Goal: Task Accomplishment & Management: Manage account settings

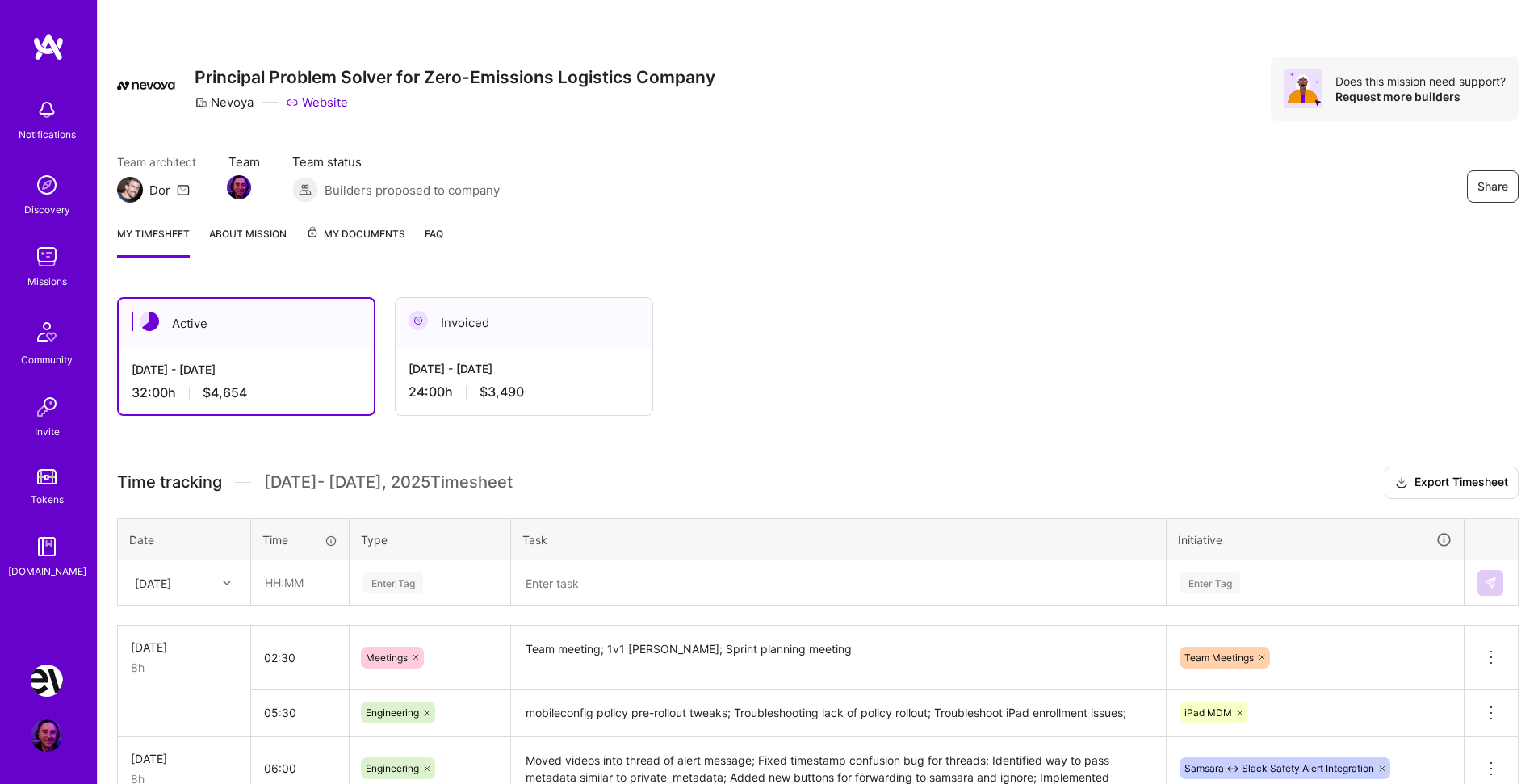
scroll to position [315, 0]
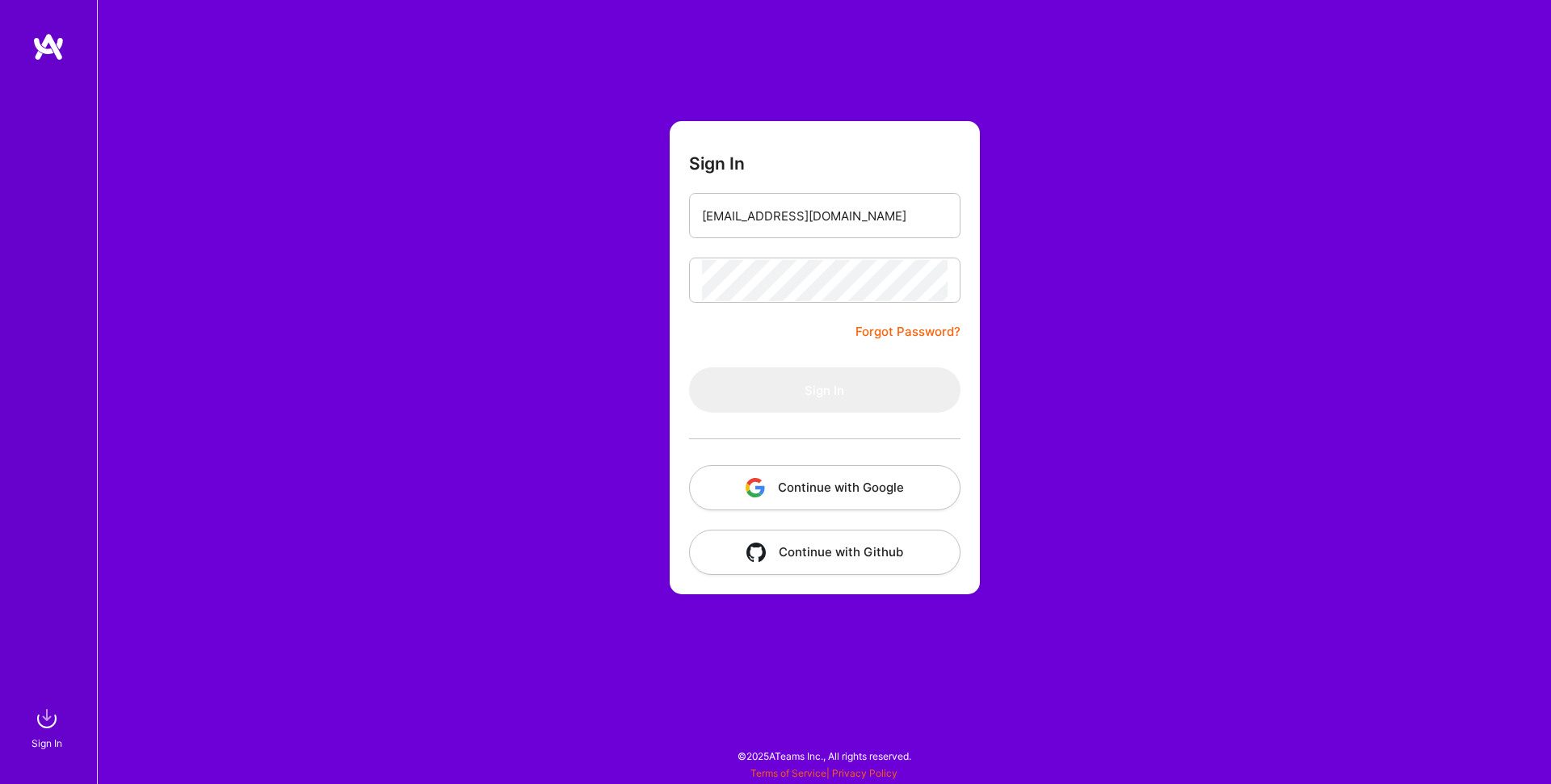
type input "[EMAIL_ADDRESS][DOMAIN_NAME]"
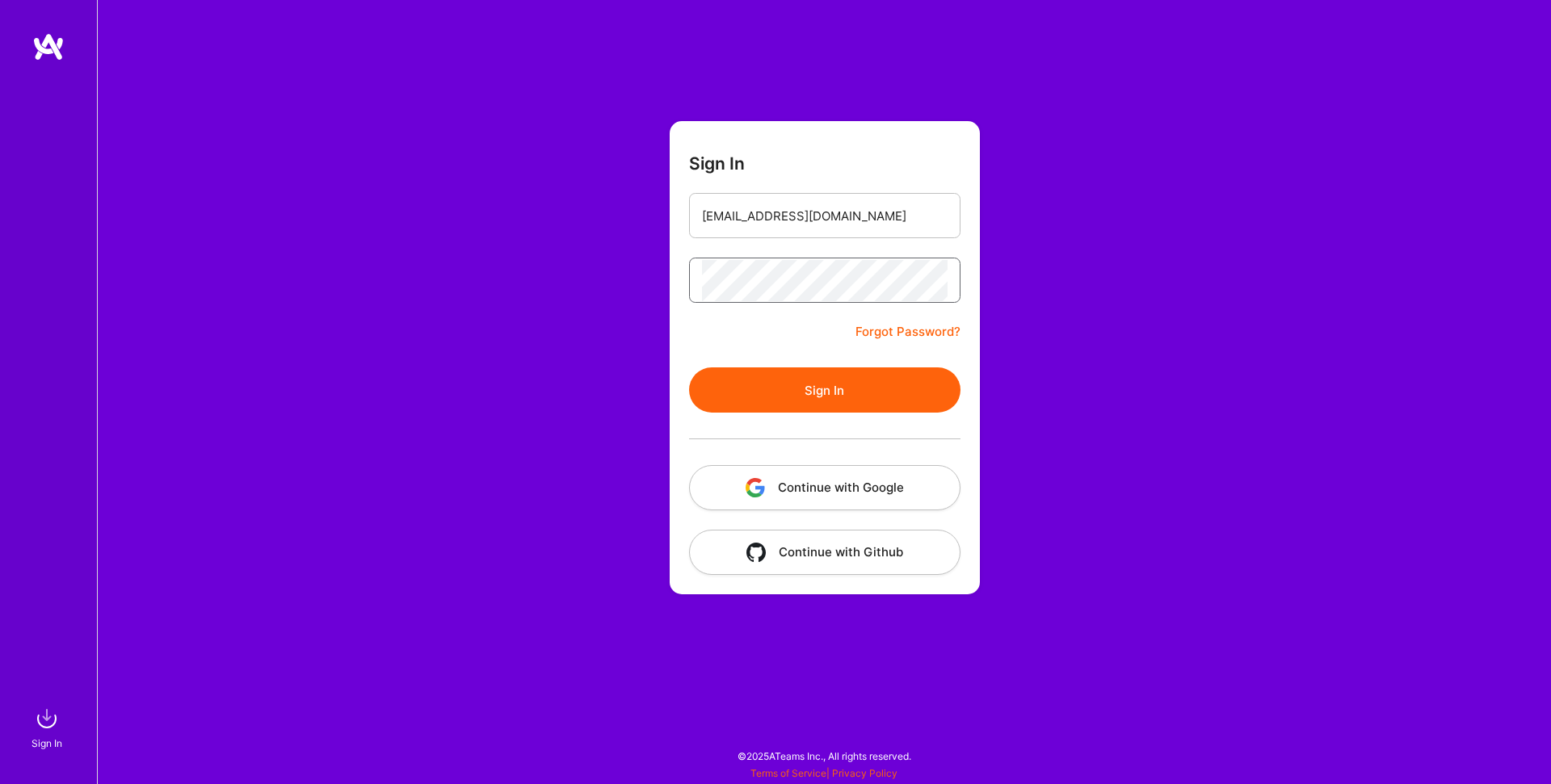
click at [689, 367] on button "Sign In" at bounding box center [824, 390] width 271 height 45
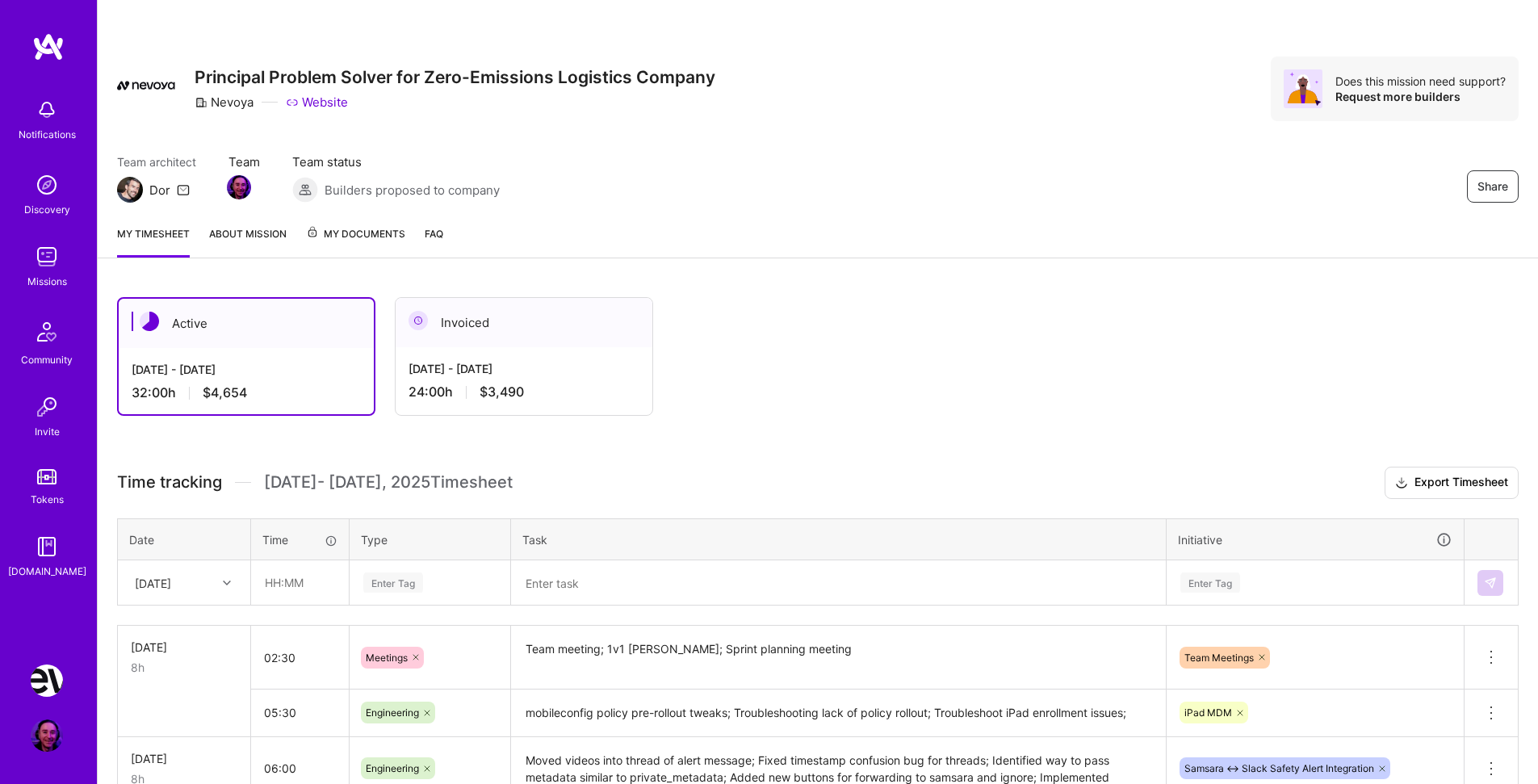
click at [590, 384] on div "24:00 h $3,490" at bounding box center [524, 392] width 231 height 17
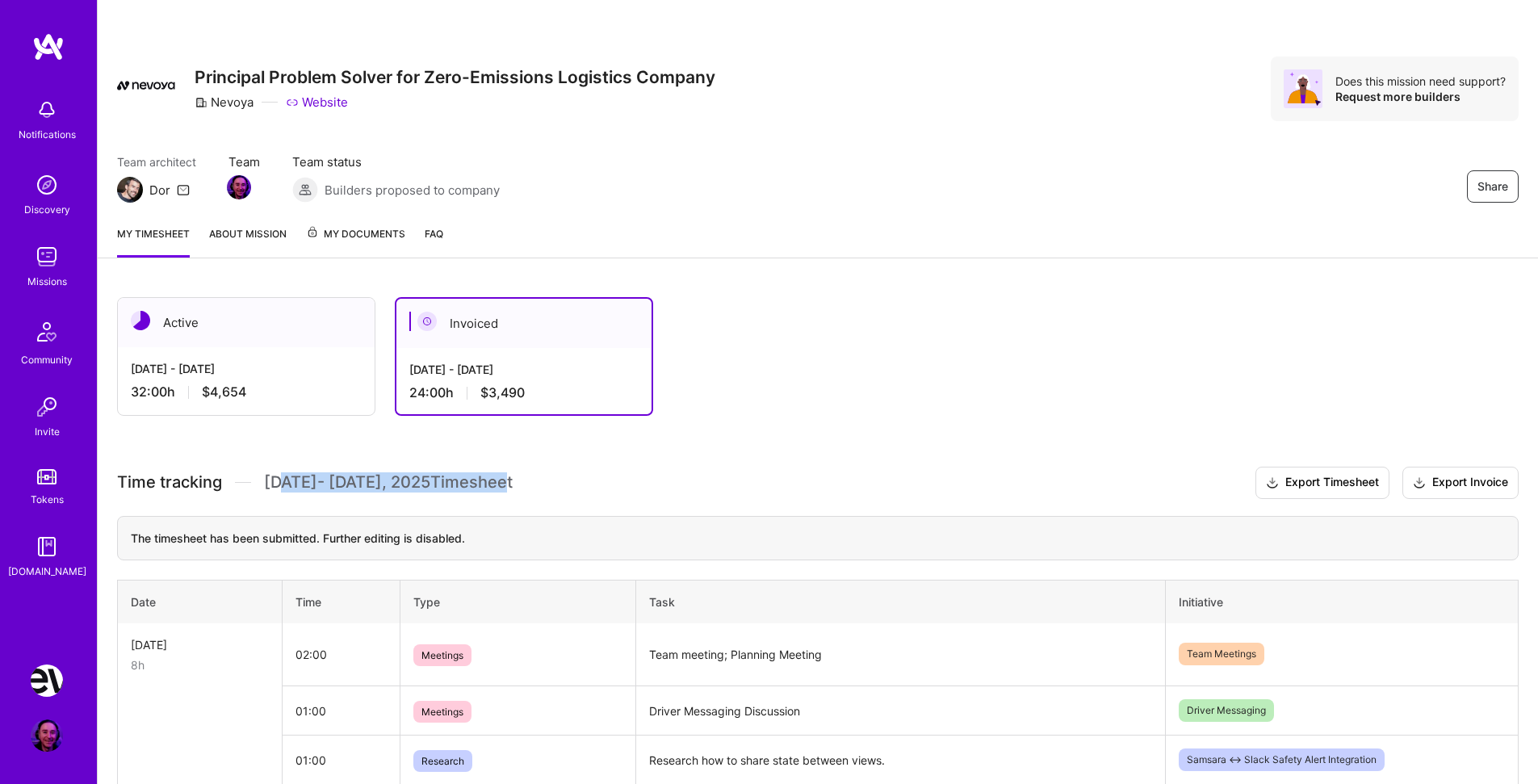
drag, startPoint x: 280, startPoint y: 488, endPoint x: 514, endPoint y: 486, distance: 234.0
click at [503, 486] on span "[DATE] - [DATE] Timesheet" at bounding box center [388, 482] width 248 height 20
click at [515, 486] on h3 "Time tracking [DATE] - [DATE] Timesheet Export Timesheet Export Invoice" at bounding box center [818, 483] width 1402 height 32
click at [309, 392] on div "32:00 h $4,654" at bounding box center [246, 392] width 231 height 17
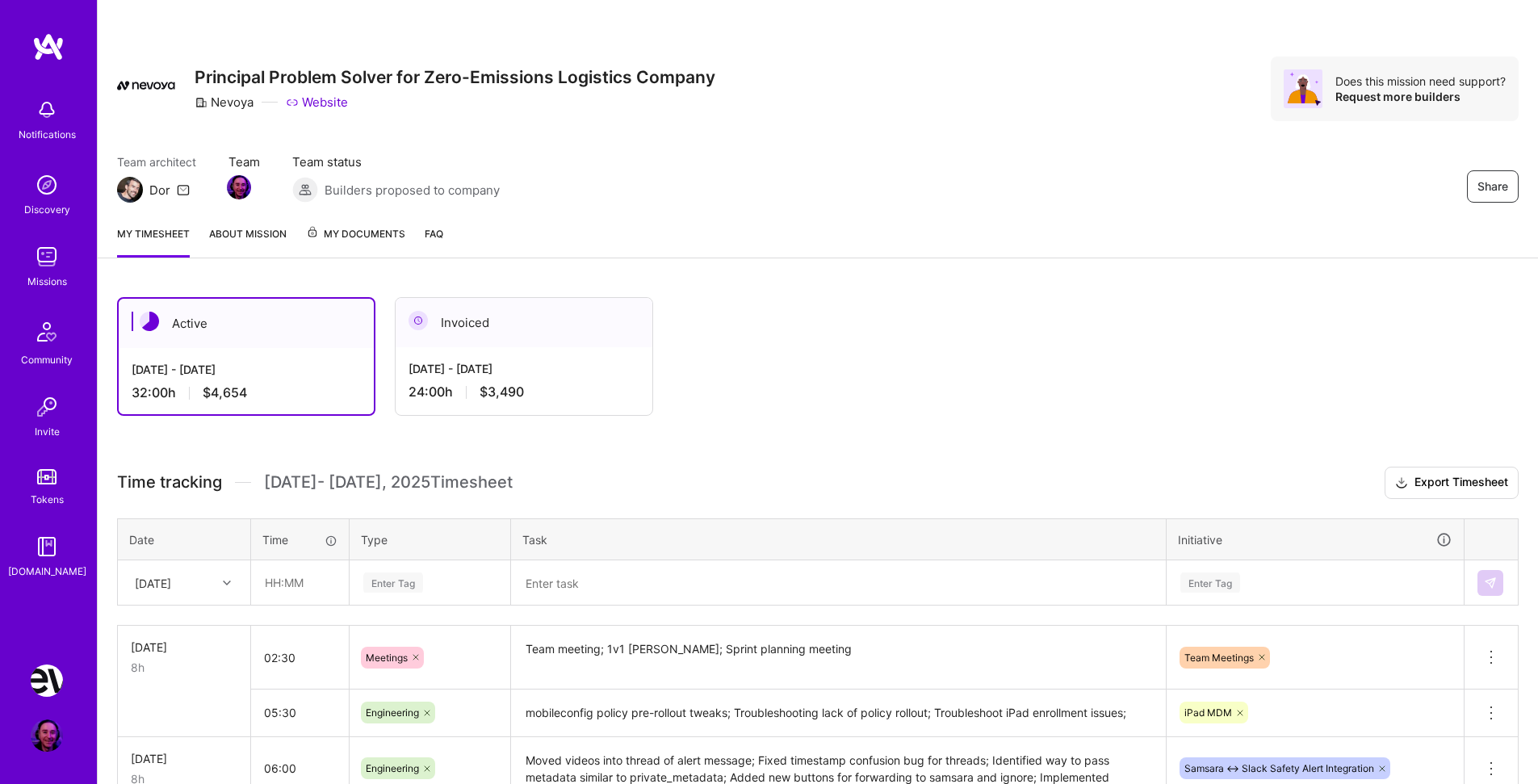
drag, startPoint x: 292, startPoint y: 481, endPoint x: 543, endPoint y: 486, distance: 251.0
click at [543, 486] on h3 "Time tracking [DATE] - [DATE] Timesheet Export Timesheet" at bounding box center [818, 483] width 1402 height 32
click at [545, 481] on h3 "Time tracking [DATE] - [DATE] Timesheet Export Timesheet" at bounding box center [818, 483] width 1402 height 32
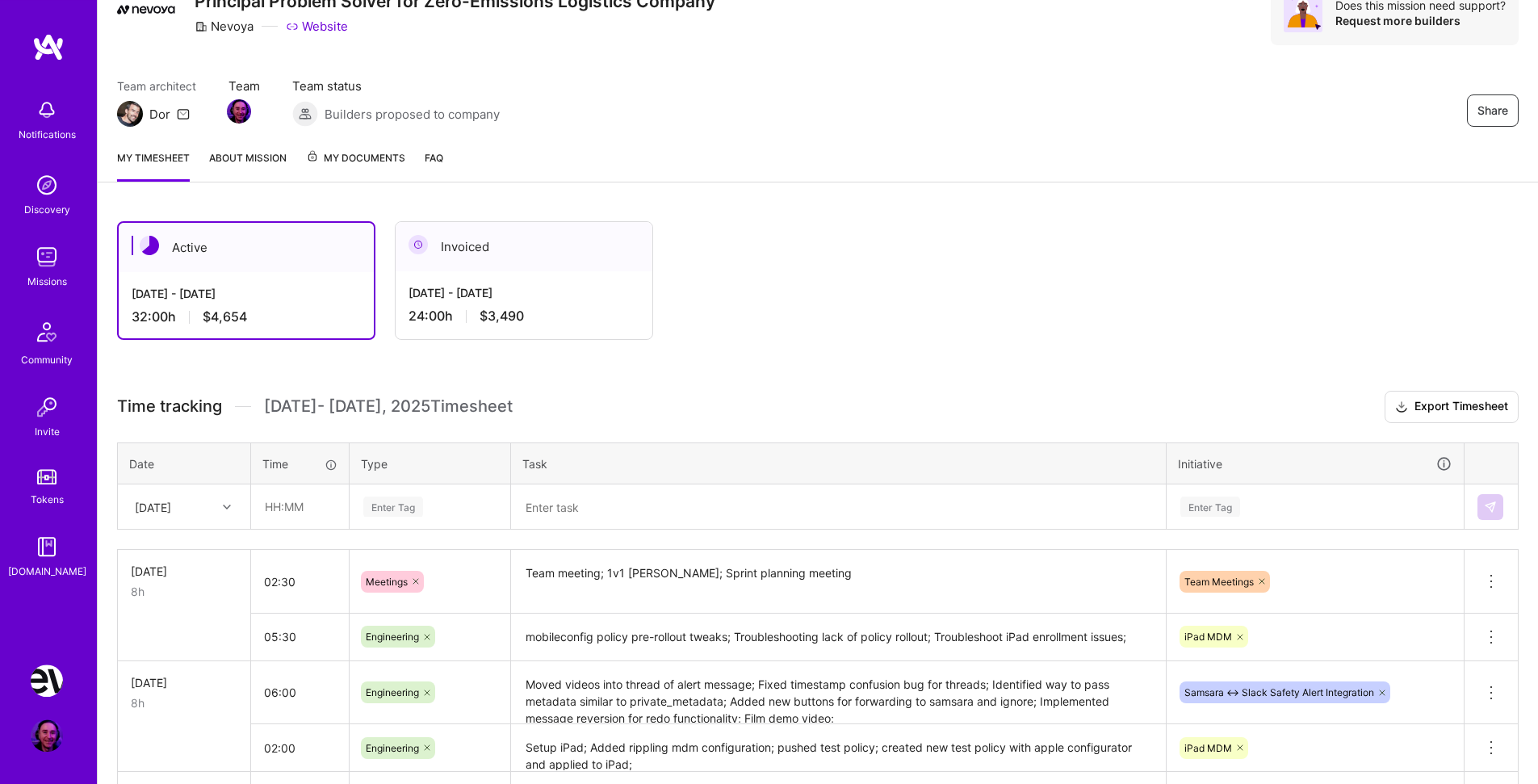
scroll to position [77, 0]
click at [274, 503] on input "text" at bounding box center [300, 504] width 96 height 43
type input "01:00"
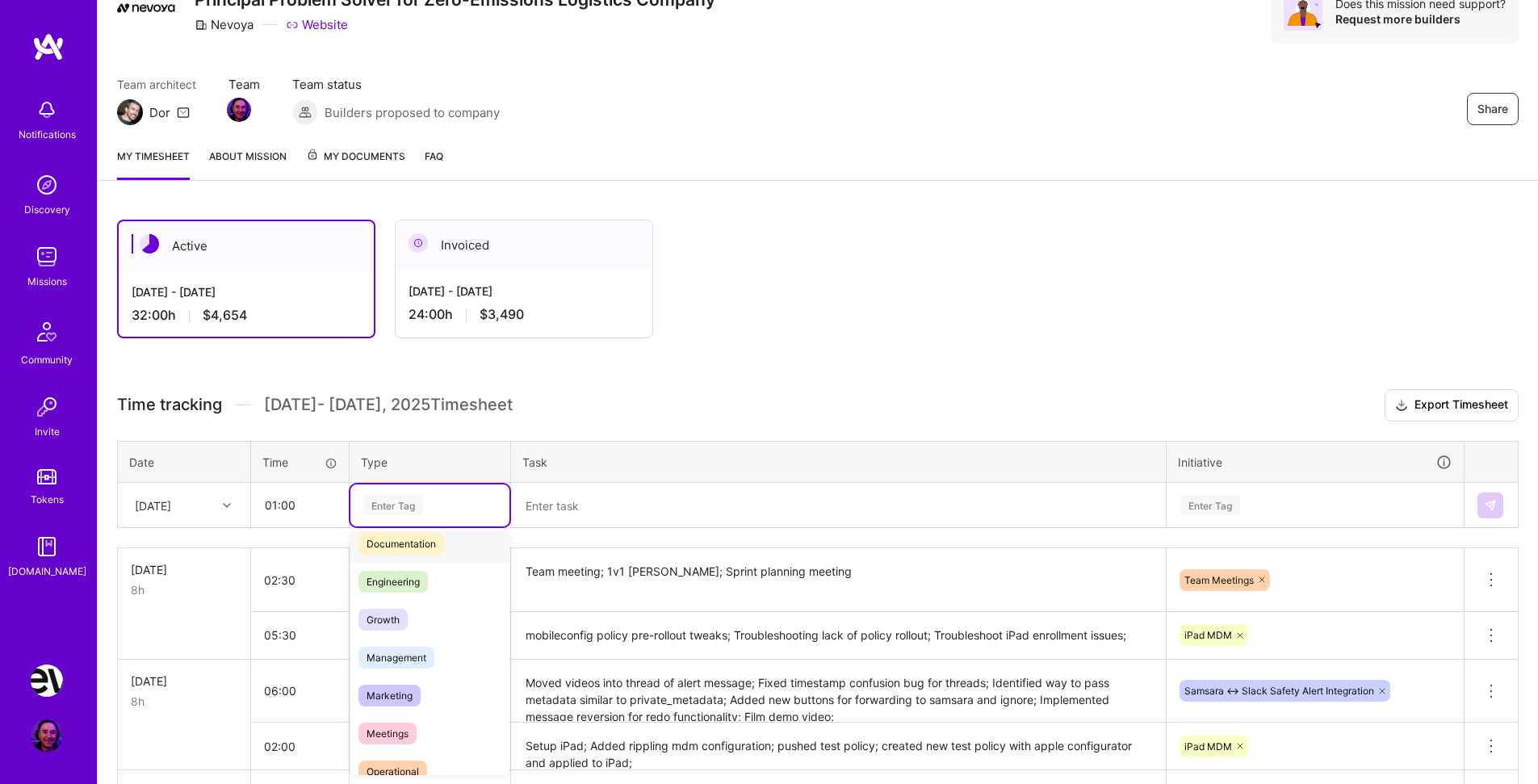
scroll to position [142, 0]
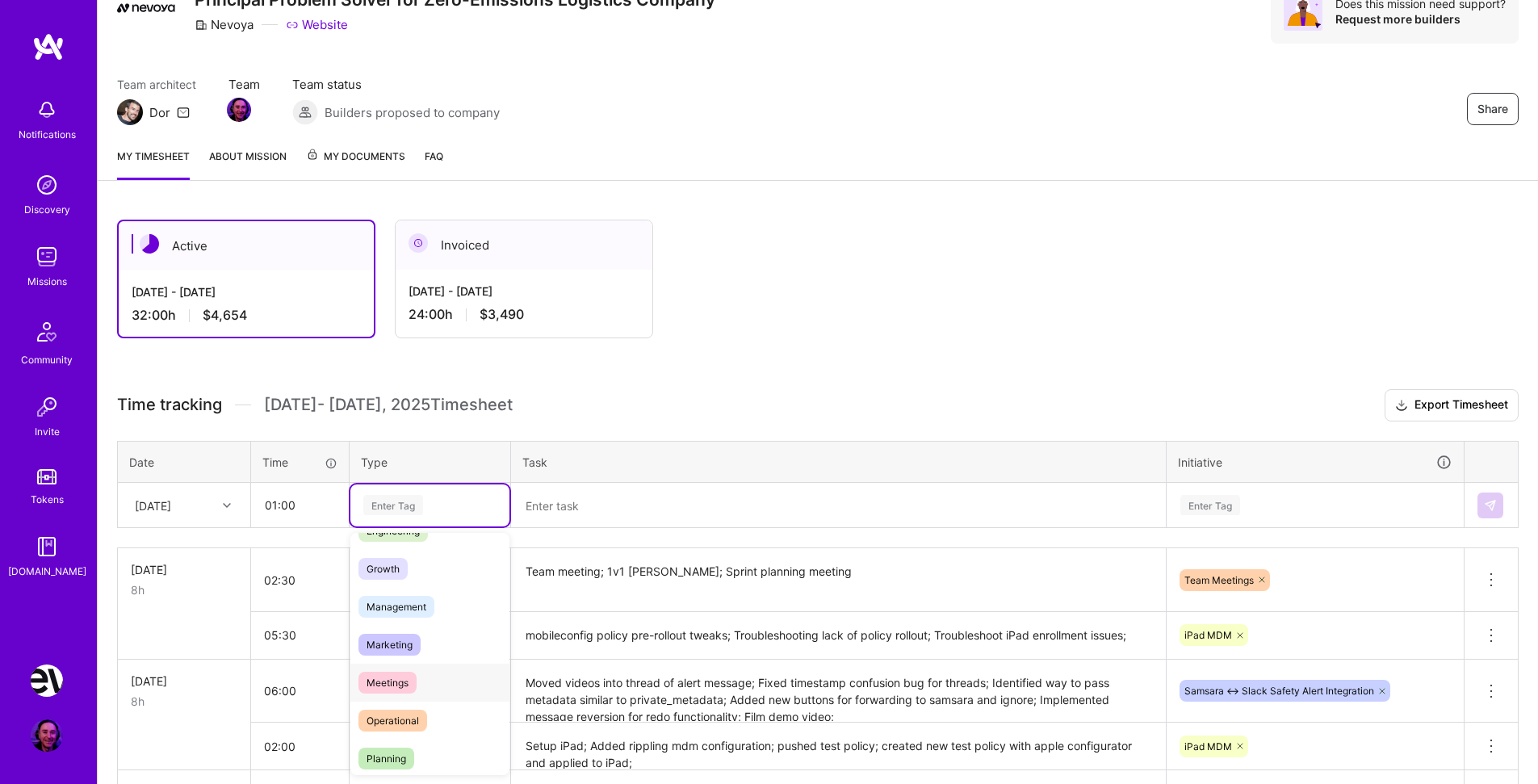
click at [400, 691] on span "Meetings" at bounding box center [388, 682] width 59 height 22
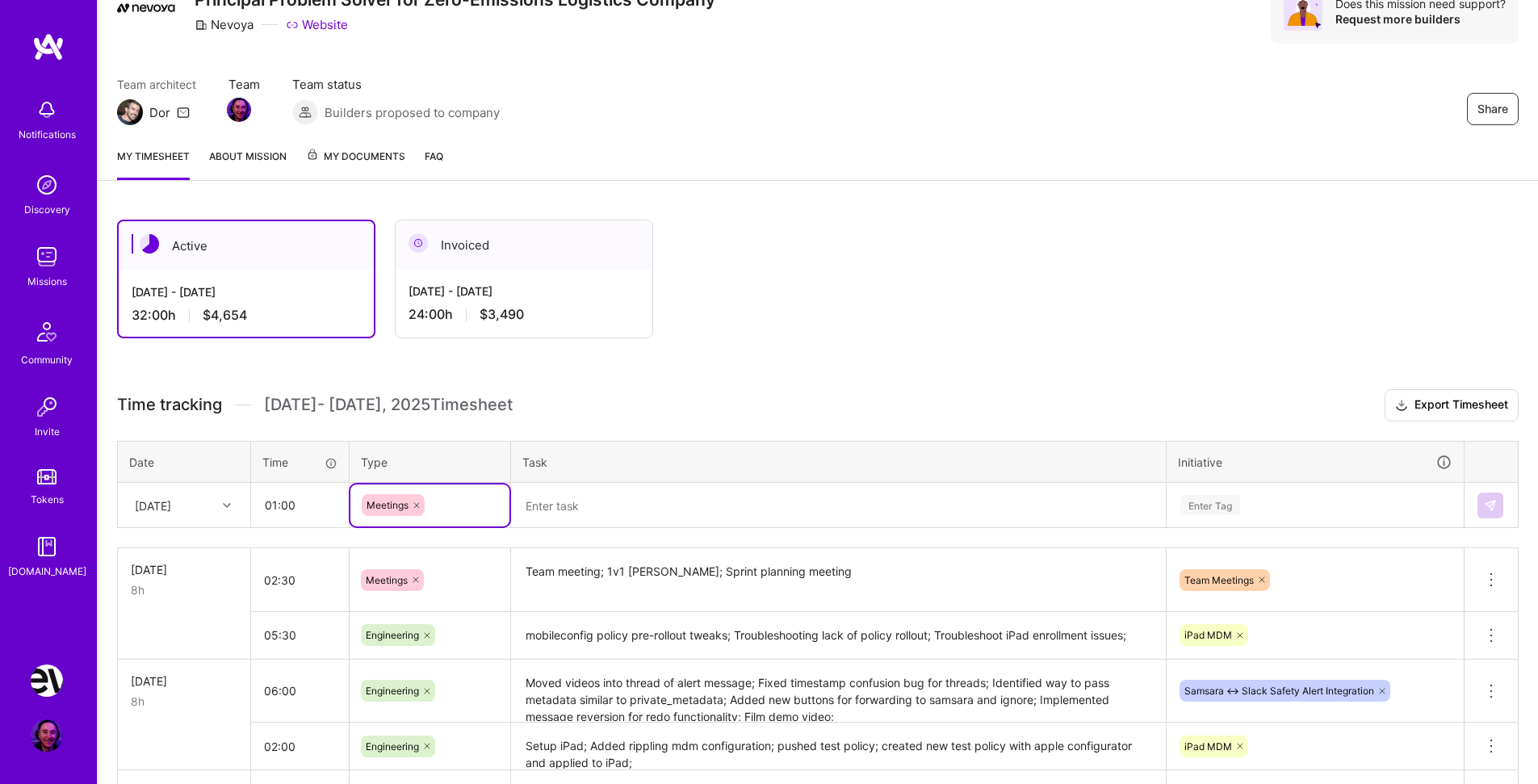
click at [612, 516] on textarea at bounding box center [839, 505] width 652 height 42
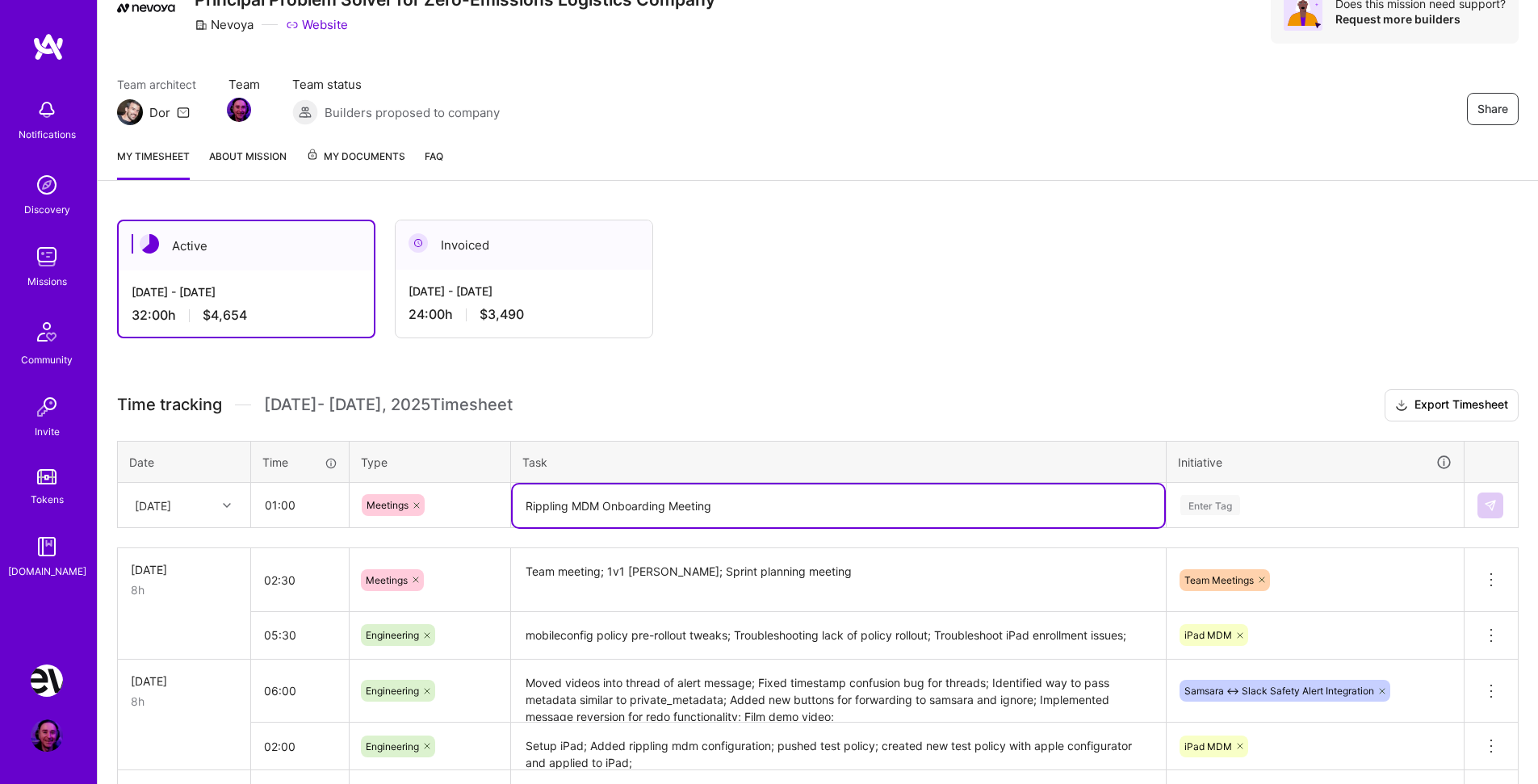
type textarea "Rippling MDM Onboarding Meeting"
click at [1212, 505] on div "Enter Tag" at bounding box center [1315, 505] width 296 height 42
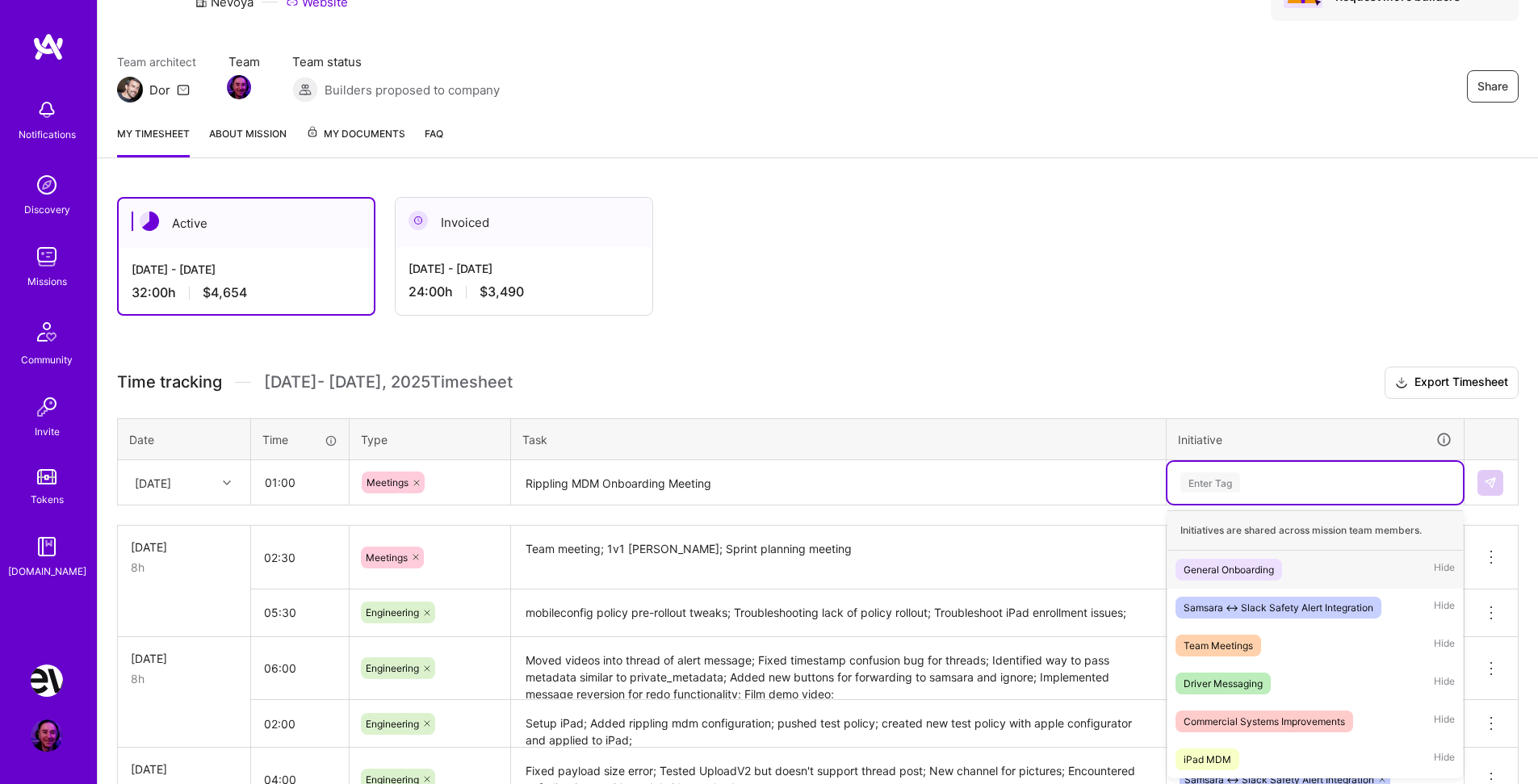
scroll to position [100, 0]
click at [1266, 753] on div "iPad MDM Hide" at bounding box center [1315, 759] width 296 height 38
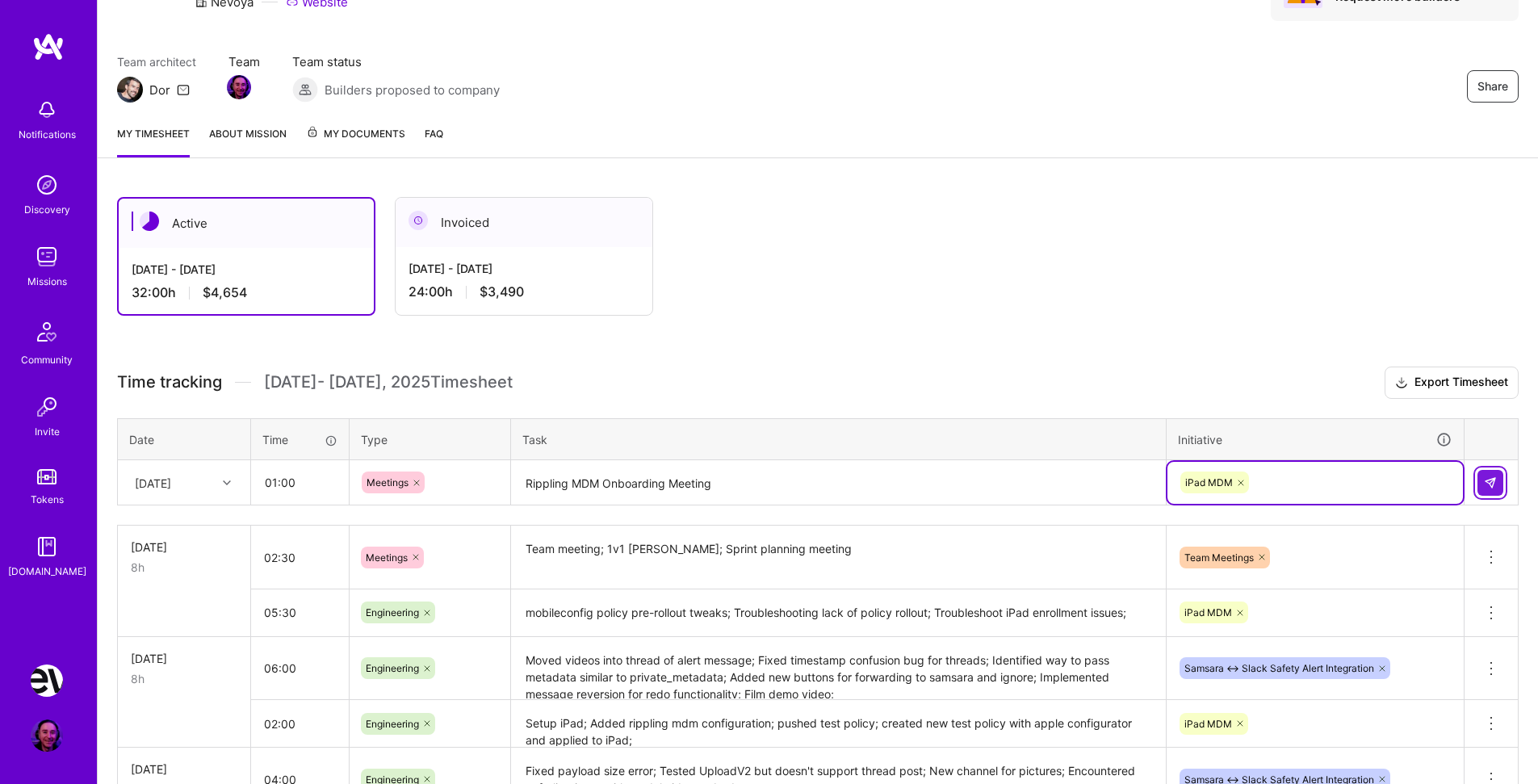
click at [1487, 481] on img at bounding box center [1491, 483] width 13 height 13
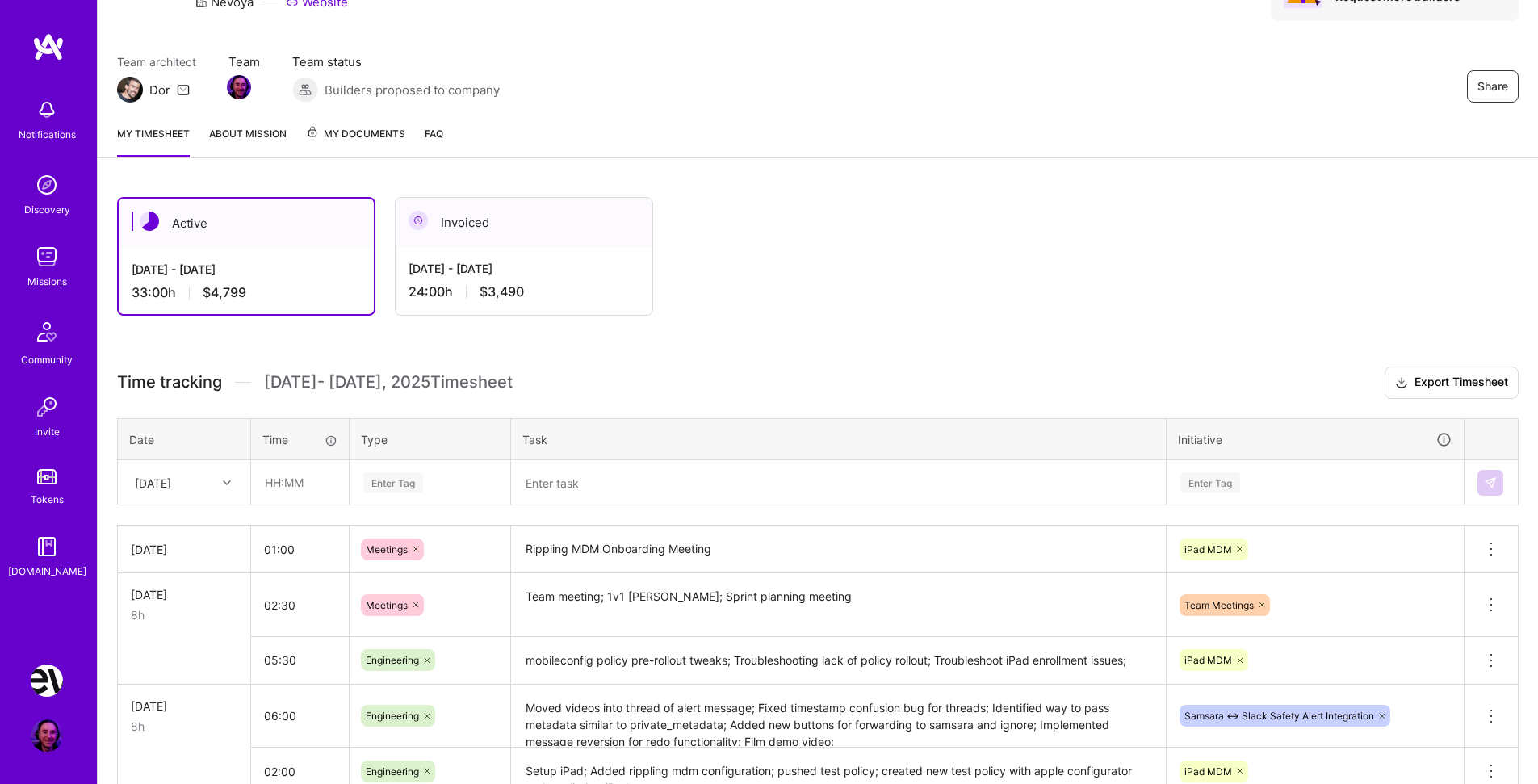
click at [190, 549] on div "[DATE]" at bounding box center [183, 550] width 107 height 17
click at [1501, 548] on button at bounding box center [1492, 549] width 53 height 47
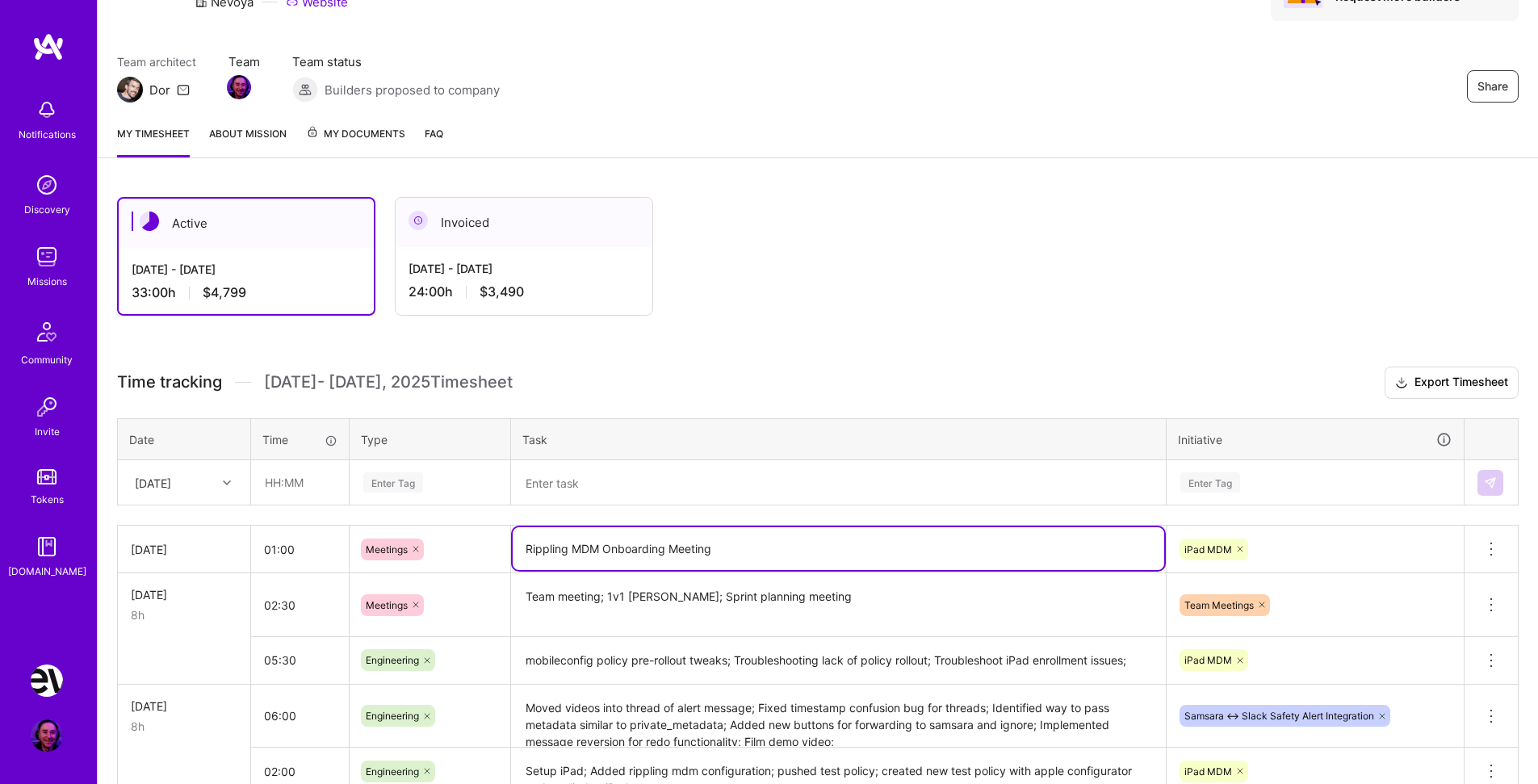
click at [617, 548] on textarea "Rippling MDM Onboarding Meeting" at bounding box center [839, 548] width 652 height 43
drag, startPoint x: 747, startPoint y: 548, endPoint x: 476, endPoint y: 548, distance: 271.0
click at [513, 548] on textarea "Rippling MDM Onboarding Meeting" at bounding box center [839, 548] width 652 height 43
click at [1491, 543] on icon at bounding box center [1492, 549] width 20 height 20
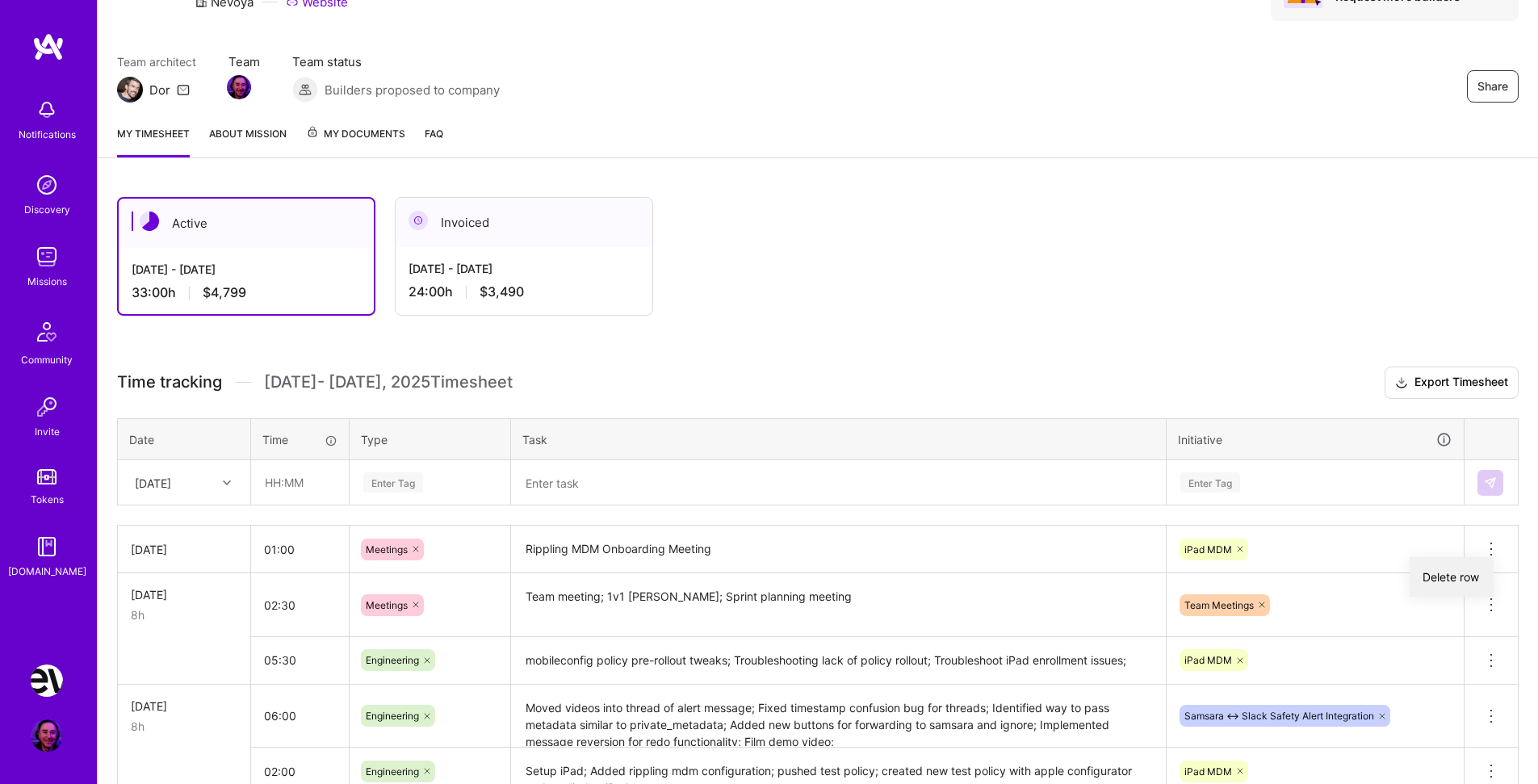
click at [1469, 575] on button "Delete row" at bounding box center [1452, 577] width 84 height 40
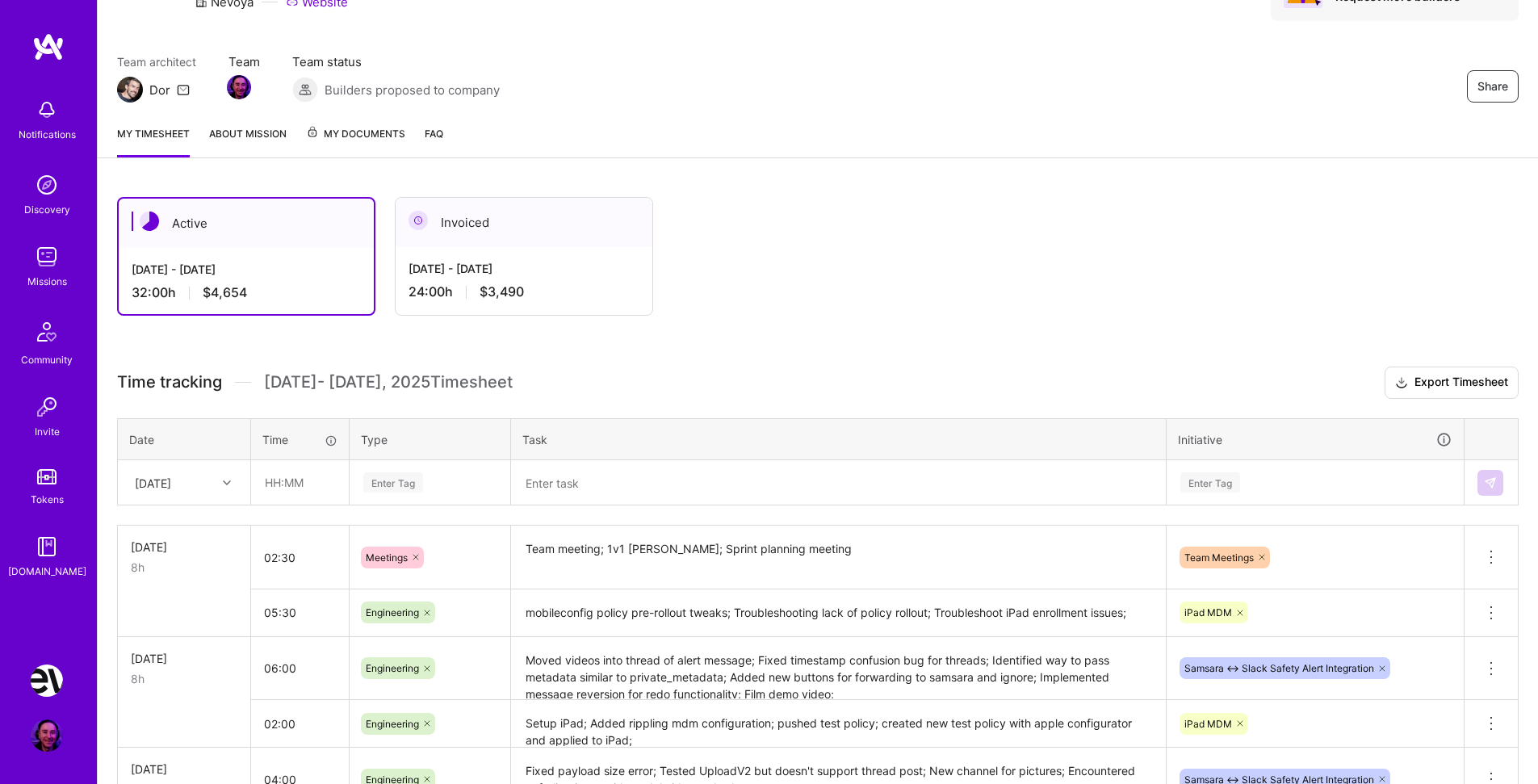
click at [207, 476] on div "[DATE]" at bounding box center [171, 483] width 90 height 26
click at [187, 673] on div "[DATE]" at bounding box center [184, 674] width 130 height 30
click at [316, 481] on input "text" at bounding box center [300, 482] width 96 height 43
type input "01:00"
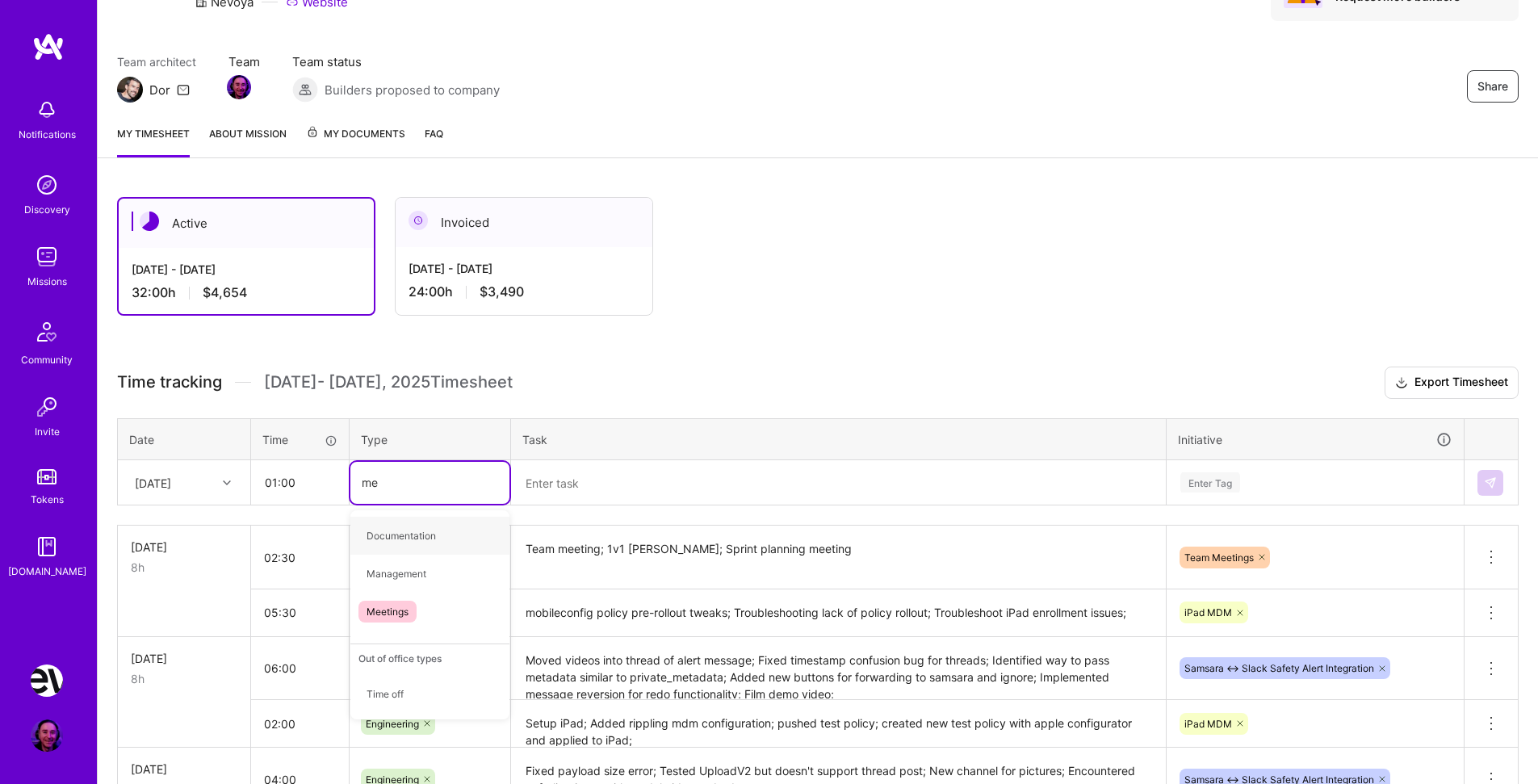
type input "mee"
click at [381, 534] on span "Meetings" at bounding box center [388, 536] width 59 height 22
click at [629, 479] on textarea at bounding box center [839, 483] width 652 height 43
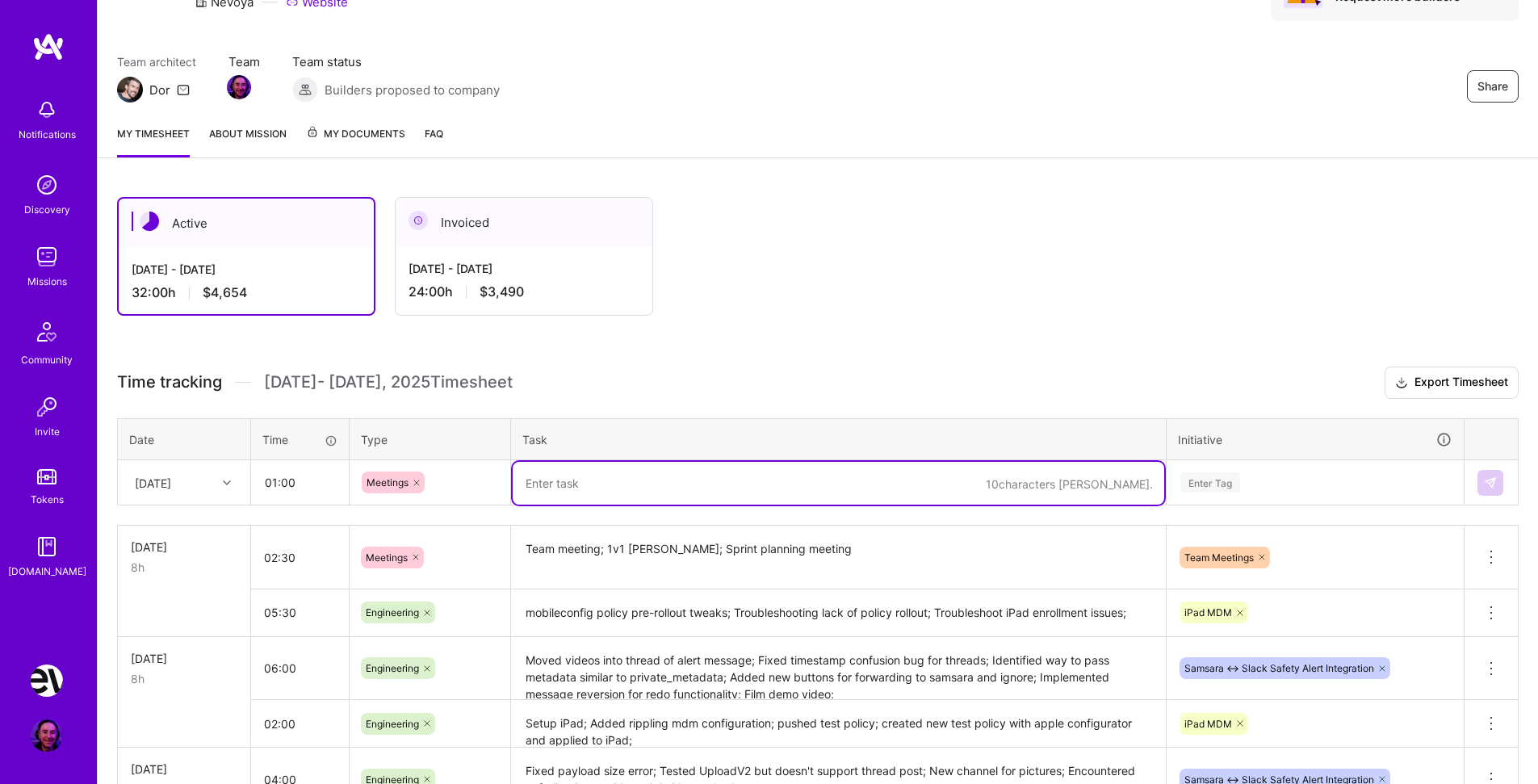
paste textarea "Rippling MDM Onboarding Meeting"
type textarea "Rippling MDM Onboarding Meeting"
click at [1203, 486] on div "Enter Tag" at bounding box center [1210, 483] width 60 height 25
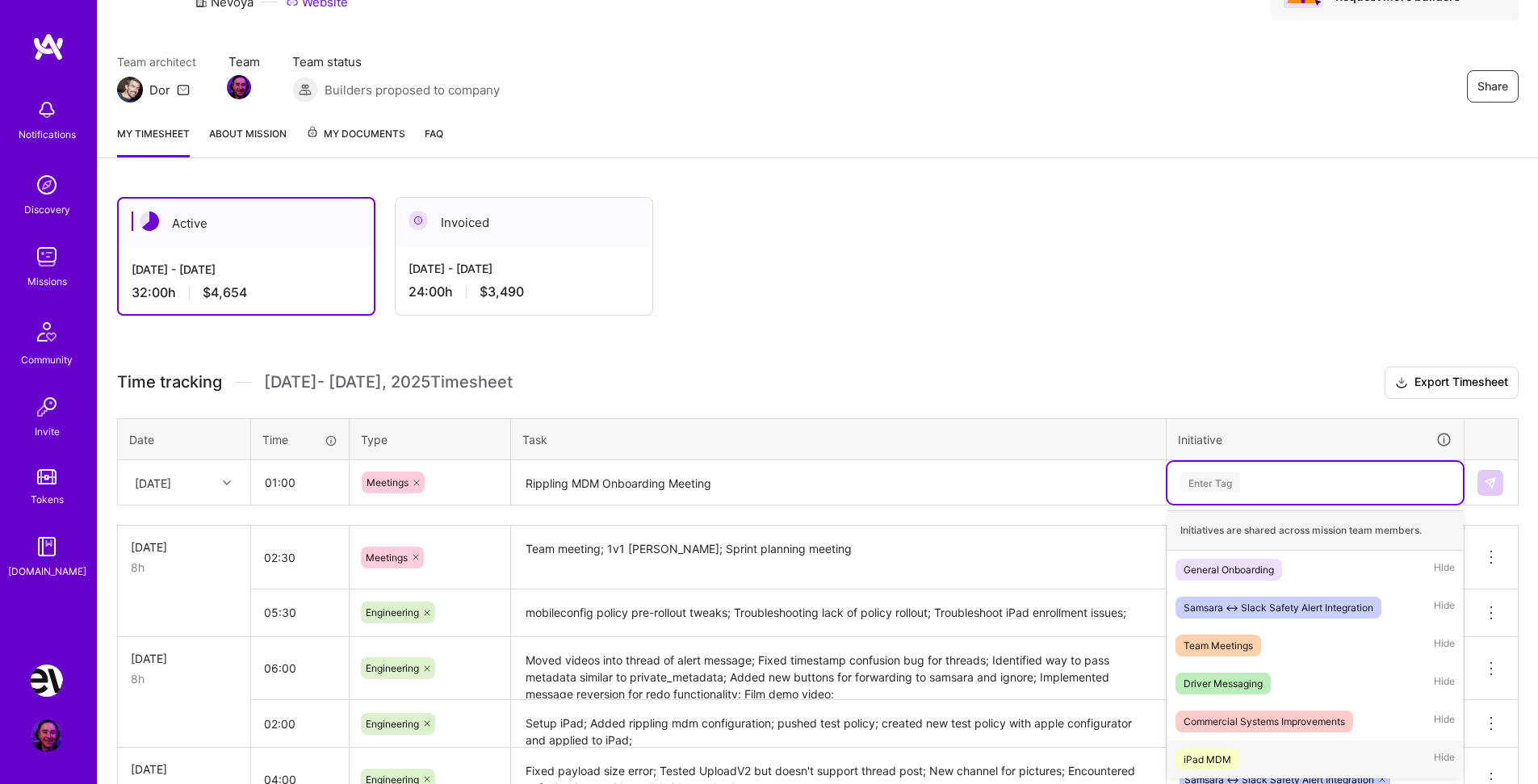
click at [1222, 759] on div "iPad MDM" at bounding box center [1207, 759] width 47 height 17
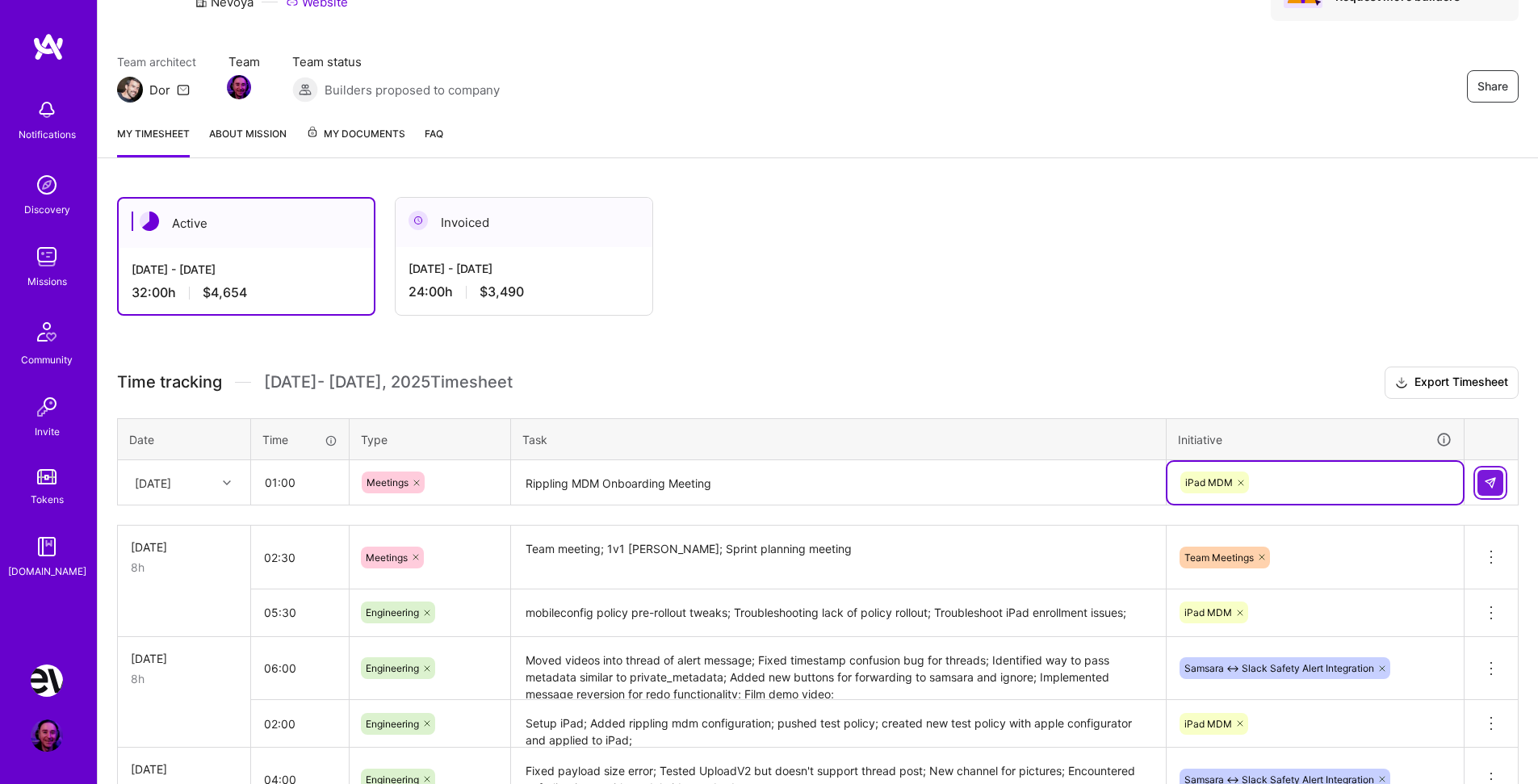
click at [1488, 486] on img at bounding box center [1491, 483] width 13 height 13
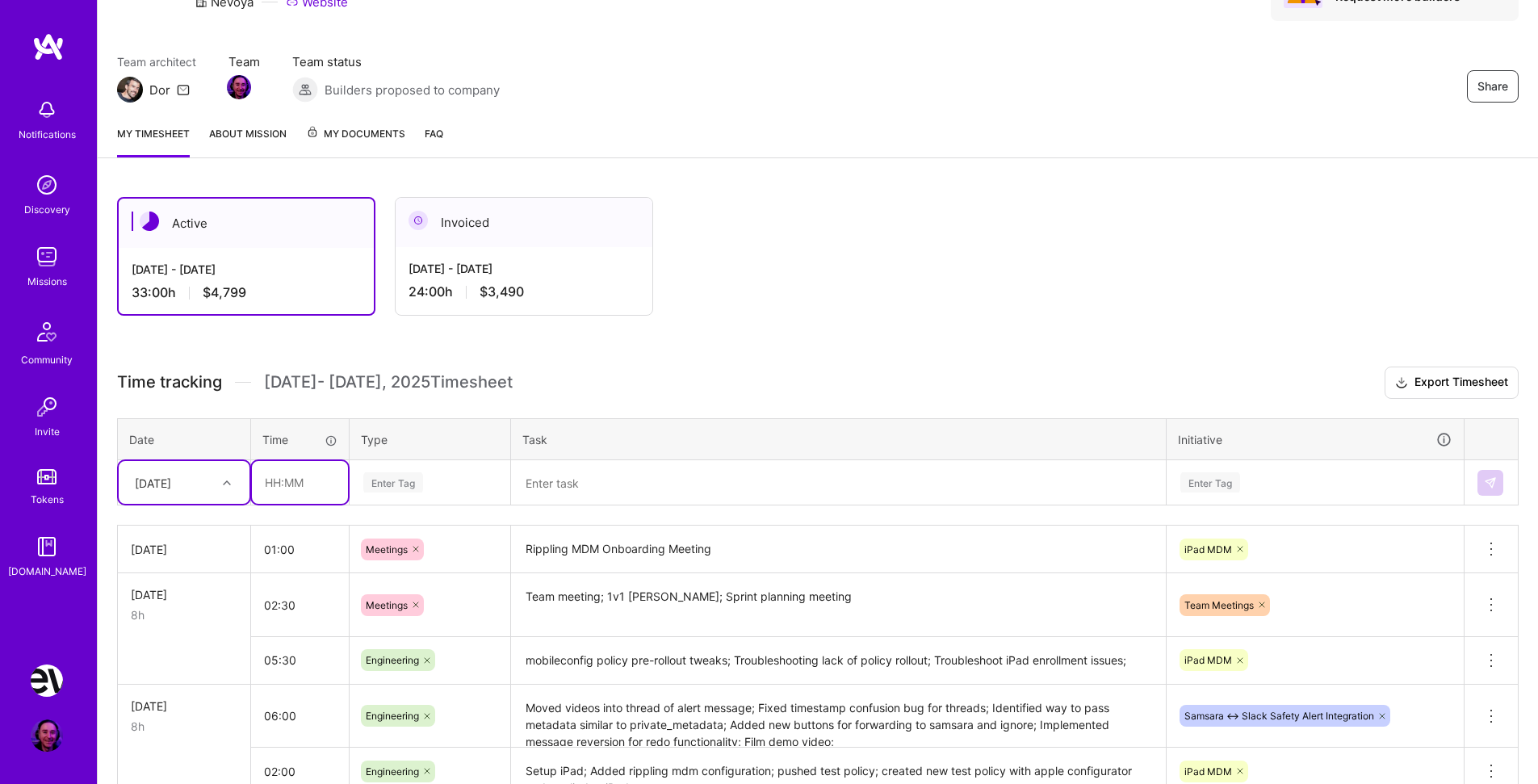
click at [275, 479] on input "text" at bounding box center [300, 482] width 96 height 43
type input "01:00"
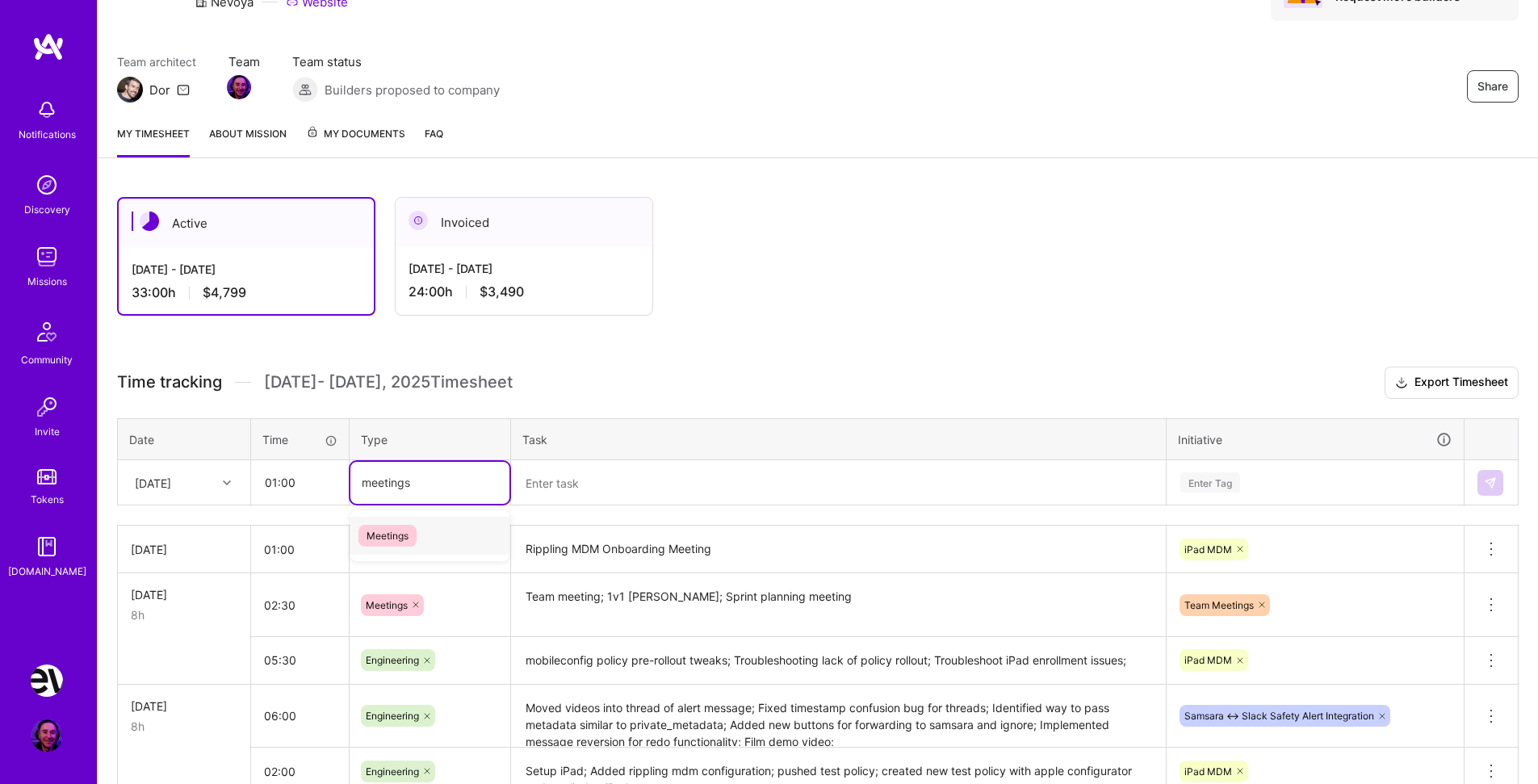
type input "meetings"
click at [394, 467] on div "Enter Tag" at bounding box center [430, 483] width 159 height 42
type input "mee"
click at [398, 537] on span "Meetings" at bounding box center [388, 536] width 59 height 22
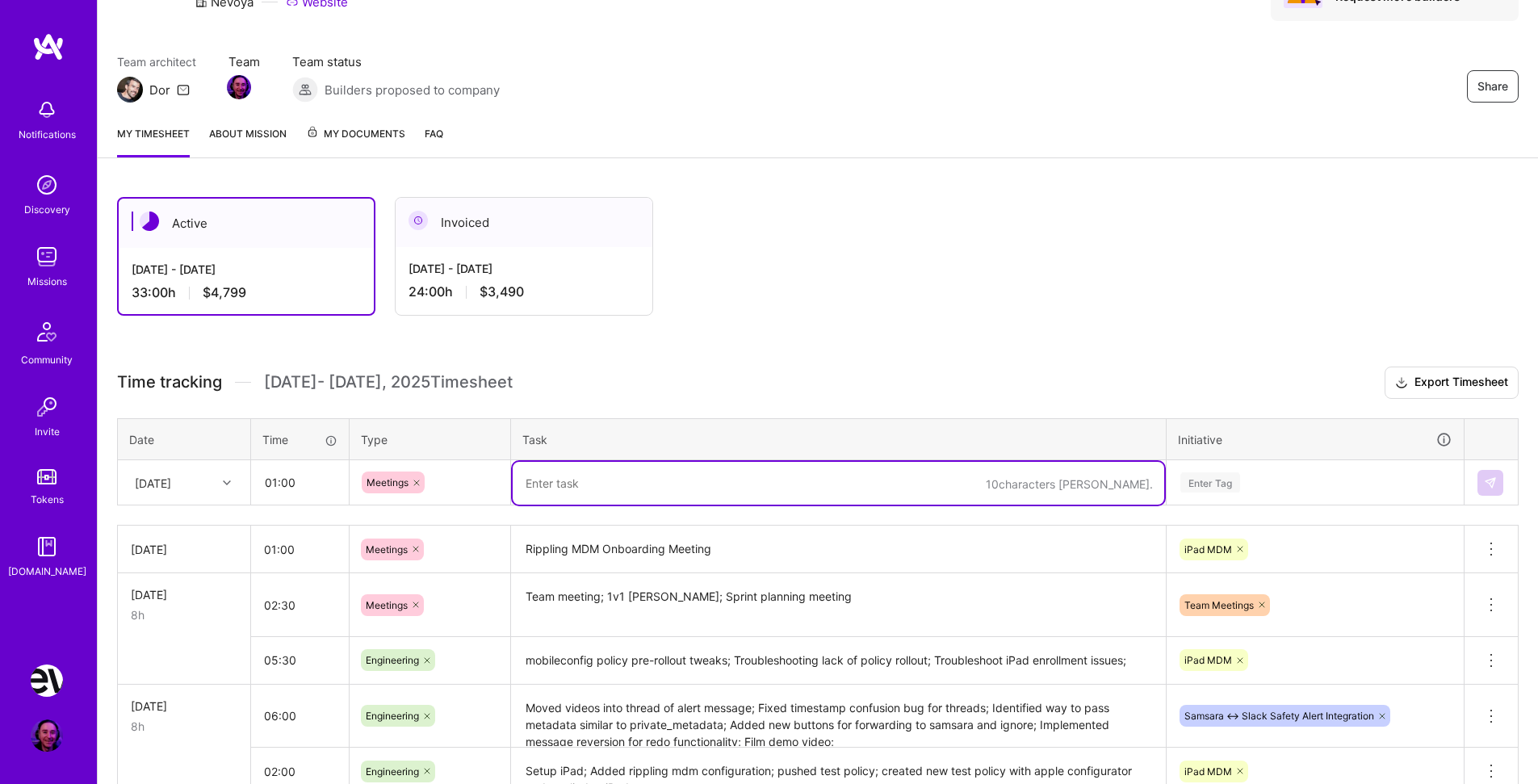
click at [598, 482] on textarea at bounding box center [839, 483] width 652 height 43
type textarea "X-ops meeting"
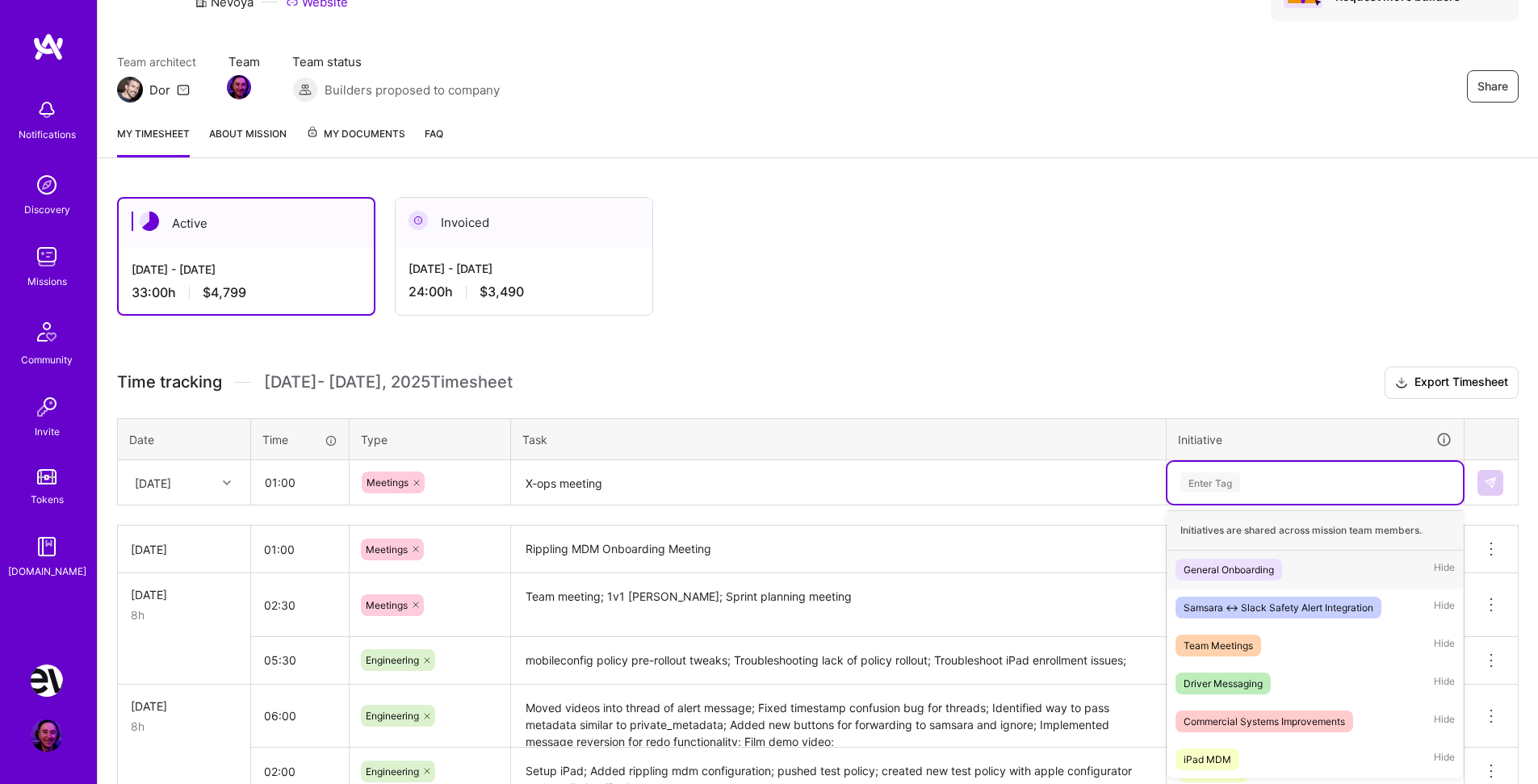
click at [1208, 482] on div "Enter Tag" at bounding box center [1210, 483] width 60 height 25
click at [1228, 638] on div "Team Meetings" at bounding box center [1219, 645] width 70 height 17
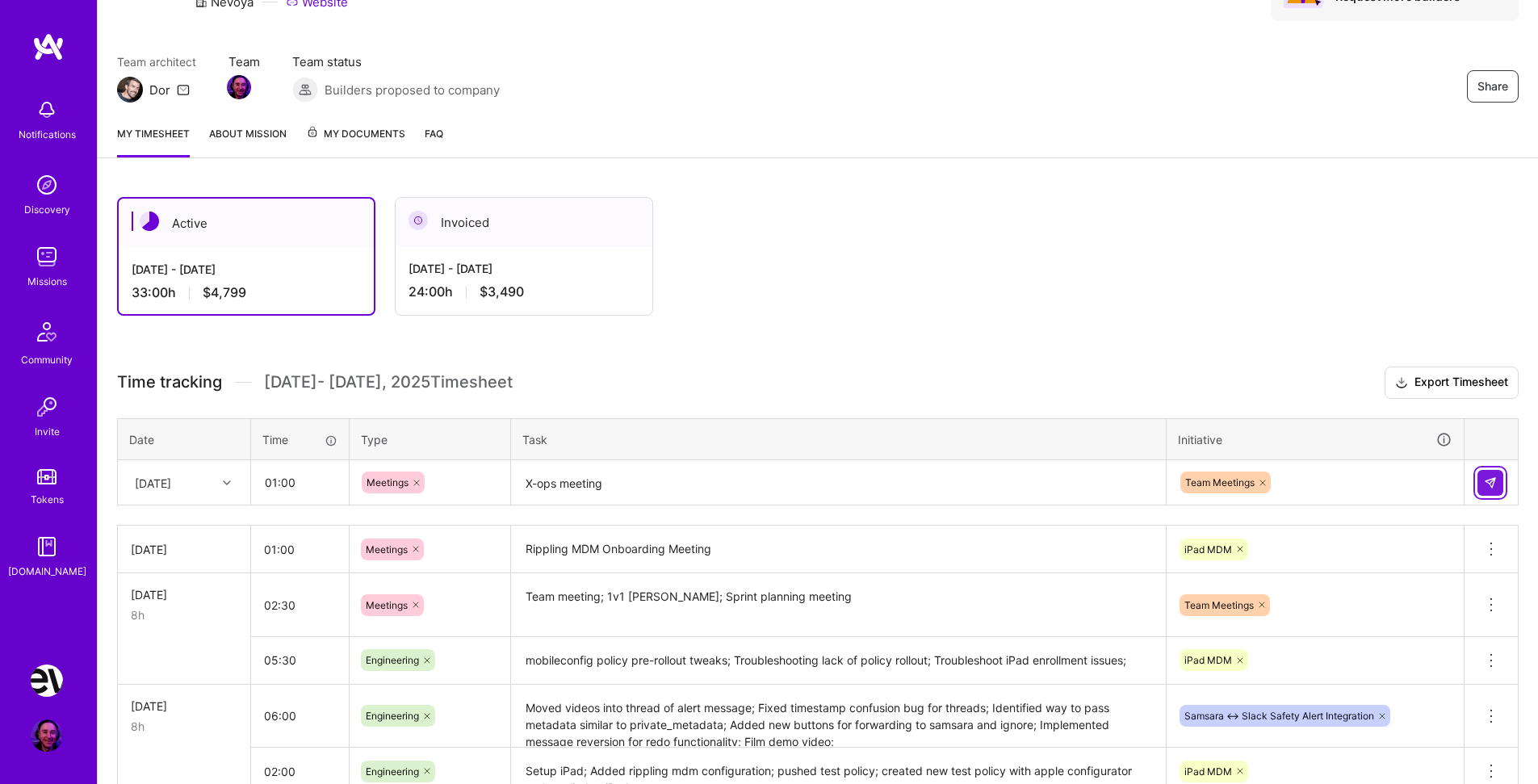
click at [1484, 475] on button at bounding box center [1490, 483] width 26 height 26
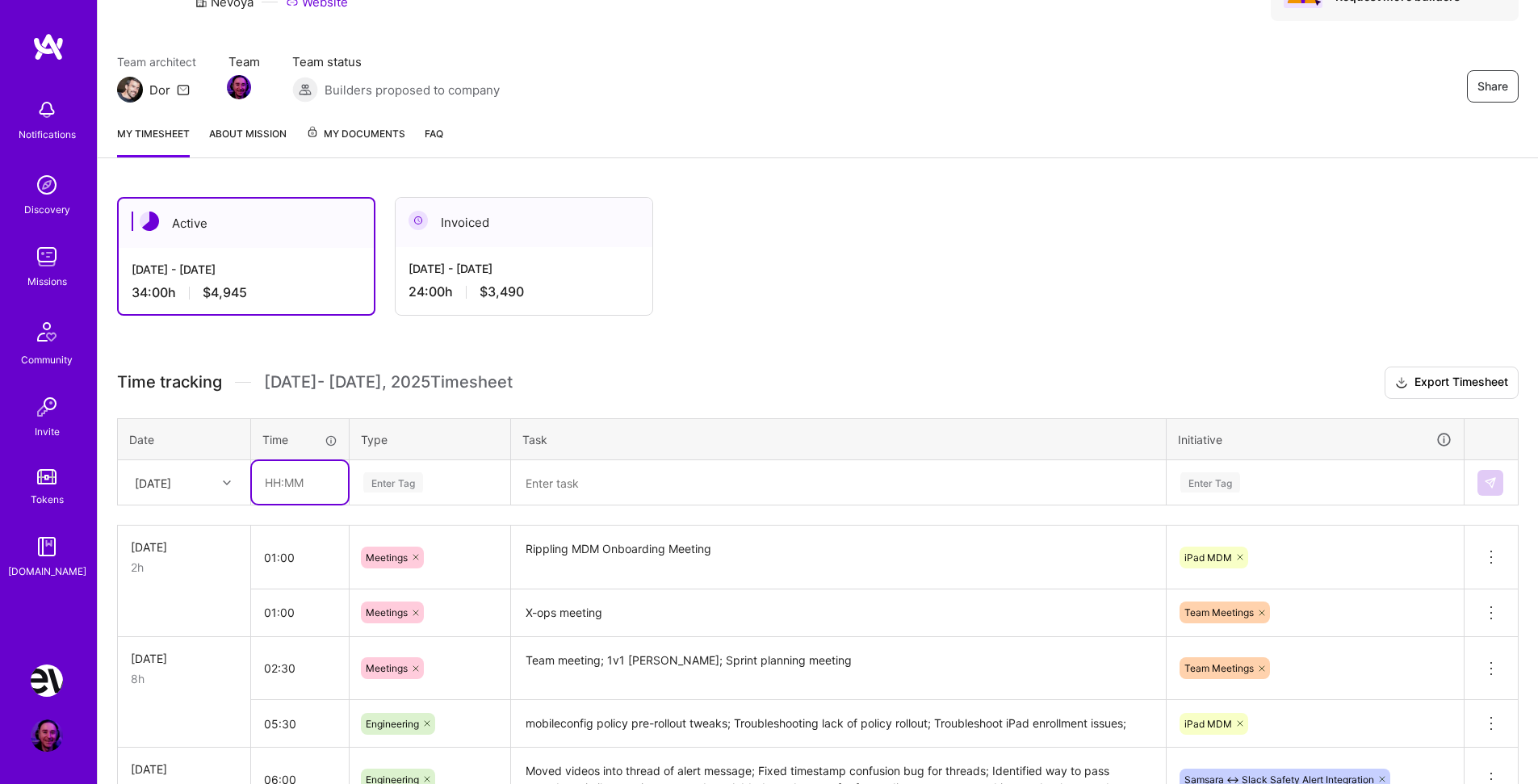
click at [295, 484] on input "text" at bounding box center [300, 482] width 96 height 43
type input "06:00"
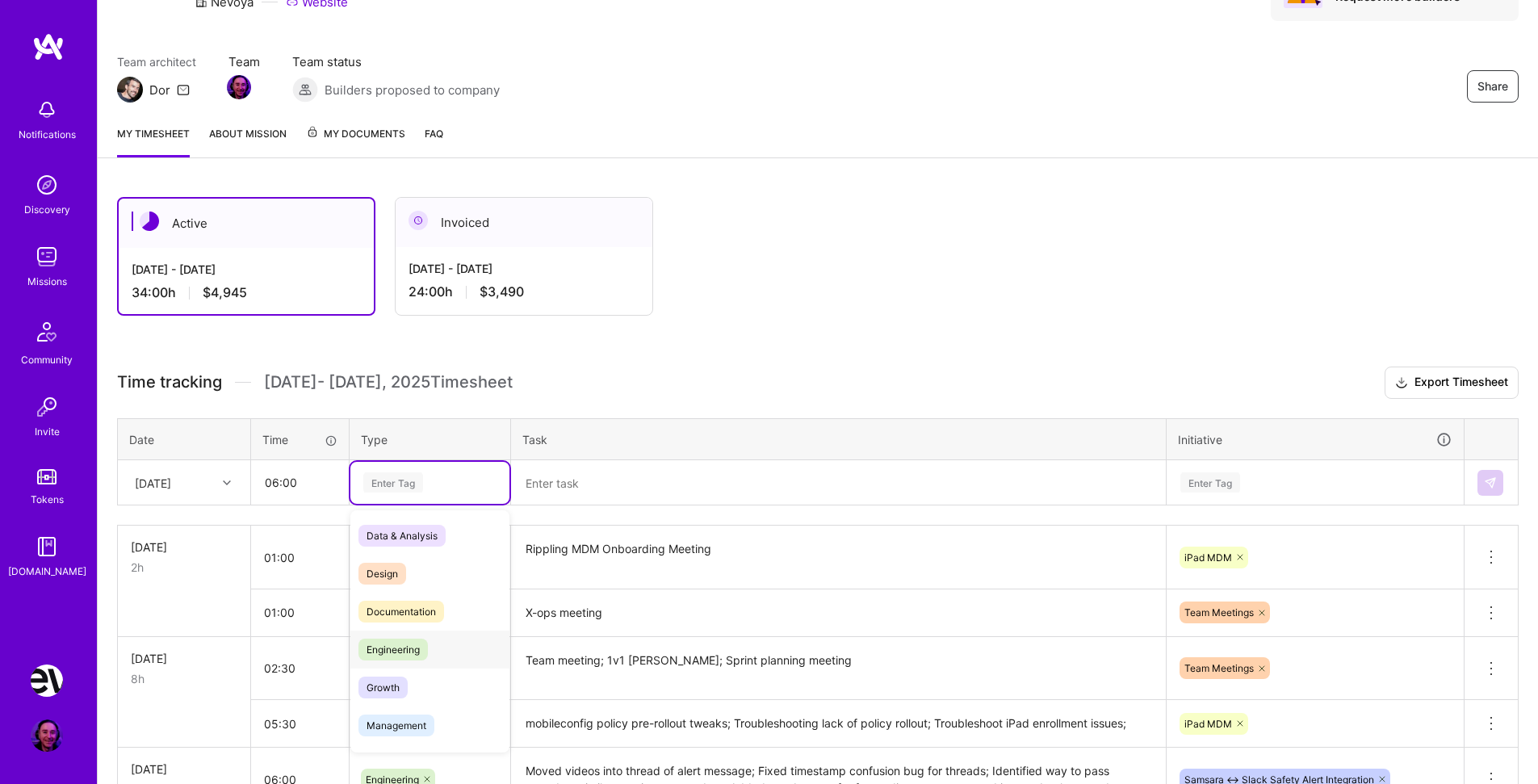
click at [408, 641] on span "Engineering" at bounding box center [394, 649] width 70 height 22
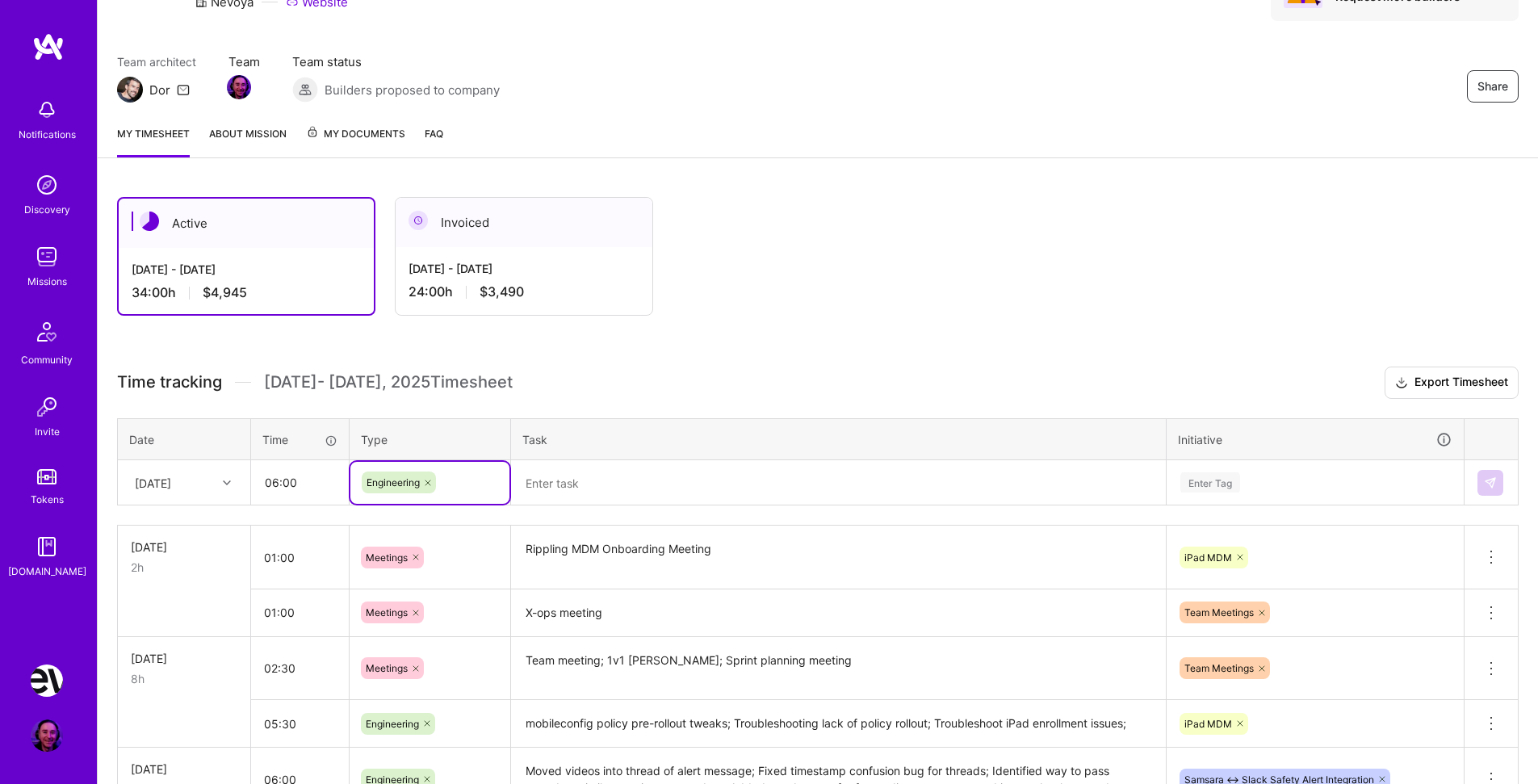
click at [559, 494] on textarea at bounding box center [839, 483] width 652 height 43
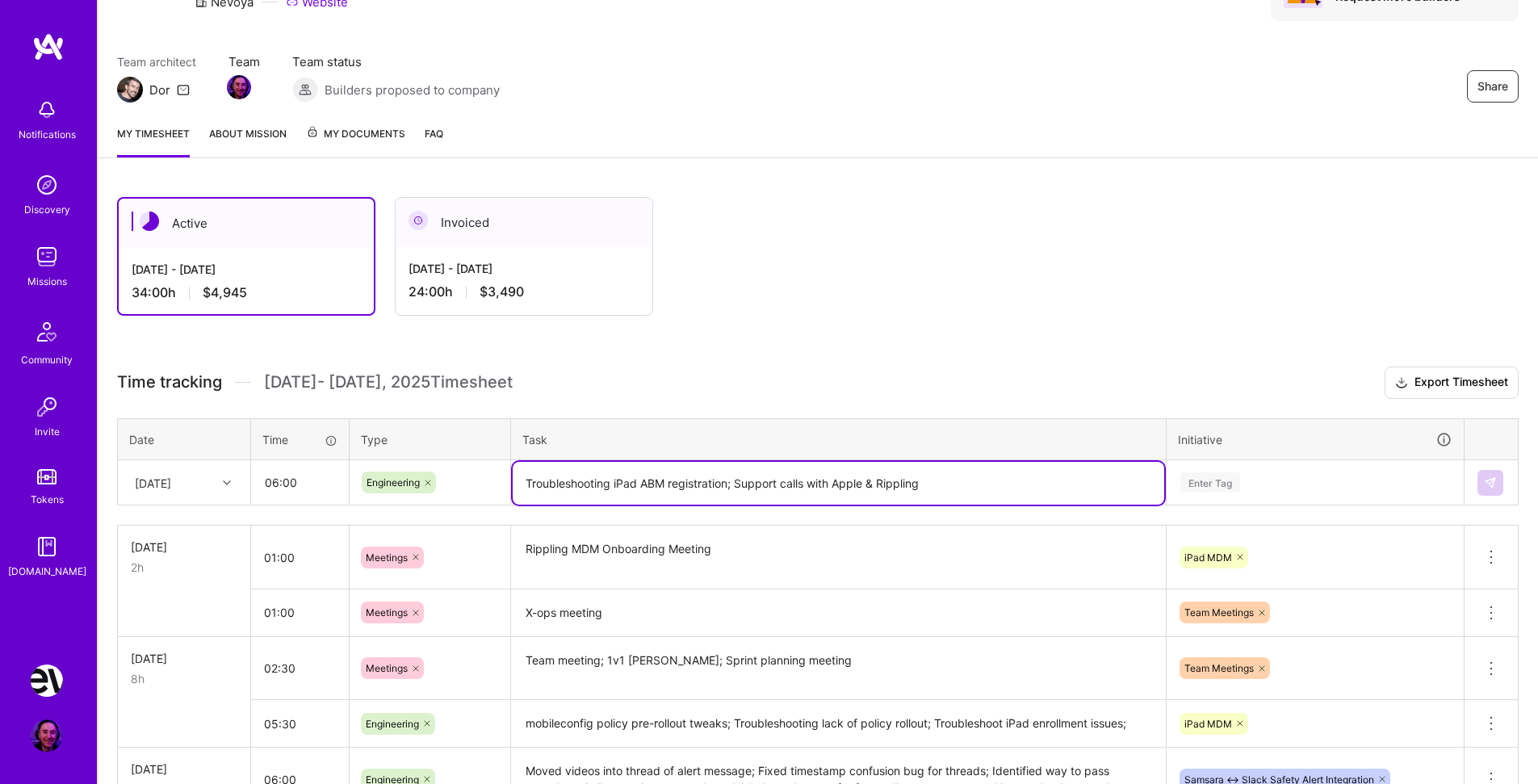
type textarea "Troubleshooting iPad ABM registration; Support calls with Apple & Rippling"
click at [1204, 485] on div "Enter Tag" at bounding box center [1210, 483] width 60 height 25
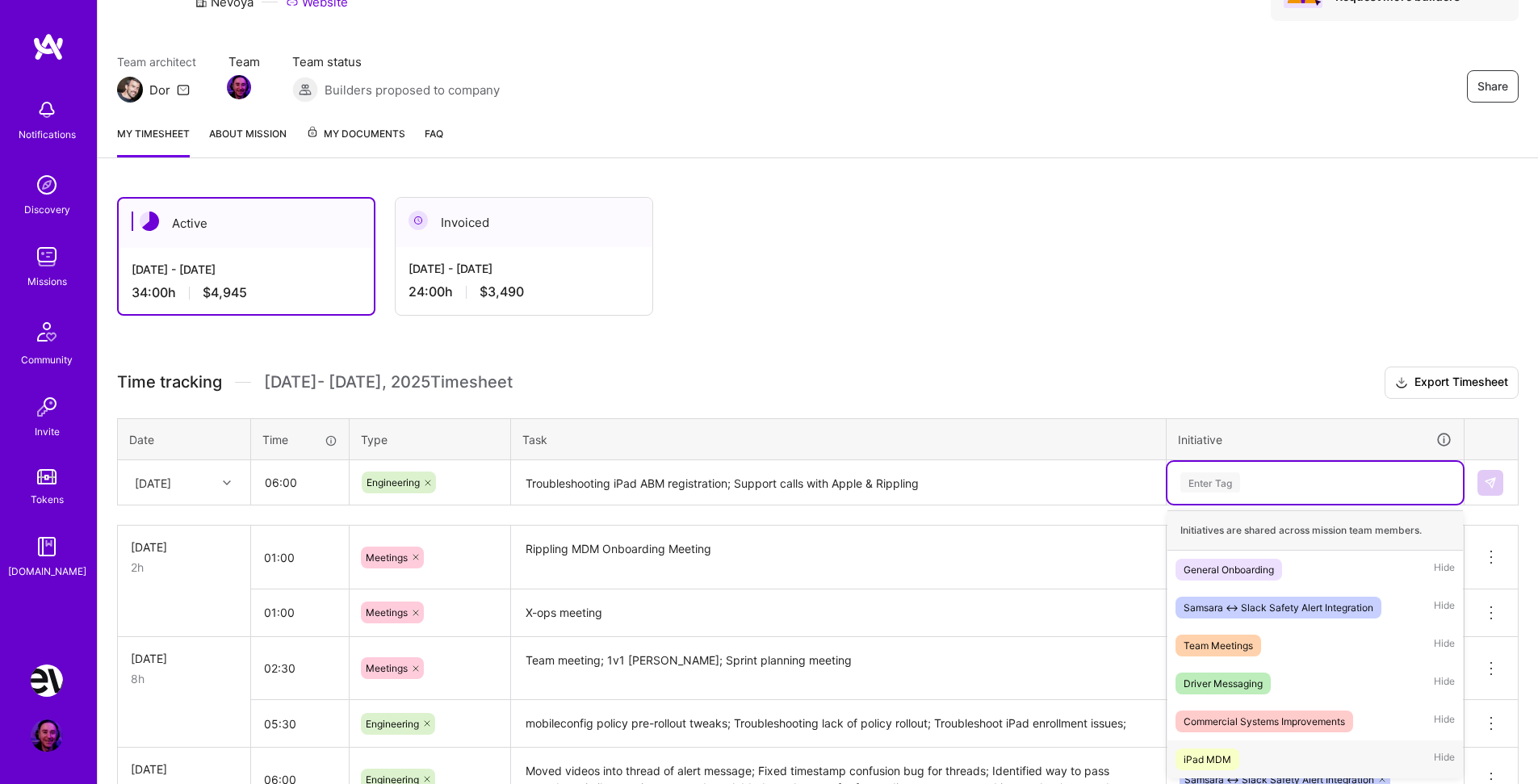
click at [1222, 755] on div "iPad MDM" at bounding box center [1207, 759] width 47 height 17
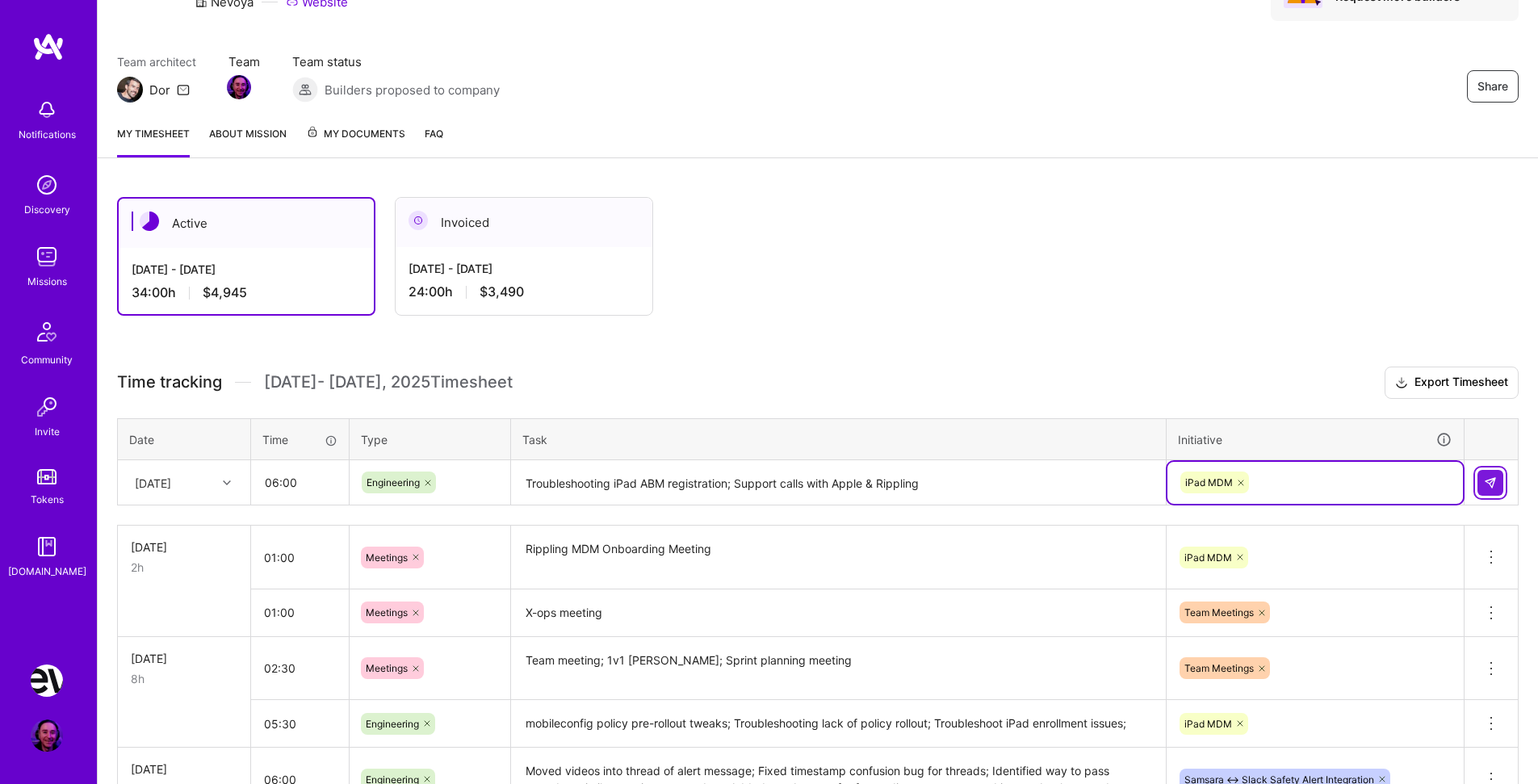
click at [1490, 481] on img at bounding box center [1491, 483] width 13 height 13
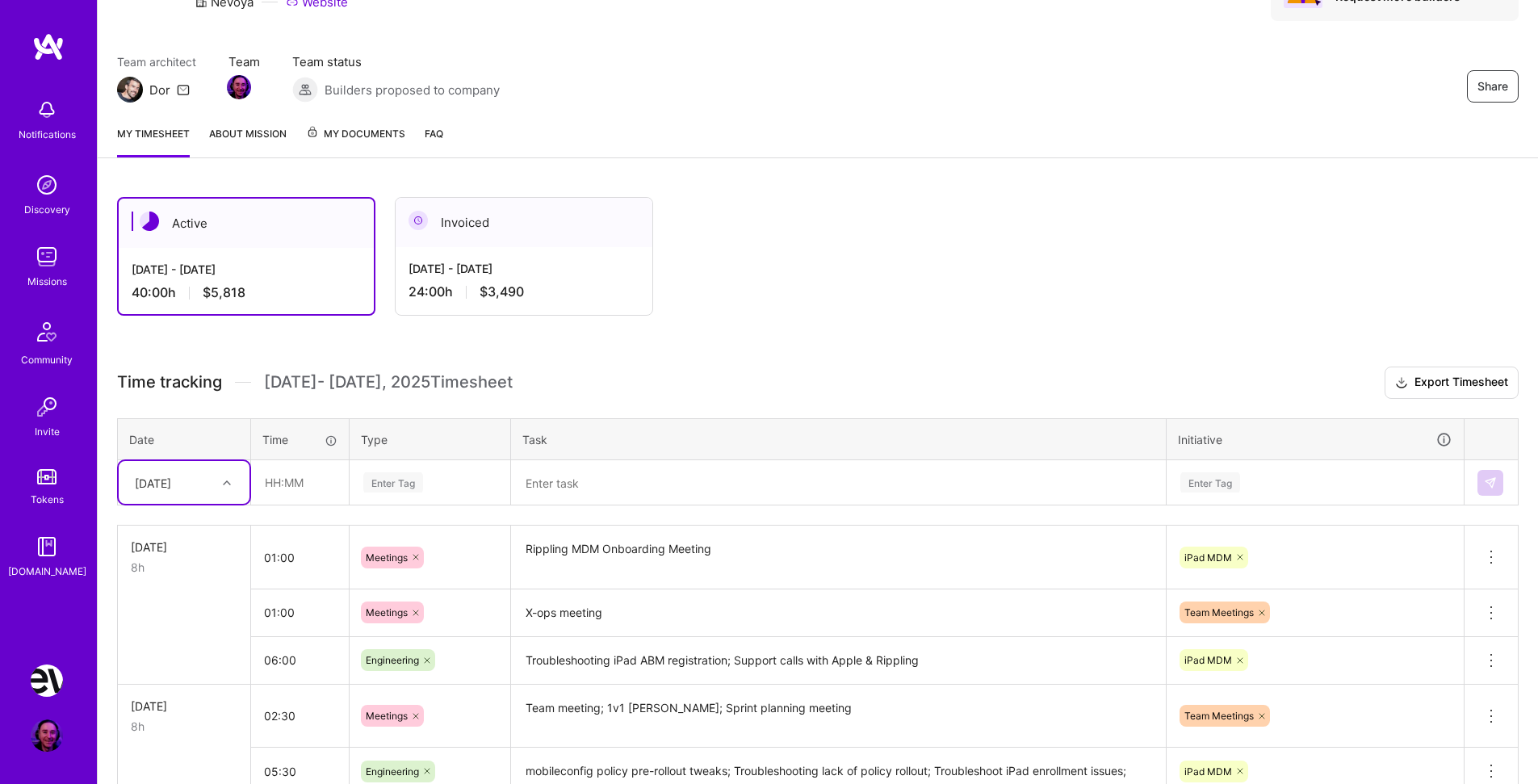
click at [230, 484] on icon at bounding box center [227, 483] width 9 height 9
click at [186, 734] on div "[DATE]" at bounding box center [184, 738] width 130 height 30
click at [326, 481] on input "text" at bounding box center [300, 482] width 96 height 43
type input "01:00"
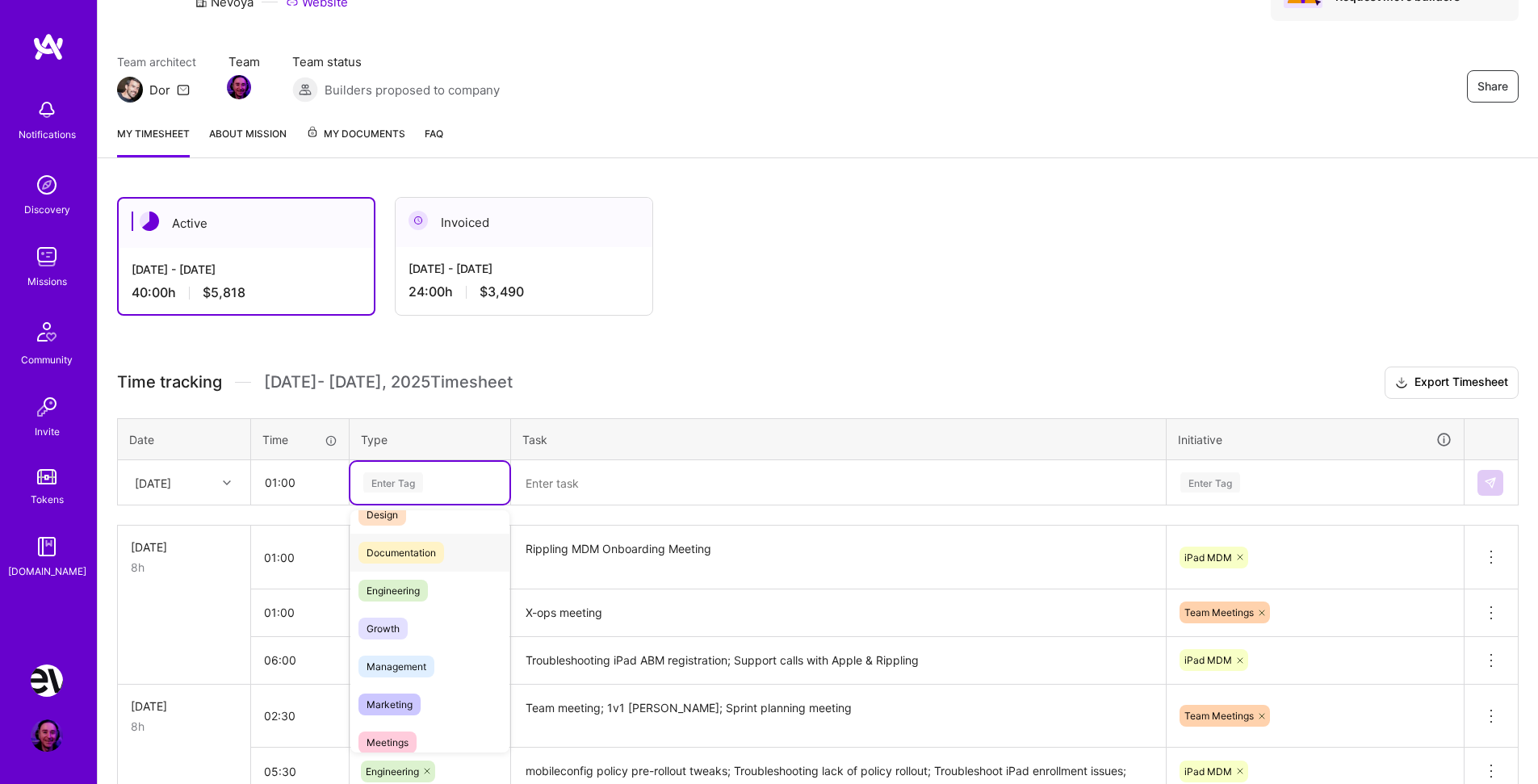
scroll to position [155, 0]
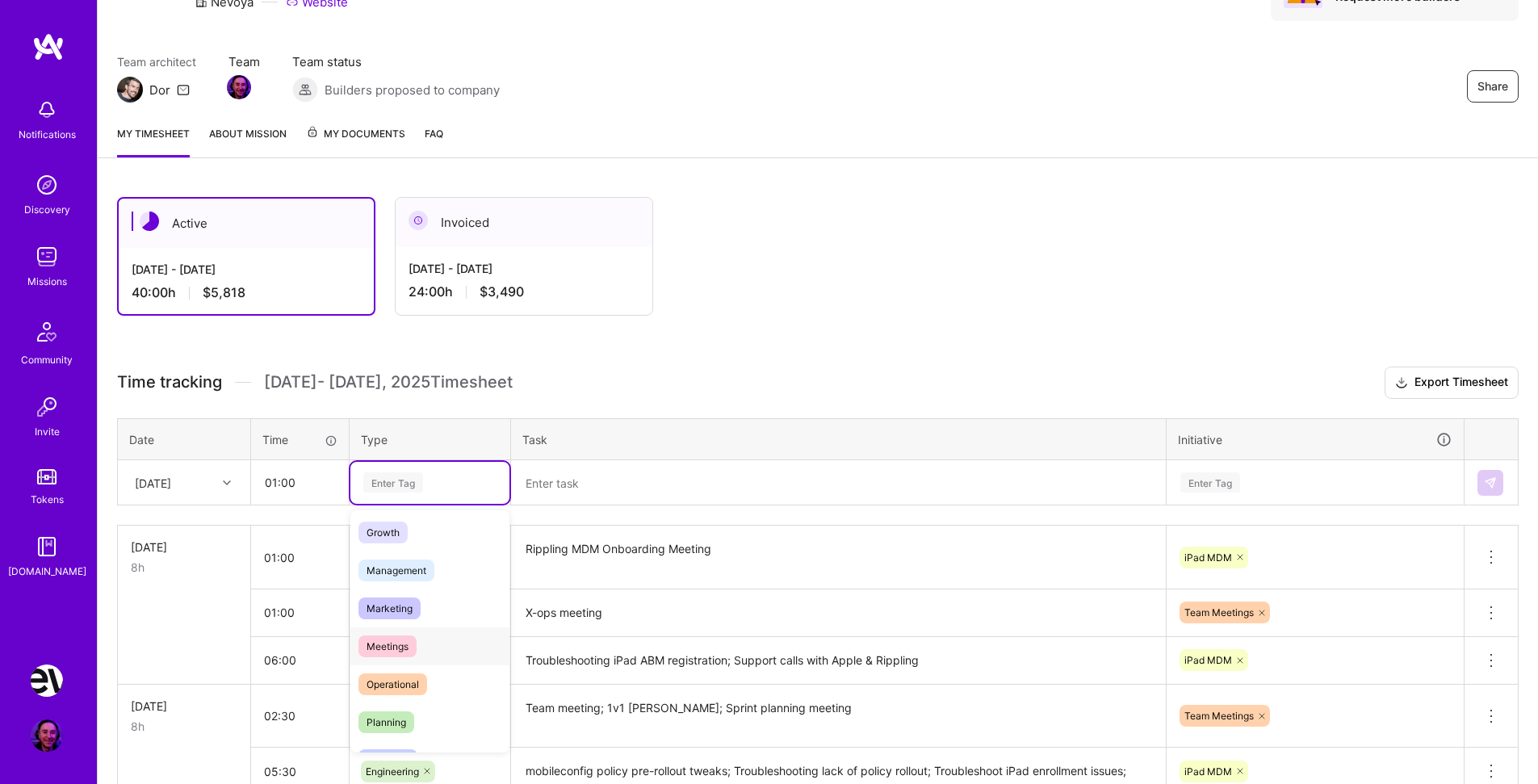
click at [407, 642] on span "Meetings" at bounding box center [388, 646] width 59 height 22
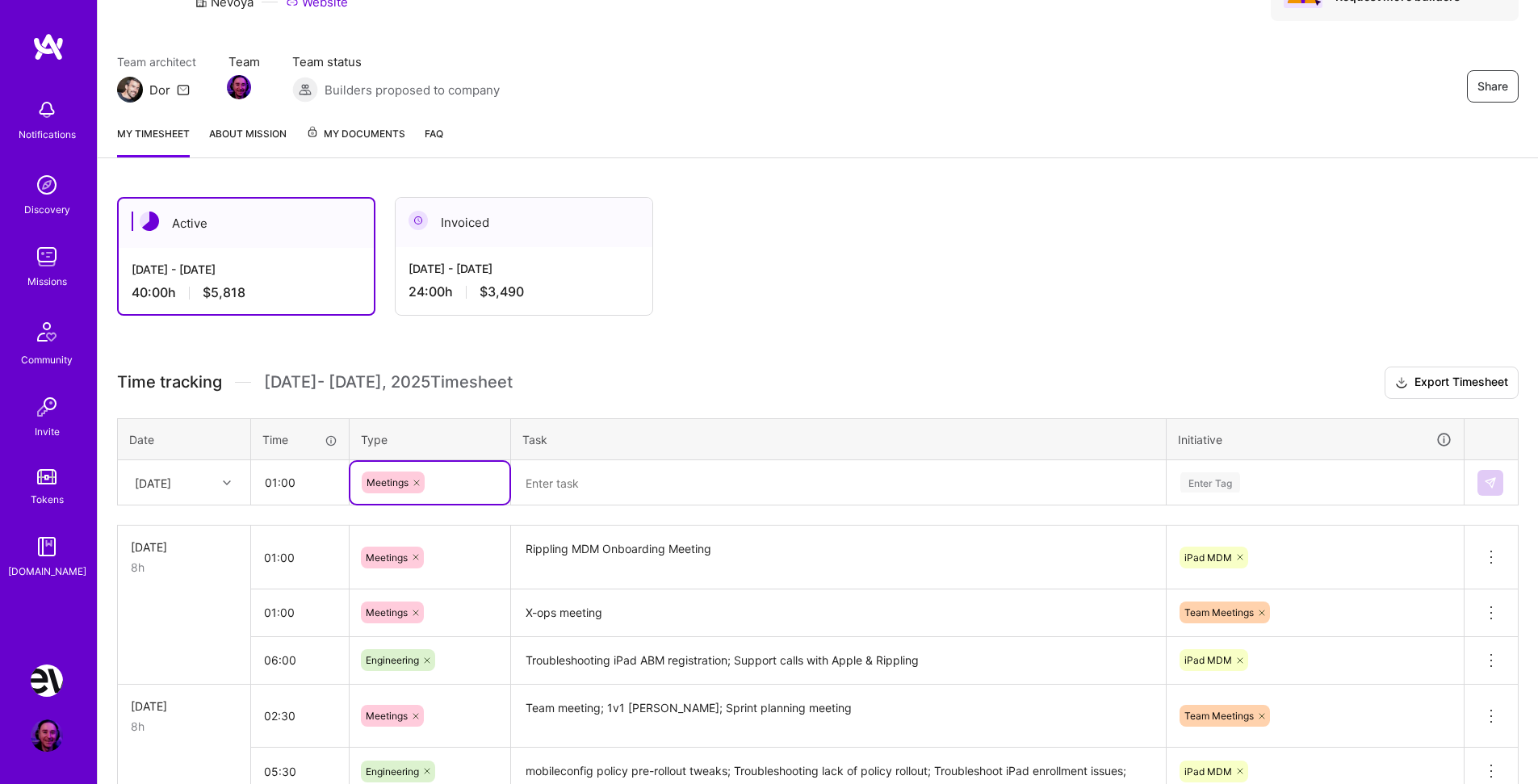
click at [576, 483] on textarea at bounding box center [839, 483] width 652 height 43
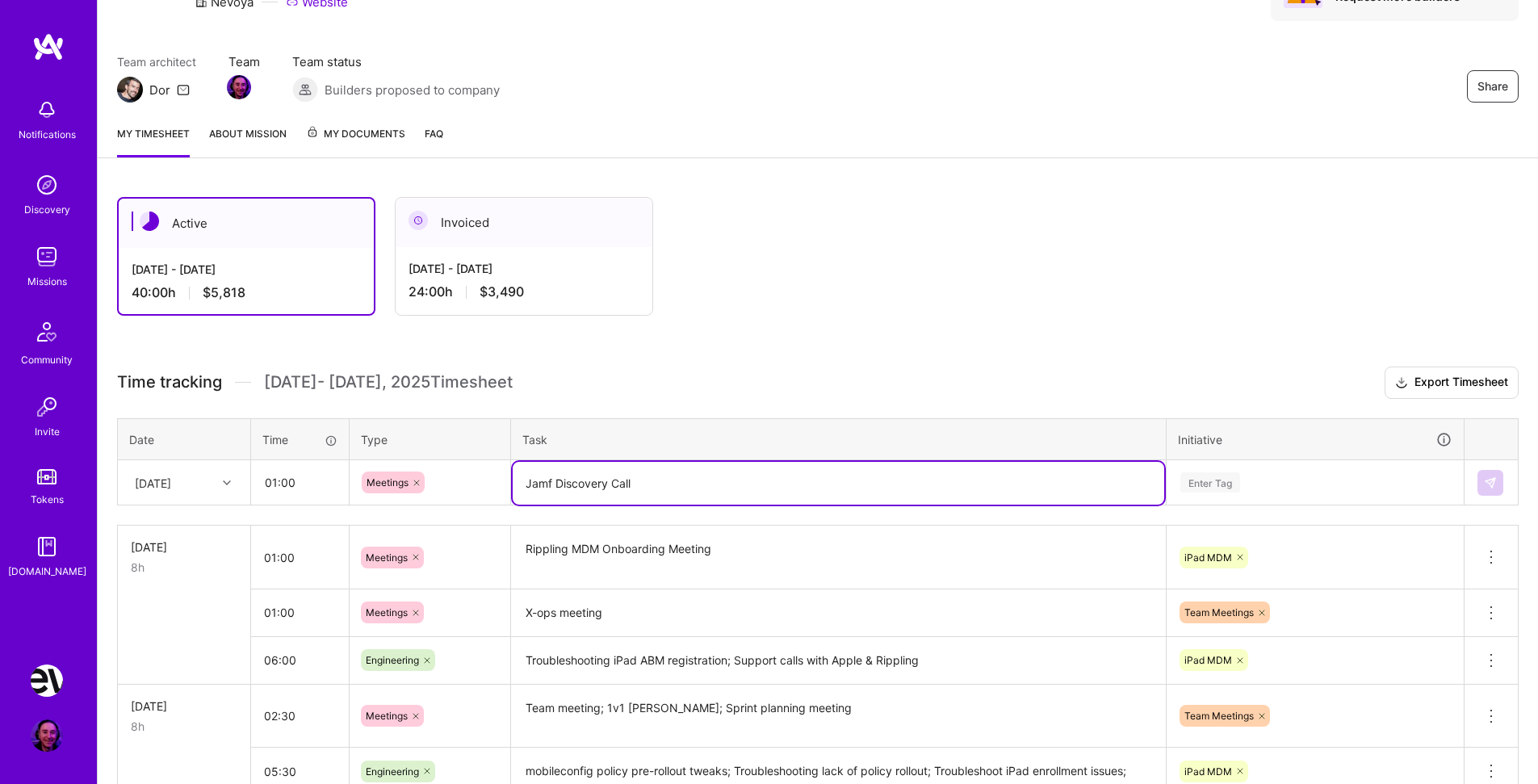
type textarea "Jamf Discovery Call"
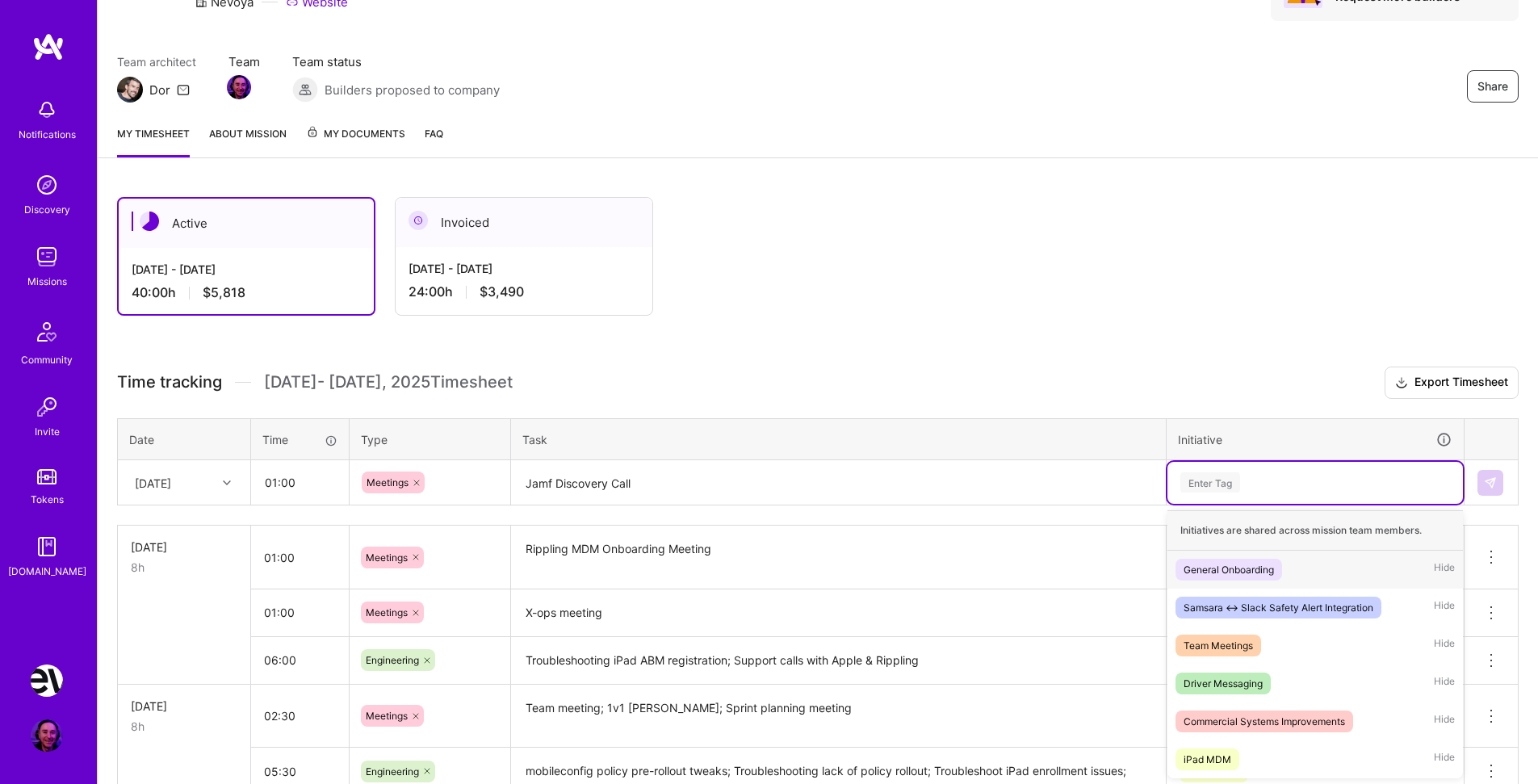
click at [1222, 481] on div "Enter Tag" at bounding box center [1210, 483] width 60 height 25
click at [1225, 754] on div "iPad MDM" at bounding box center [1207, 759] width 47 height 17
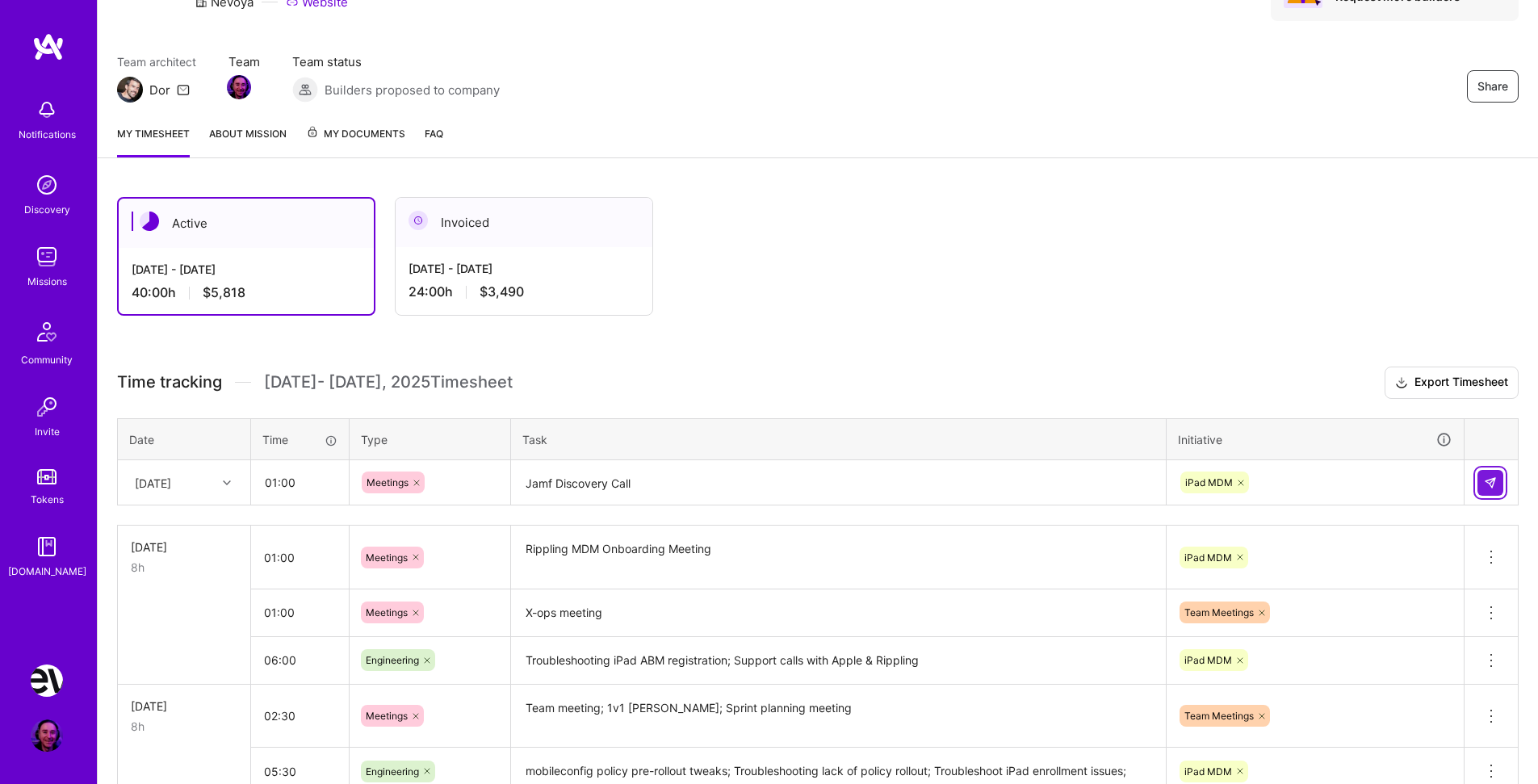
click at [1487, 482] on img at bounding box center [1491, 483] width 13 height 13
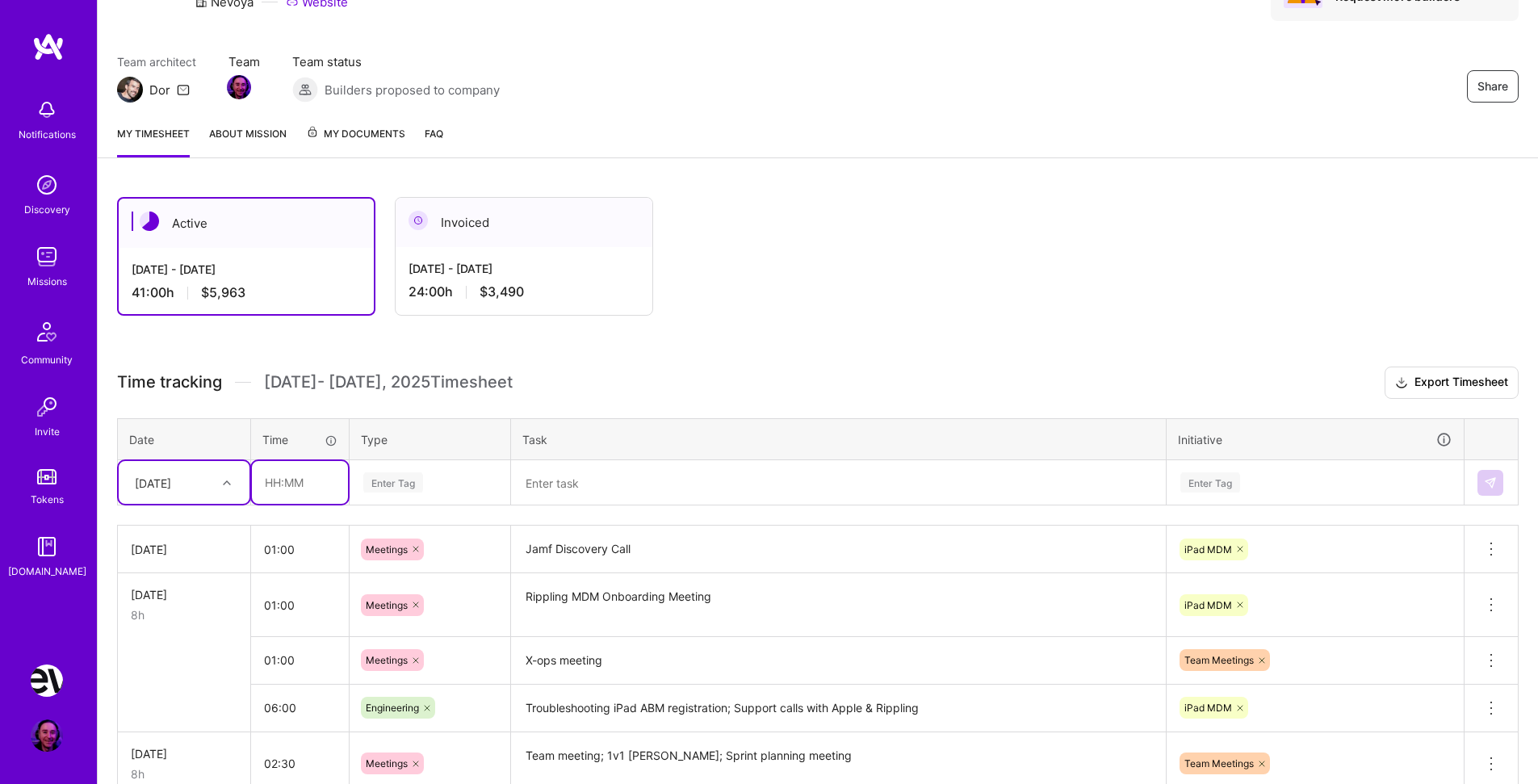
click at [281, 481] on input "text" at bounding box center [300, 482] width 96 height 43
type input "07:00"
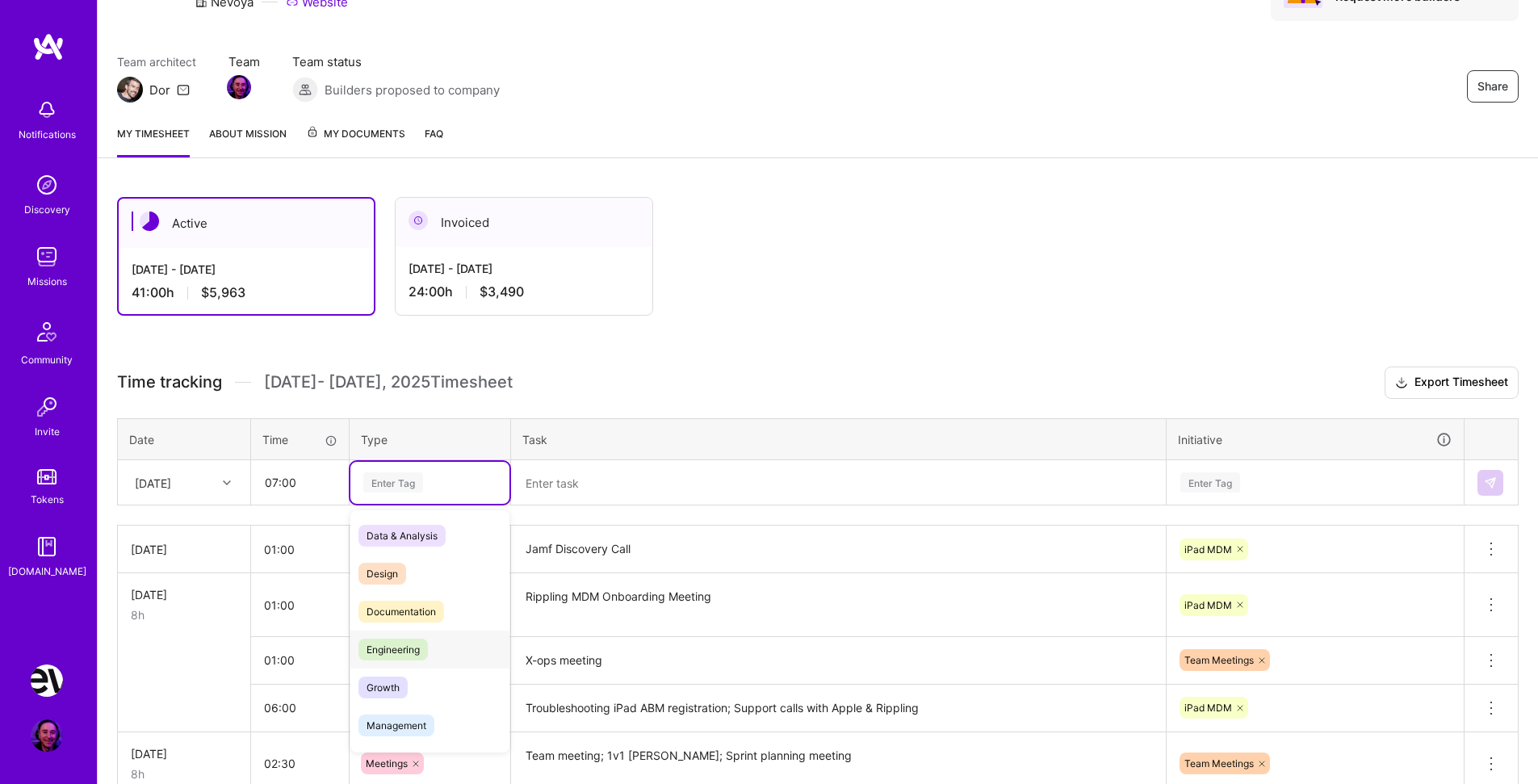
click at [416, 642] on span "Engineering" at bounding box center [394, 649] width 70 height 22
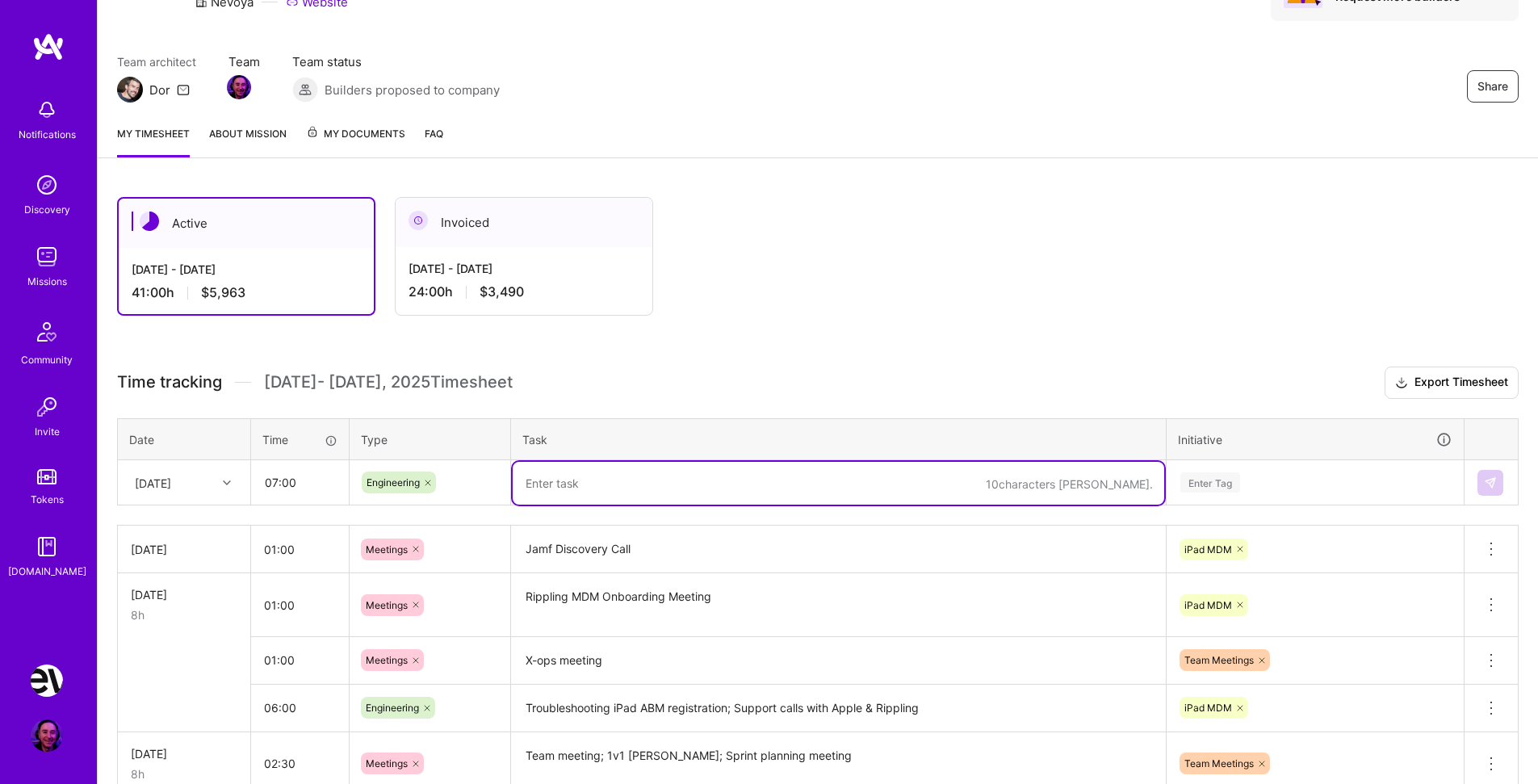
click at [637, 480] on textarea at bounding box center [839, 483] width 652 height 43
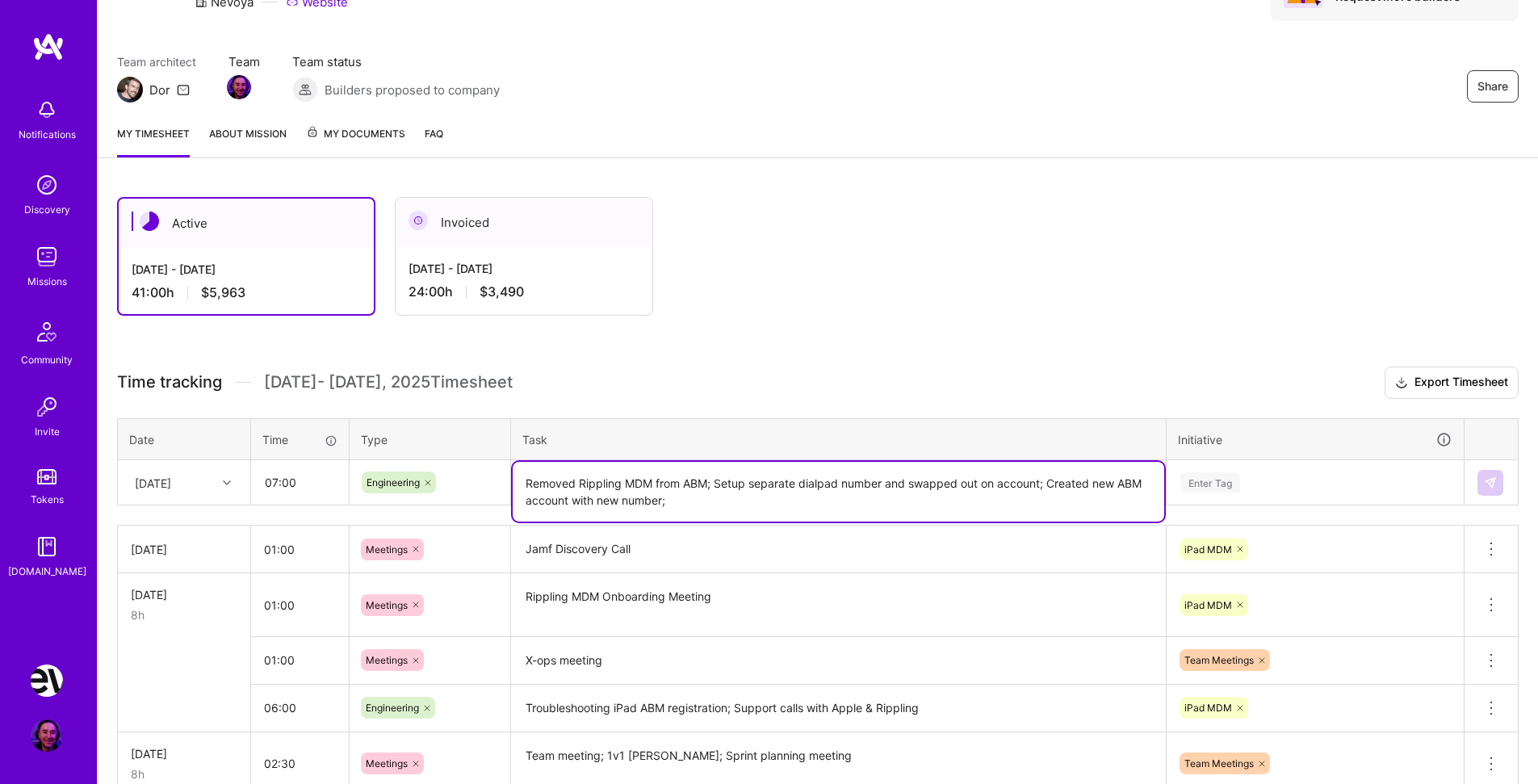
type textarea "Removed Rippling MDM from ABM; Setup separate dialpad number and swapped out on…"
click at [281, 482] on input "07:00" at bounding box center [300, 482] width 96 height 43
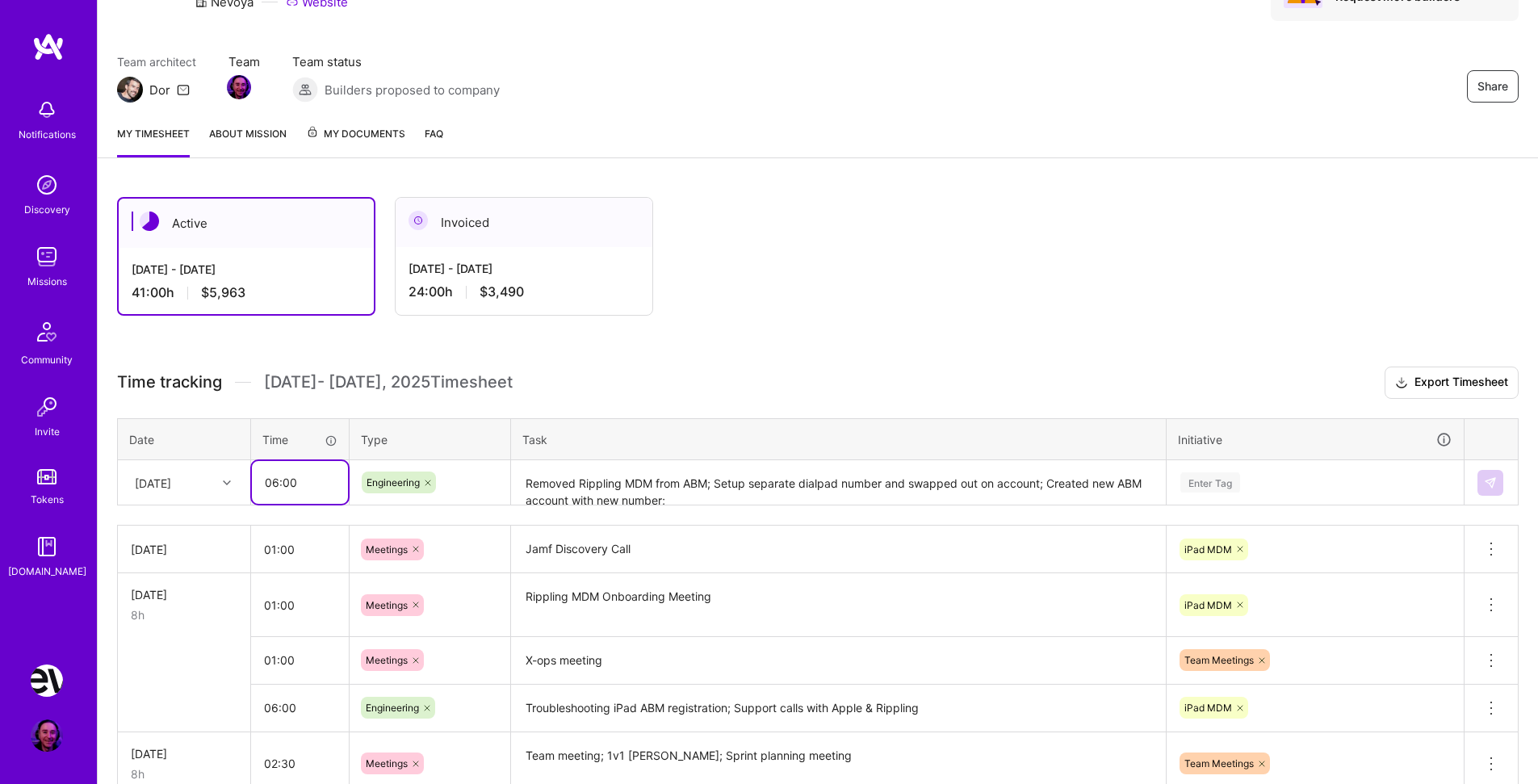
type input "06:00"
click at [686, 503] on textarea "Removed Rippling MDM from ABM; Setup separate dialpad number and swapped out on…" at bounding box center [839, 483] width 652 height 43
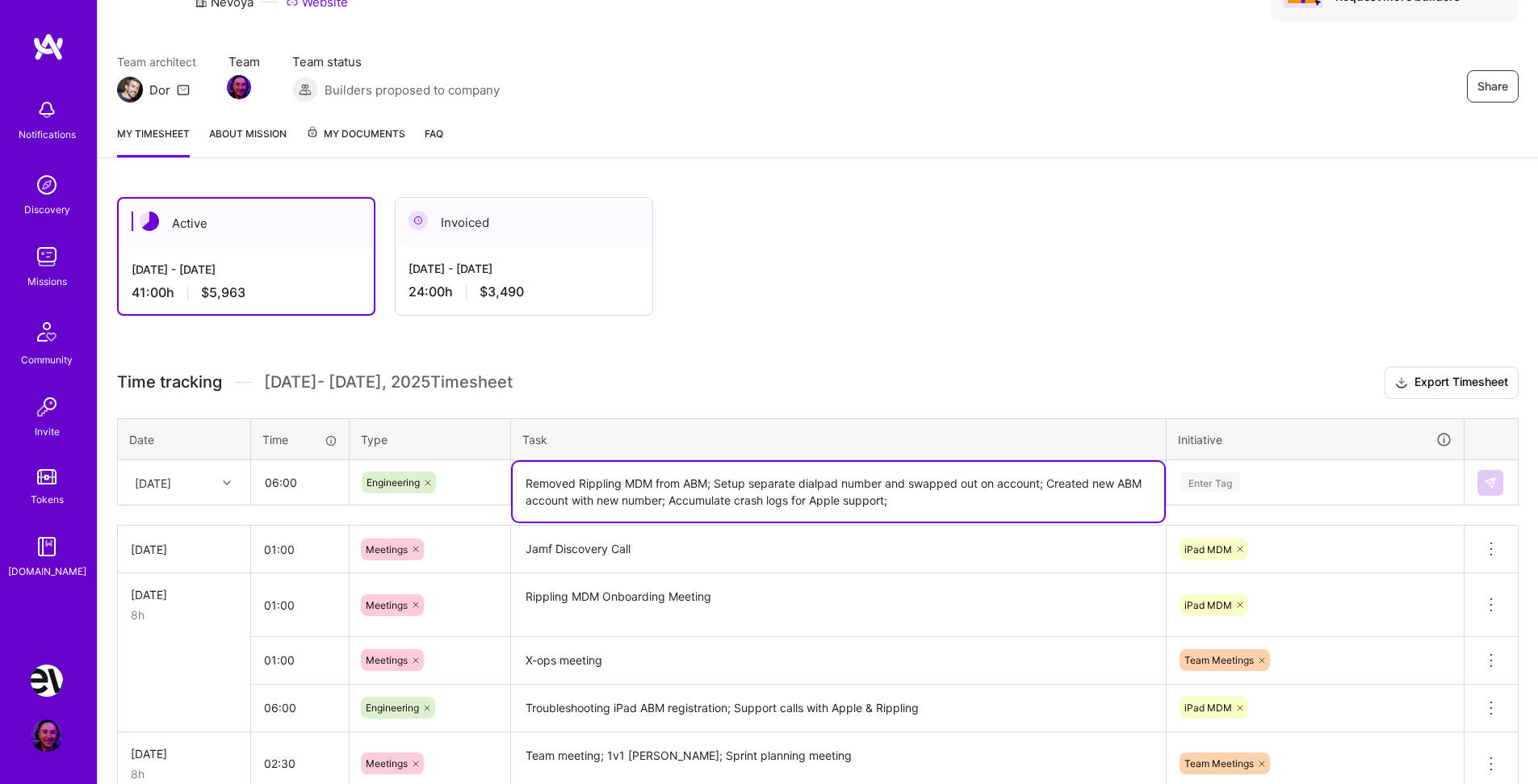
type textarea "Removed Rippling MDM from ABM; Setup separate dialpad number and swapped out on…"
click at [1220, 478] on div "Enter Tag" at bounding box center [1210, 483] width 60 height 25
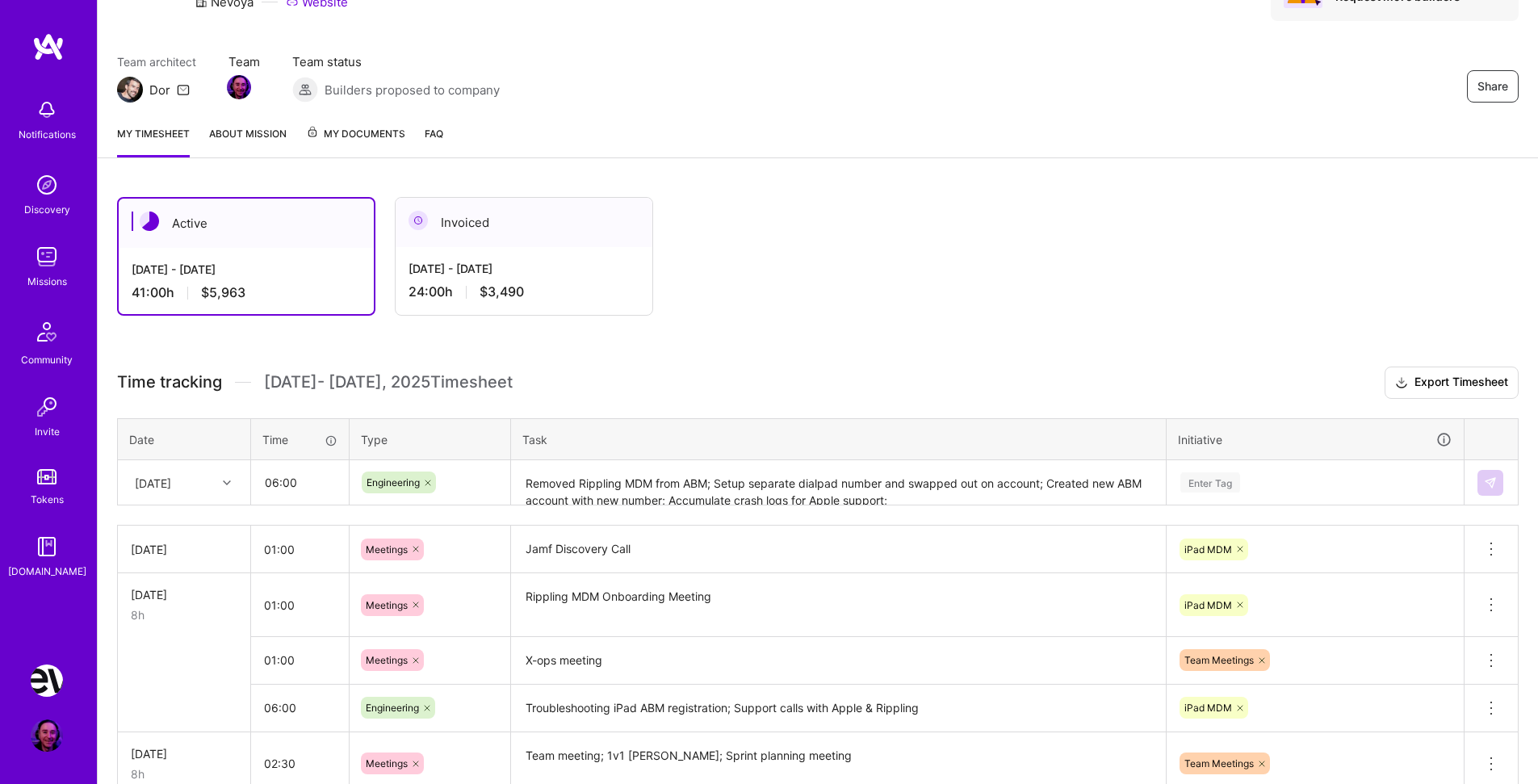
click at [855, 436] on th "Task" at bounding box center [839, 439] width 656 height 42
click at [1205, 486] on div "Enter Tag" at bounding box center [1210, 483] width 60 height 25
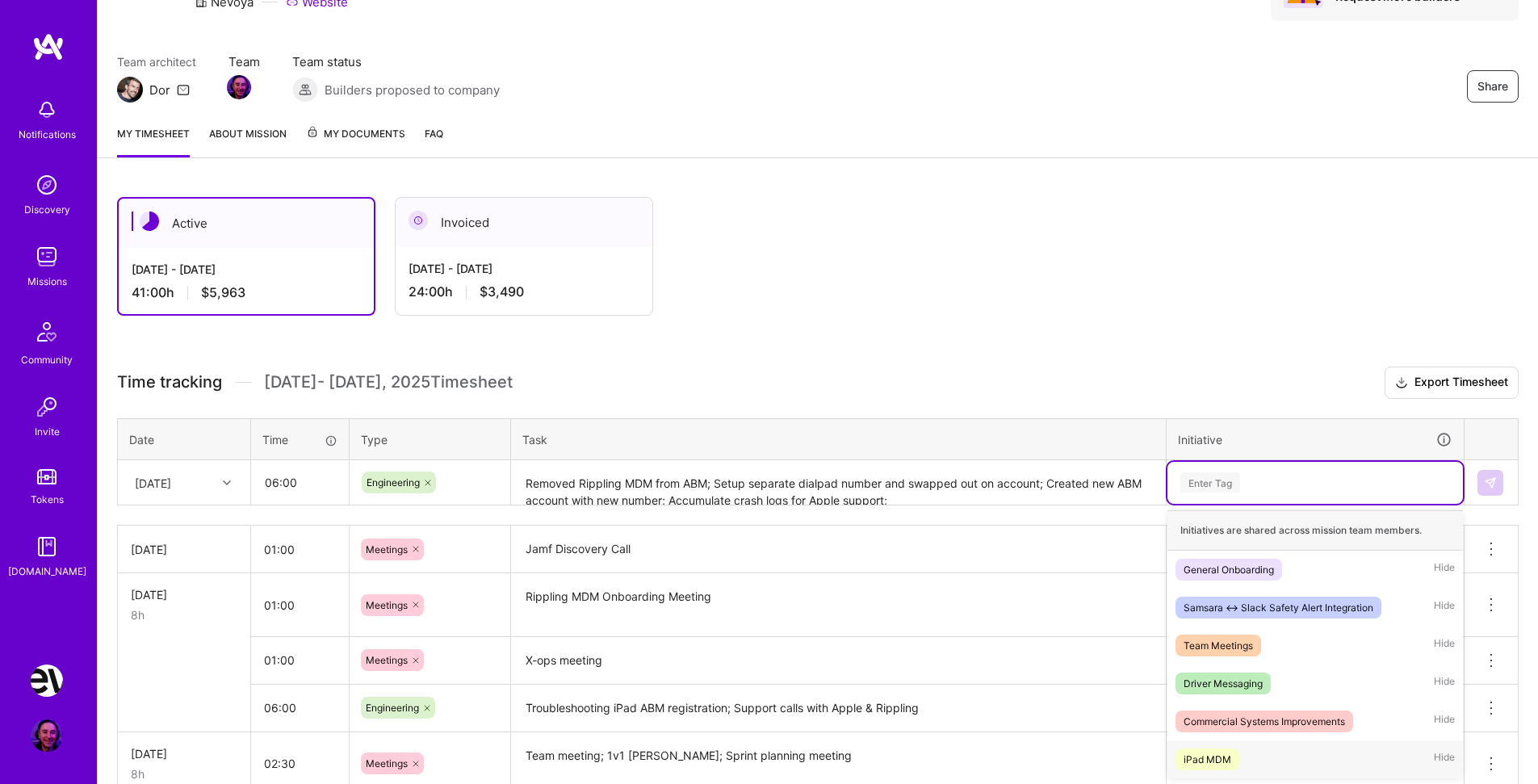
click at [1243, 758] on div "iPad MDM Hide" at bounding box center [1315, 759] width 296 height 38
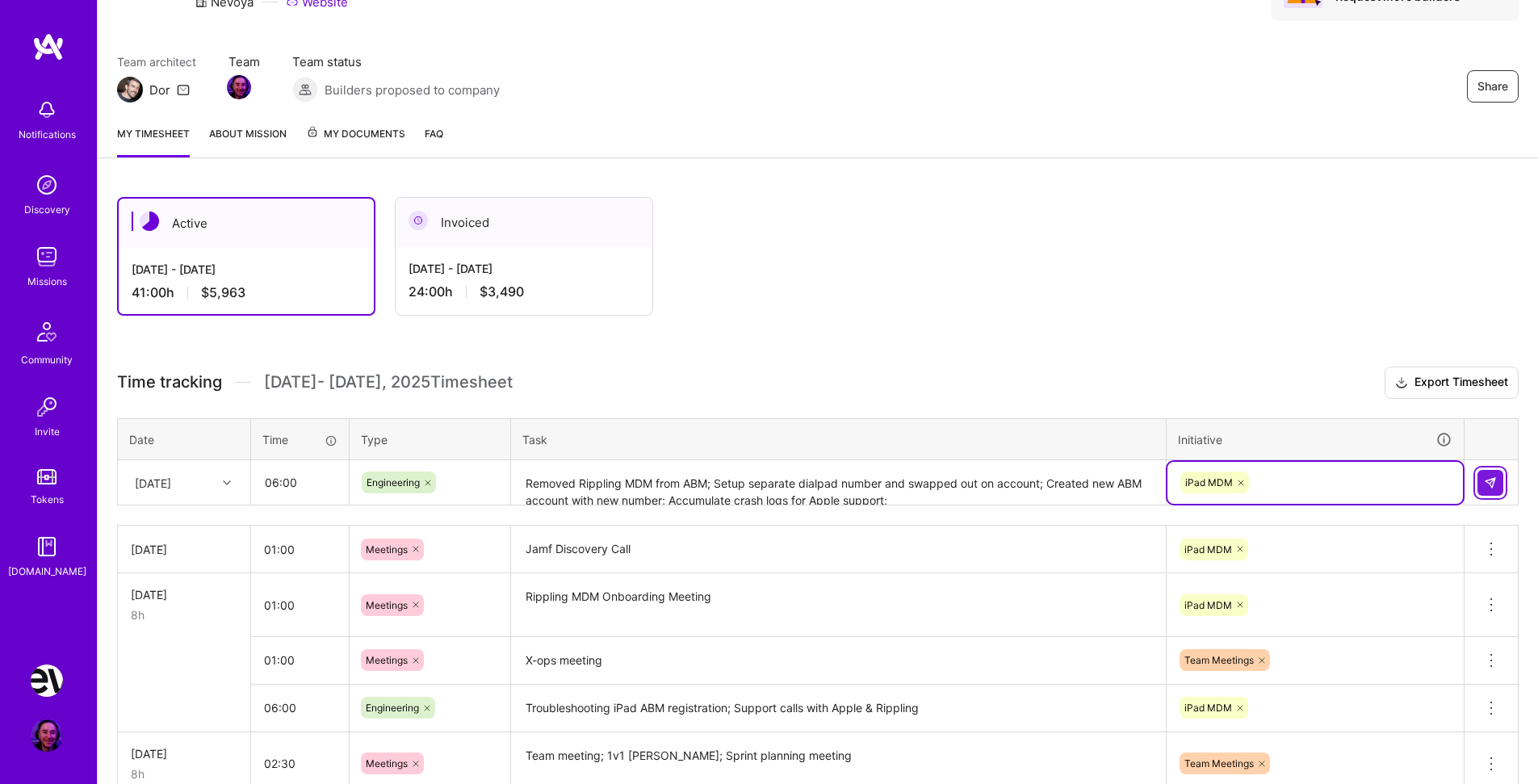
click at [1485, 478] on img at bounding box center [1491, 483] width 13 height 13
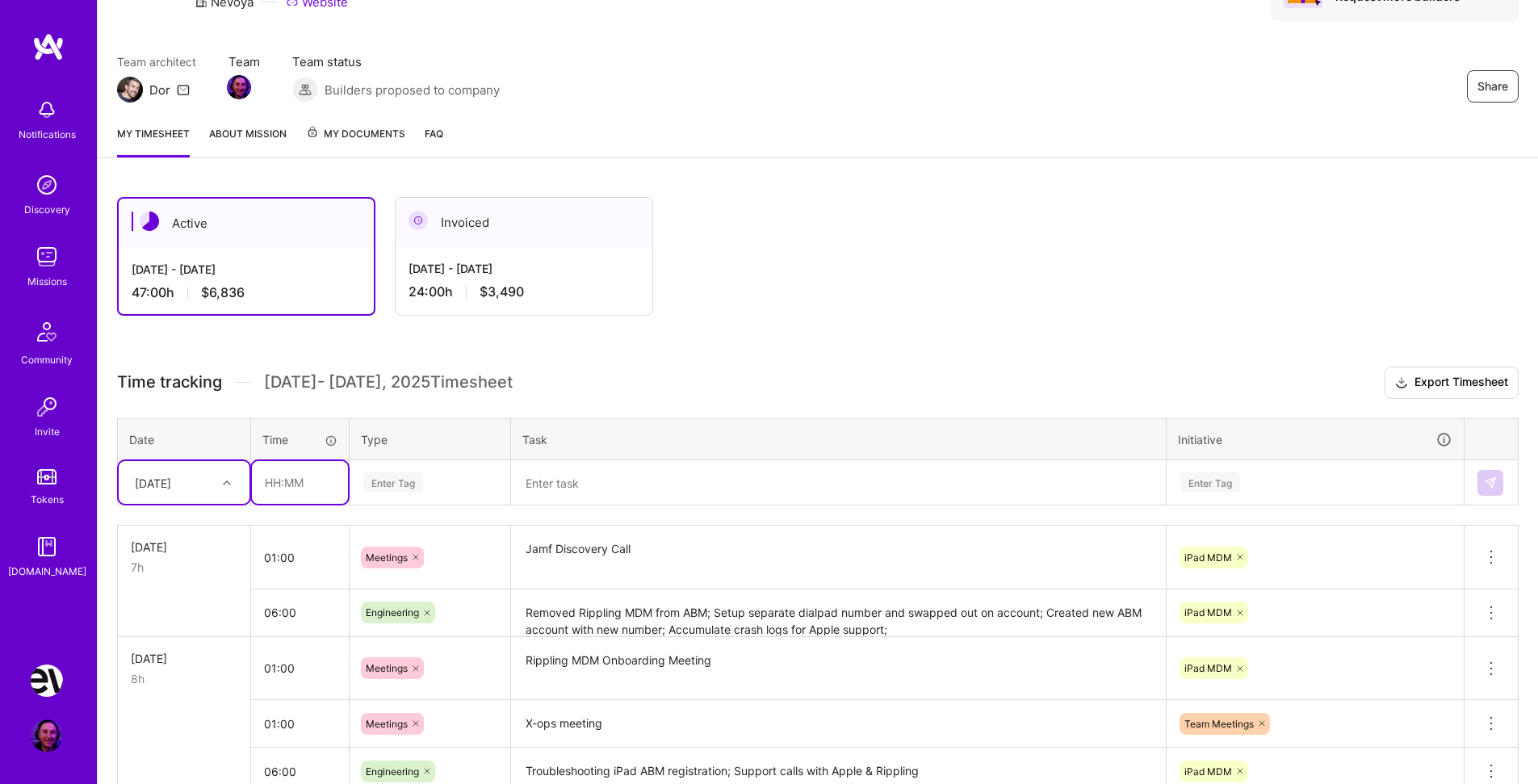
click at [294, 487] on input "text" at bounding box center [300, 482] width 96 height 43
type input "01:00"
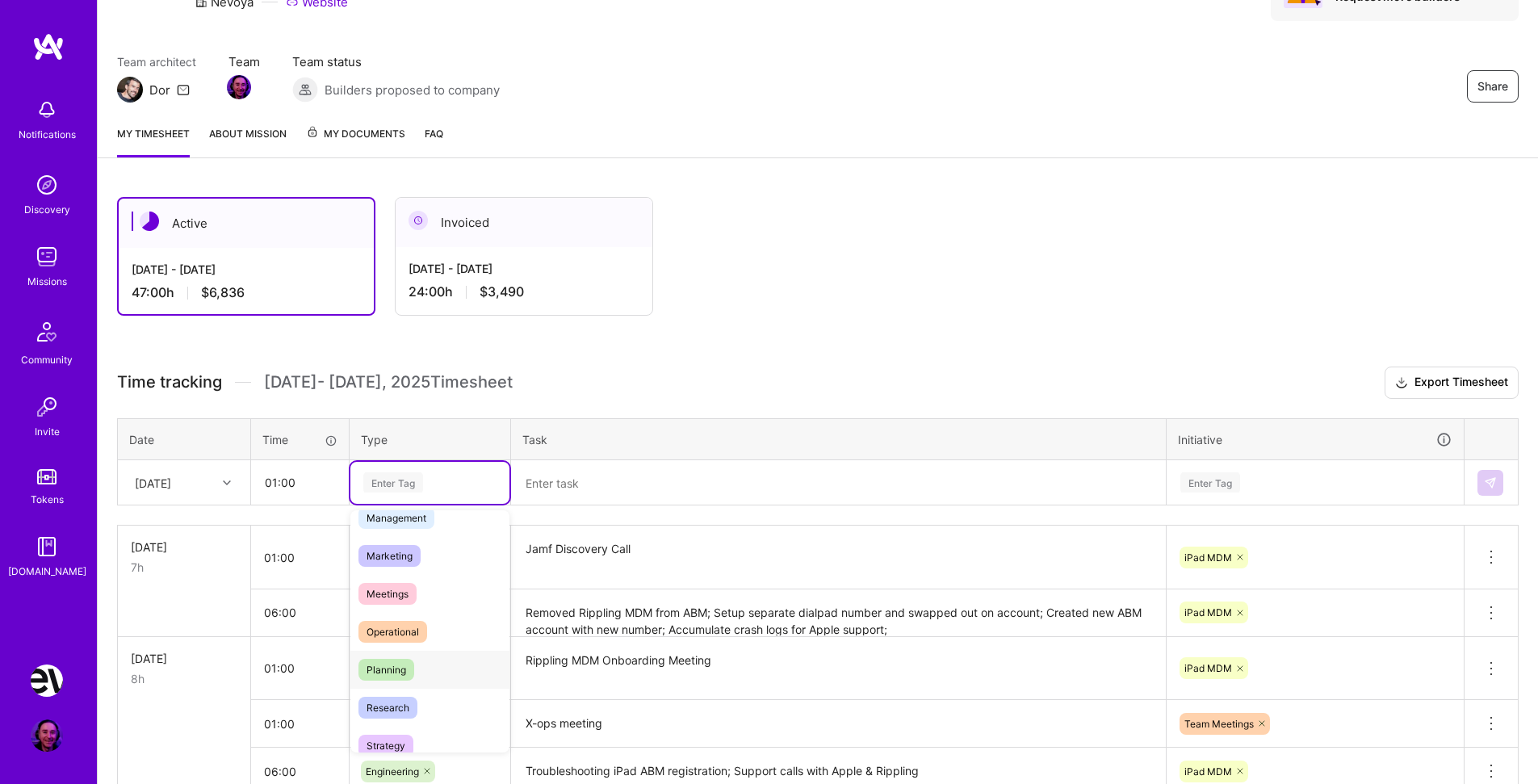
scroll to position [226, 0]
click at [409, 690] on span "Research" at bounding box center [388, 689] width 59 height 22
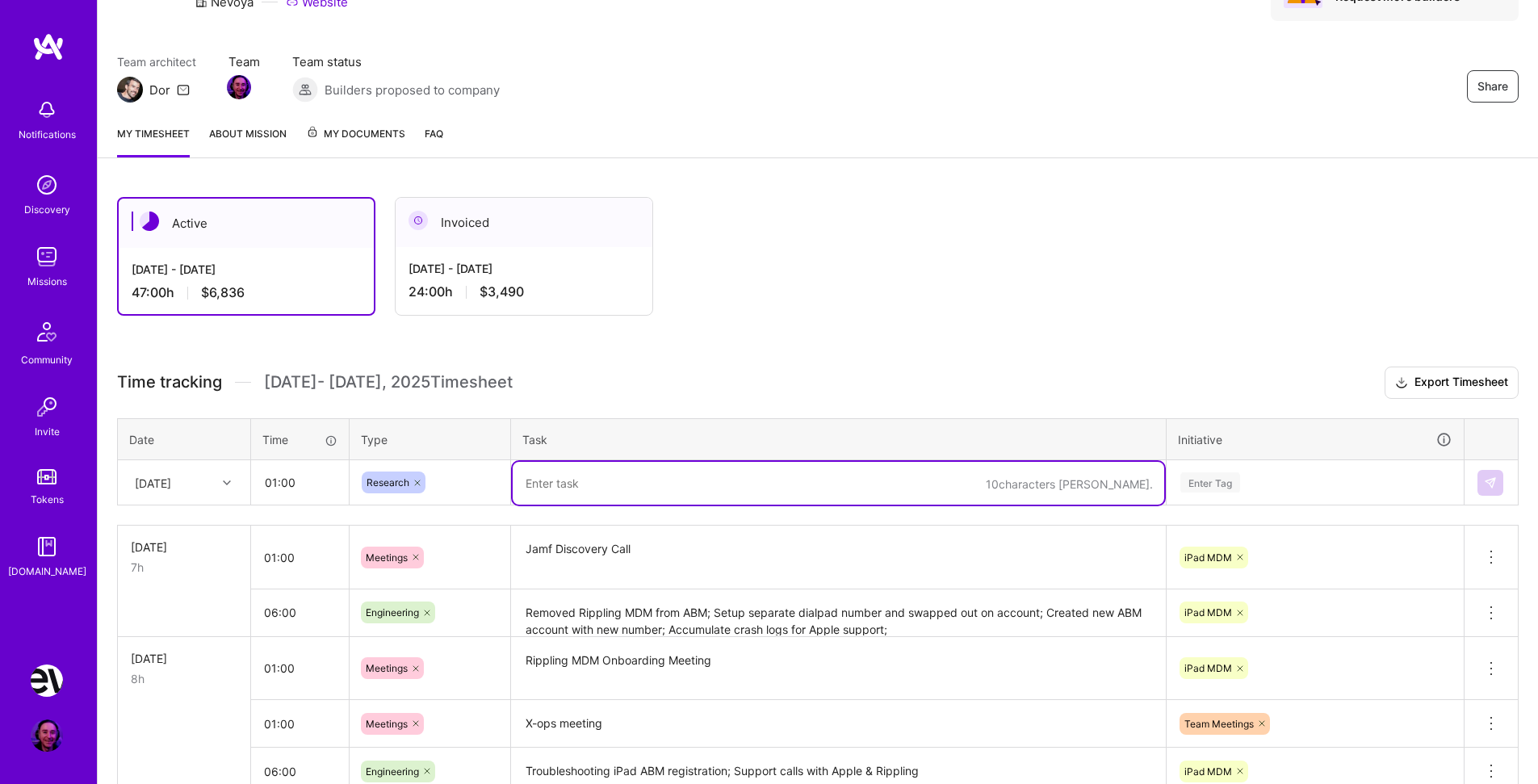
click at [607, 483] on textarea at bounding box center [839, 483] width 652 height 43
type textarea "P"
type textarea "B"
type textarea "P"
type textarea "Integrating Pylon into Slack for drivers"
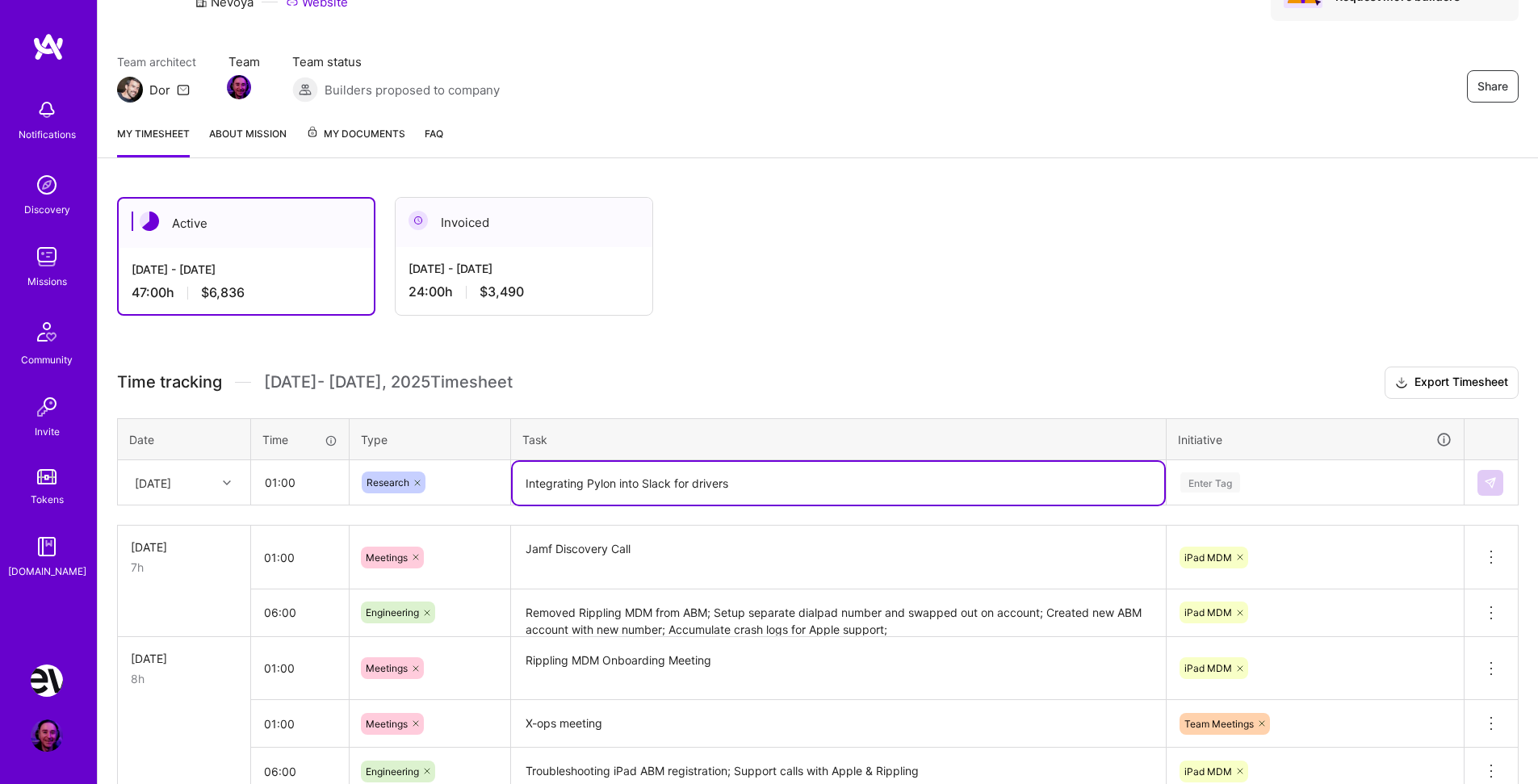
click at [1210, 486] on div "Enter Tag" at bounding box center [1210, 483] width 60 height 25
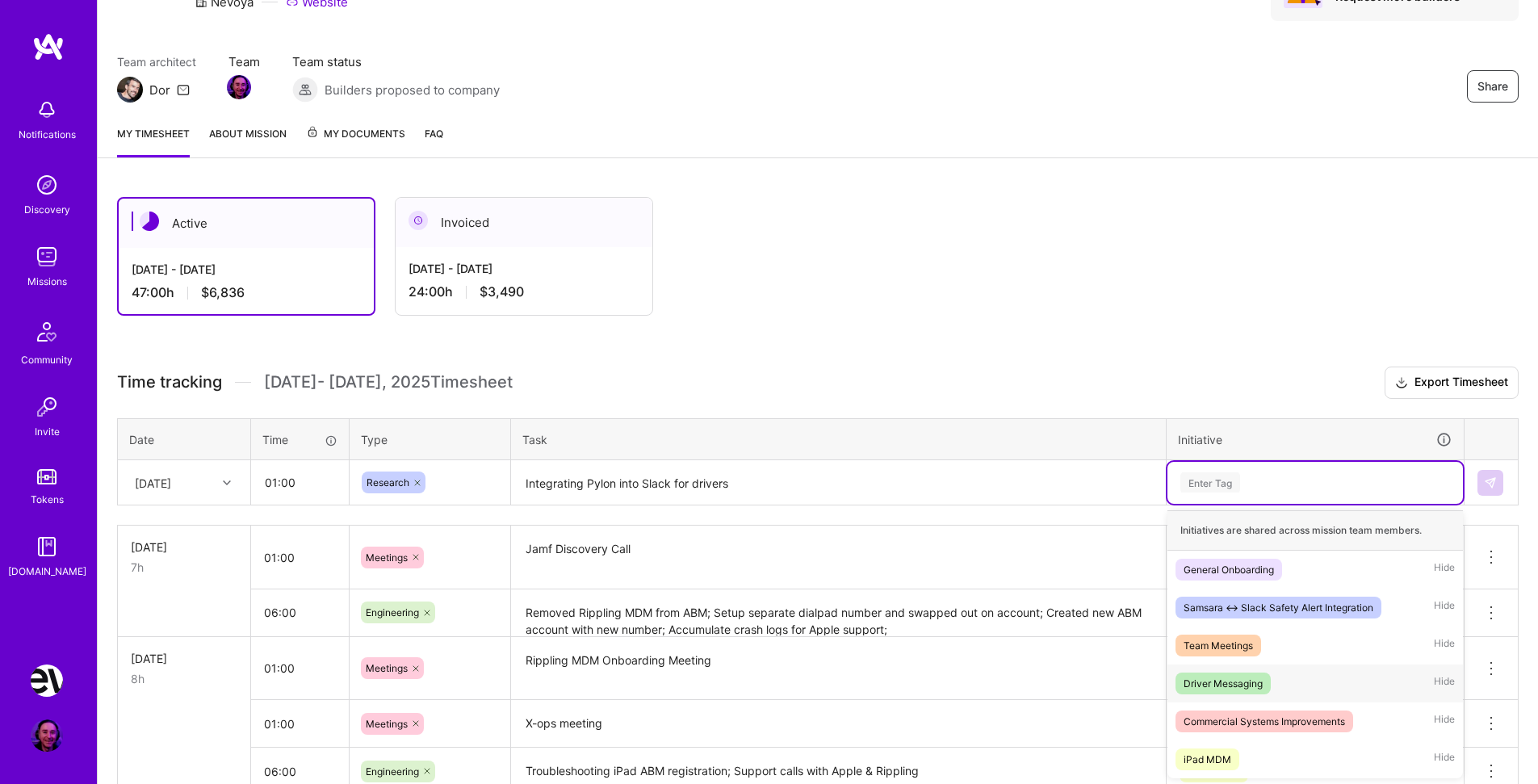
click at [1269, 689] on span "Driver Messaging" at bounding box center [1223, 683] width 95 height 22
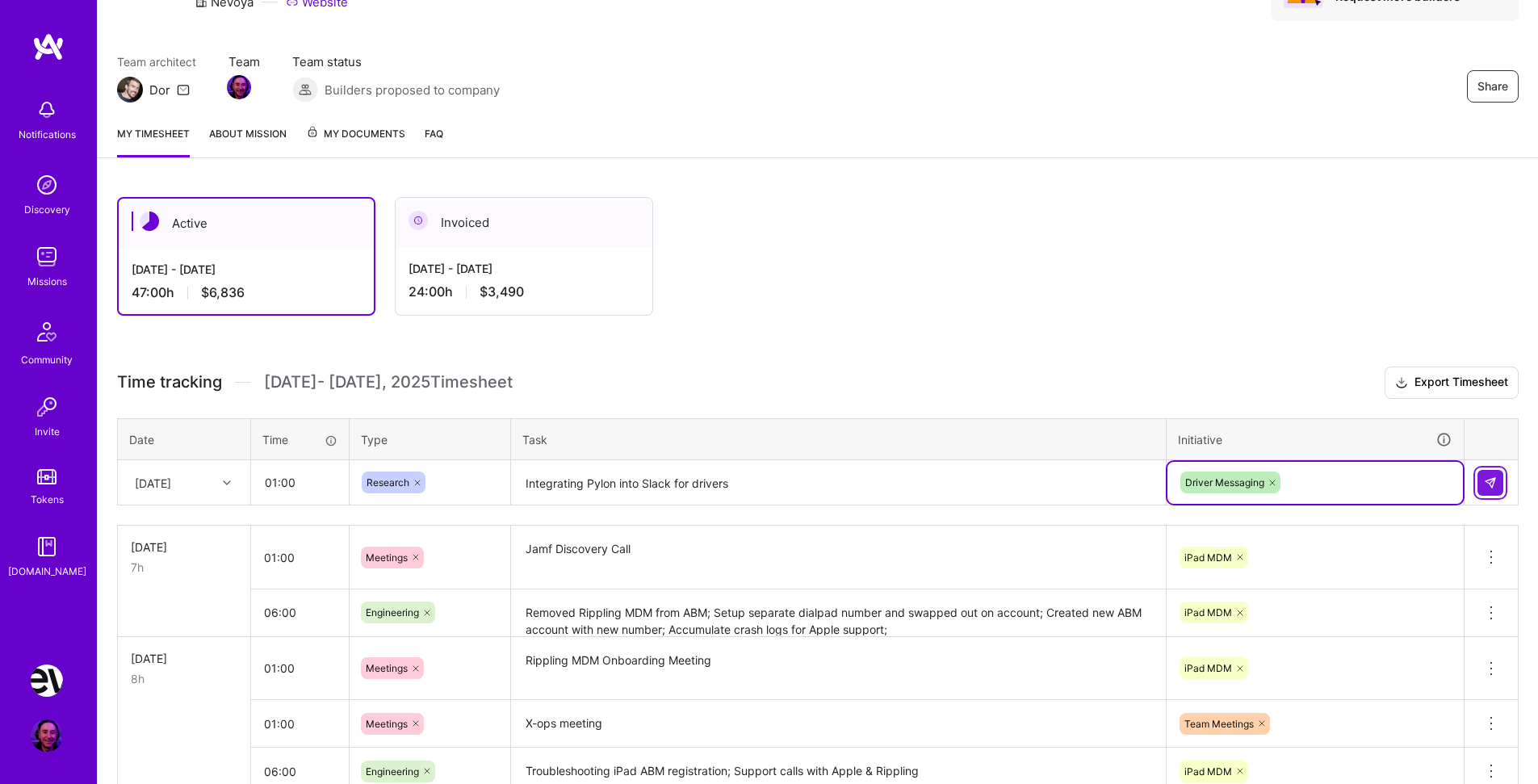
click at [1498, 478] on button at bounding box center [1490, 483] width 26 height 26
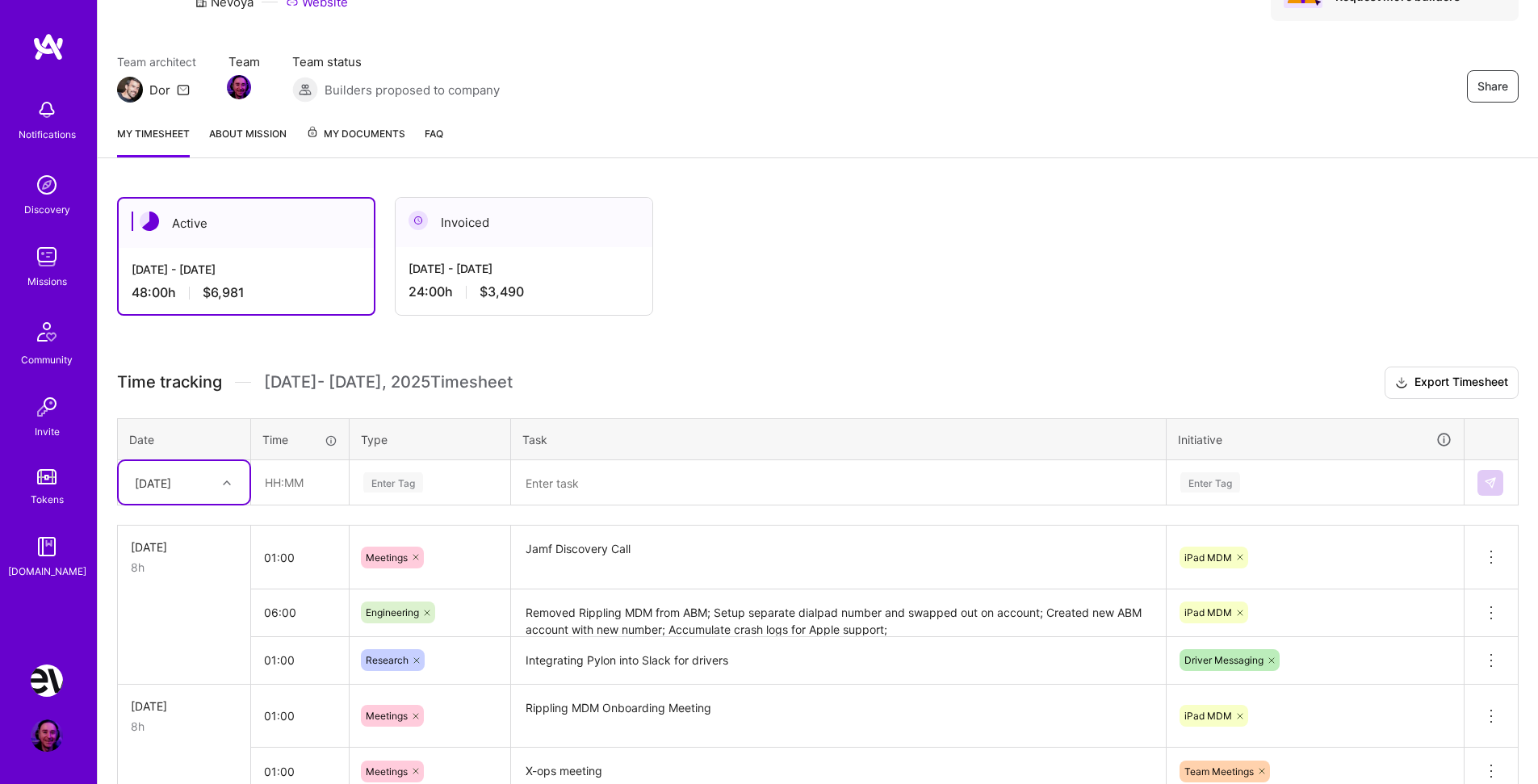
click at [225, 484] on icon at bounding box center [227, 483] width 9 height 9
click at [192, 700] on div "[DATE]" at bounding box center [184, 705] width 130 height 30
click at [319, 484] on input "text" at bounding box center [300, 482] width 96 height 43
type input "01:00"
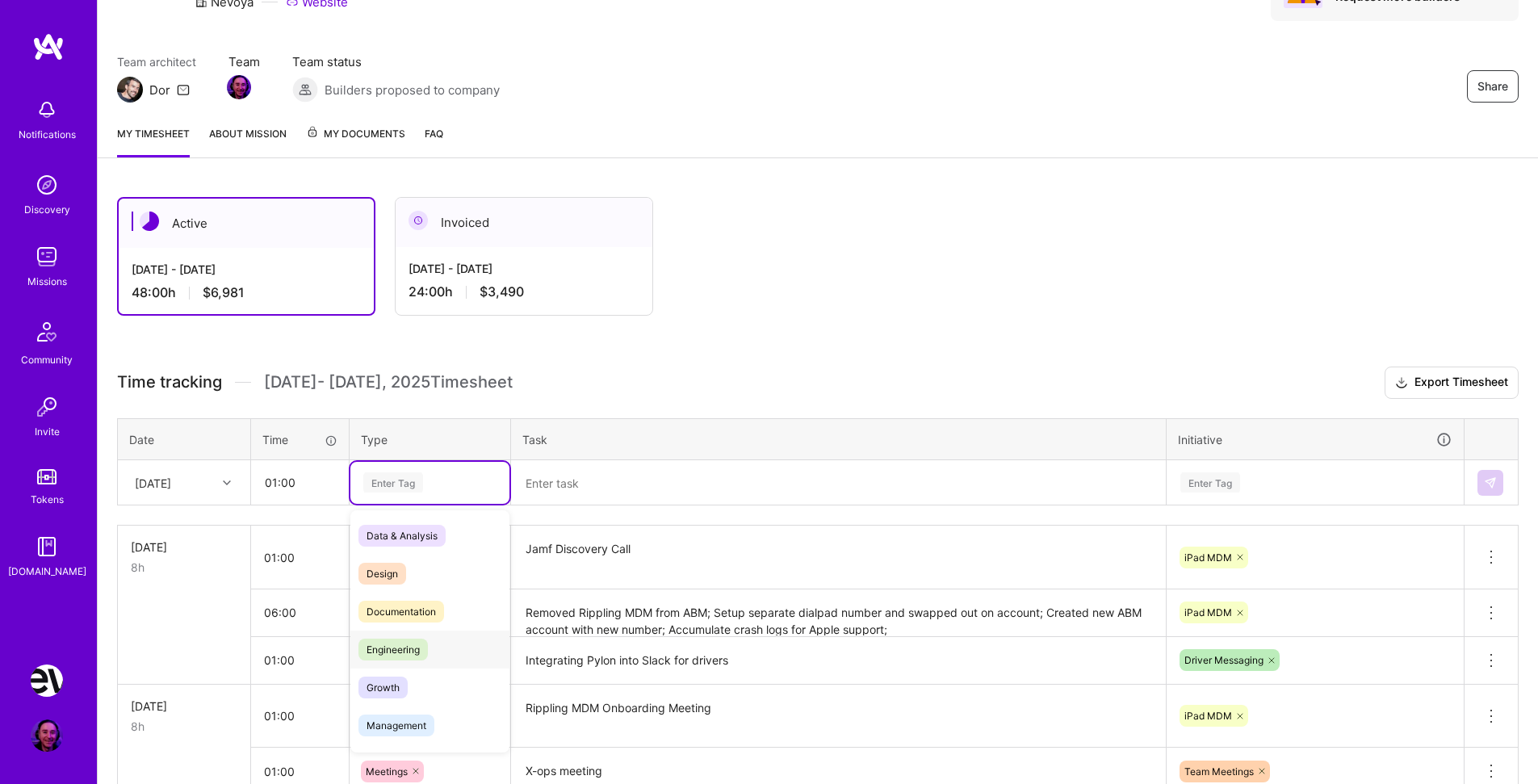
click at [388, 645] on span "Engineering" at bounding box center [394, 649] width 70 height 22
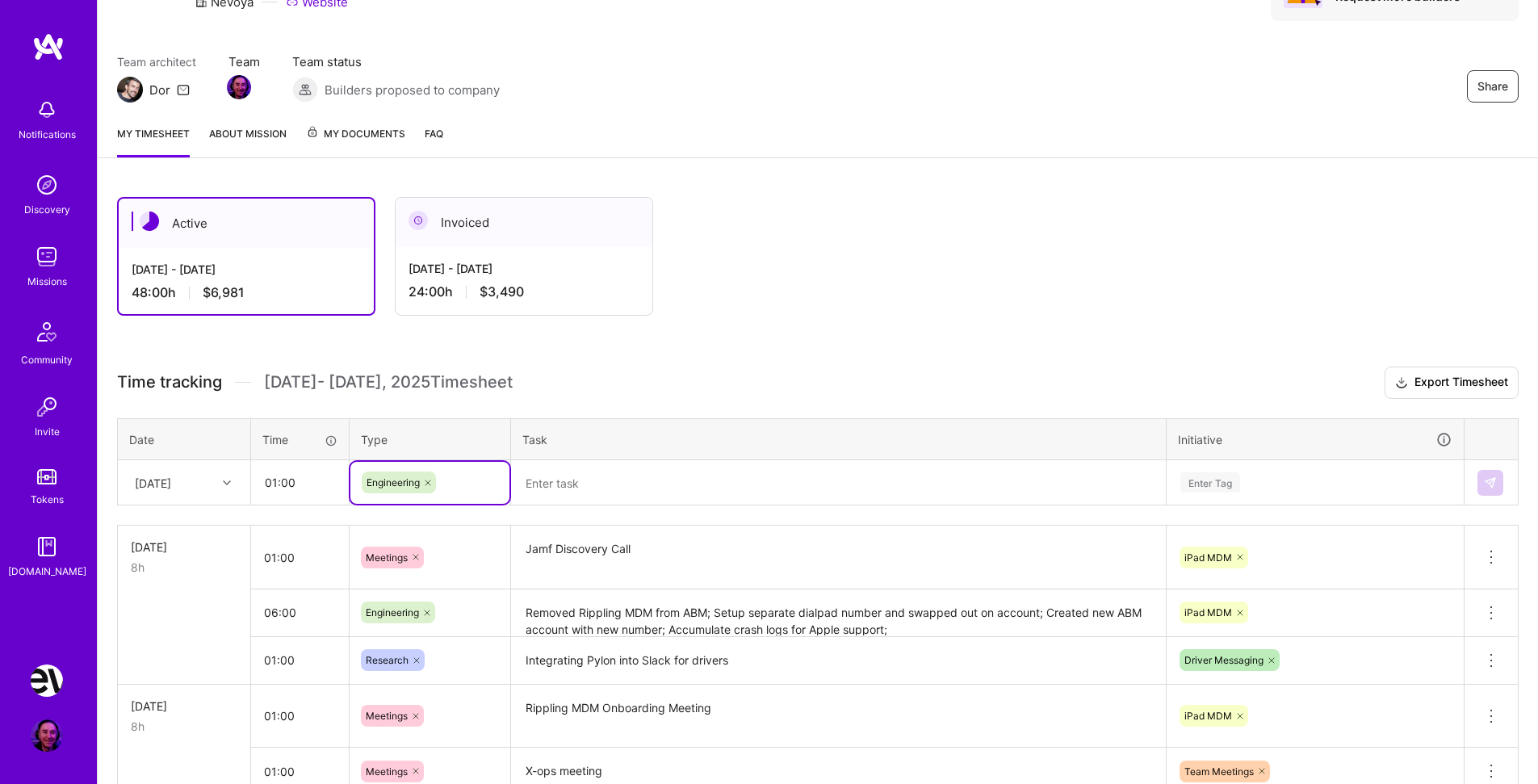
click at [599, 482] on textarea at bounding box center [839, 483] width 652 height 43
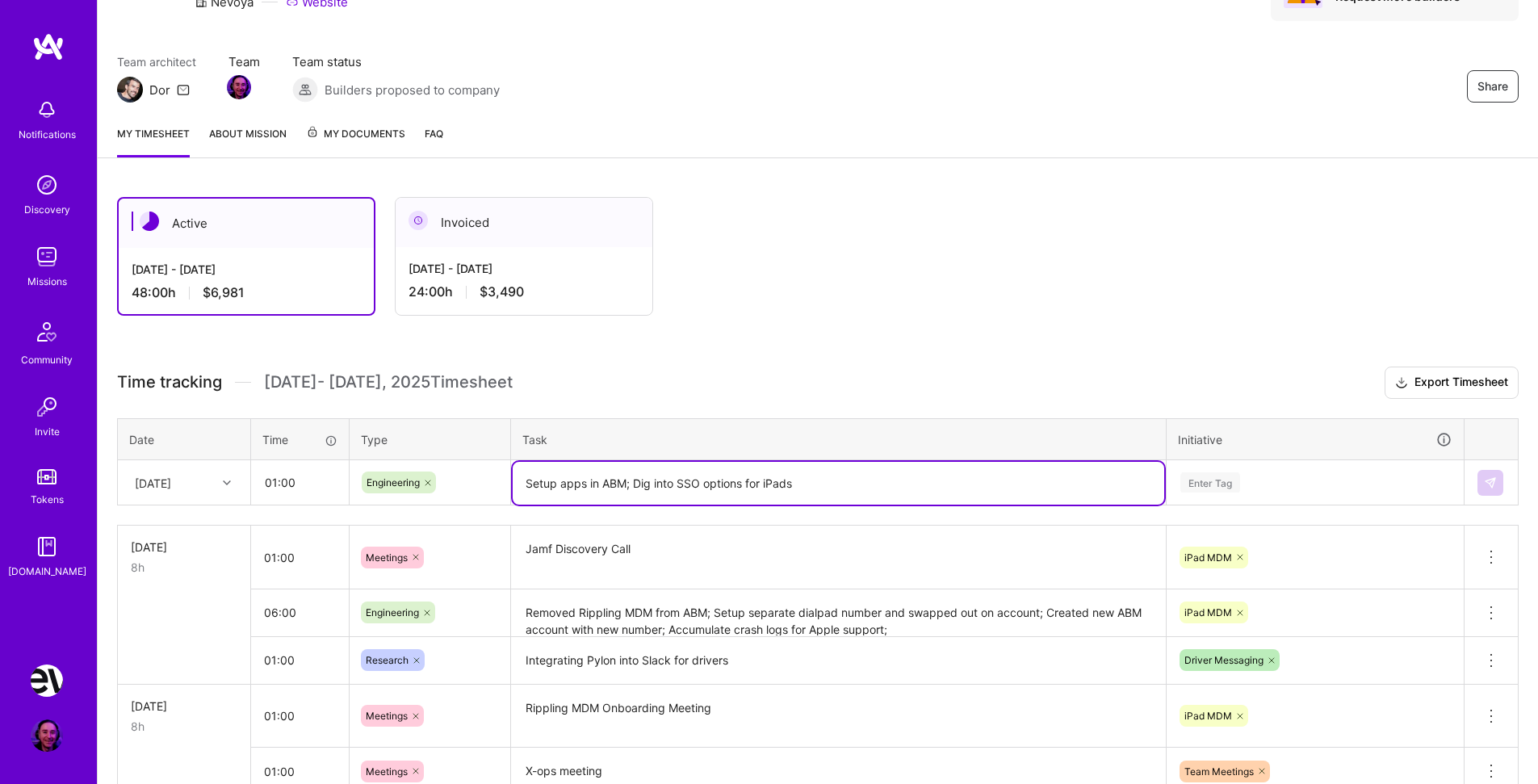
type textarea "Setup apps in ABM; Dig into SSO options for iPads"
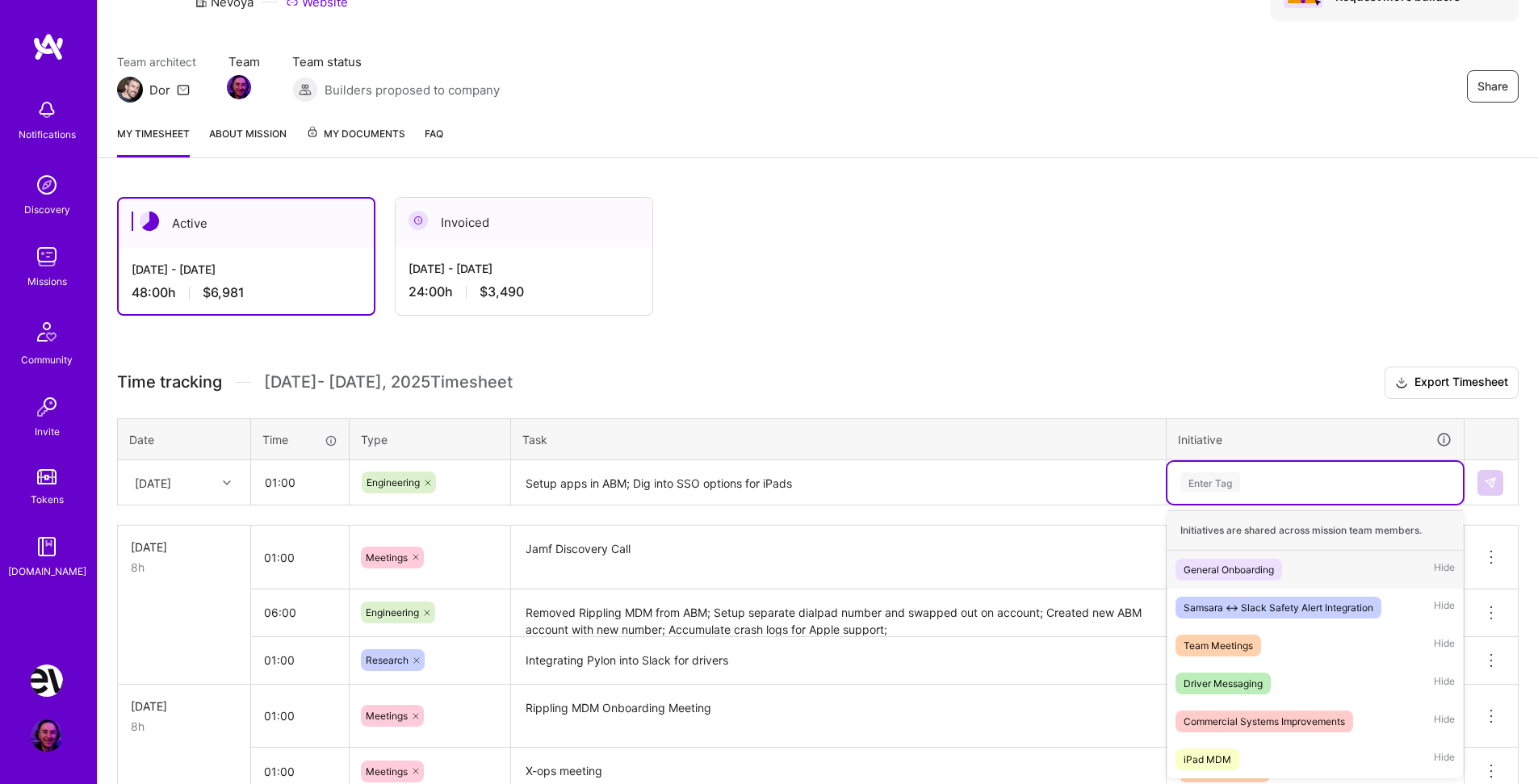
click at [1207, 483] on div "Enter Tag" at bounding box center [1210, 483] width 60 height 25
click at [1232, 751] on span "iPad MDM" at bounding box center [1208, 758] width 64 height 22
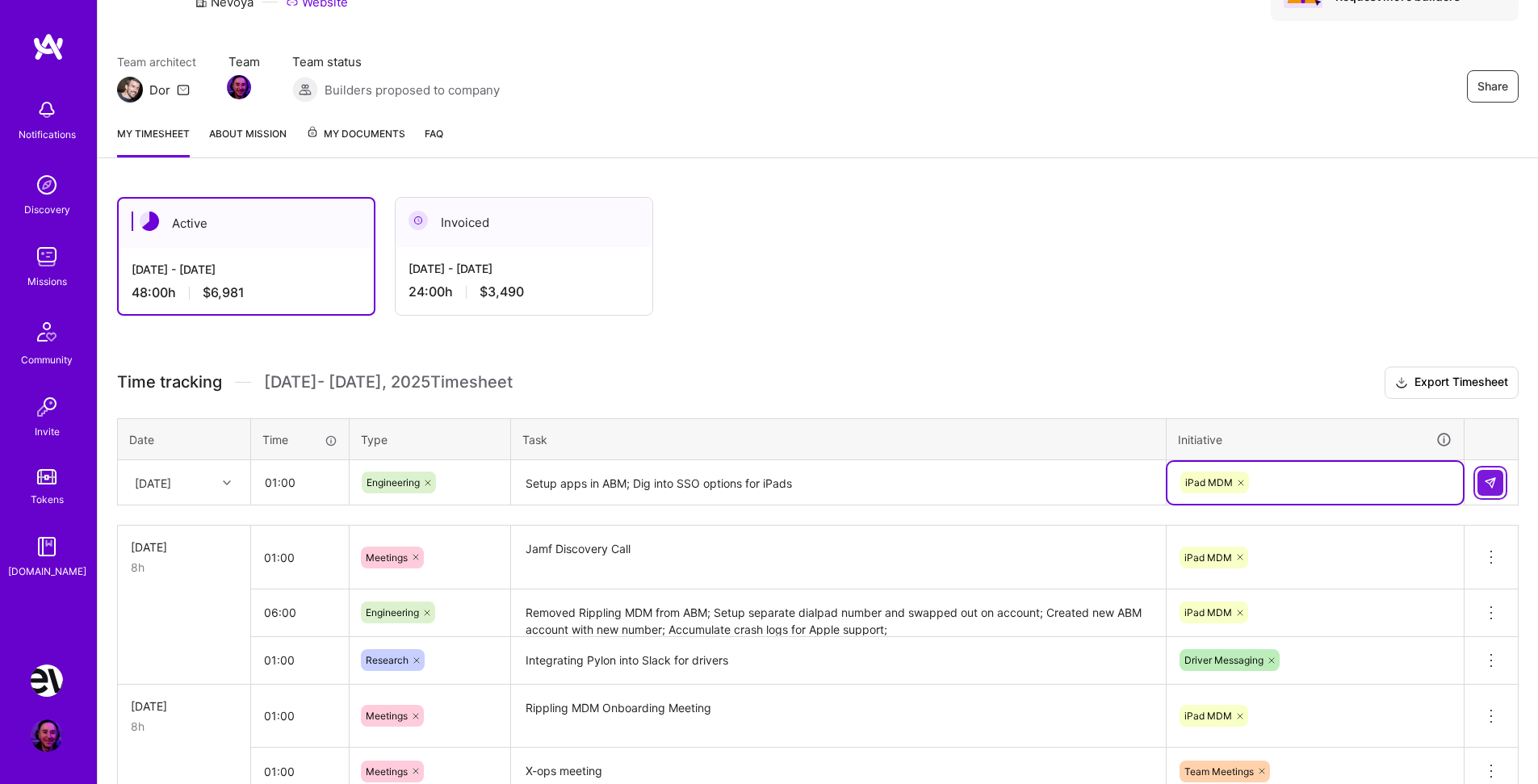
click at [1489, 486] on img at bounding box center [1491, 483] width 13 height 13
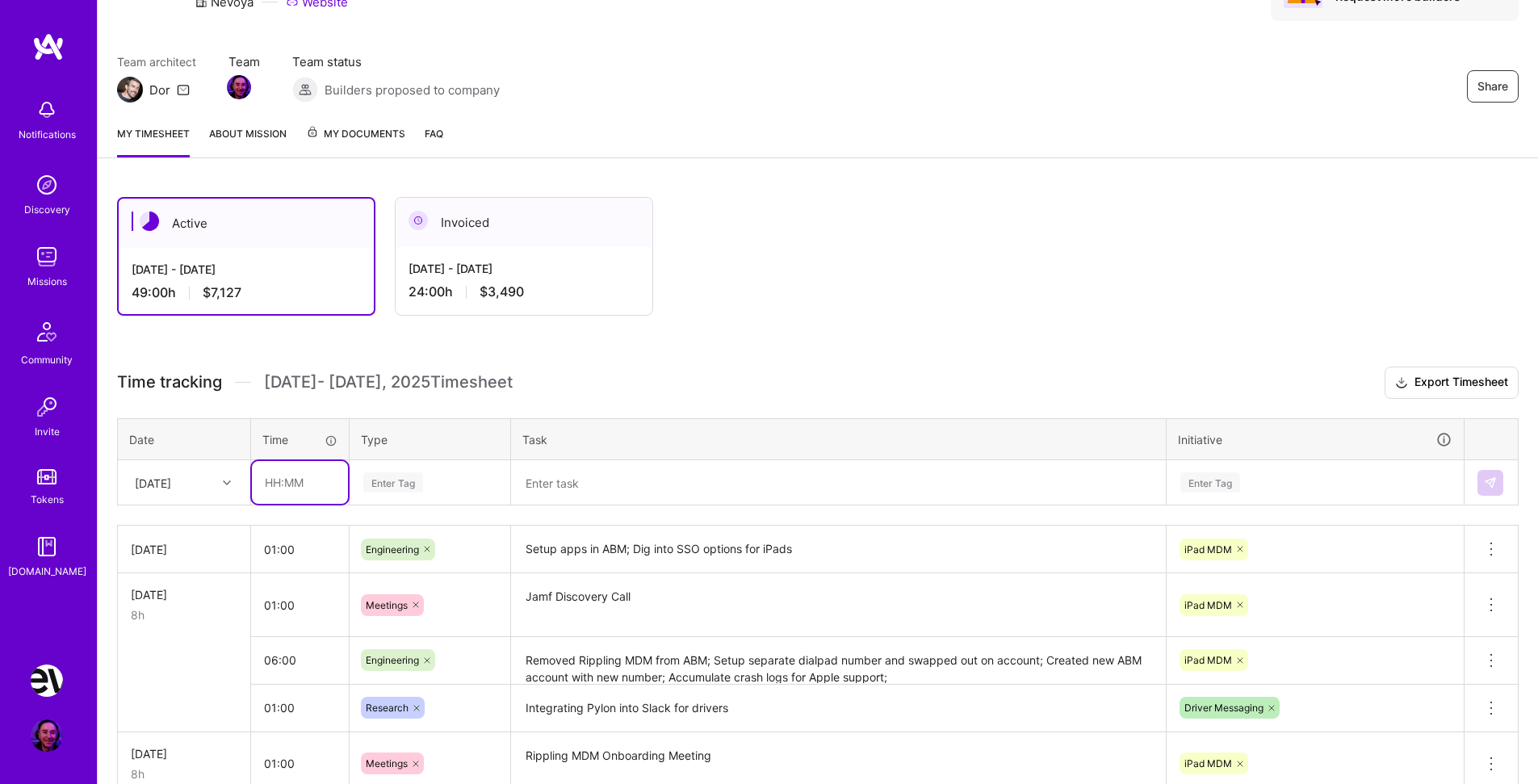
click at [276, 485] on input "text" at bounding box center [300, 482] width 96 height 43
type input "01:00"
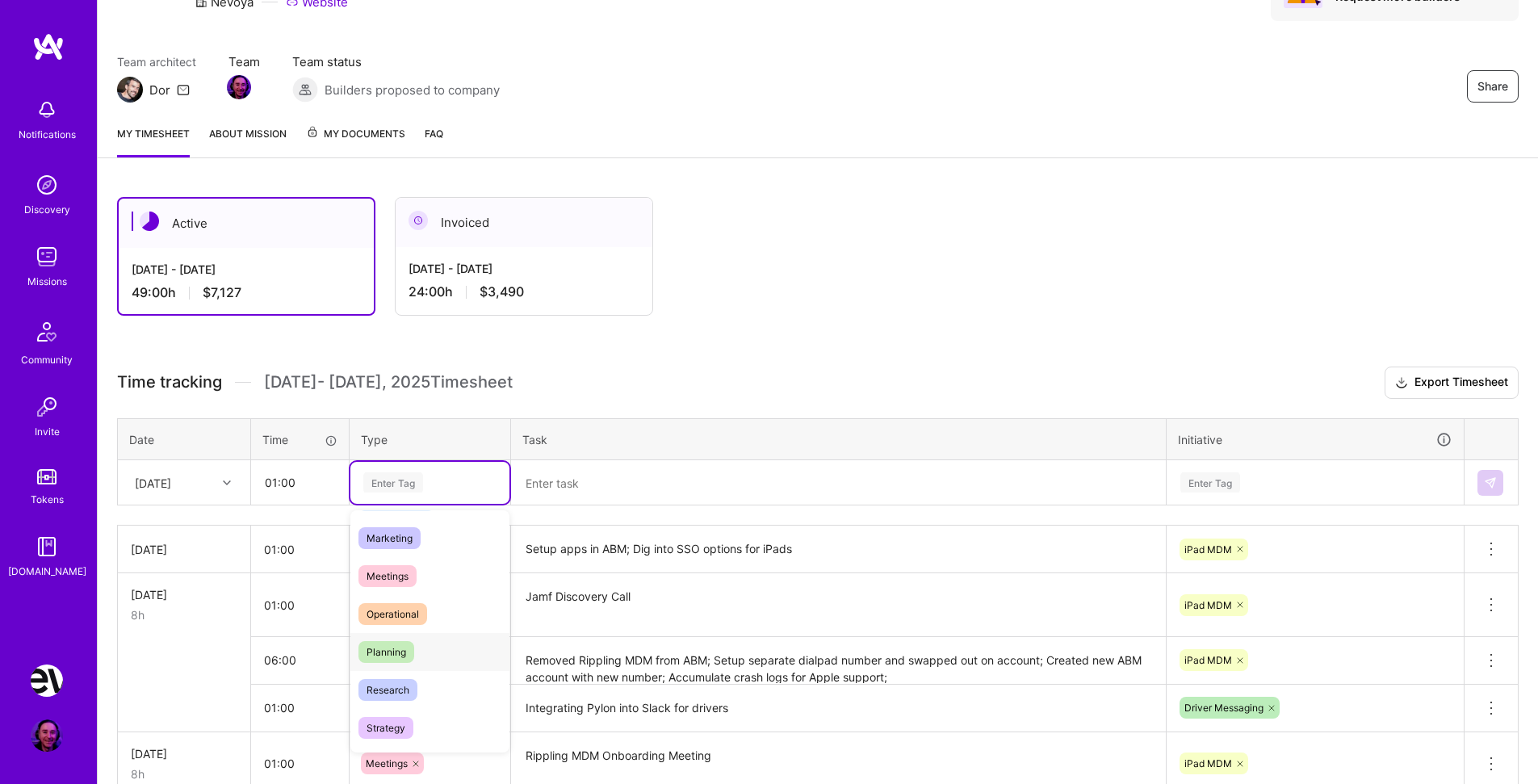
scroll to position [226, 0]
click at [400, 650] on span "Planning" at bounding box center [386, 651] width 56 height 22
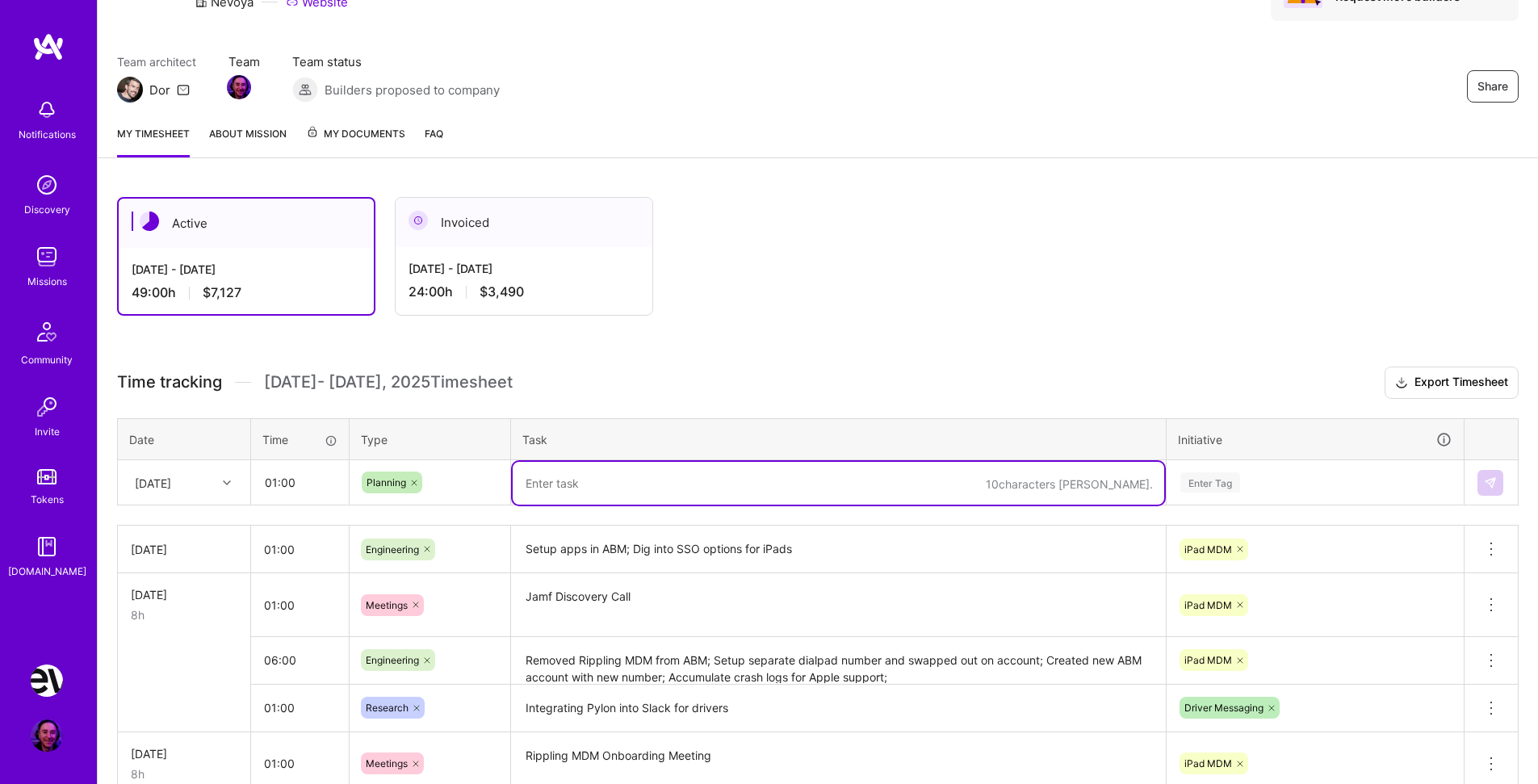
click at [560, 486] on textarea at bounding box center [839, 483] width 652 height 43
type textarea "Develop work plans for upcoming projects (Google/Rippling SSO, Driver Messaging…"
click at [1234, 482] on div "Enter Tag" at bounding box center [1210, 483] width 60 height 25
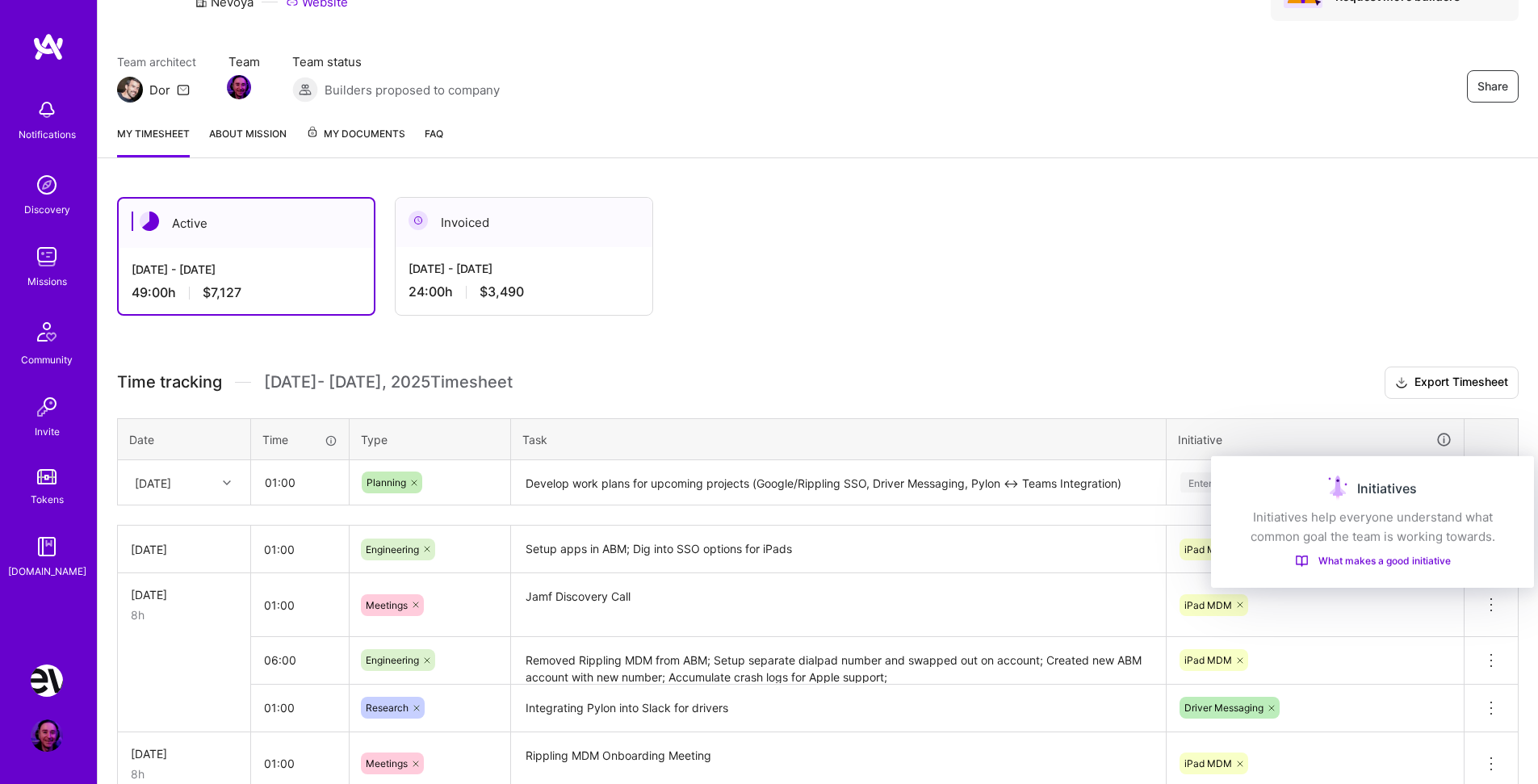
click at [1443, 435] on icon at bounding box center [1444, 439] width 17 height 17
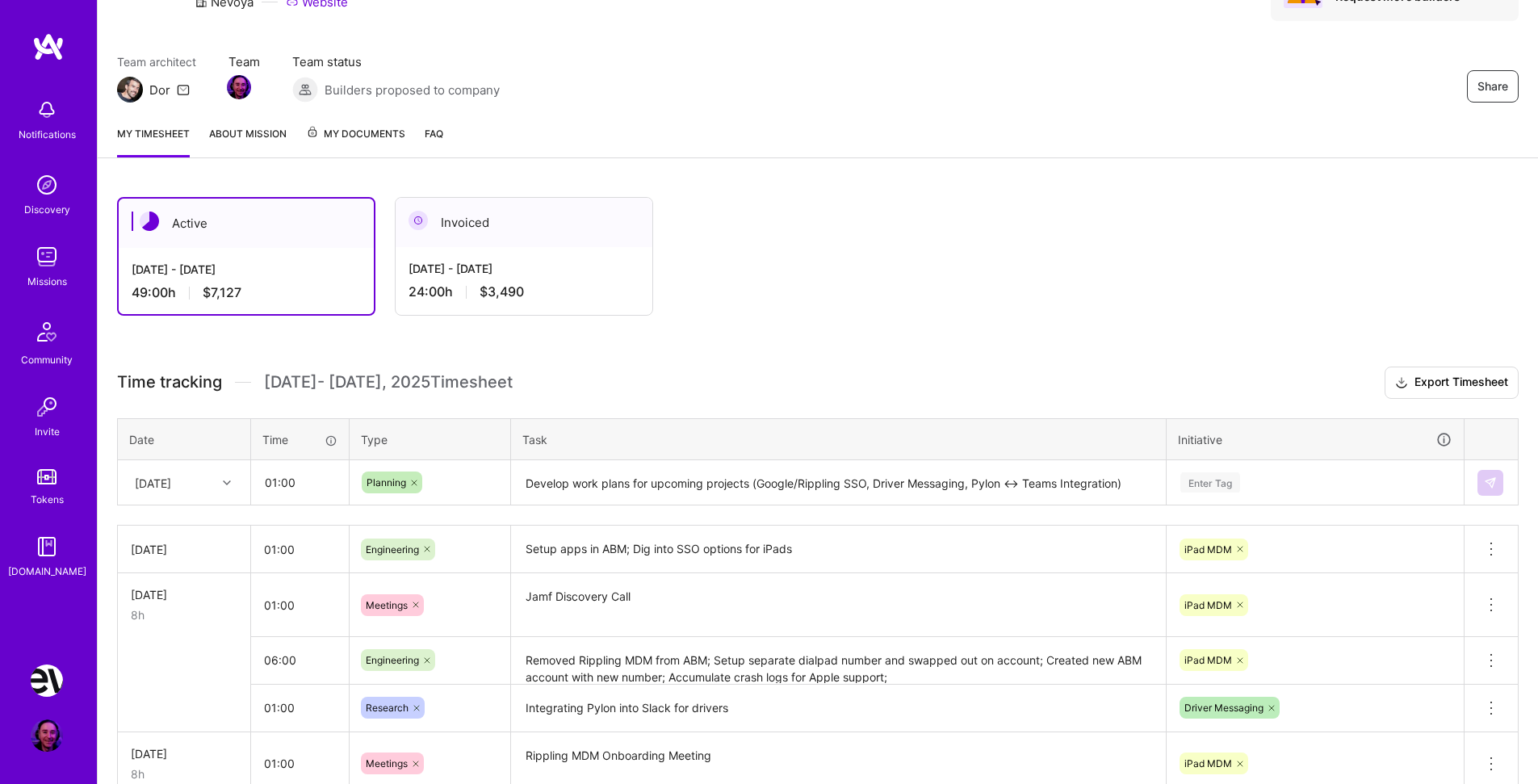
click at [1444, 436] on icon at bounding box center [1444, 439] width 17 height 17
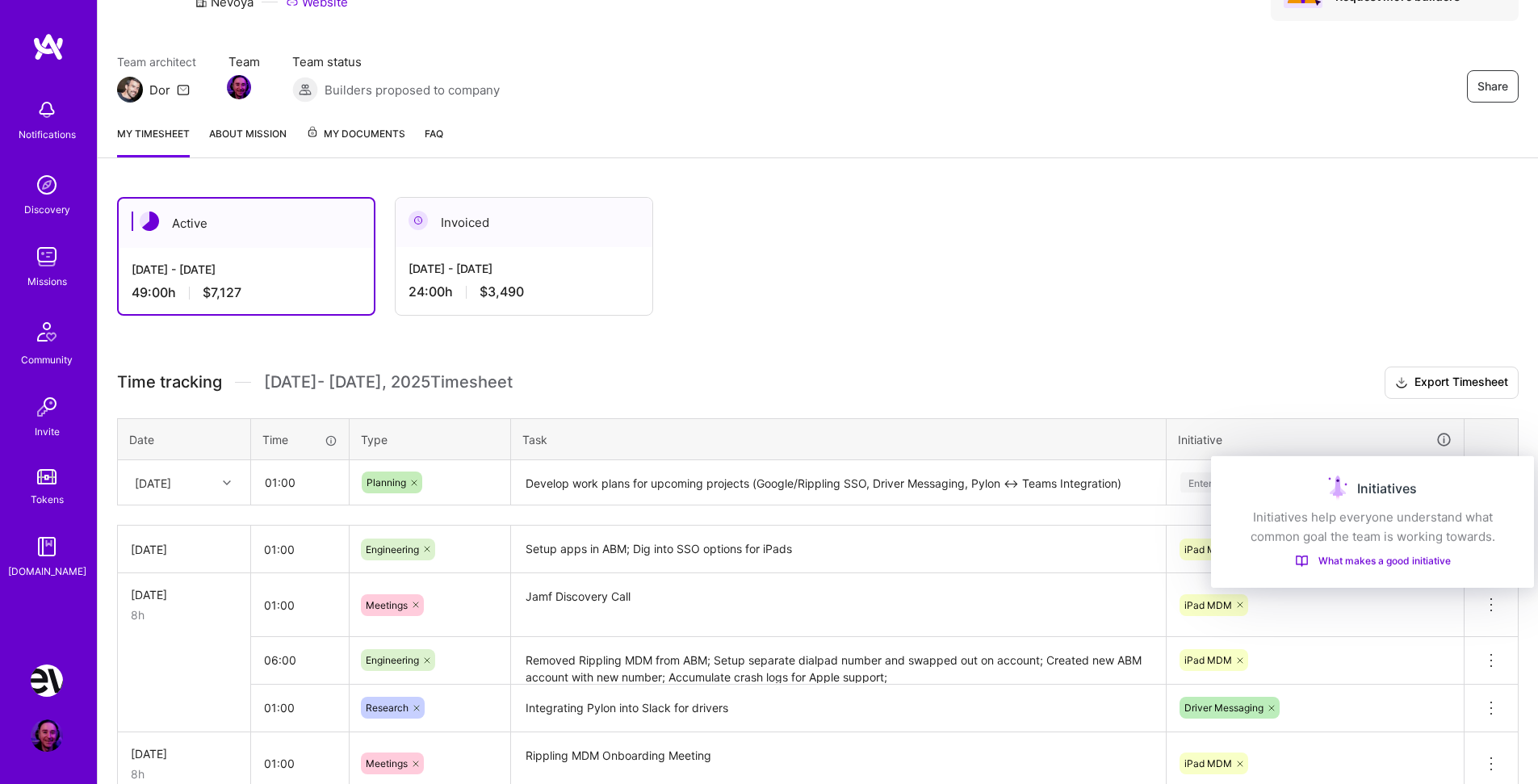
click at [1443, 436] on icon at bounding box center [1444, 439] width 17 height 17
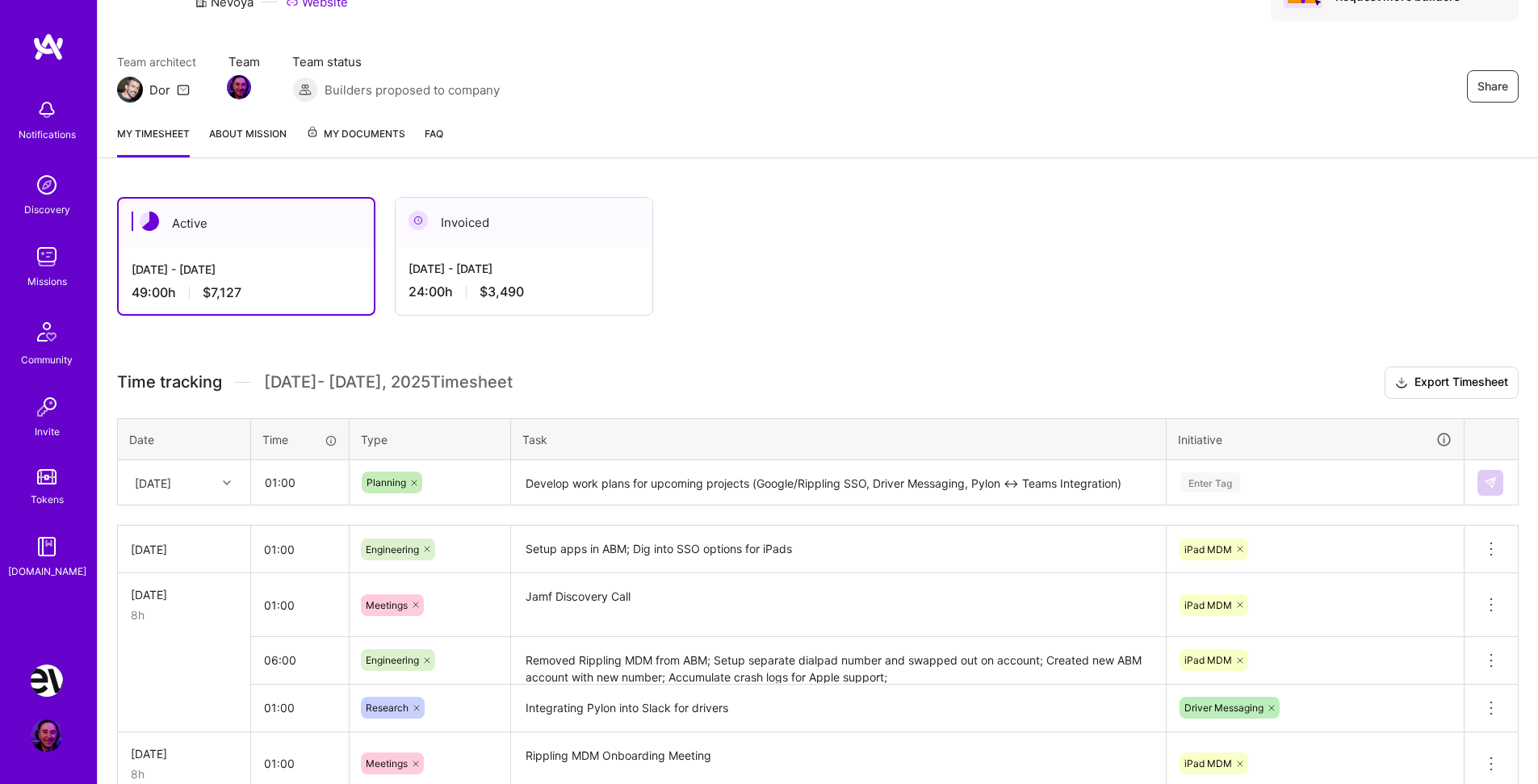
click at [1225, 483] on div "Enter Tag" at bounding box center [1210, 483] width 60 height 25
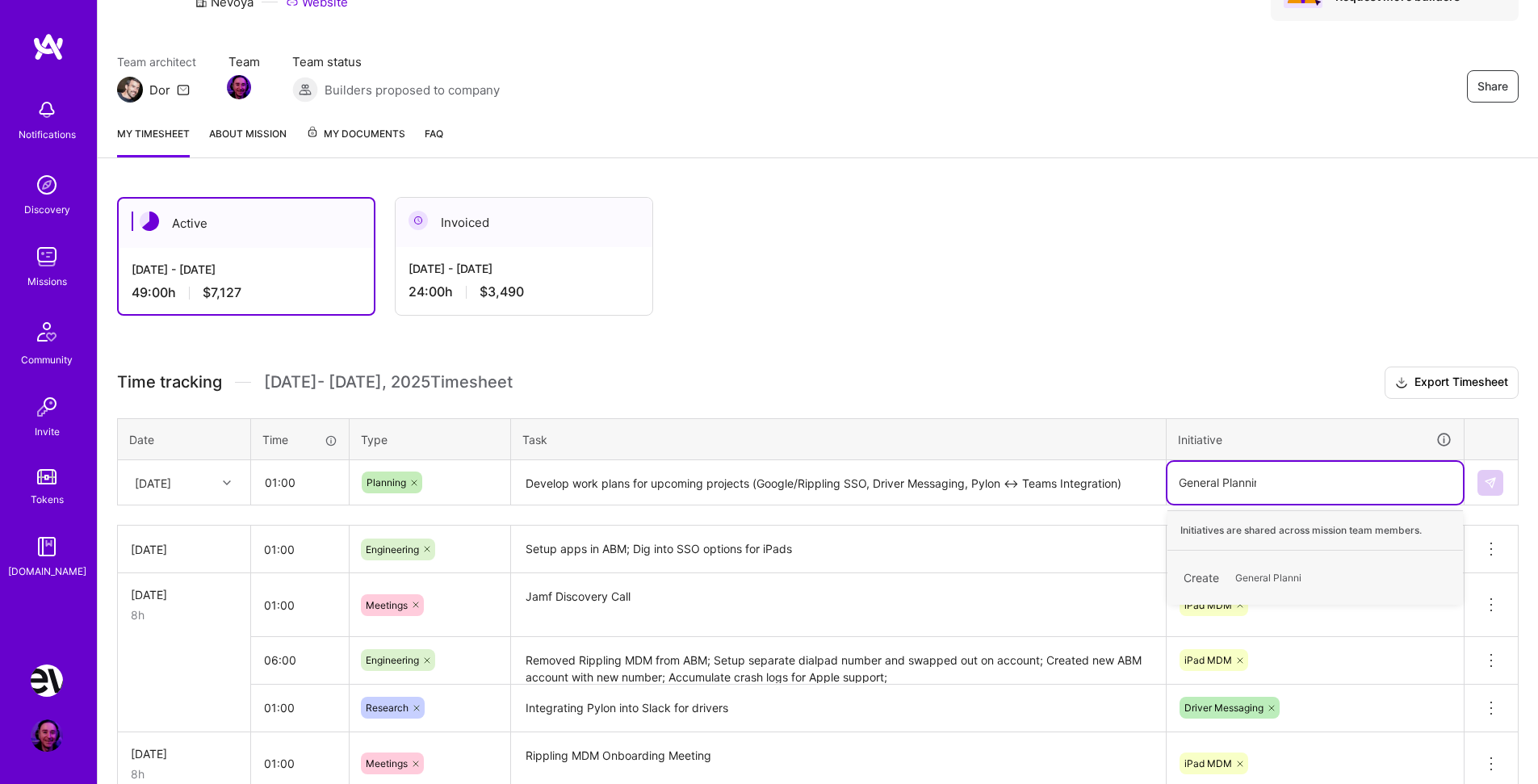
type input "General Planning"
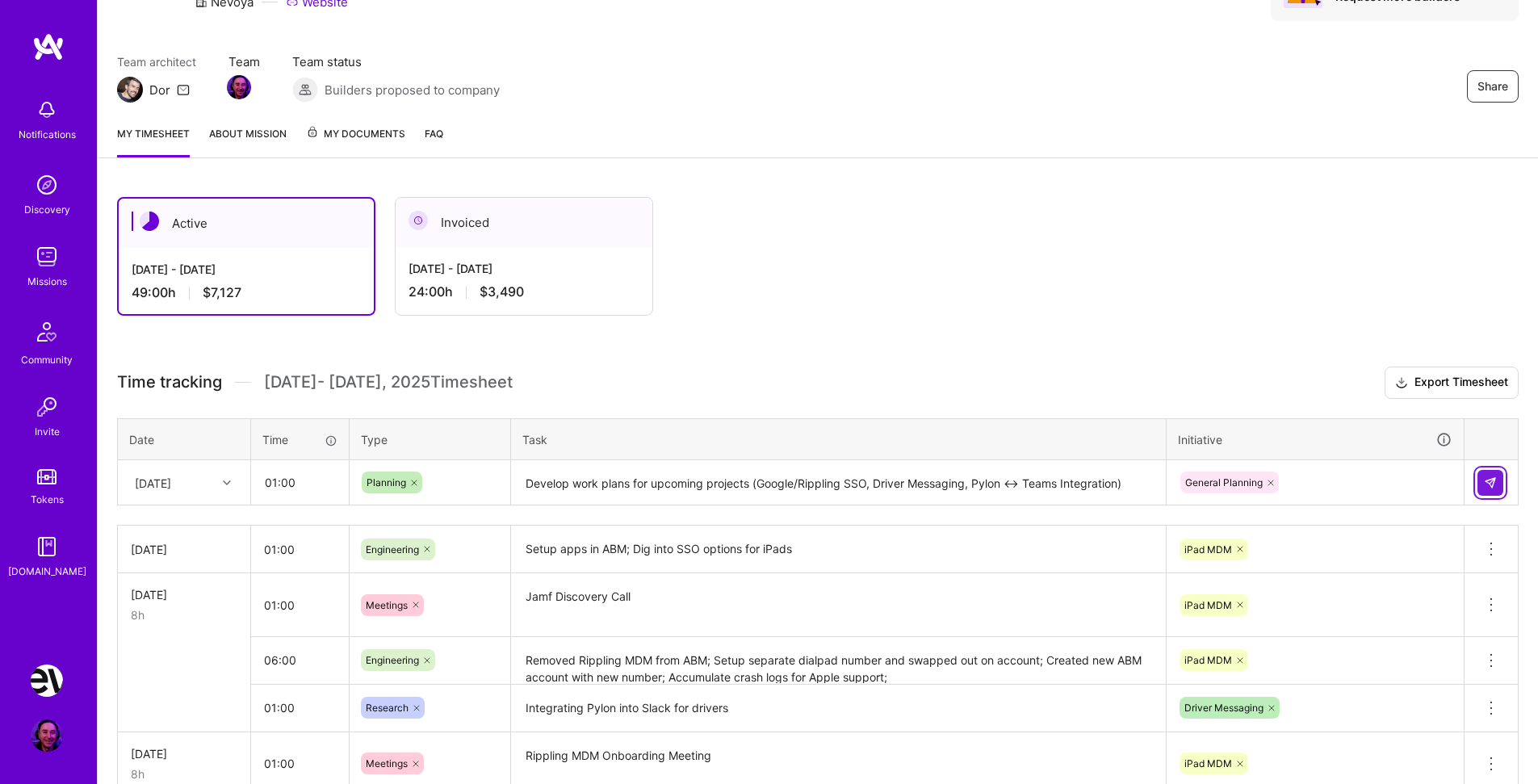
click at [1495, 482] on img at bounding box center [1491, 483] width 13 height 13
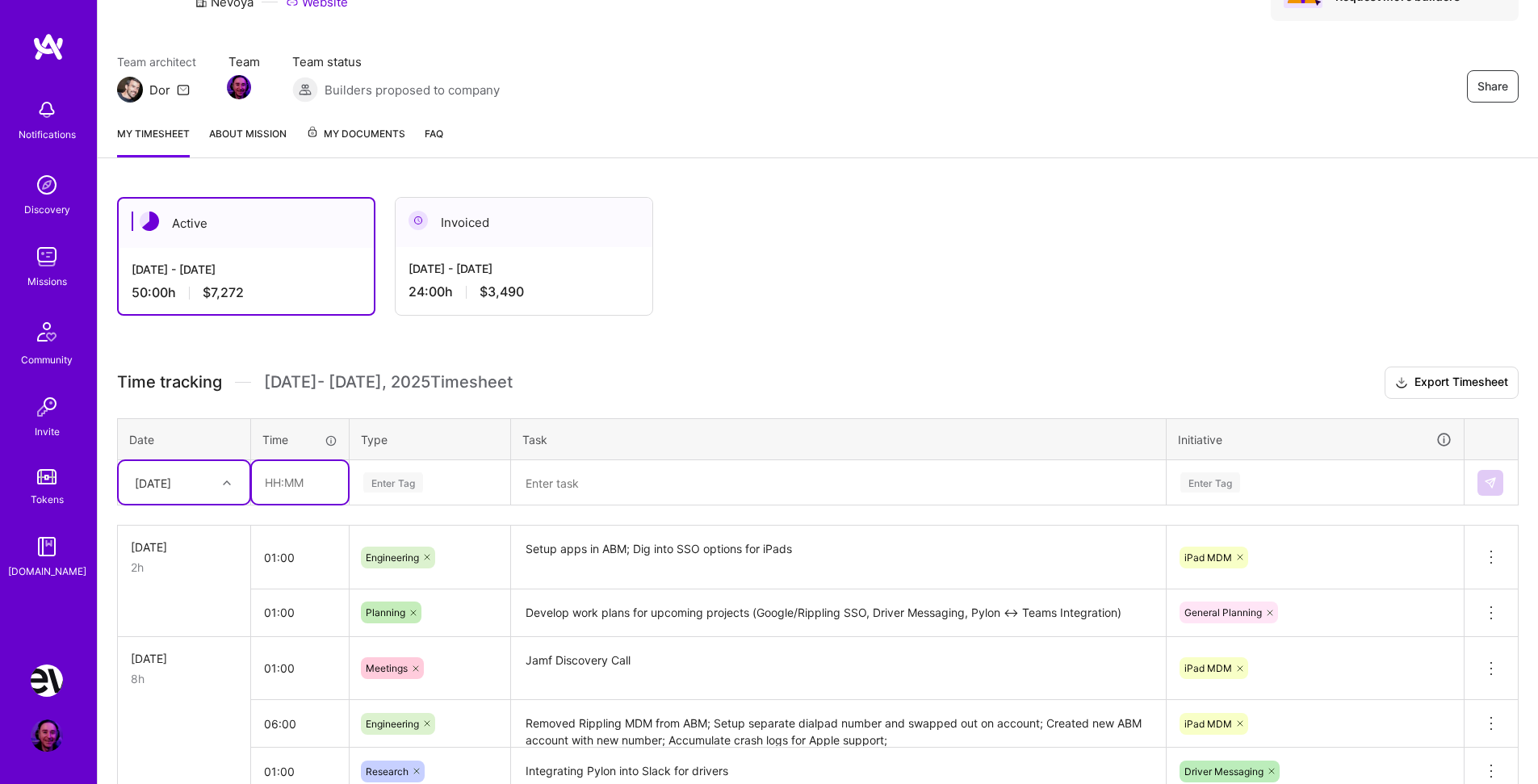
click at [280, 481] on input "text" at bounding box center [300, 482] width 96 height 43
type input "01:30"
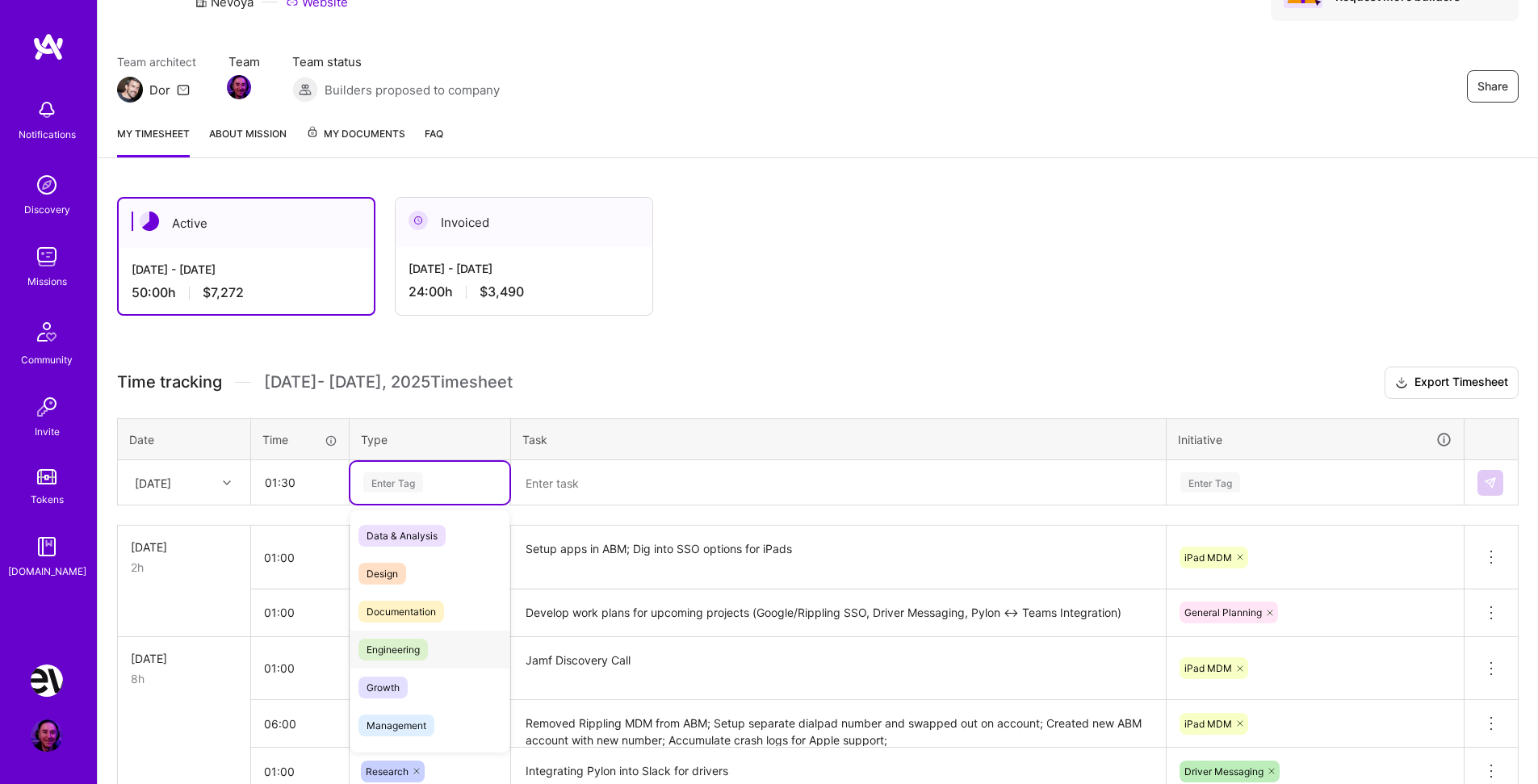
click at [420, 642] on span "Engineering" at bounding box center [394, 649] width 70 height 22
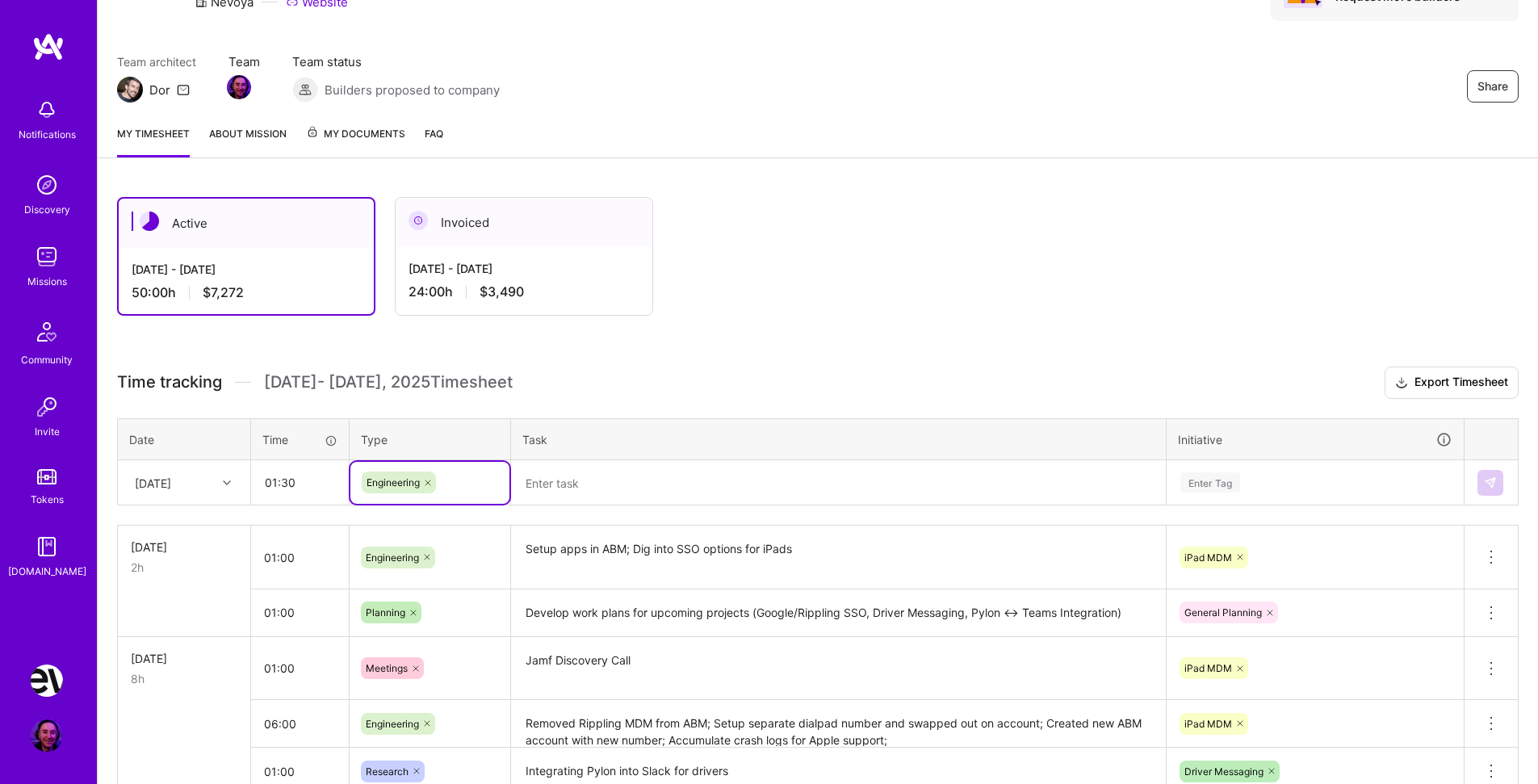
click at [573, 488] on textarea at bounding box center [839, 483] width 652 height 43
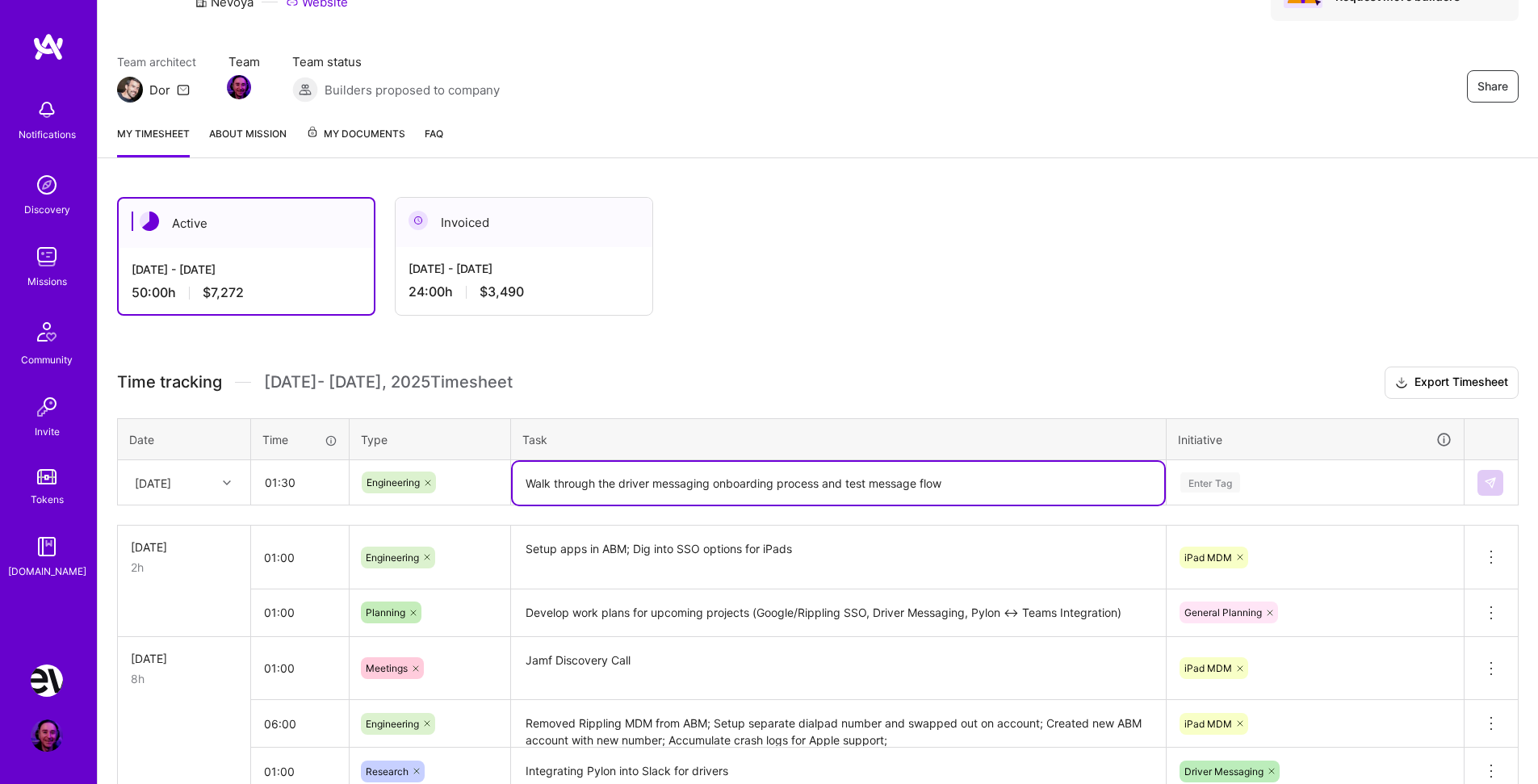
click at [724, 481] on textarea "Walk through the driver messaging onboarding process and test message flow" at bounding box center [839, 483] width 652 height 43
click at [982, 481] on textarea "Walk through the driver messaging on-boarding process and test message flow" at bounding box center [839, 483] width 652 height 43
type textarea "Walk through the driver messaging on-boarding process and test message flow"
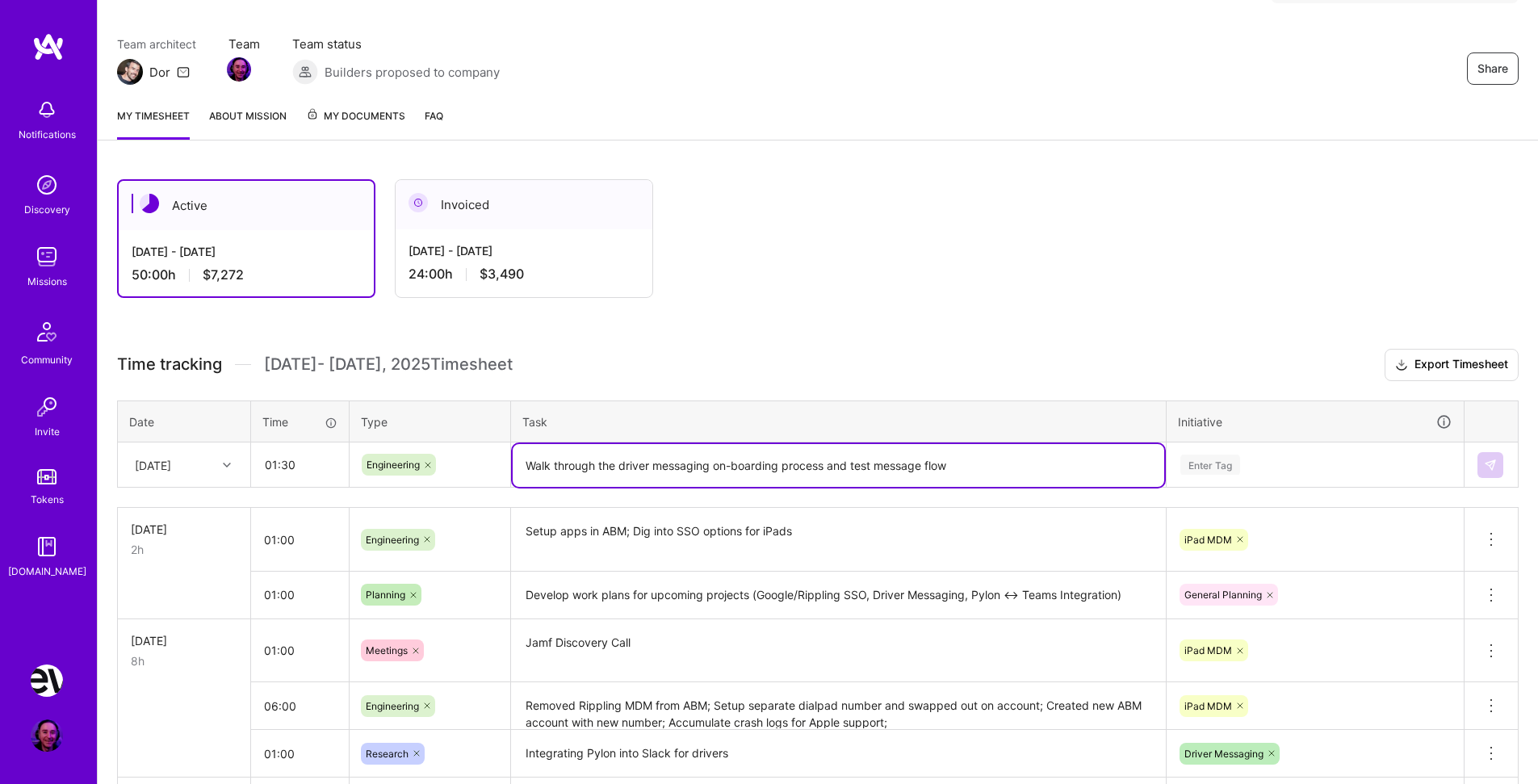
click at [1194, 477] on div "Enter Tag" at bounding box center [1315, 465] width 296 height 42
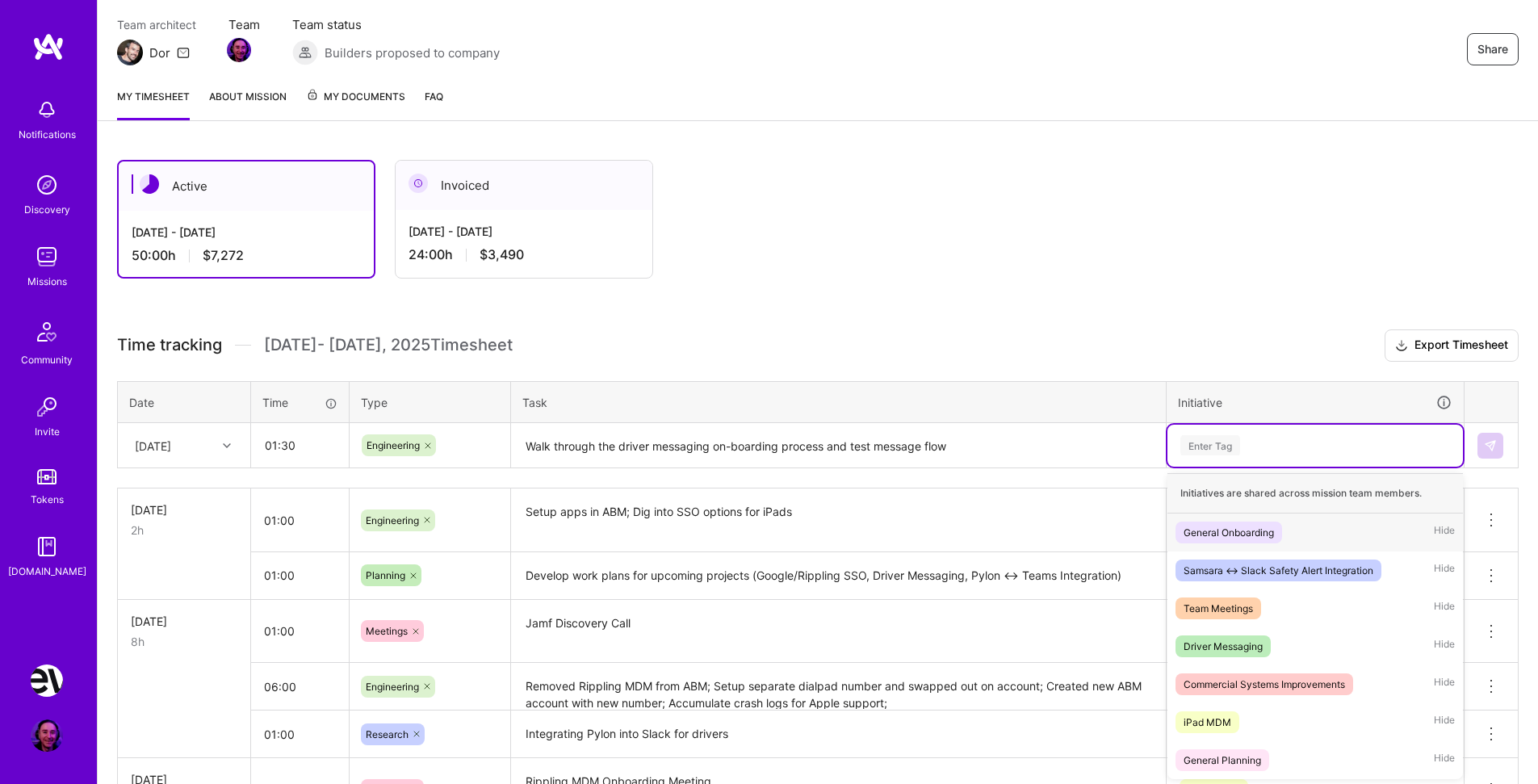
scroll to position [138, 0]
click at [1241, 643] on div "Driver Messaging" at bounding box center [1223, 645] width 79 height 17
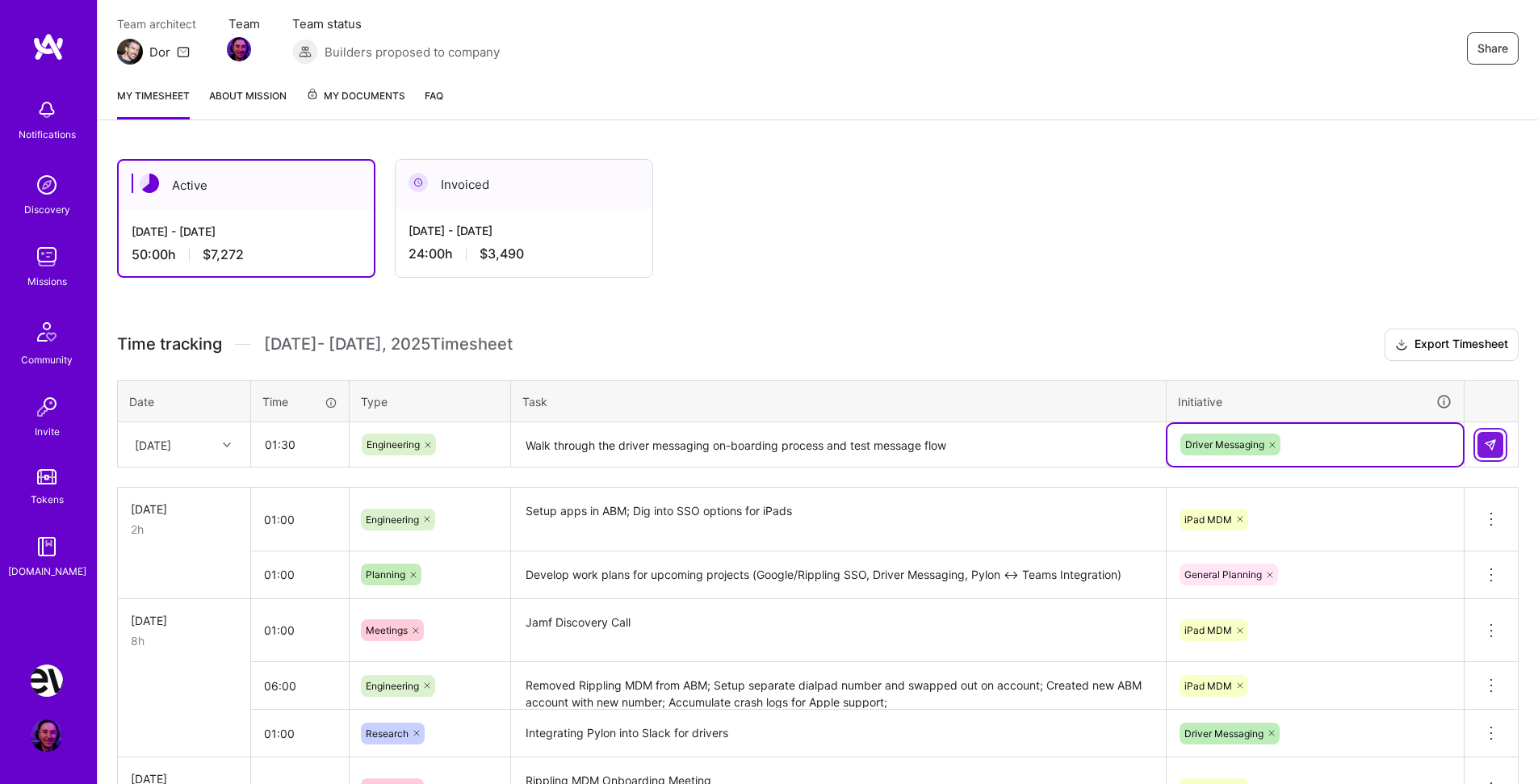
click at [1483, 442] on button at bounding box center [1490, 444] width 26 height 26
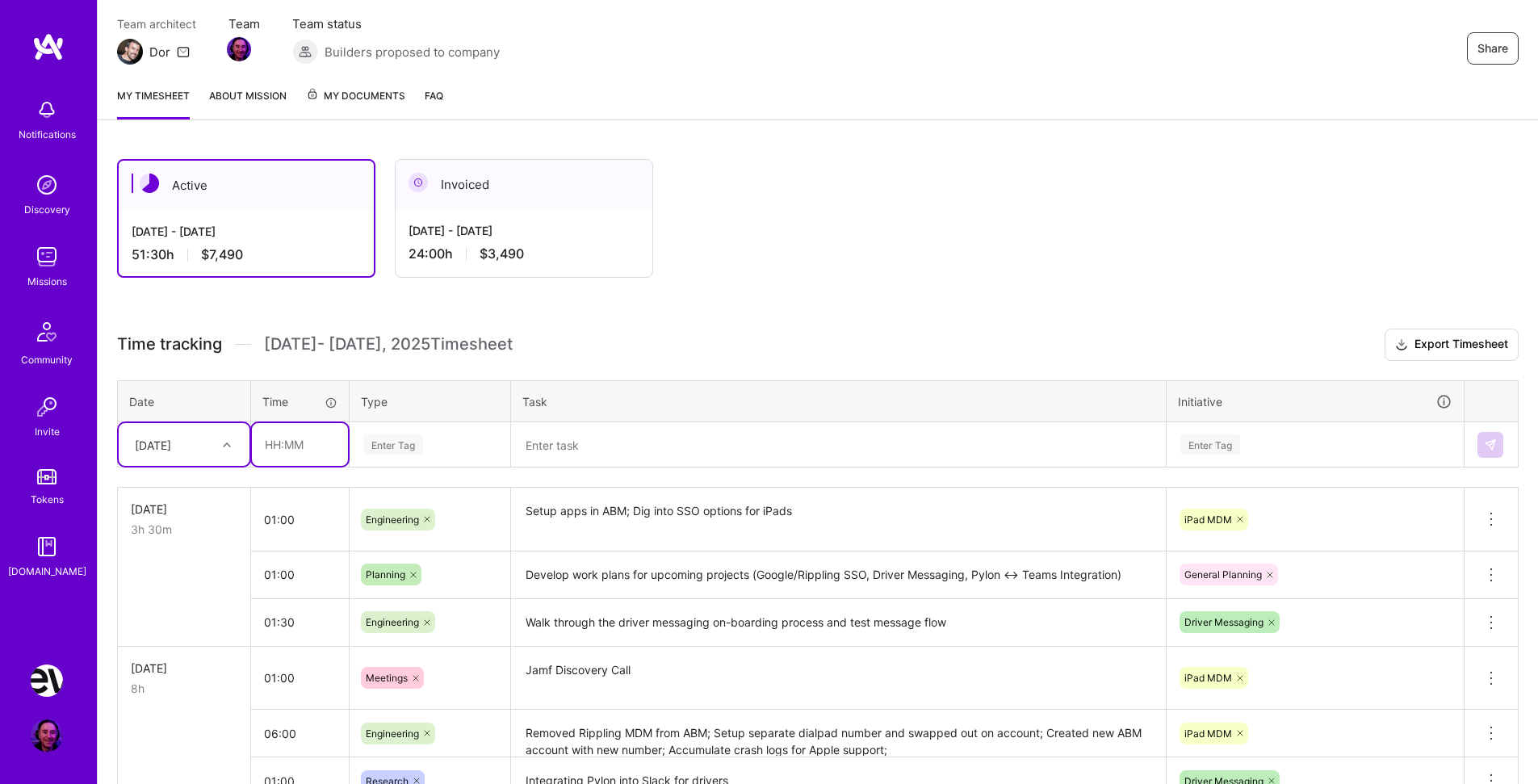
click at [303, 445] on input "text" at bounding box center [300, 444] width 96 height 43
type input "04:30"
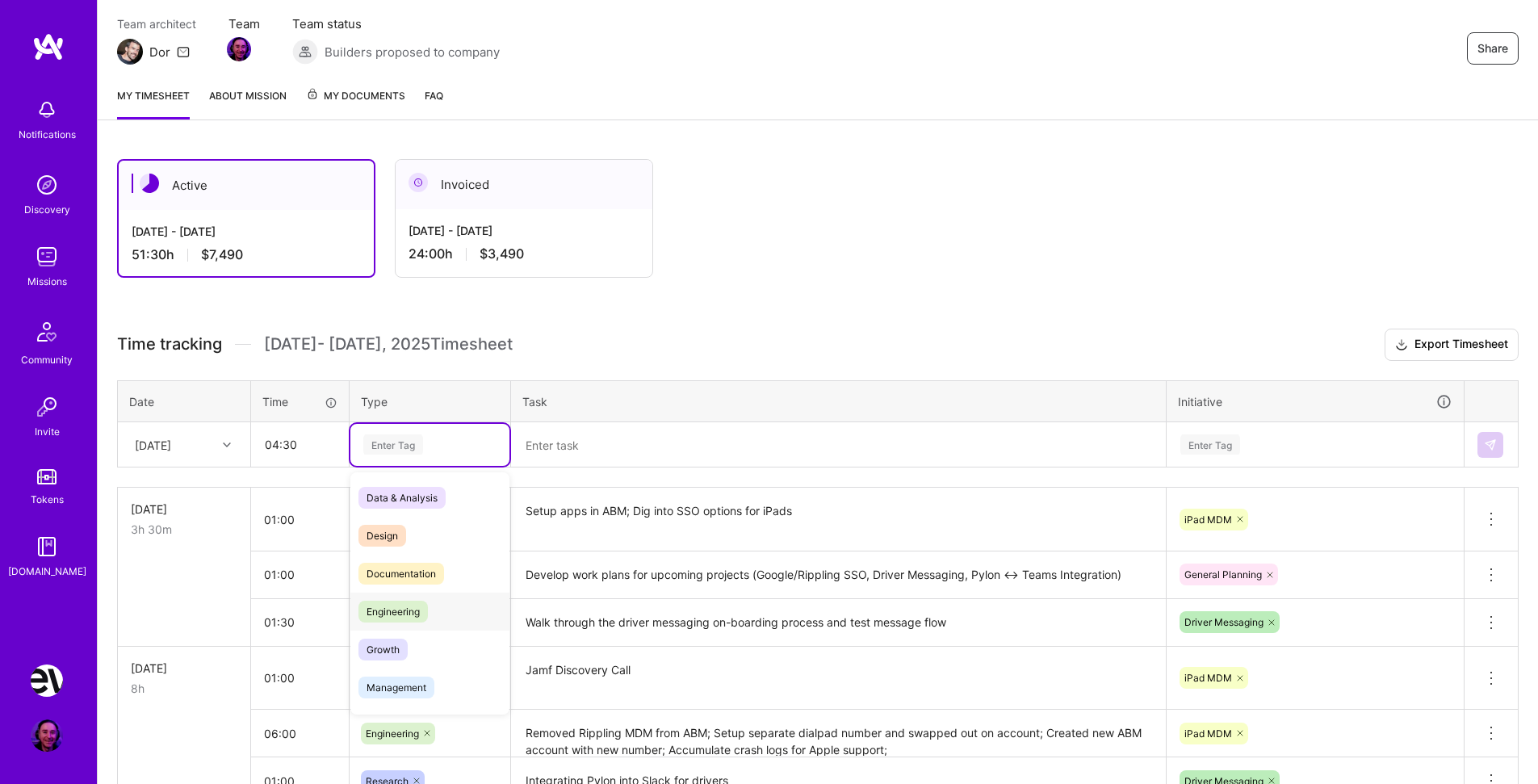
click at [415, 615] on span "Engineering" at bounding box center [394, 611] width 70 height 22
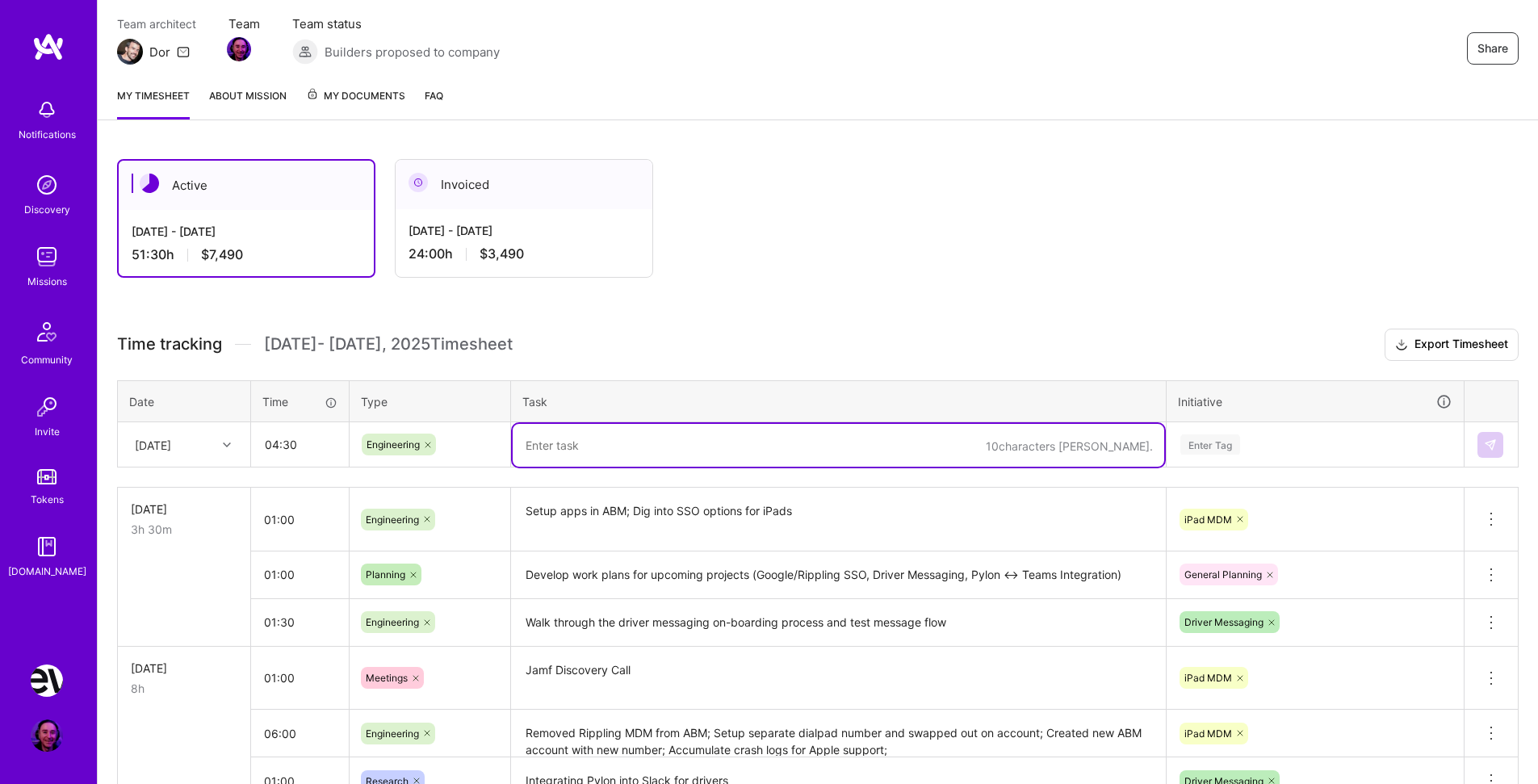
click at [614, 448] on textarea at bounding box center [839, 445] width 652 height 43
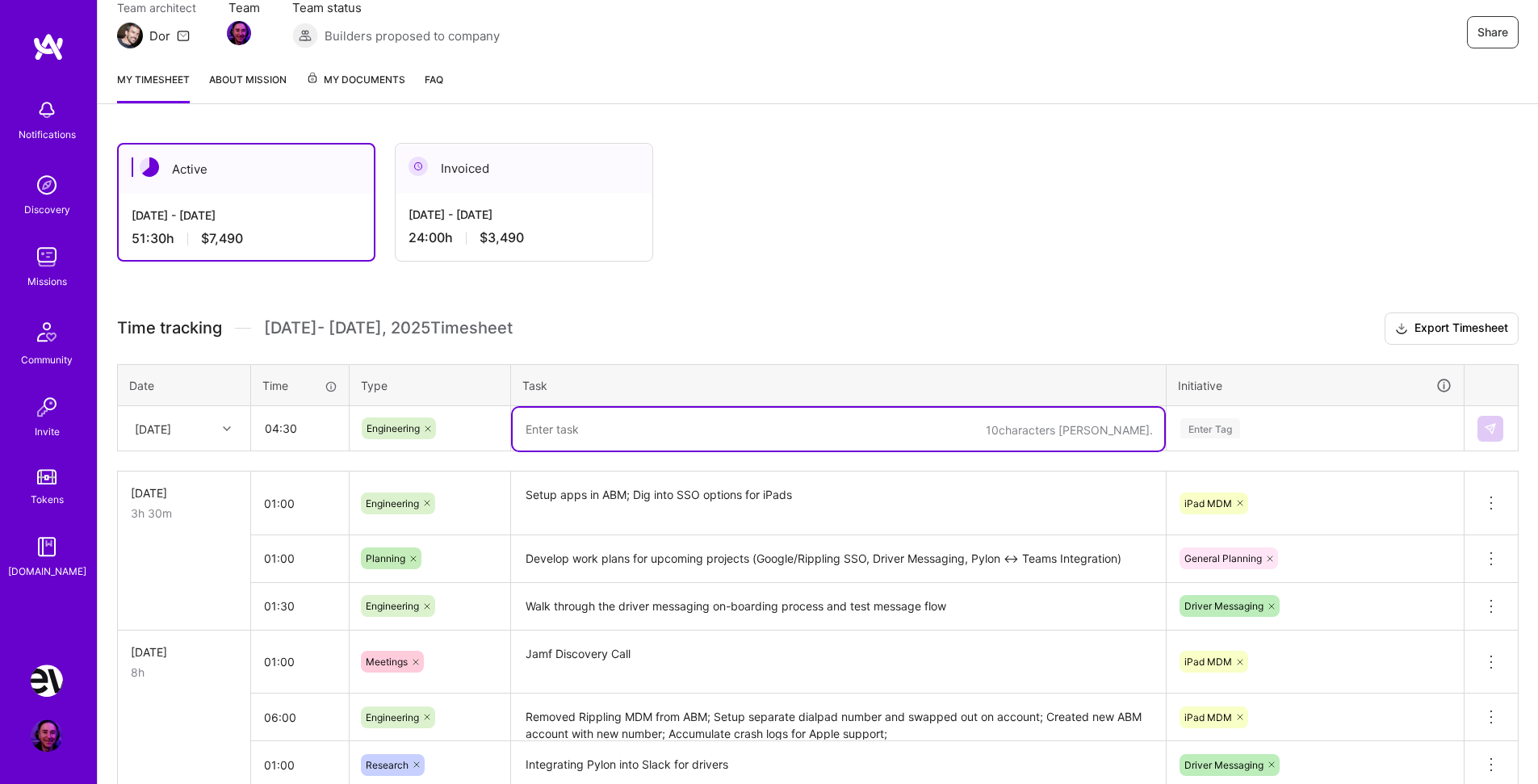
scroll to position [136, 0]
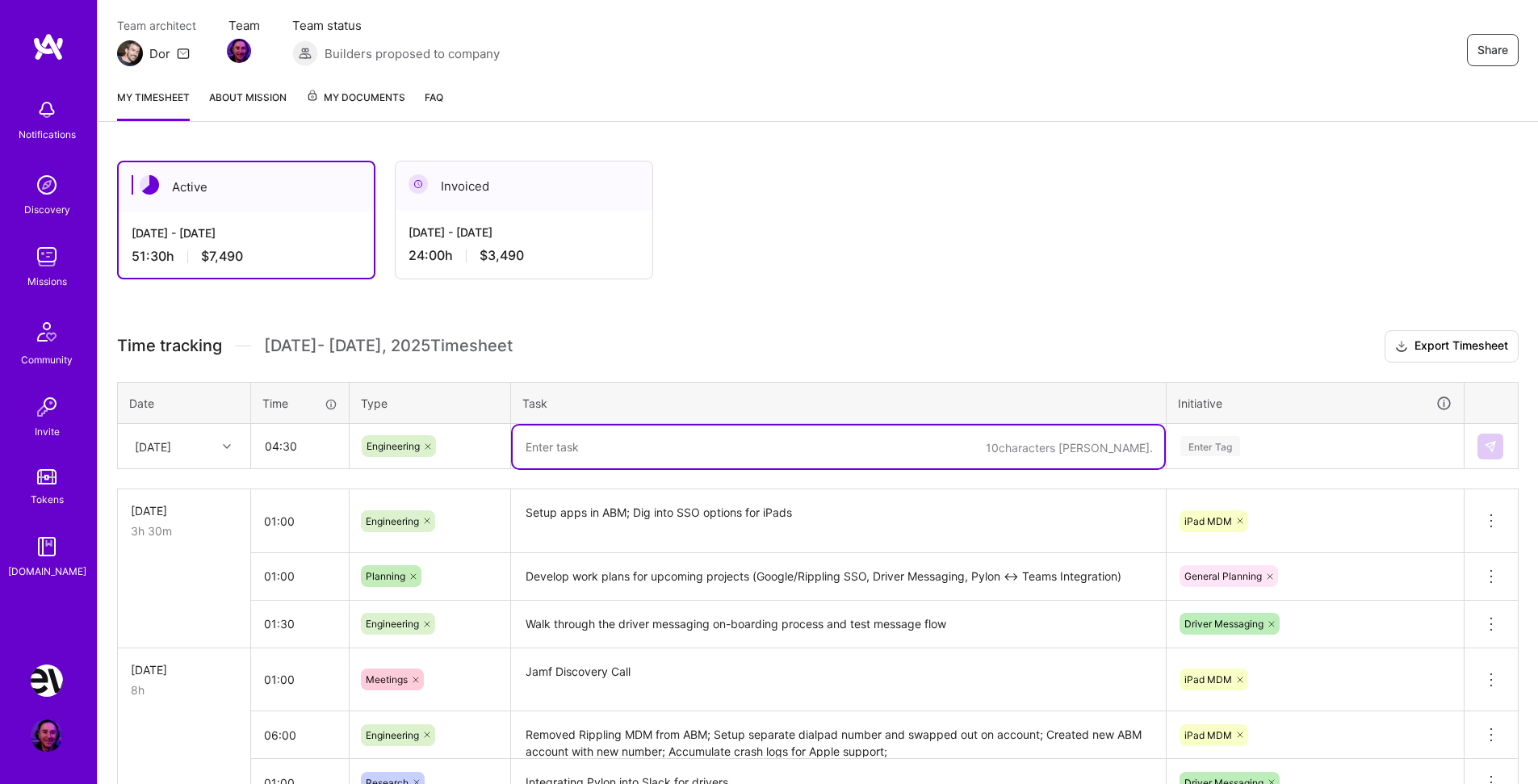
click at [584, 452] on textarea at bounding box center [839, 446] width 652 height 43
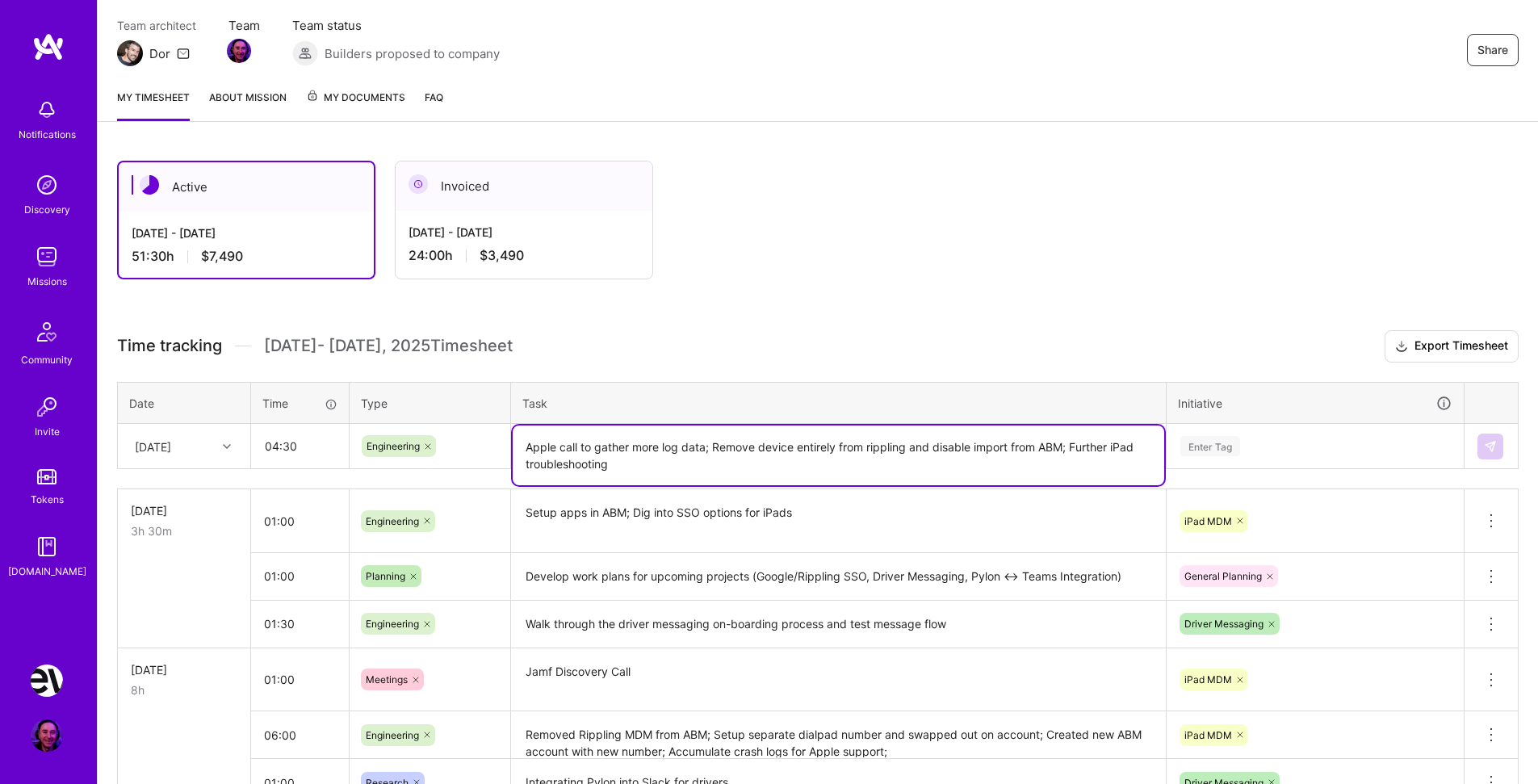
type textarea "Apple call to gather more log data; Remove device entirely from rippling and di…"
click at [1232, 438] on div "Enter Tag" at bounding box center [1210, 446] width 60 height 25
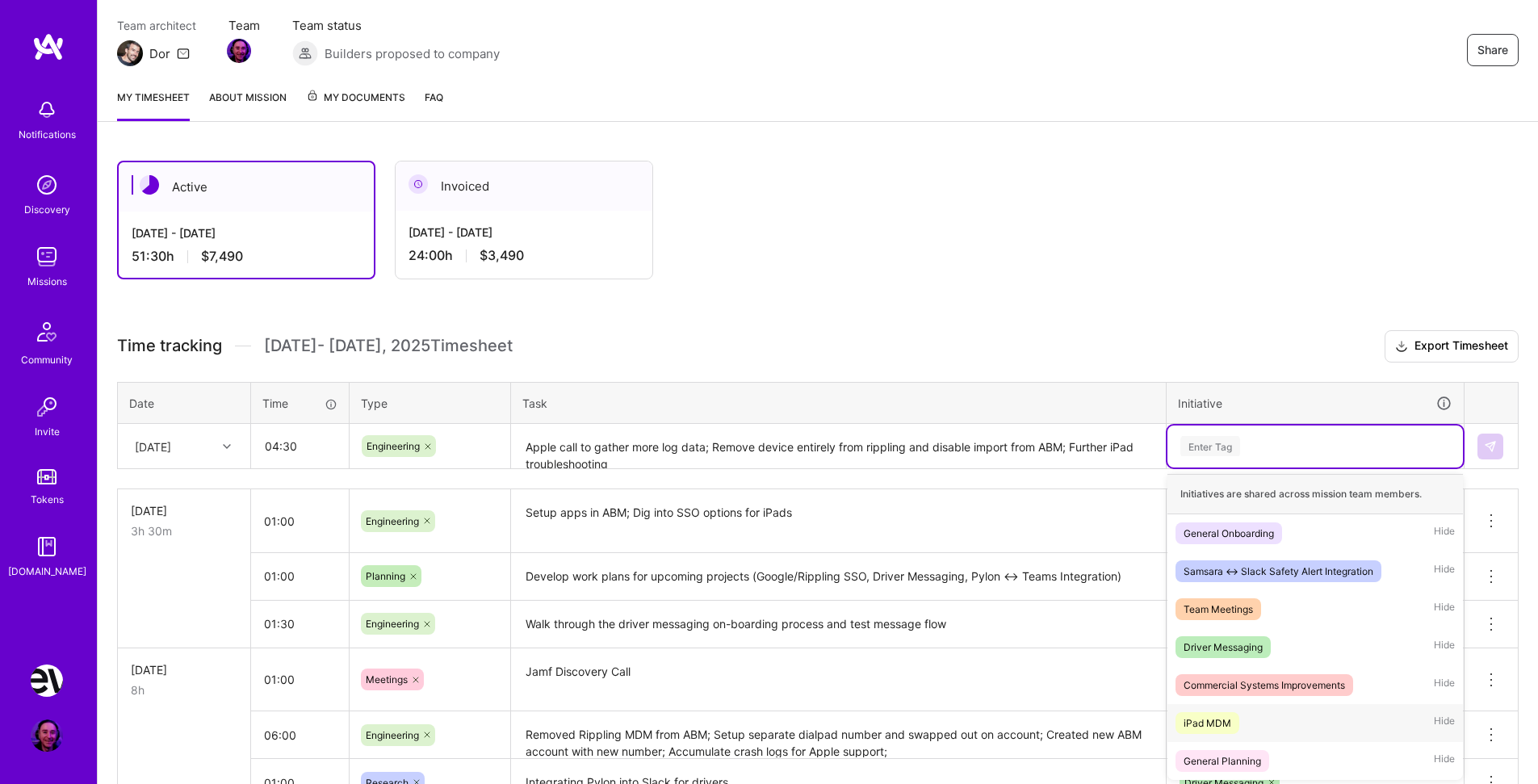
click at [1230, 727] on div "iPad MDM" at bounding box center [1207, 724] width 47 height 17
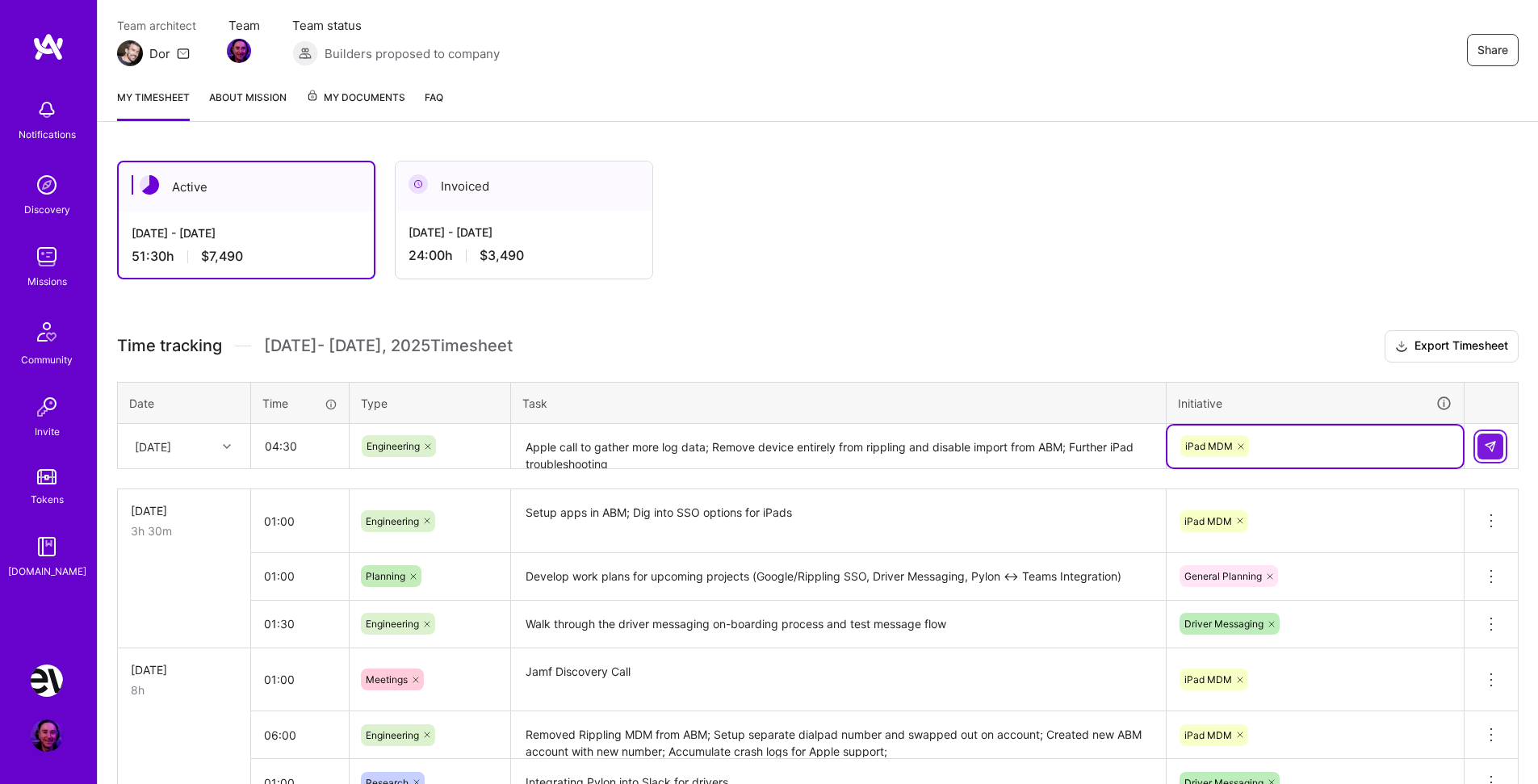
click at [1491, 437] on button at bounding box center [1490, 446] width 26 height 26
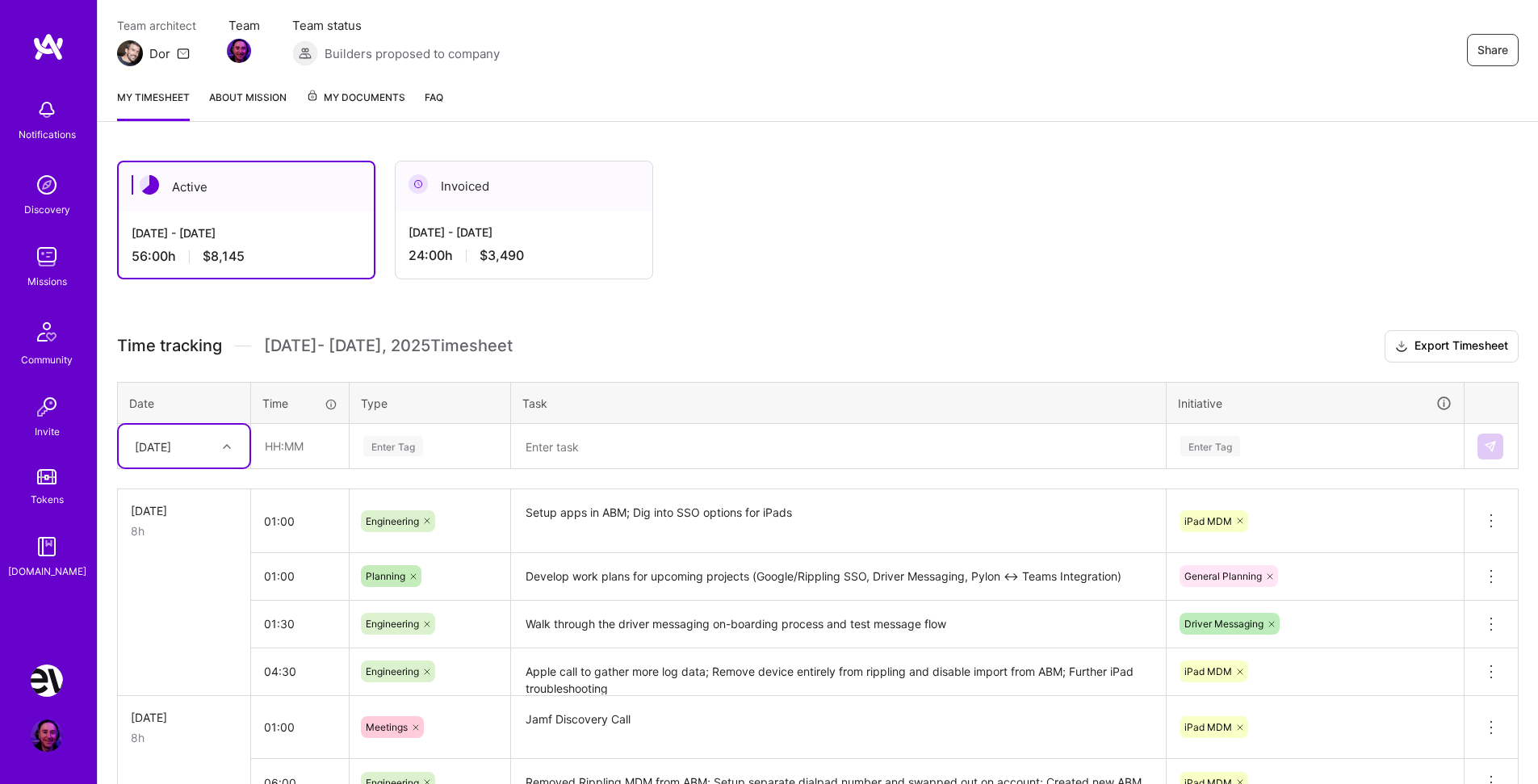
click at [223, 450] on div at bounding box center [229, 447] width 25 height 21
click at [189, 695] on div "[DATE]" at bounding box center [184, 698] width 130 height 30
click at [312, 449] on input "text" at bounding box center [300, 446] width 96 height 43
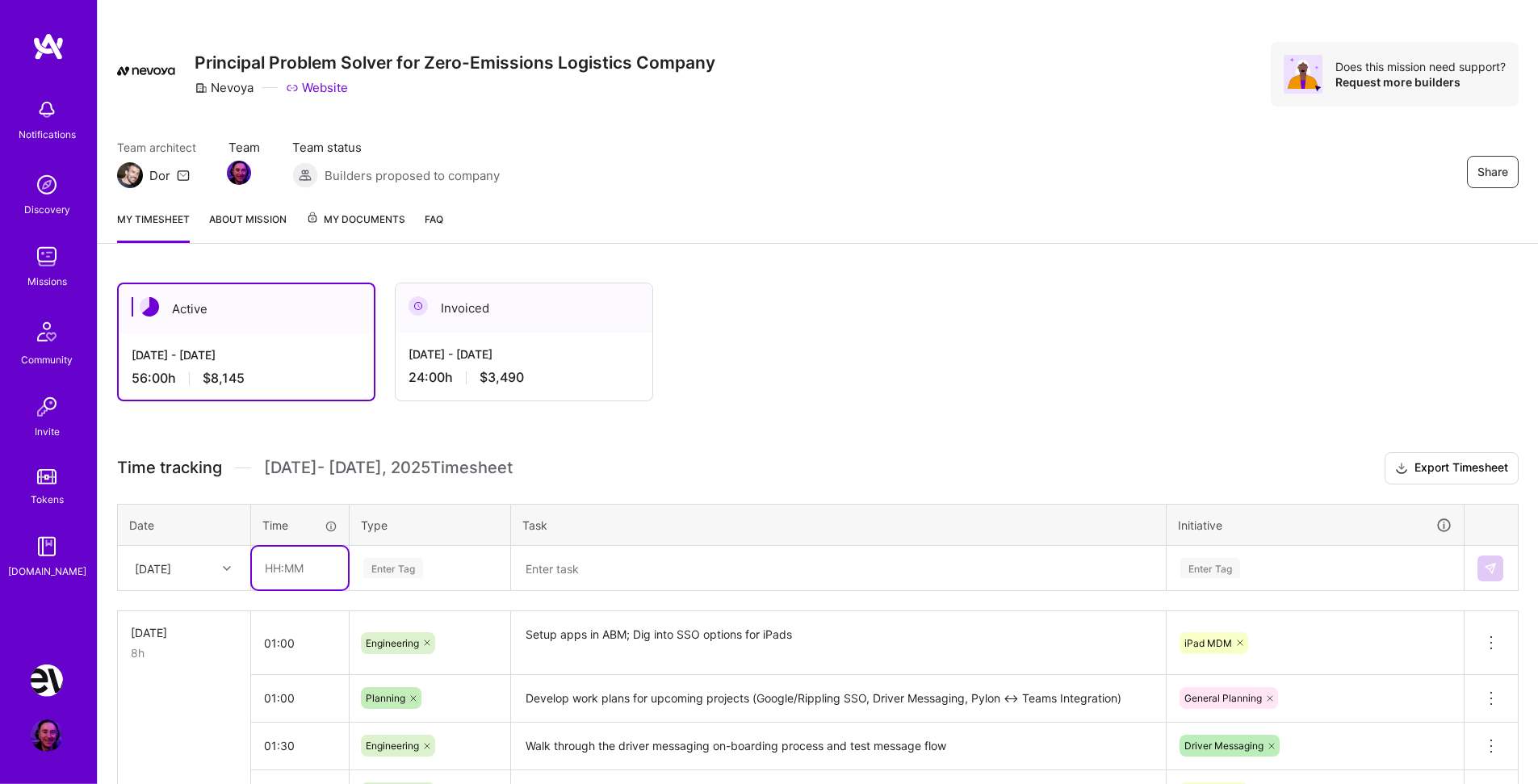
scroll to position [52, 0]
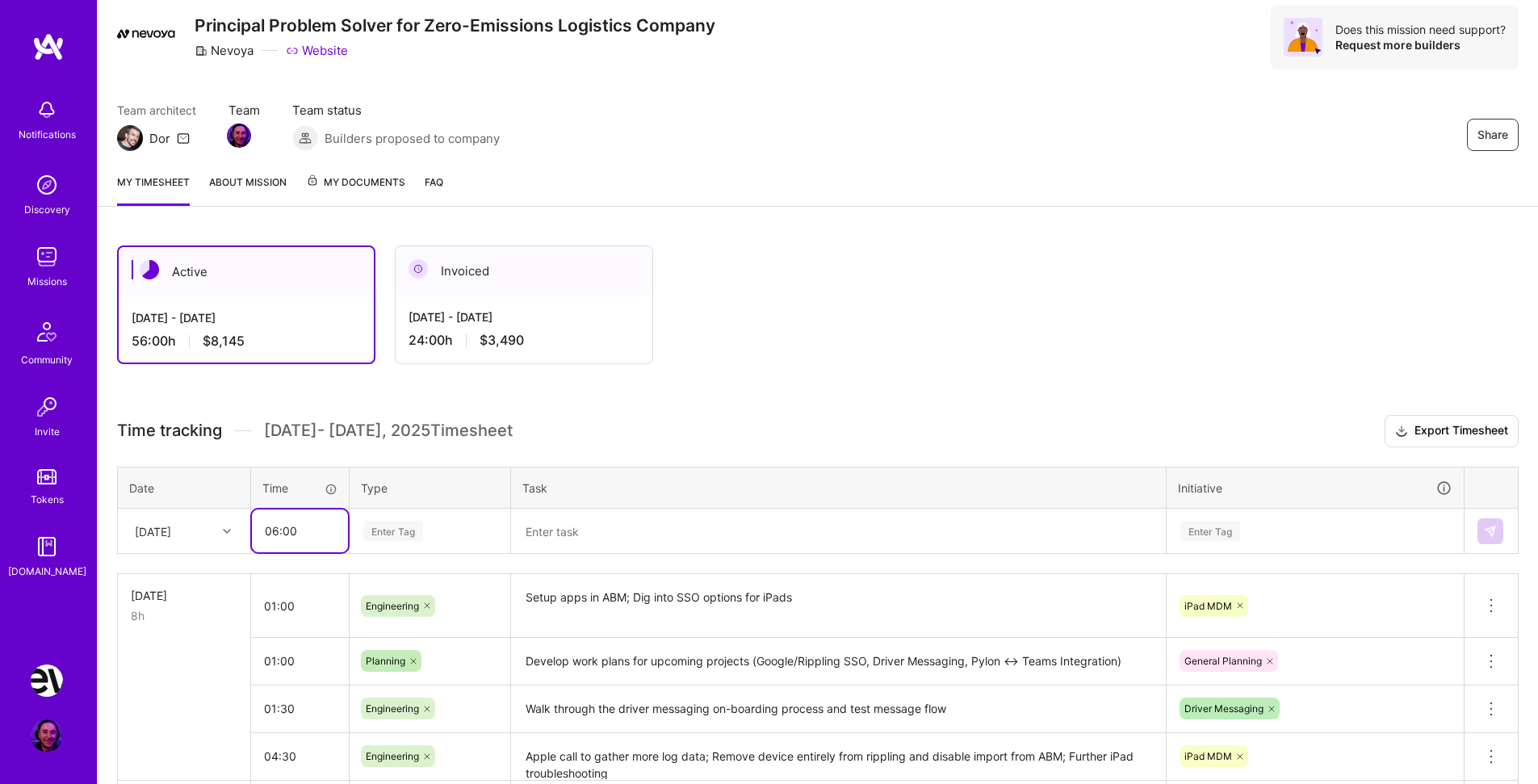
type input "06:00"
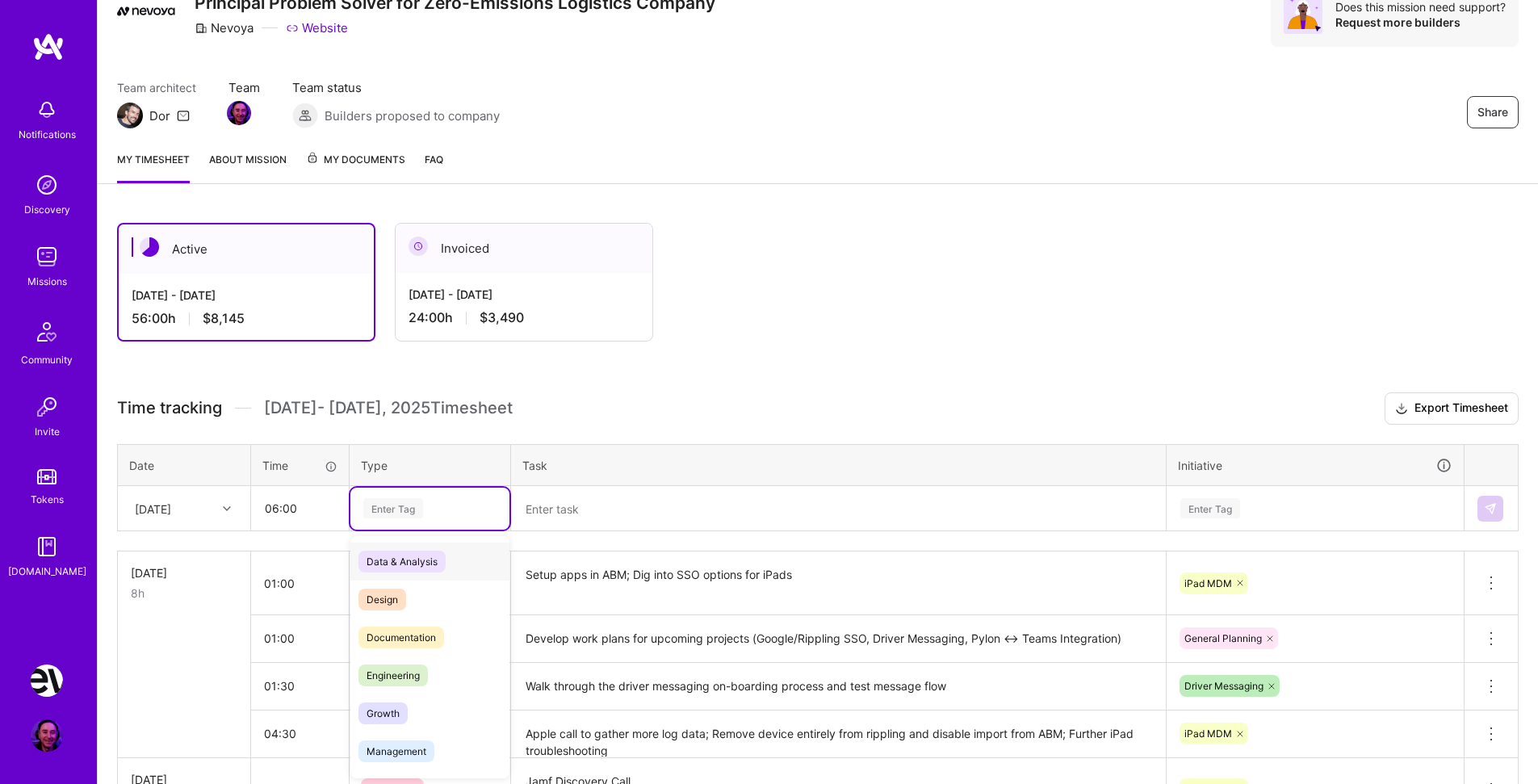
scroll to position [75, 0]
click at [426, 674] on span "Engineering" at bounding box center [394, 675] width 70 height 22
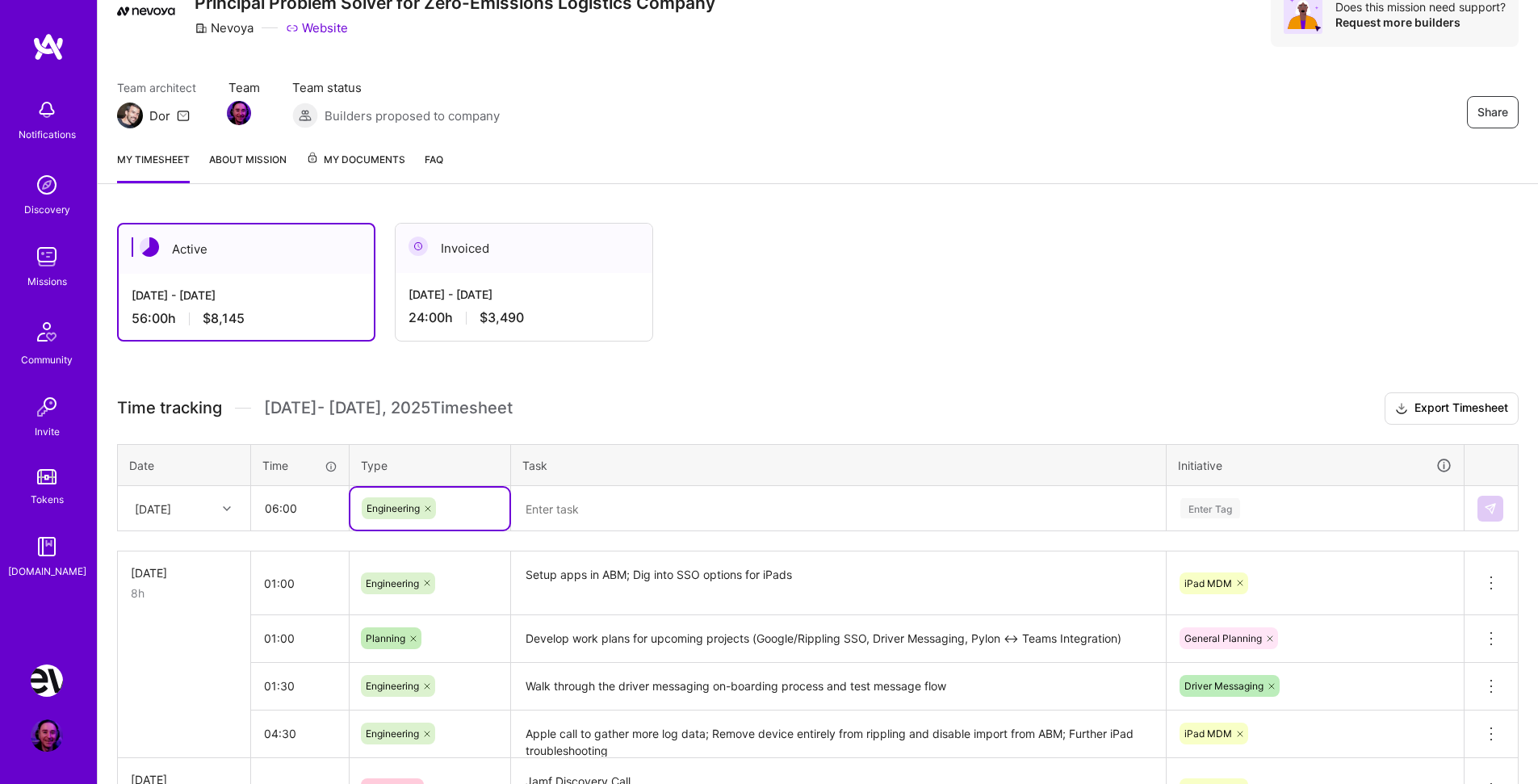
click at [602, 504] on textarea at bounding box center [839, 508] width 652 height 43
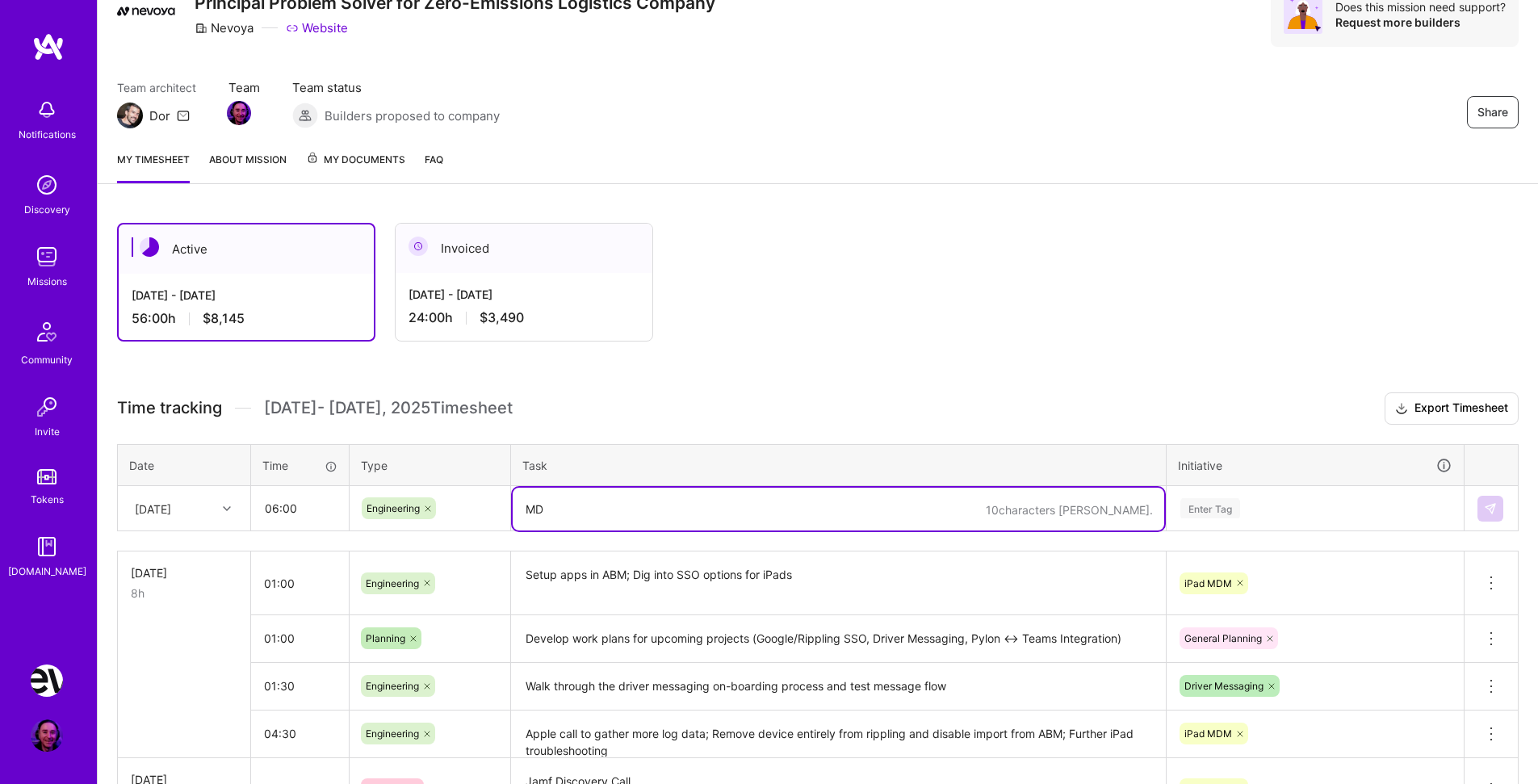
type textarea "M"
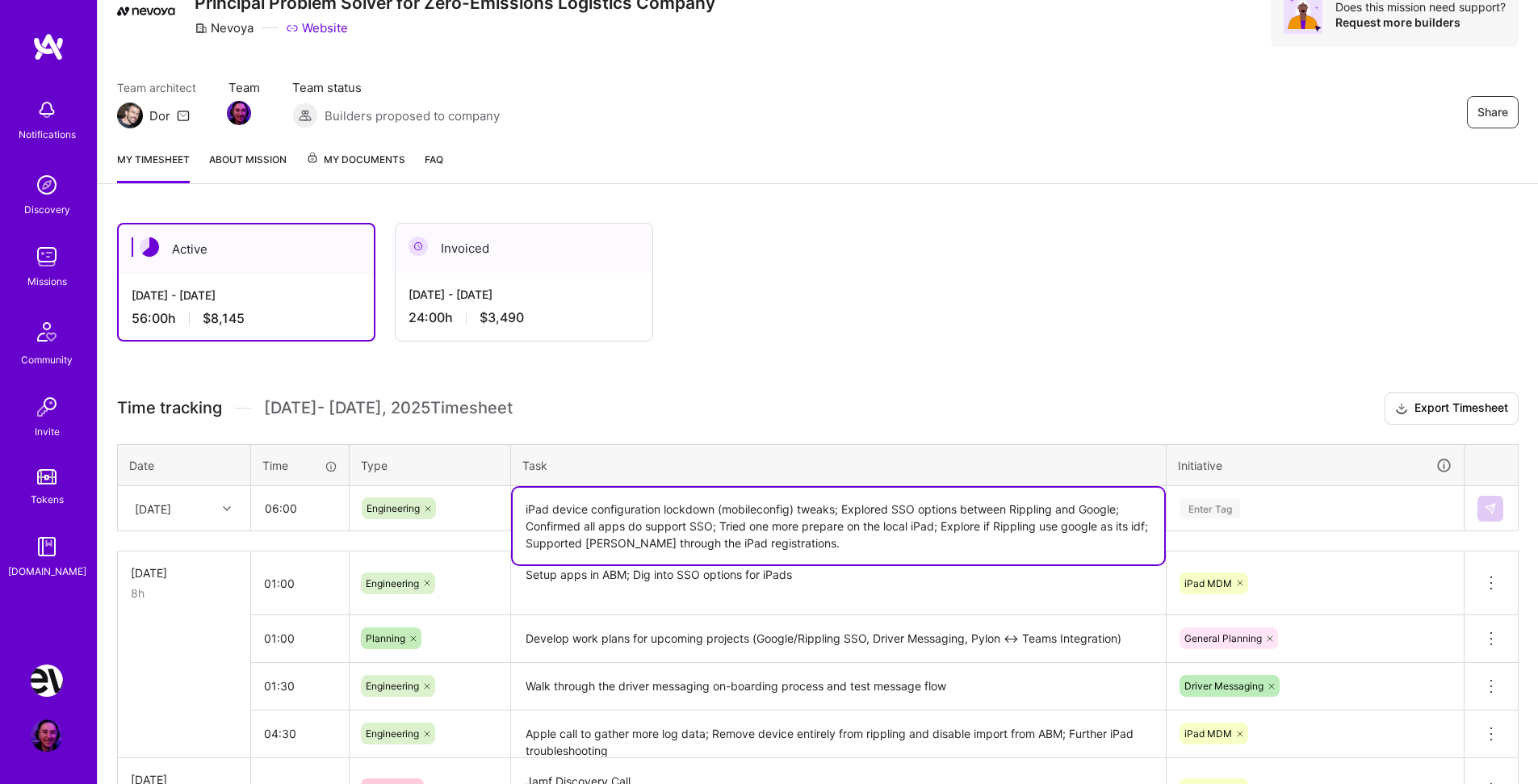
type textarea "iPad device configuration lockdown (mobileconfig) tweaks; Explored SSO options …"
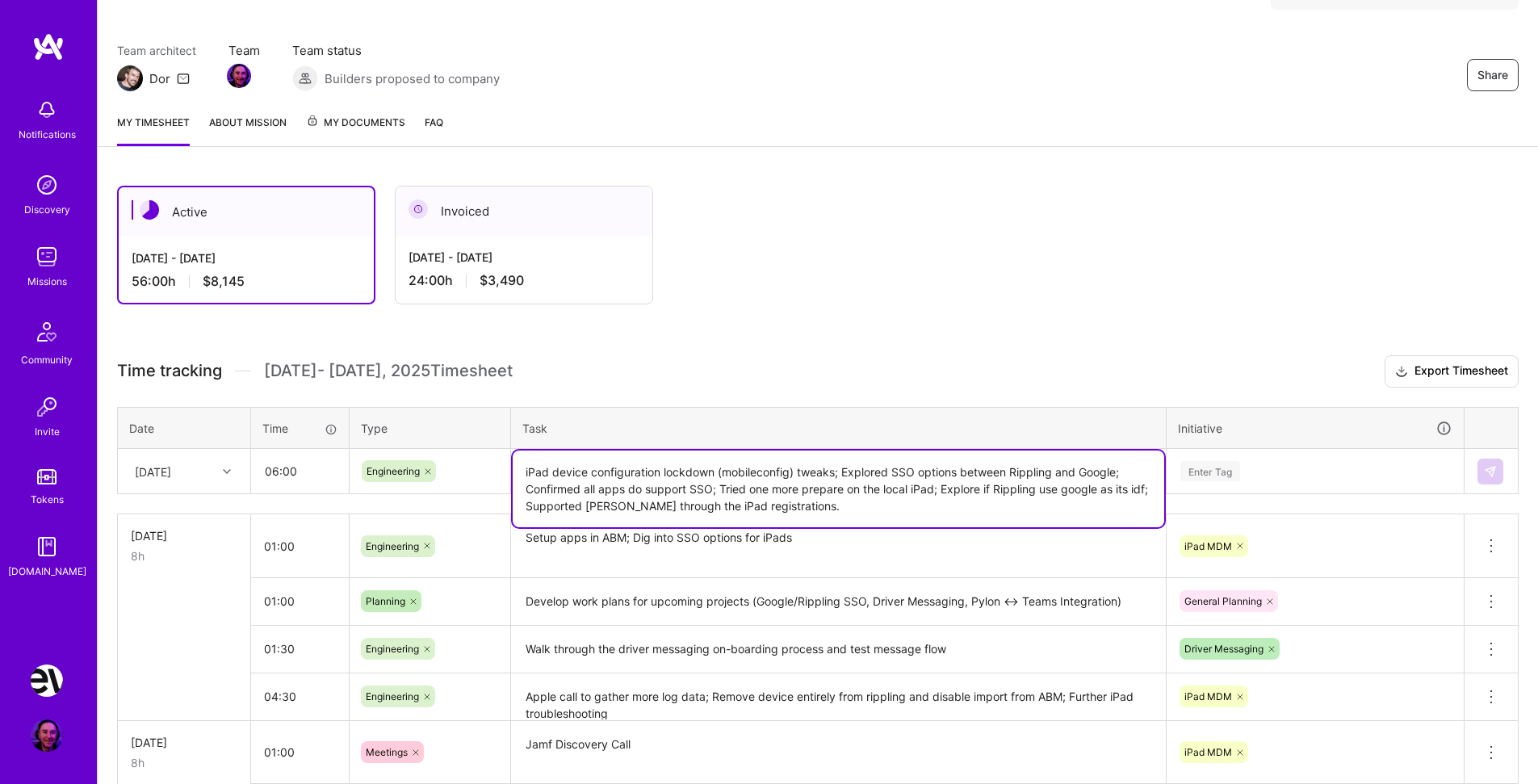
click at [1279, 492] on td "Enter Tag" at bounding box center [1315, 471] width 298 height 45
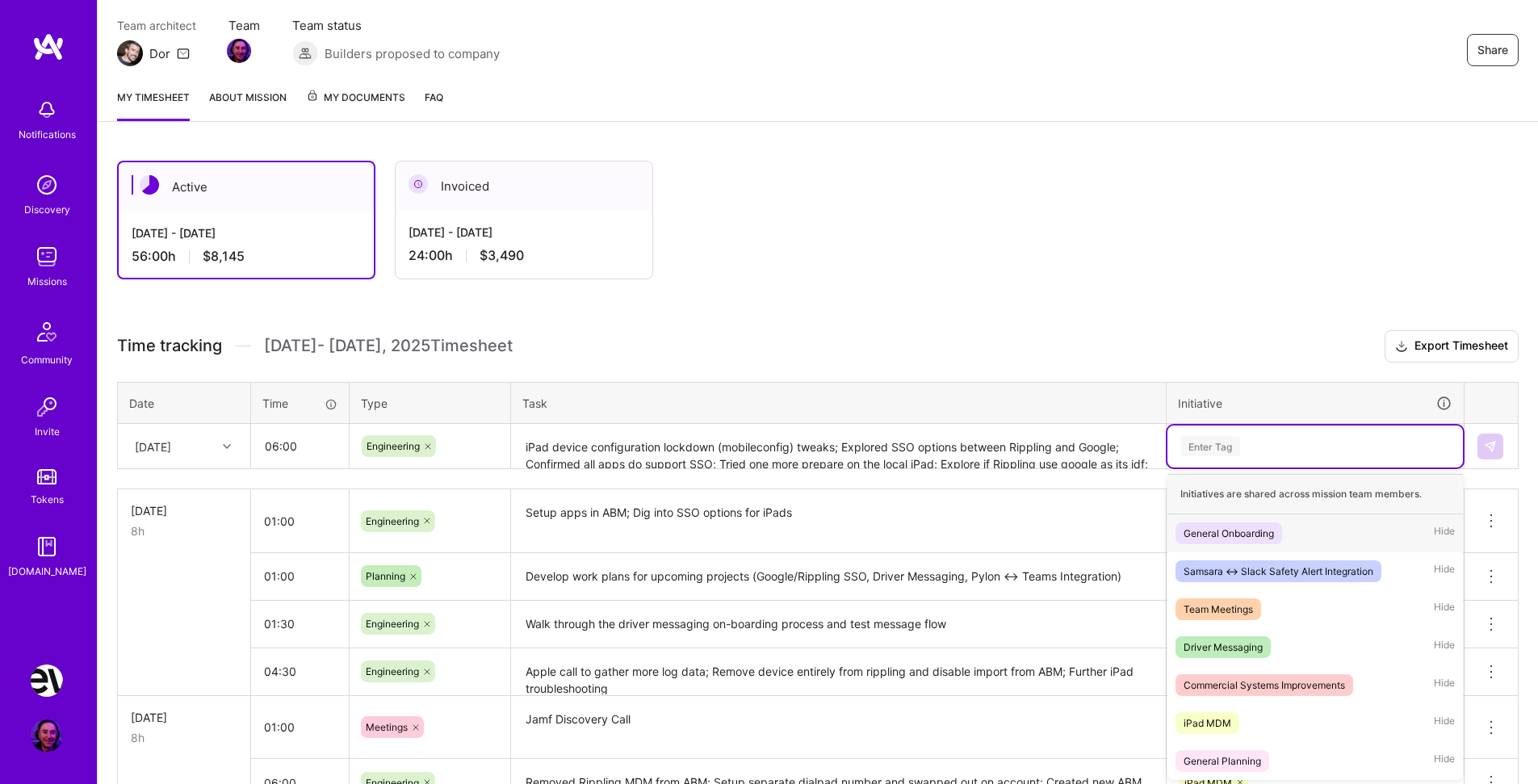
scroll to position [138, 0]
click at [1222, 718] on div "iPad MDM" at bounding box center [1207, 722] width 47 height 17
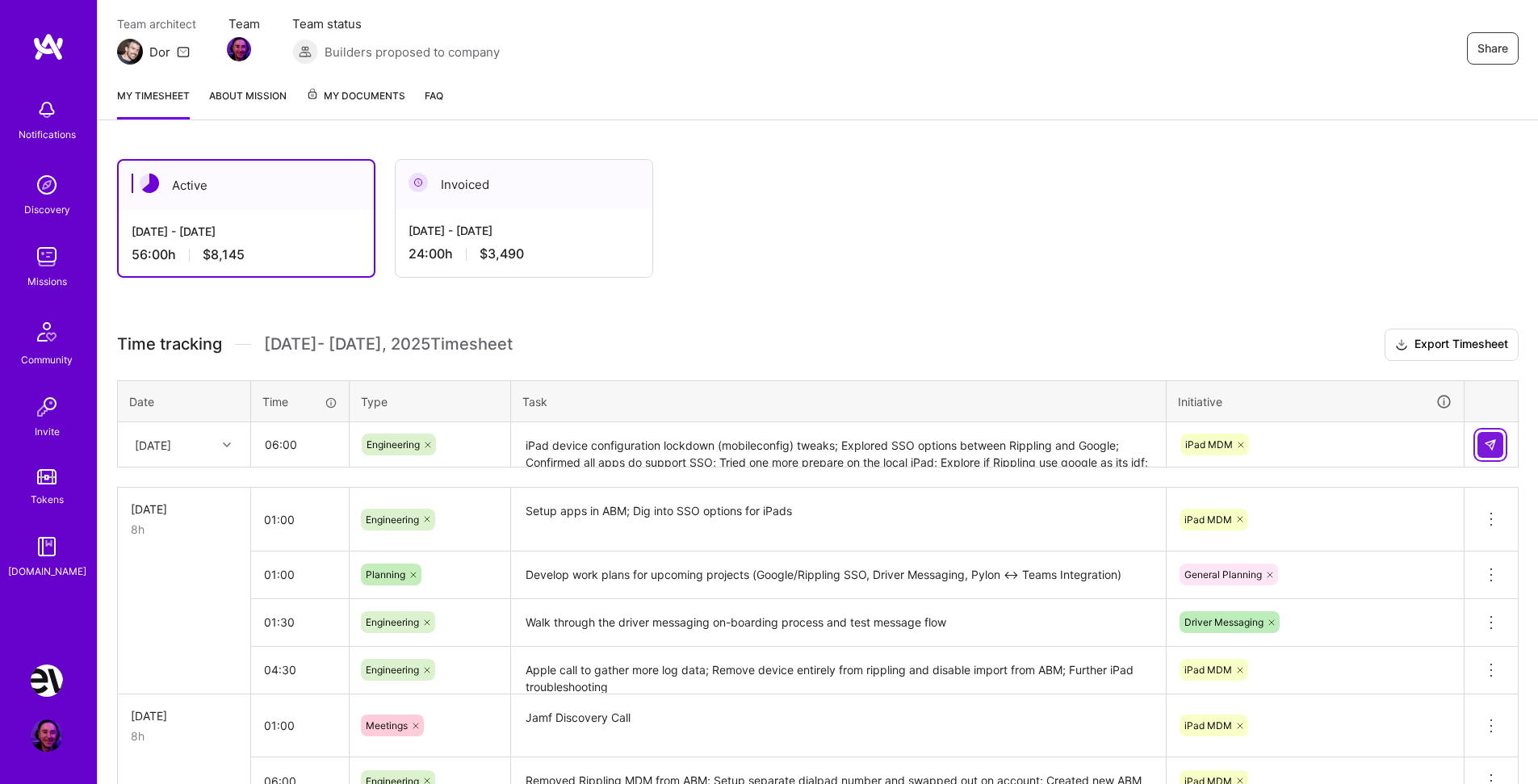
click at [1479, 448] on button at bounding box center [1490, 444] width 26 height 26
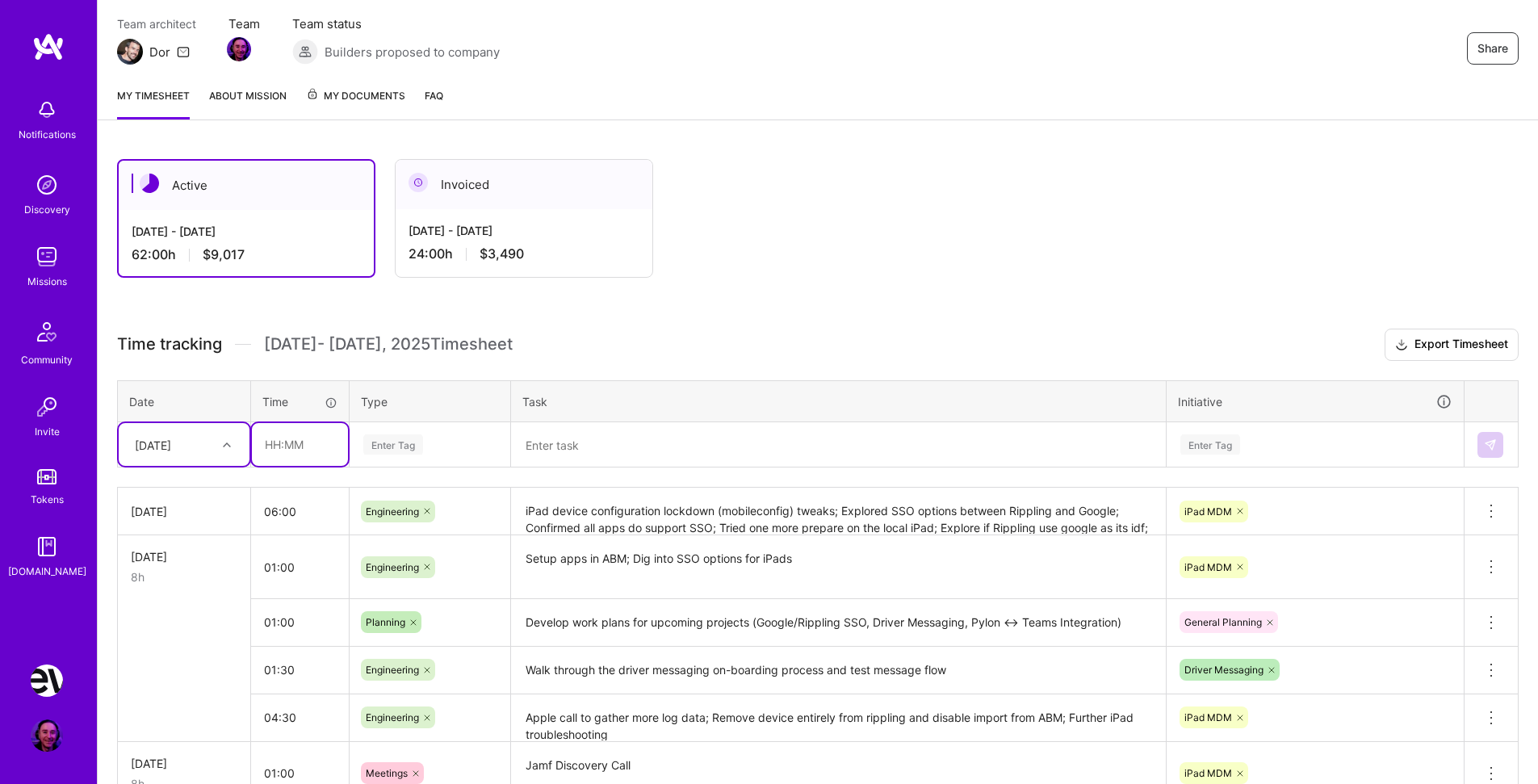
click at [299, 447] on input "text" at bounding box center [300, 444] width 96 height 43
type input "01:00"
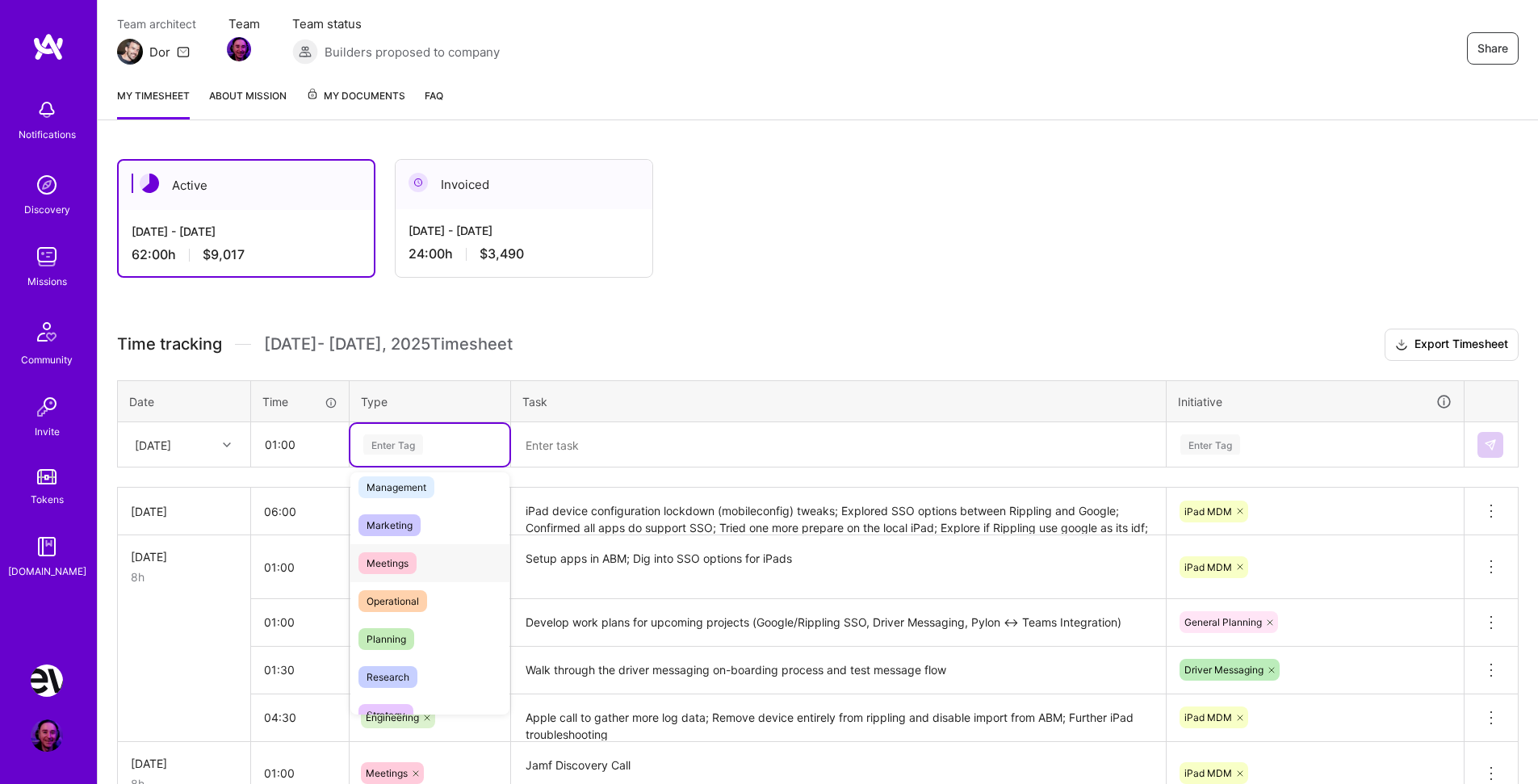
scroll to position [226, 0]
click at [403, 614] on span "Planning" at bounding box center [386, 613] width 56 height 22
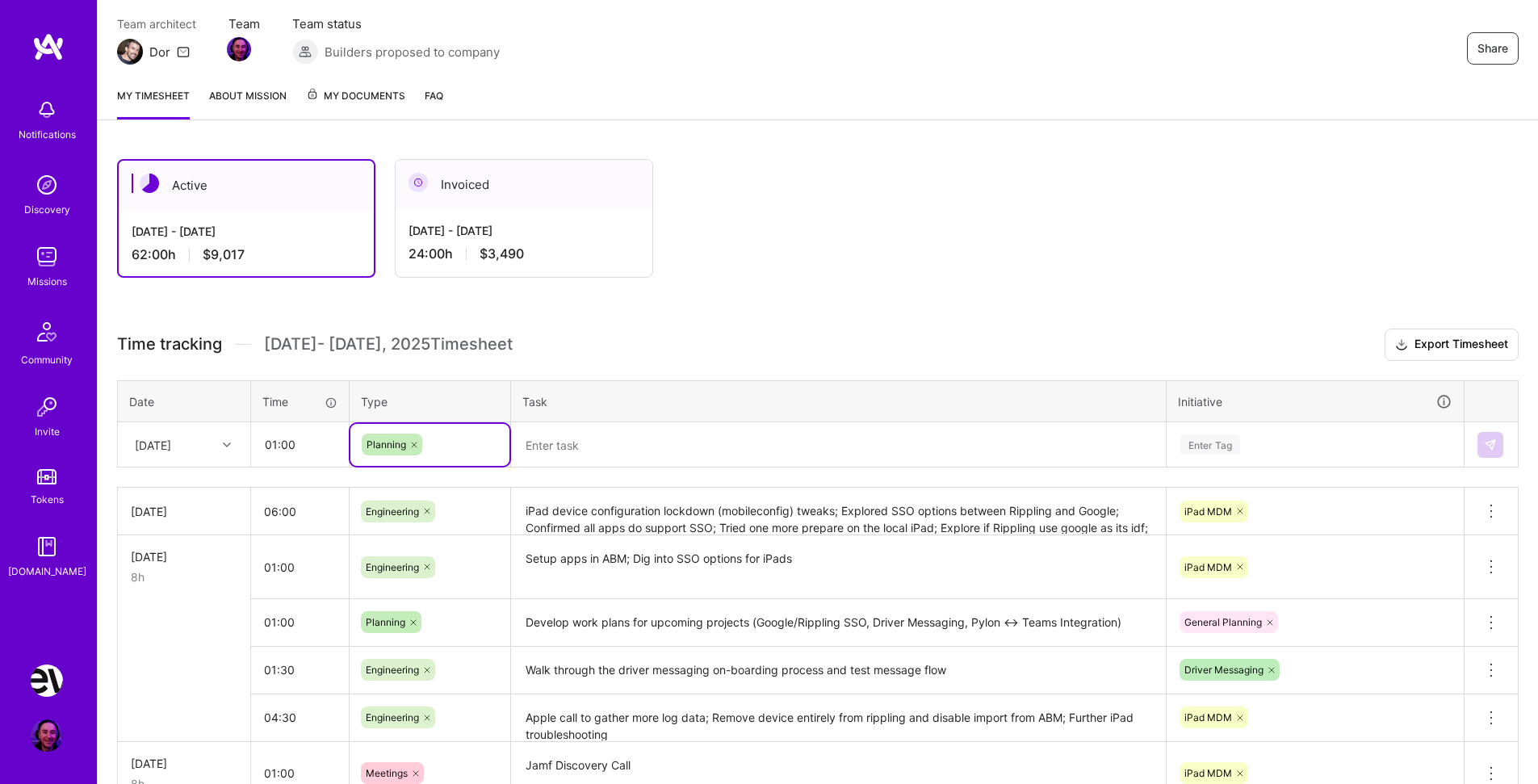
click at [576, 447] on textarea at bounding box center [839, 445] width 652 height 43
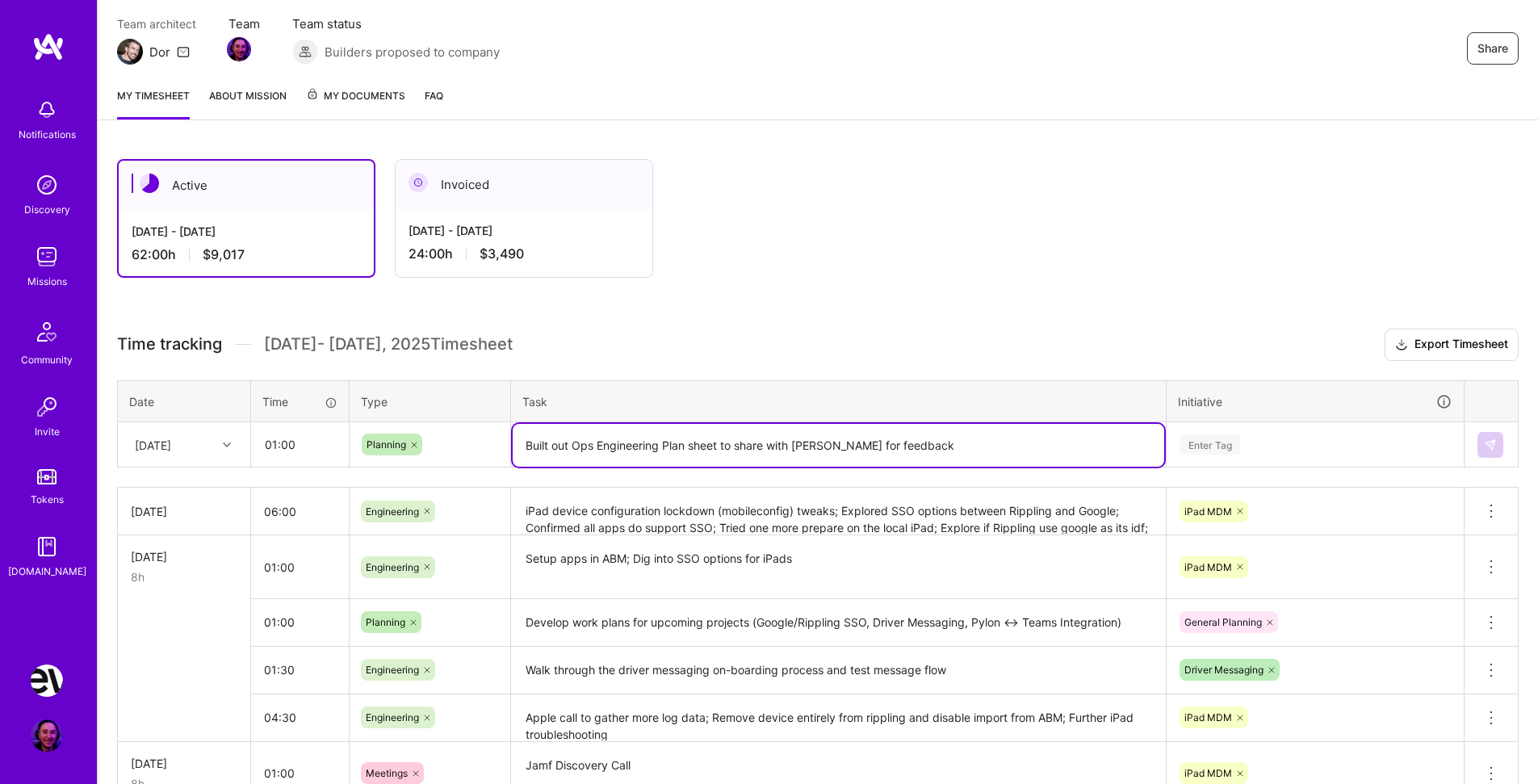
type textarea "Built out Ops Engineering Plan sheet to share with [PERSON_NAME] for feedback"
click at [1224, 449] on div "Enter Tag" at bounding box center [1210, 444] width 60 height 25
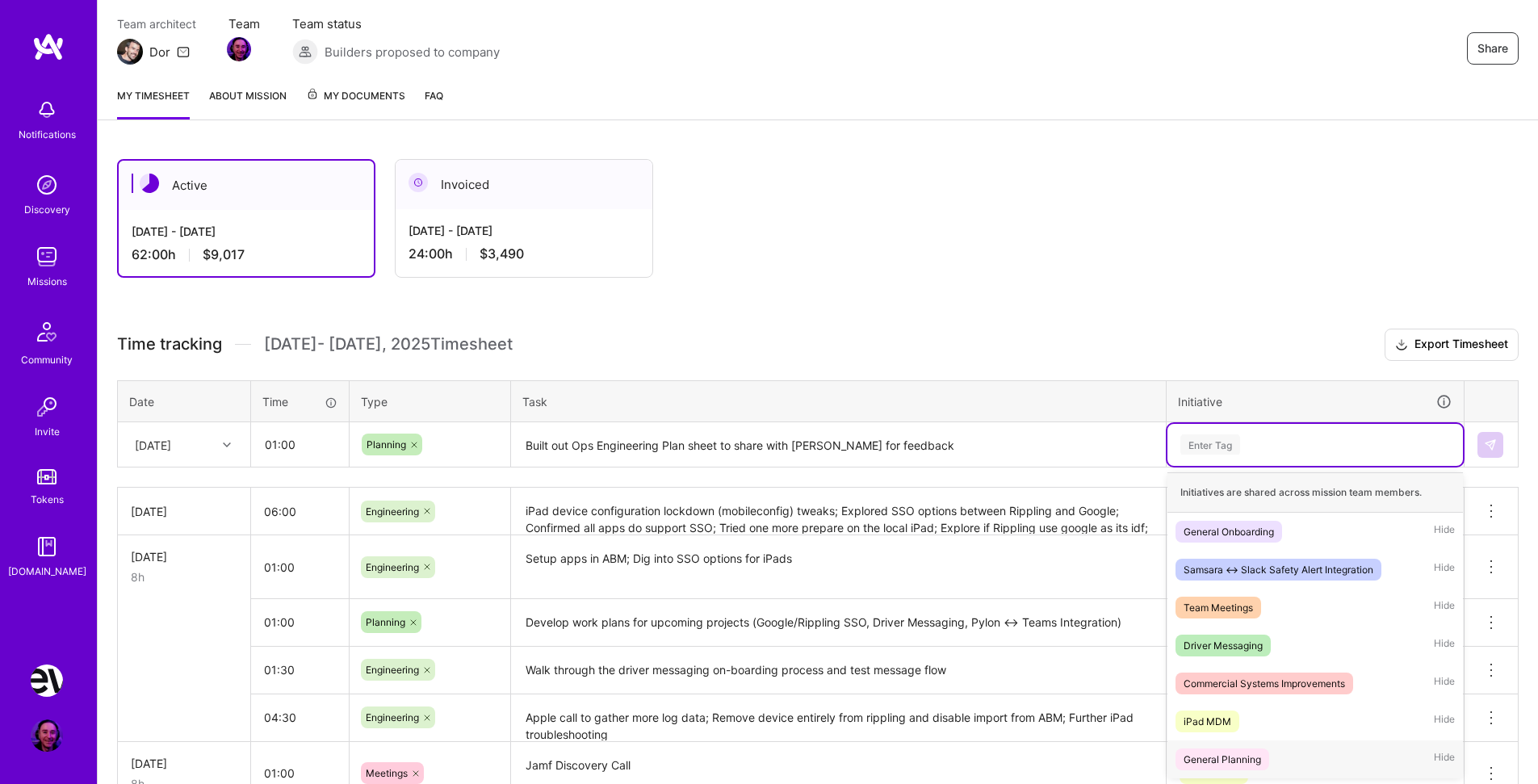
click at [1259, 764] on div "General Planning" at bounding box center [1222, 759] width 77 height 17
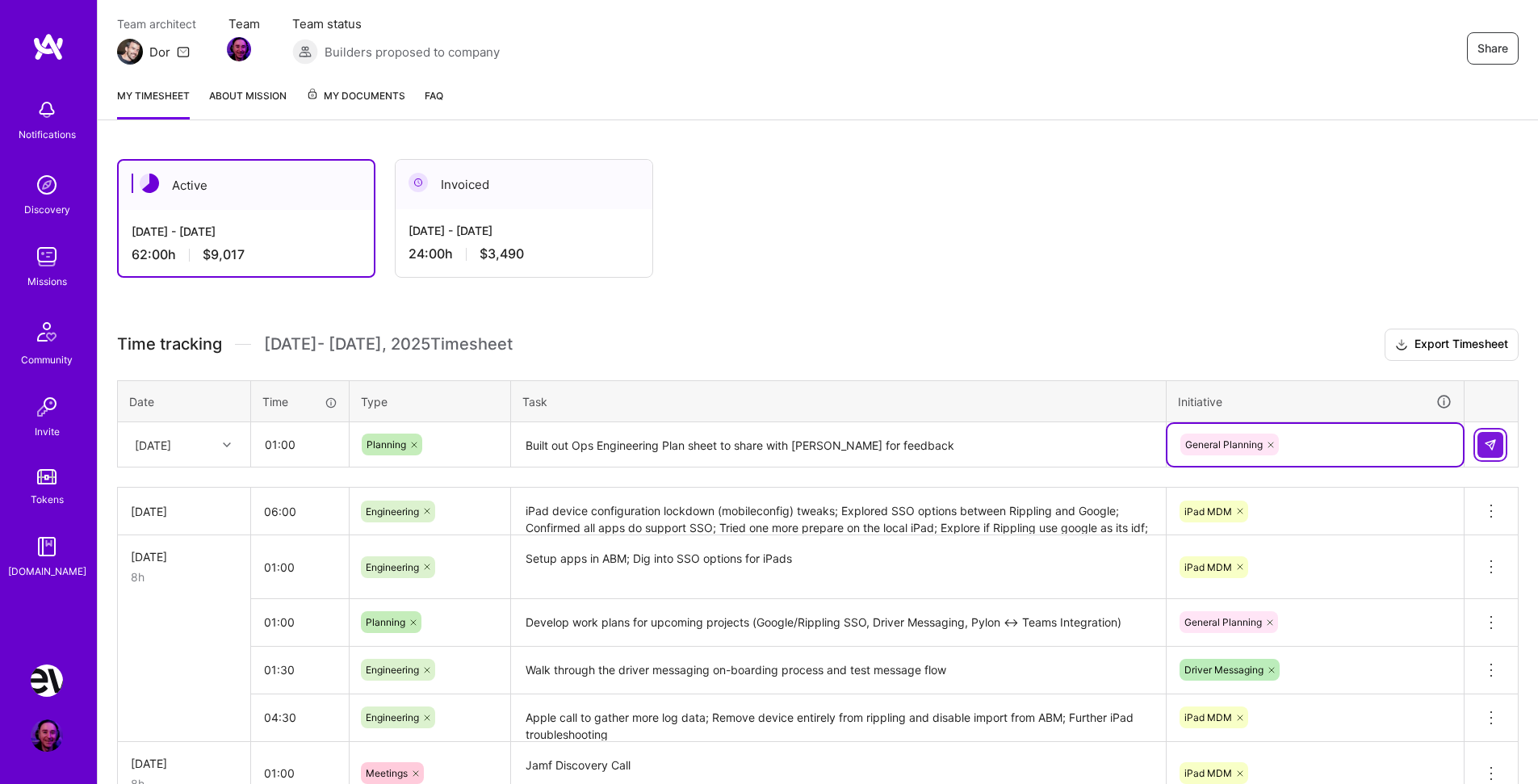
click at [1495, 440] on img at bounding box center [1491, 445] width 13 height 13
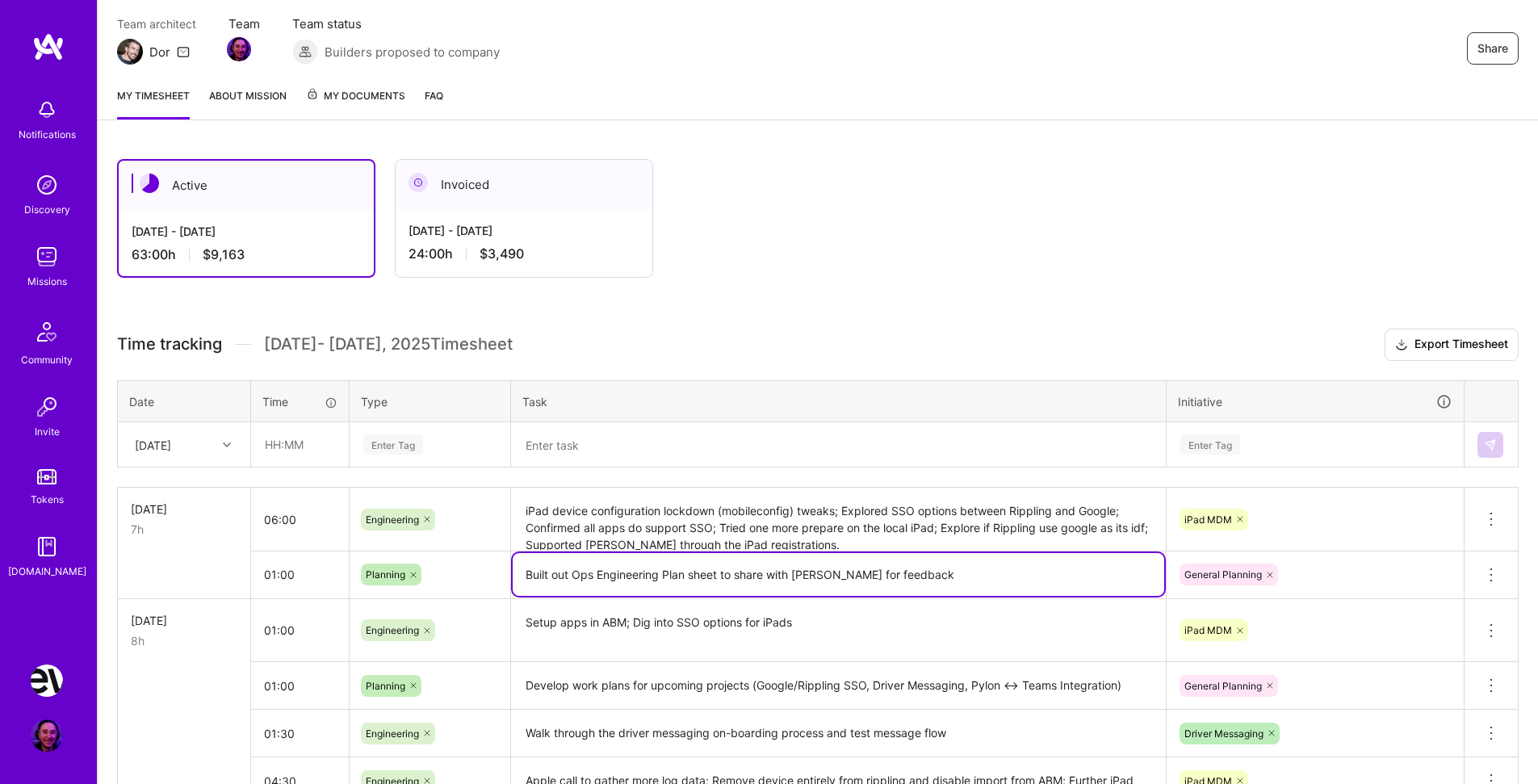
drag, startPoint x: 546, startPoint y: 573, endPoint x: 781, endPoint y: 571, distance: 235.0
click at [781, 571] on textarea "Built out Ops Engineering Plan sheet to share with [PERSON_NAME] for feedback" at bounding box center [839, 574] width 652 height 43
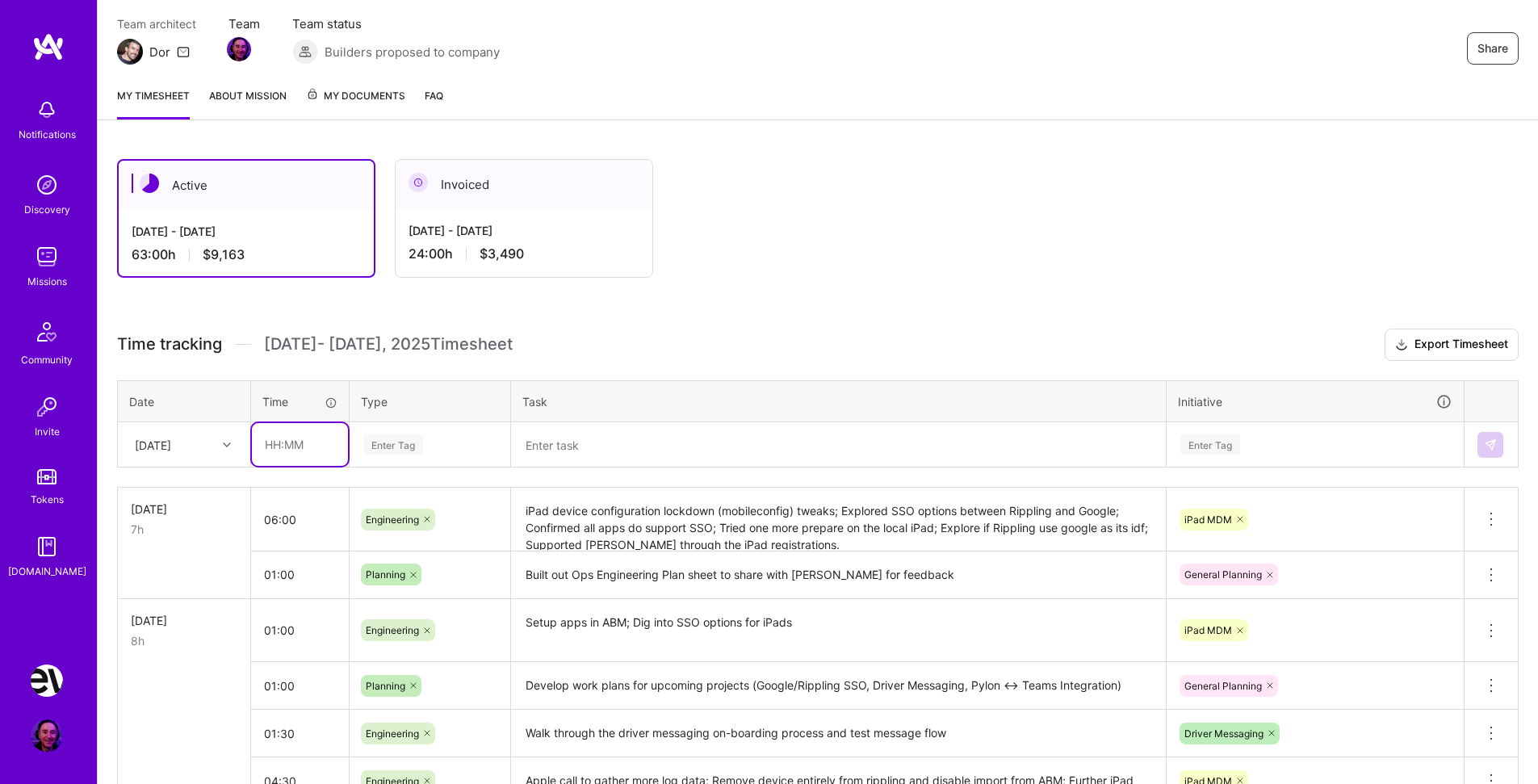
click at [324, 444] on input "text" at bounding box center [300, 444] width 96 height 43
click at [302, 545] on td "06:00" at bounding box center [300, 520] width 98 height 64
click at [1487, 510] on icon at bounding box center [1492, 519] width 20 height 20
click at [285, 527] on input "06:00" at bounding box center [299, 519] width 97 height 43
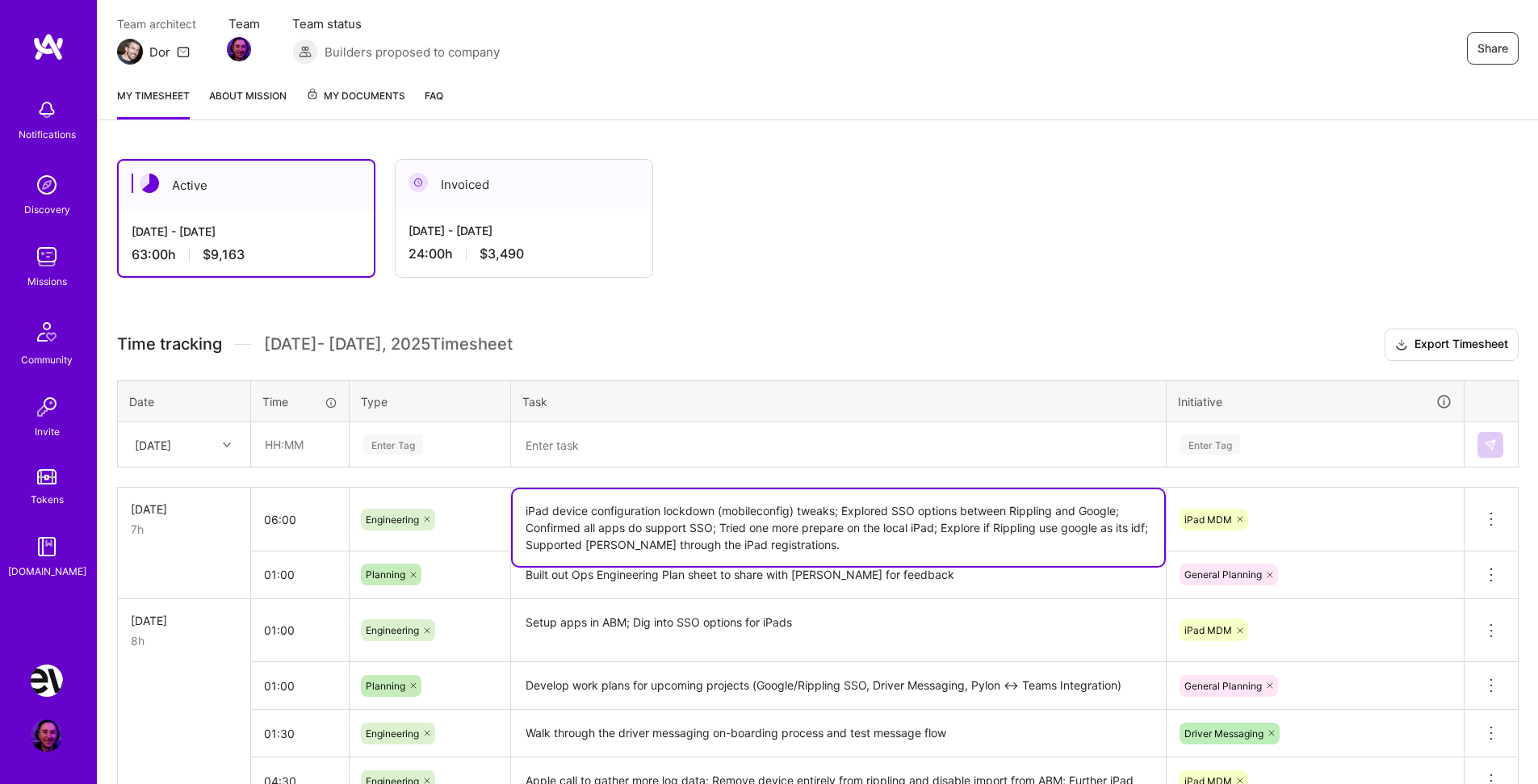
drag, startPoint x: 524, startPoint y: 509, endPoint x: 902, endPoint y: 548, distance: 380.0
click at [902, 548] on textarea "iPad device configuration lockdown (mobileconfig) tweaks; Explored SSO options …" at bounding box center [839, 527] width 652 height 77
click at [761, 593] on textarea "Built out Ops Engineering Plan sheet to share with [PERSON_NAME] for feedback" at bounding box center [839, 576] width 652 height 45
click at [765, 523] on textarea "iPad device configuration lockdown (mobileconfig) tweaks; Explored SSO options …" at bounding box center [839, 527] width 652 height 77
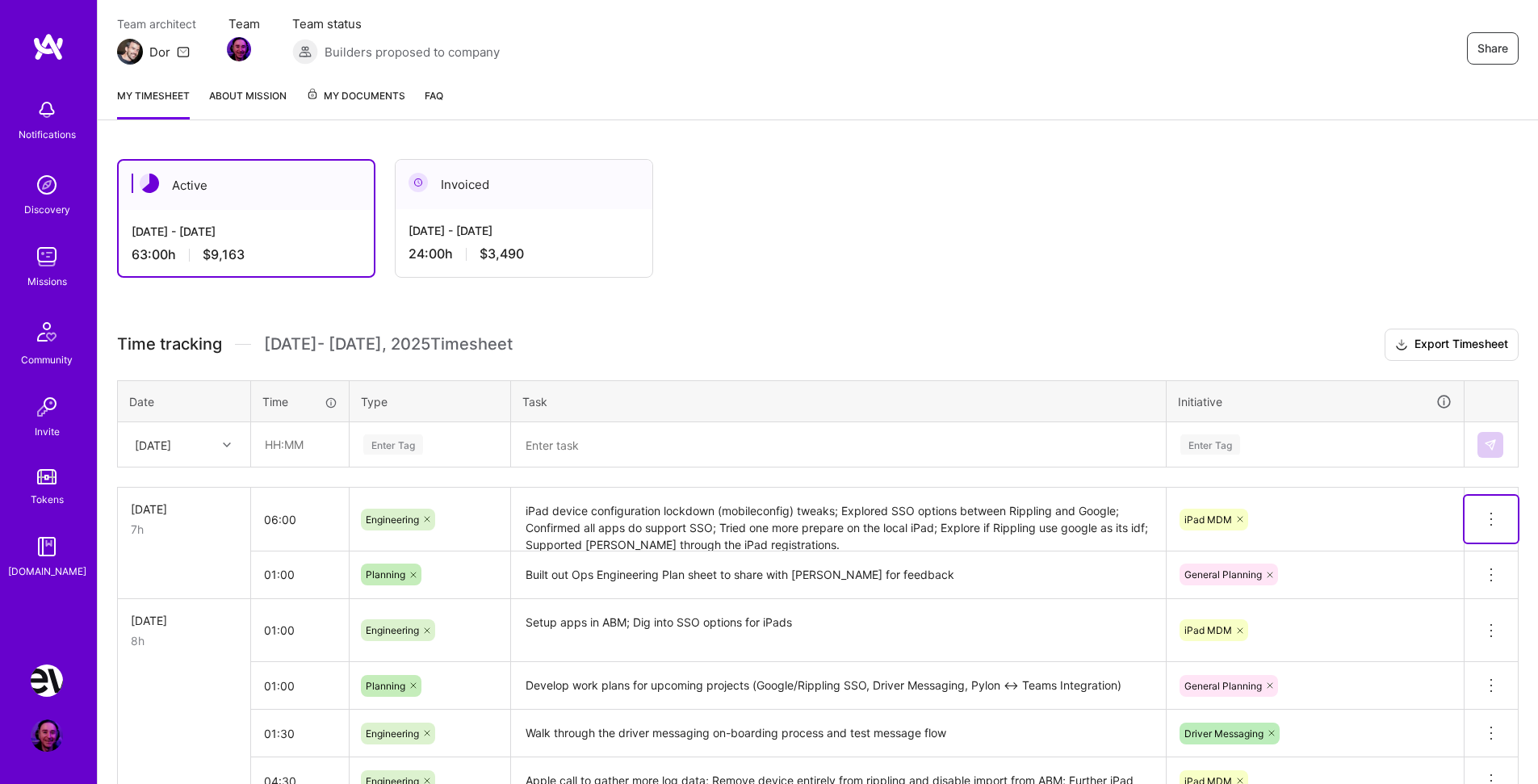
click at [1494, 512] on icon at bounding box center [1492, 519] width 20 height 20
click at [1449, 547] on button "Delete row" at bounding box center [1452, 547] width 84 height 40
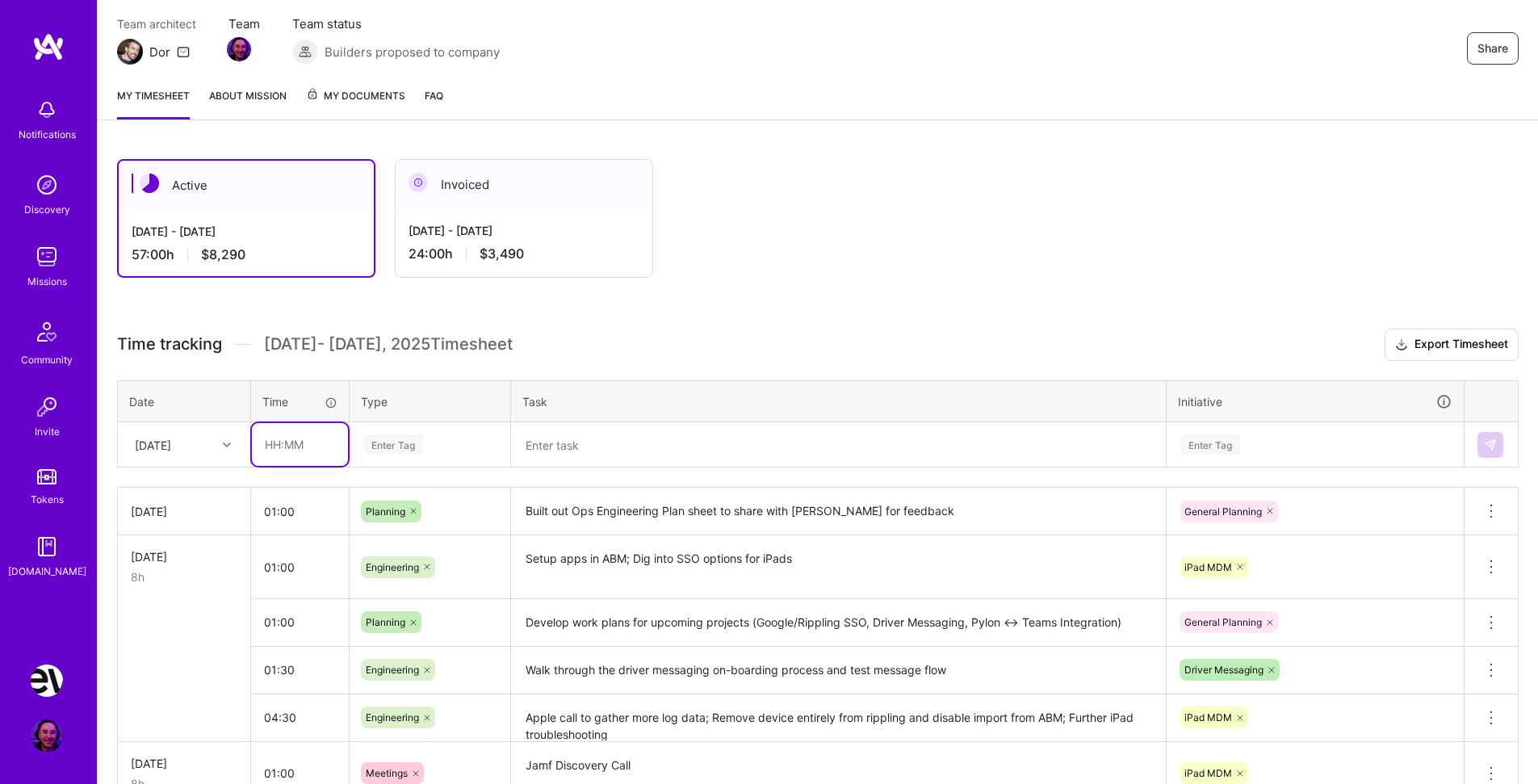
click at [301, 448] on input "text" at bounding box center [300, 444] width 96 height 43
type input "06:30"
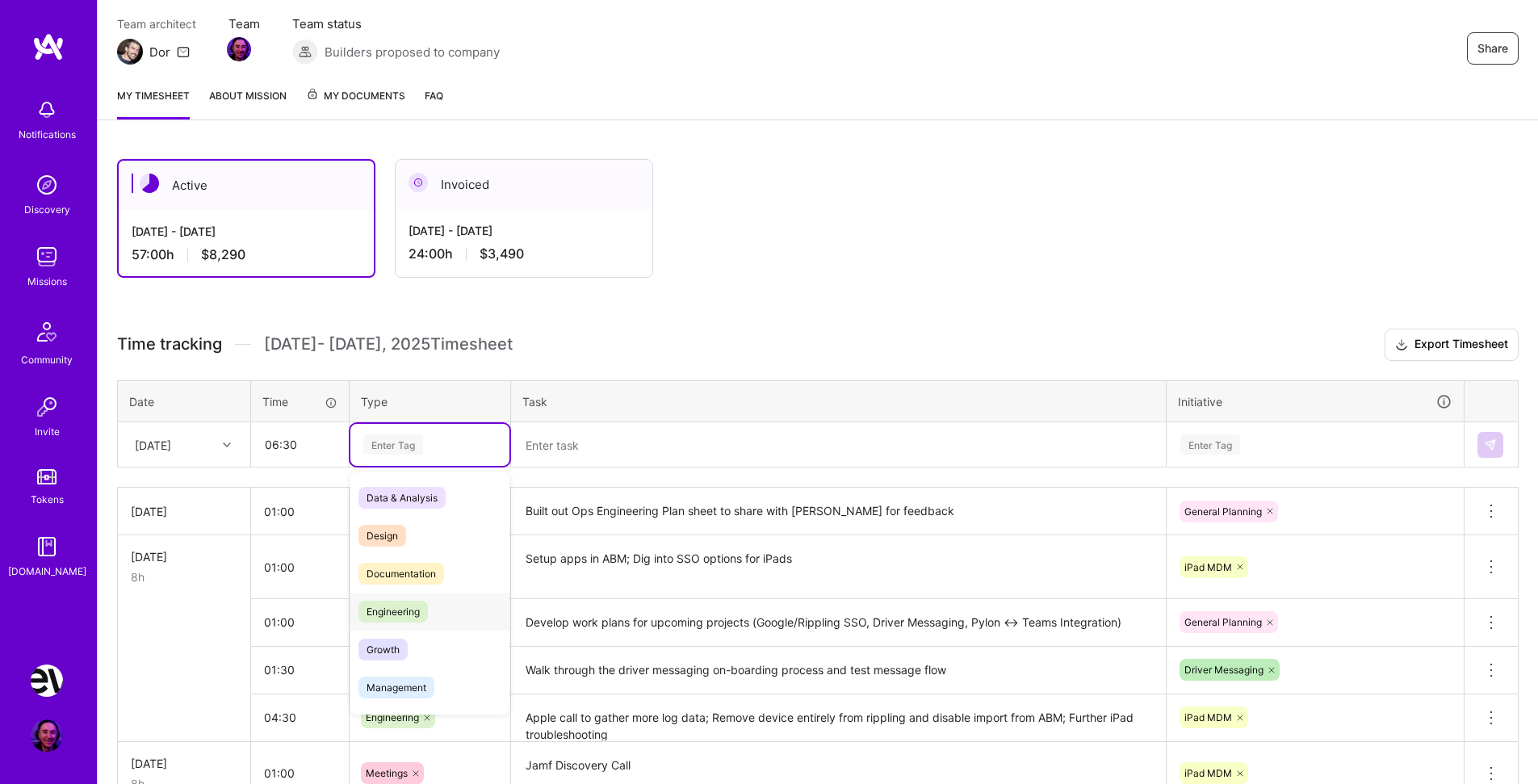
click at [419, 605] on span "Engineering" at bounding box center [394, 611] width 70 height 22
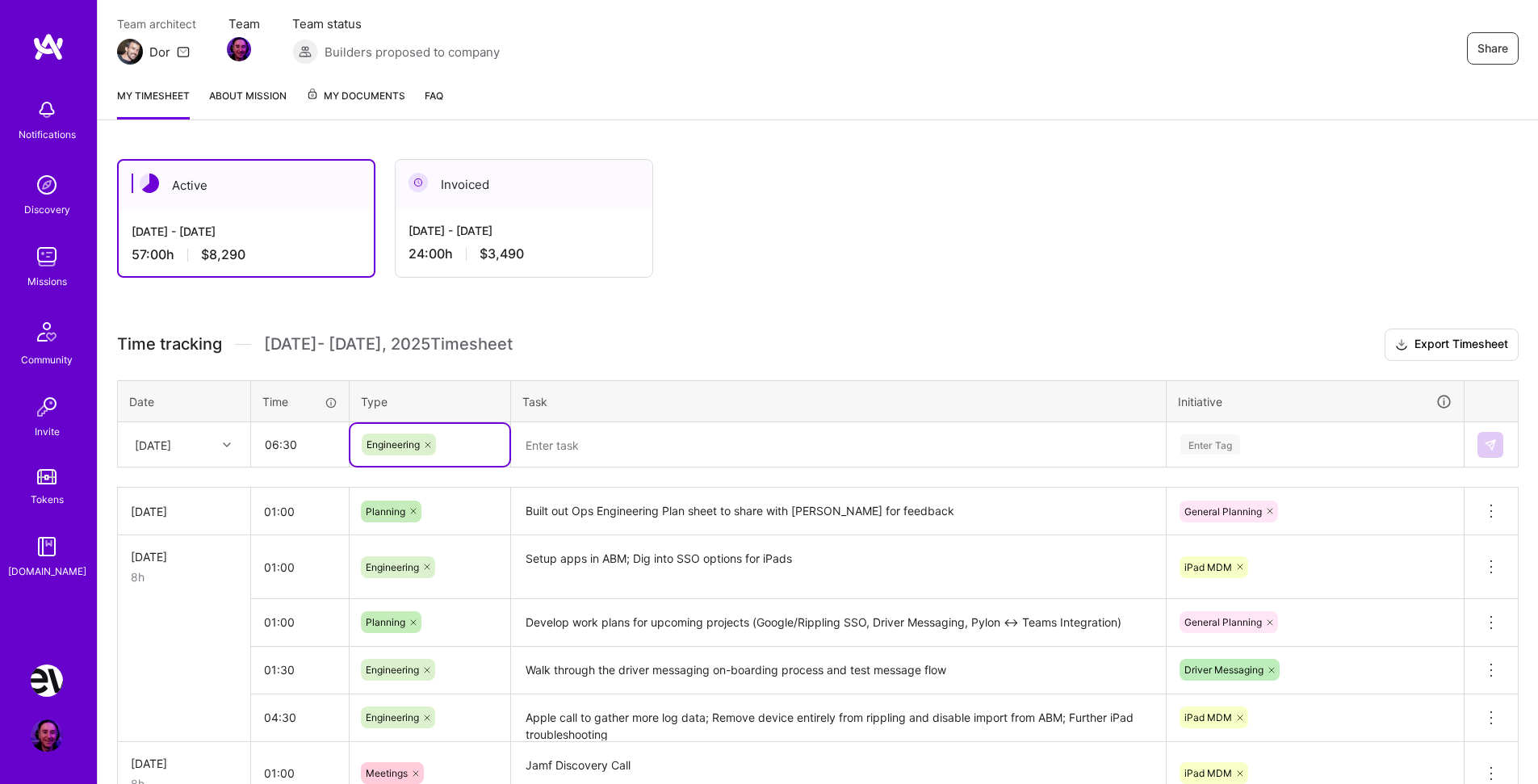
click at [603, 452] on textarea at bounding box center [839, 445] width 652 height 43
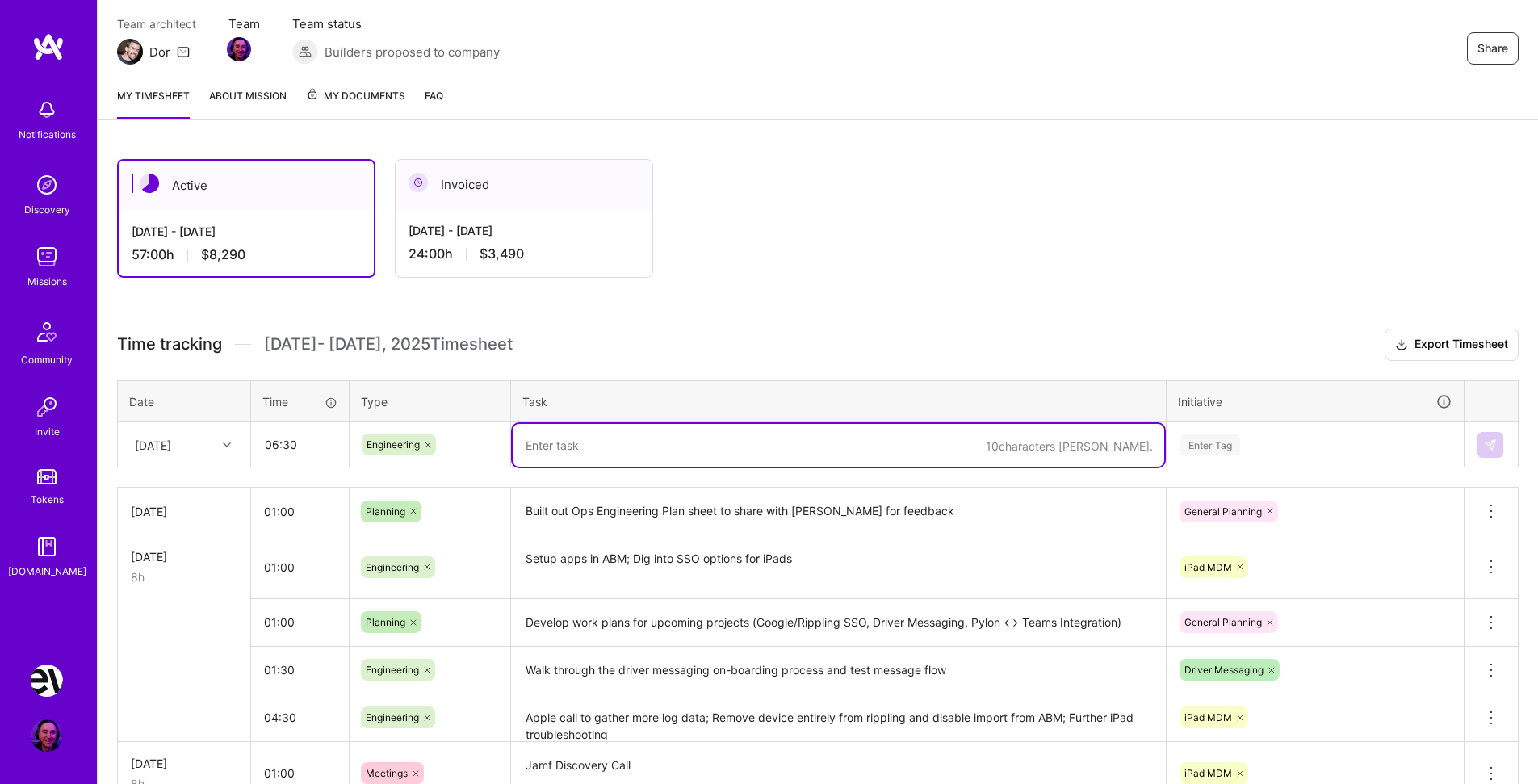
paste textarea "iPad device configuration lockdown (mobileconfig) tweaks; Explored SSO options …"
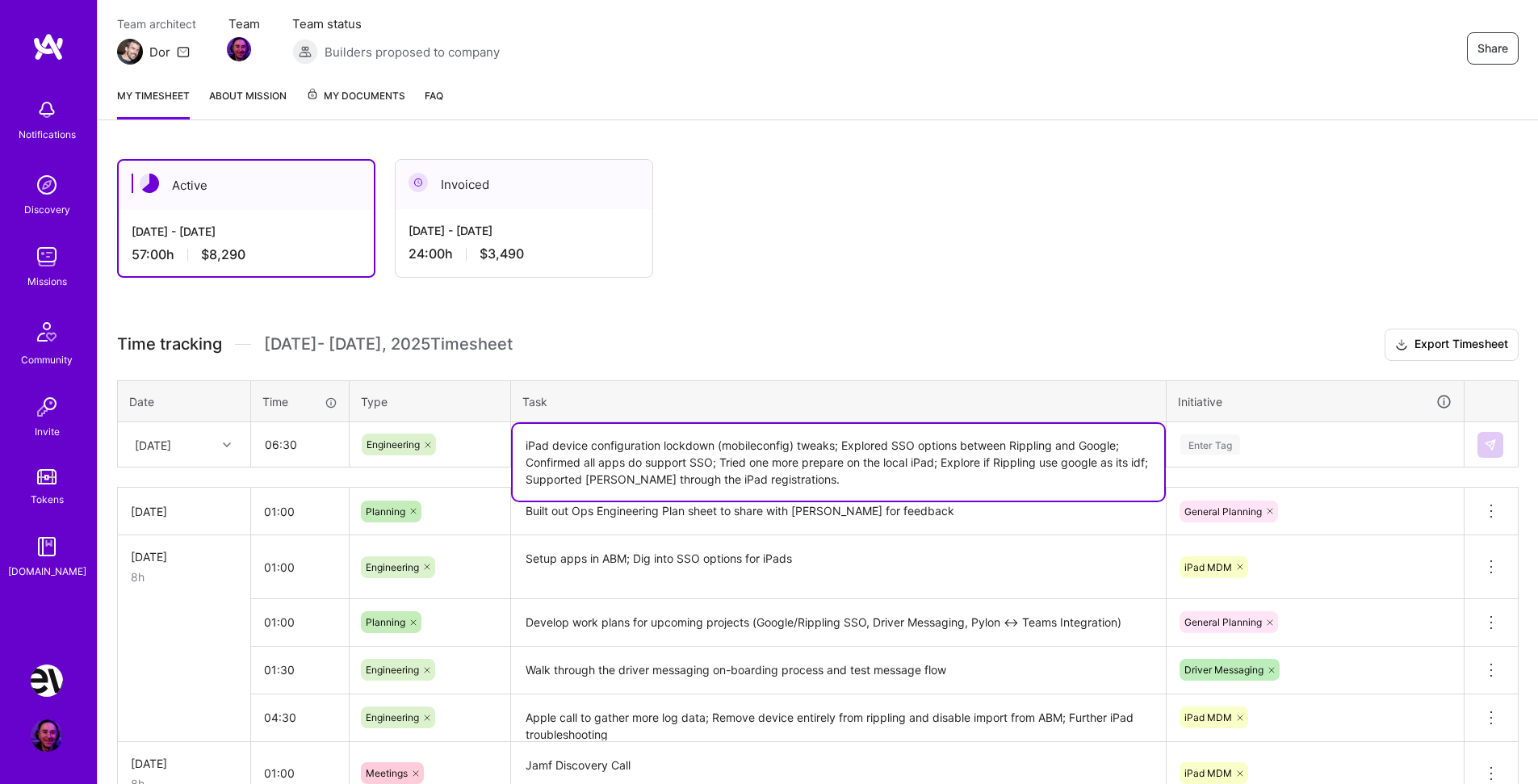
type textarea "iPad device configuration lockdown (mobileconfig) tweaks; Explored SSO options …"
click at [1267, 446] on div "Enter Tag" at bounding box center [1315, 444] width 273 height 20
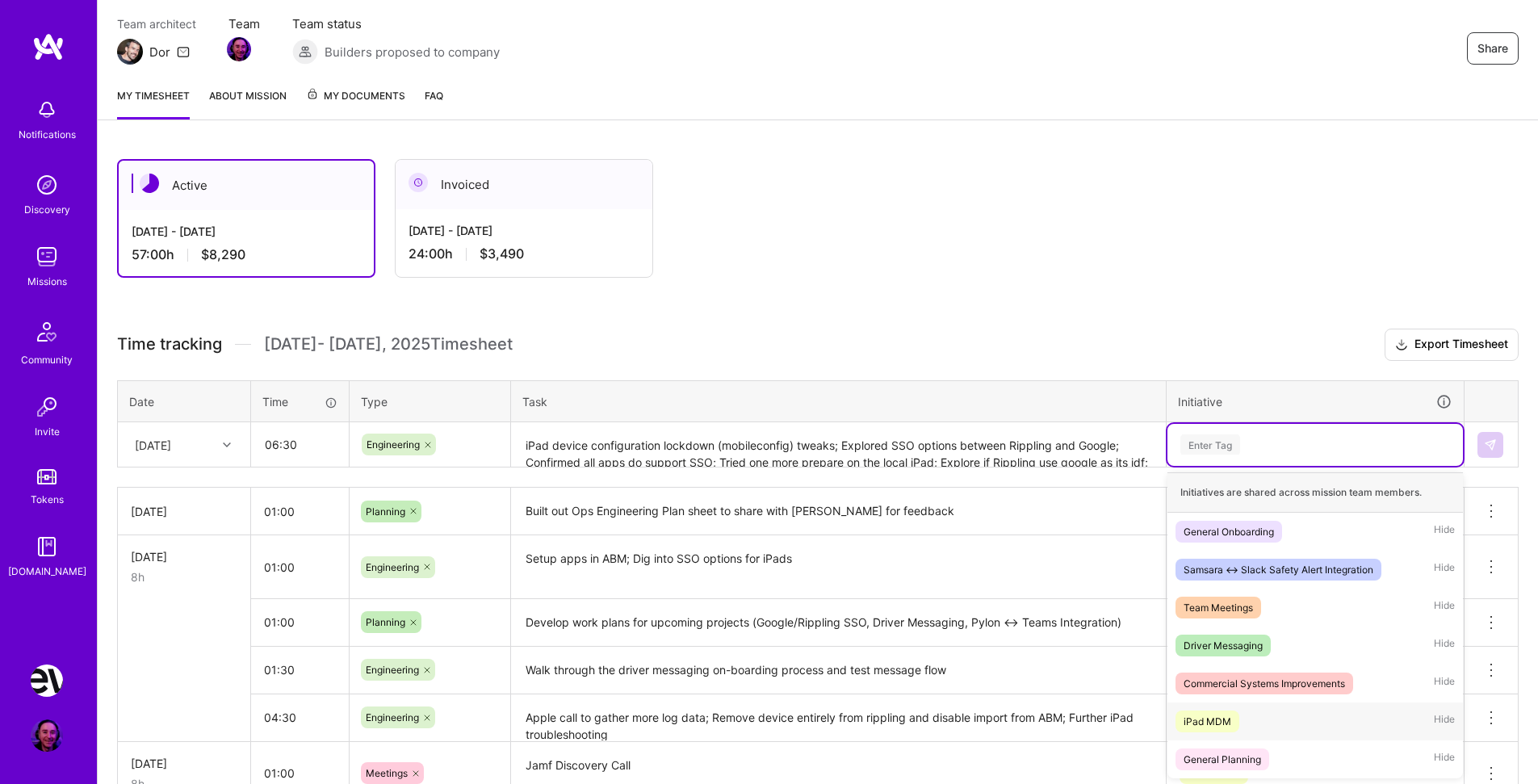
click at [1238, 715] on span "iPad MDM" at bounding box center [1208, 721] width 64 height 22
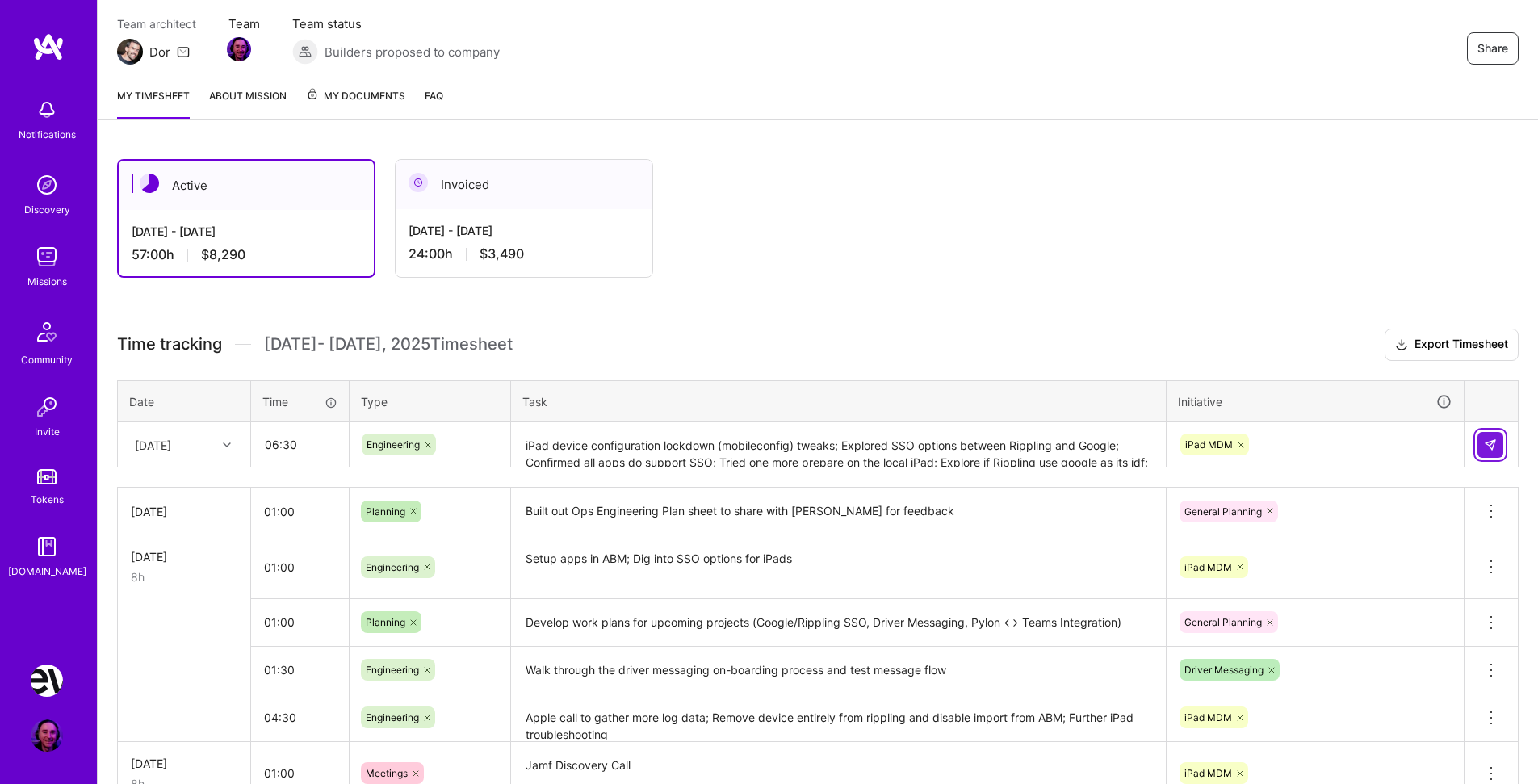
click at [1488, 442] on img at bounding box center [1491, 445] width 13 height 13
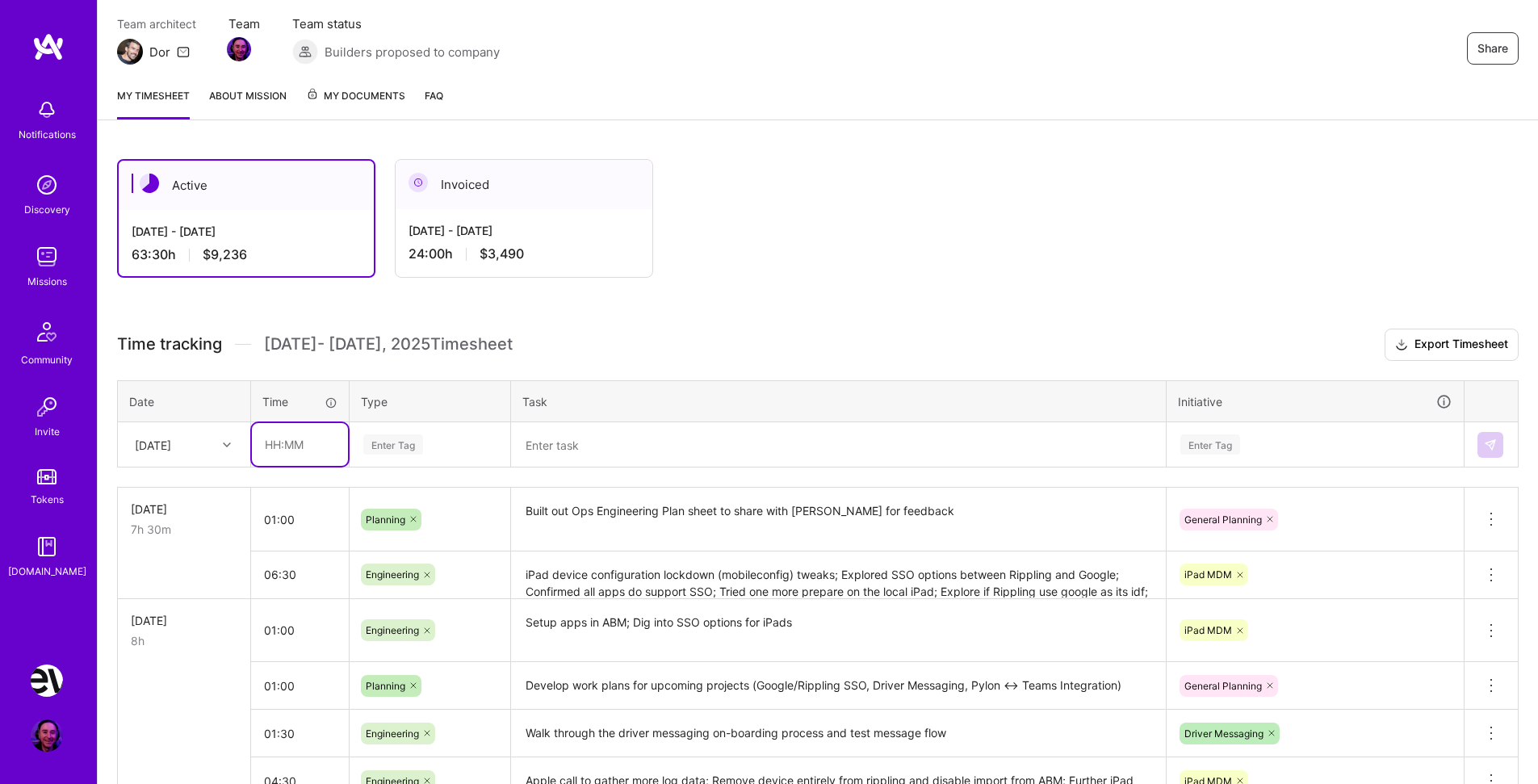
click at [302, 437] on input "text" at bounding box center [300, 444] width 96 height 43
type input "00:30"
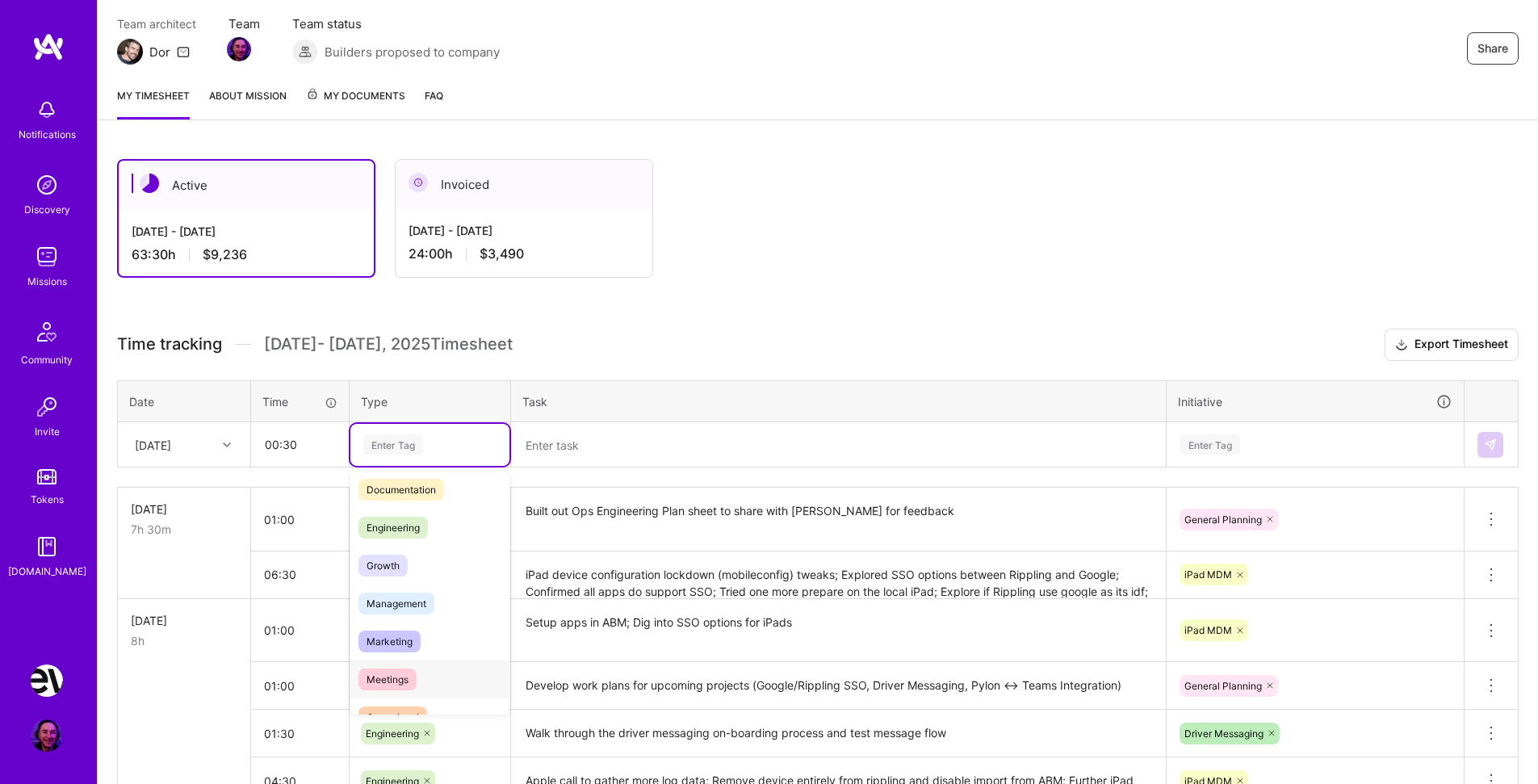
scroll to position [98, 0]
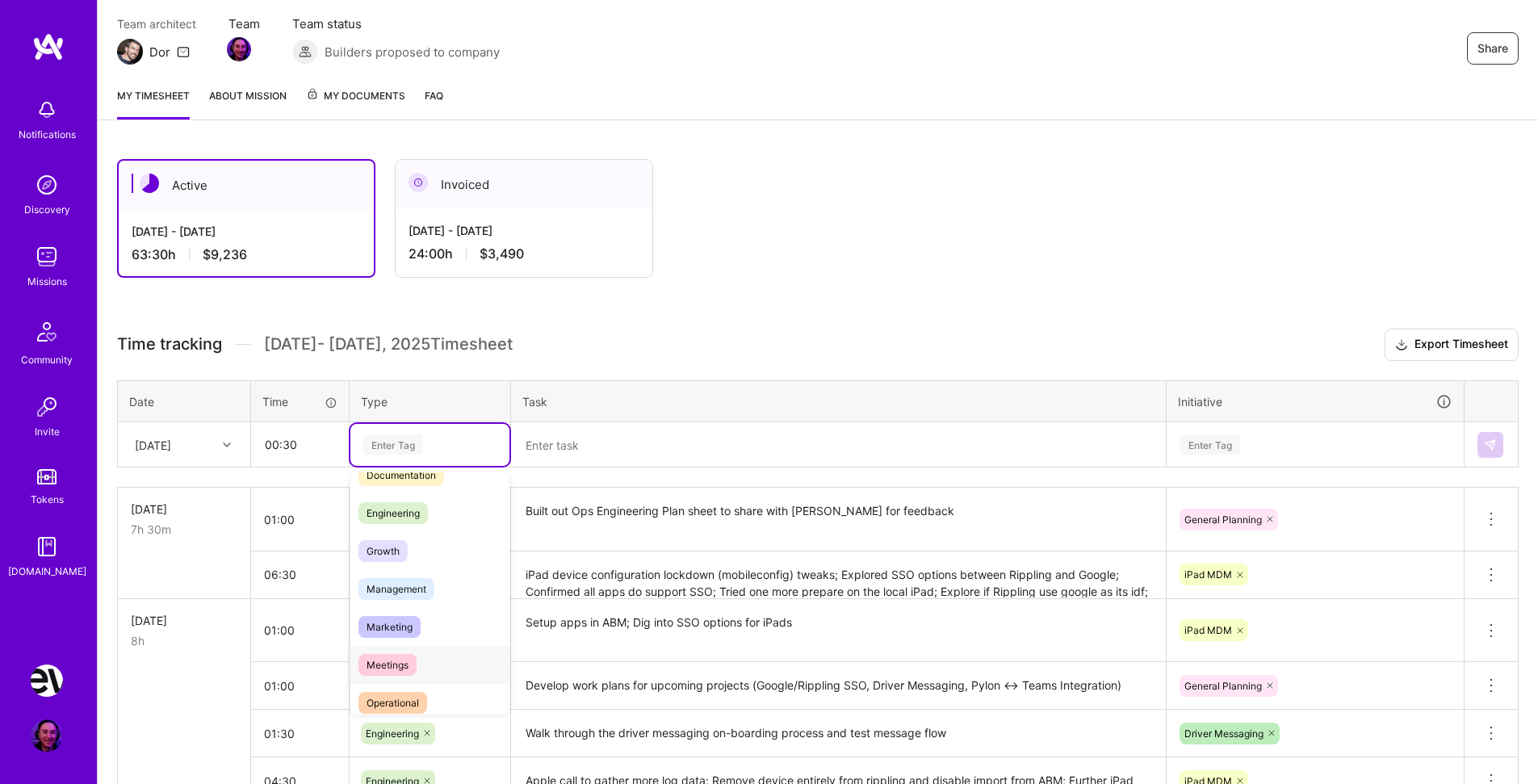
click at [403, 661] on span "Meetings" at bounding box center [388, 664] width 59 height 22
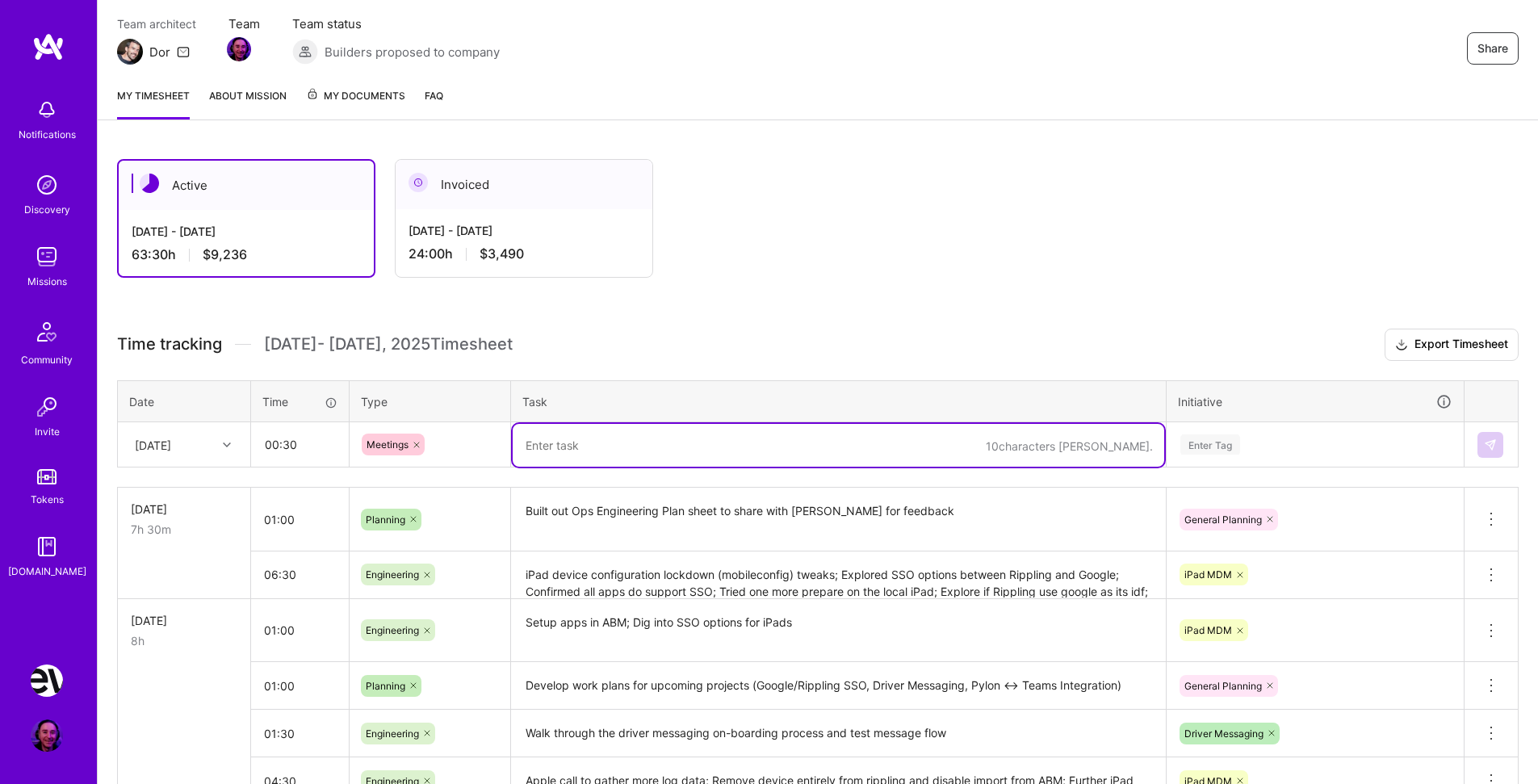
click at [585, 443] on textarea at bounding box center [839, 445] width 652 height 43
type textarea "Check-in with [PERSON_NAME]"
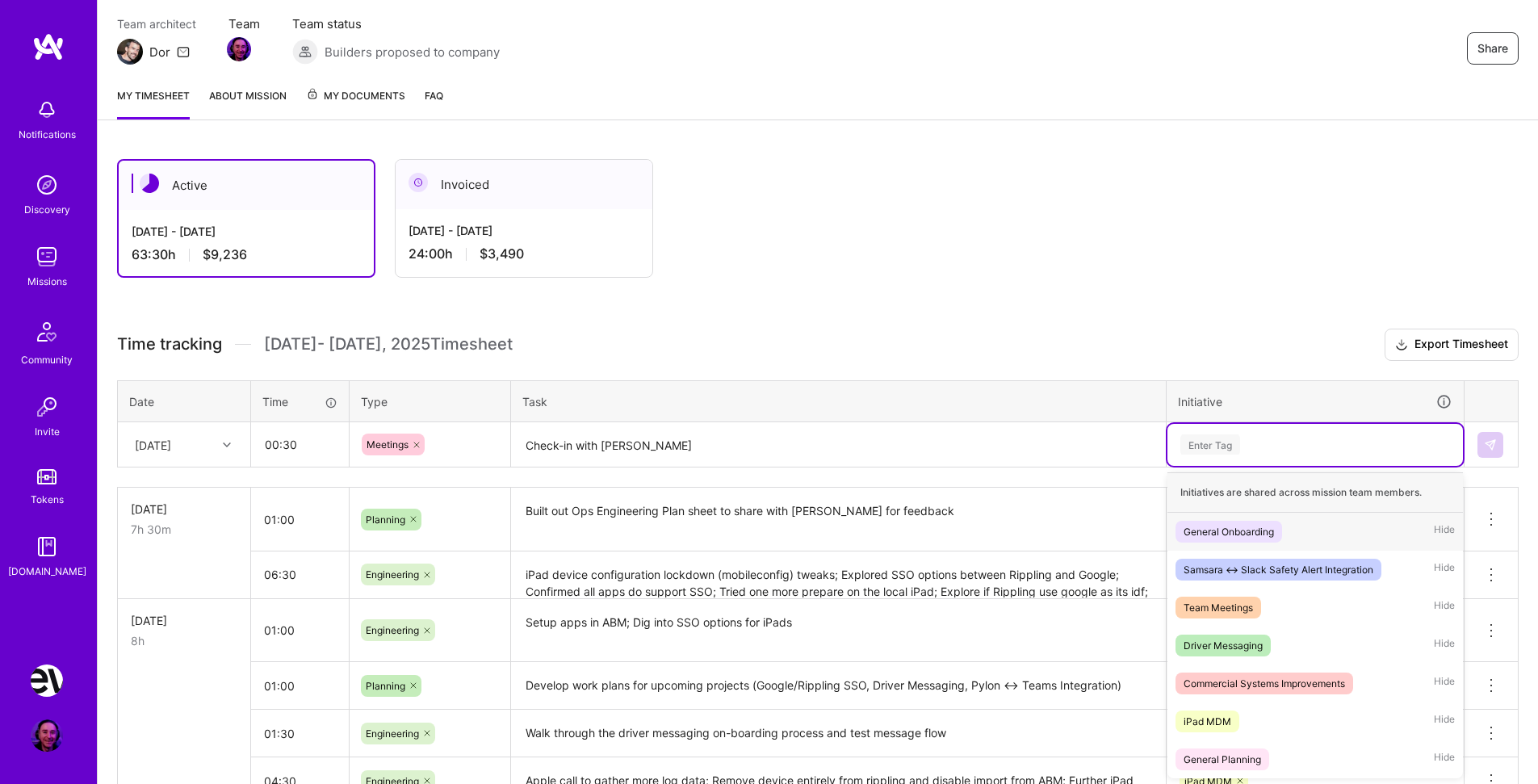
click at [1221, 446] on div "Enter Tag" at bounding box center [1210, 444] width 60 height 25
click at [1267, 613] on div "Team Meetings Hide" at bounding box center [1315, 607] width 296 height 38
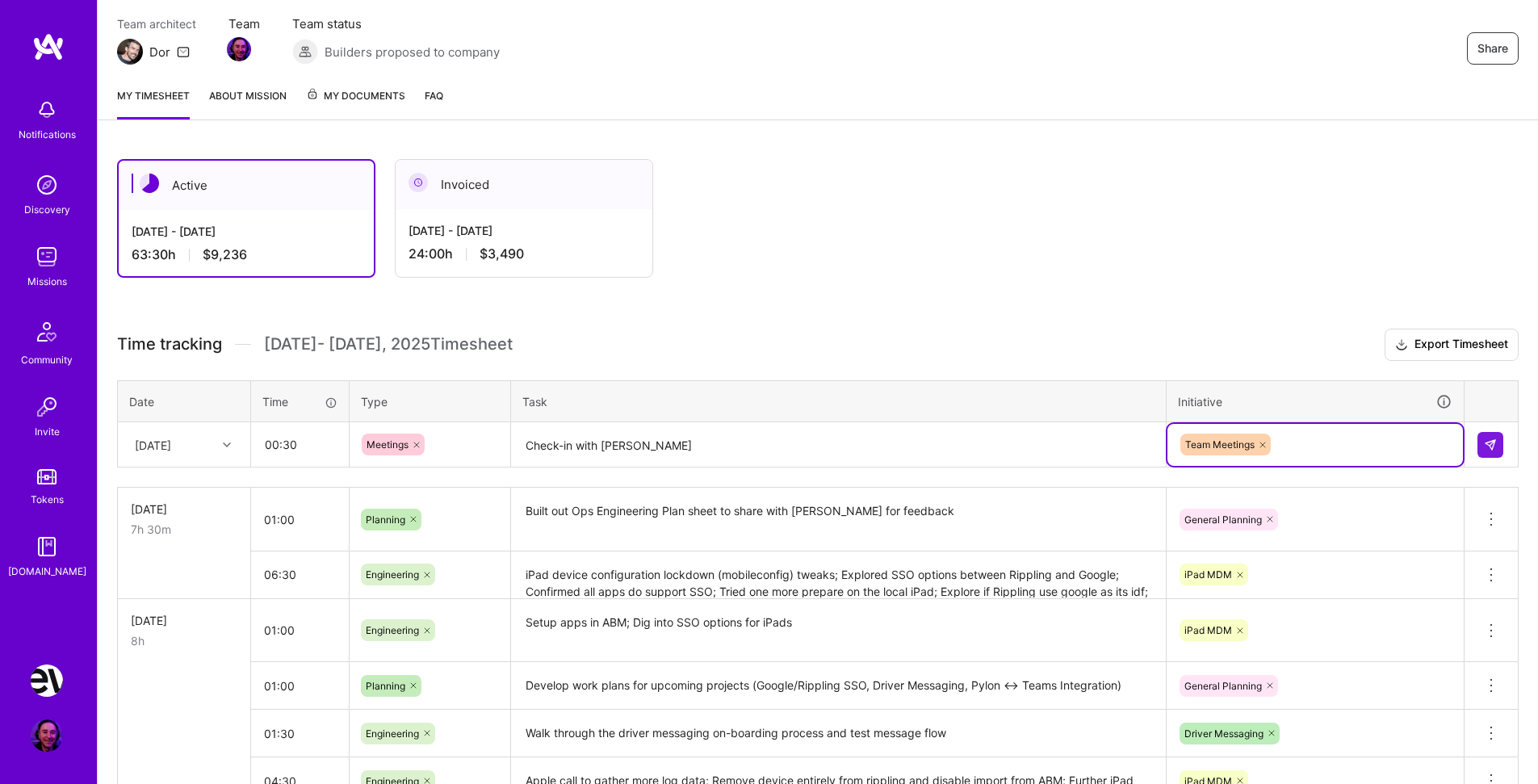
click at [1487, 429] on td at bounding box center [1492, 445] width 54 height 45
click at [1488, 439] on img at bounding box center [1491, 445] width 13 height 13
